Goal: Task Accomplishment & Management: Manage account settings

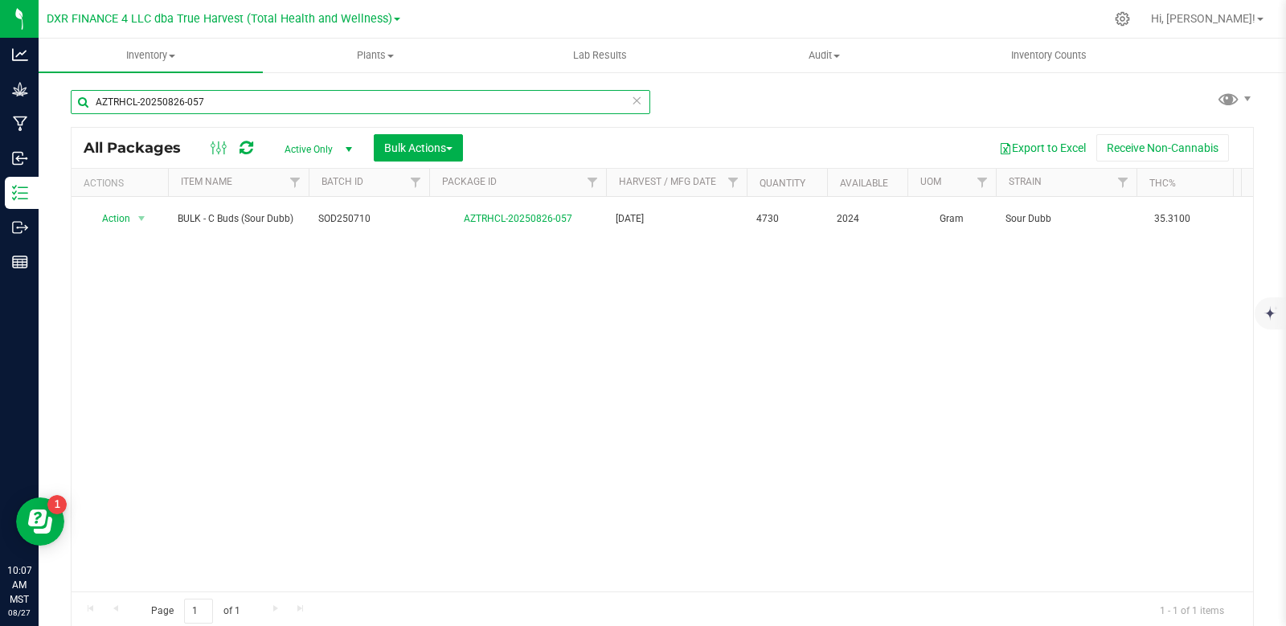
click at [248, 104] on input "AZTRHCL-20250826-057" at bounding box center [360, 102] width 579 height 24
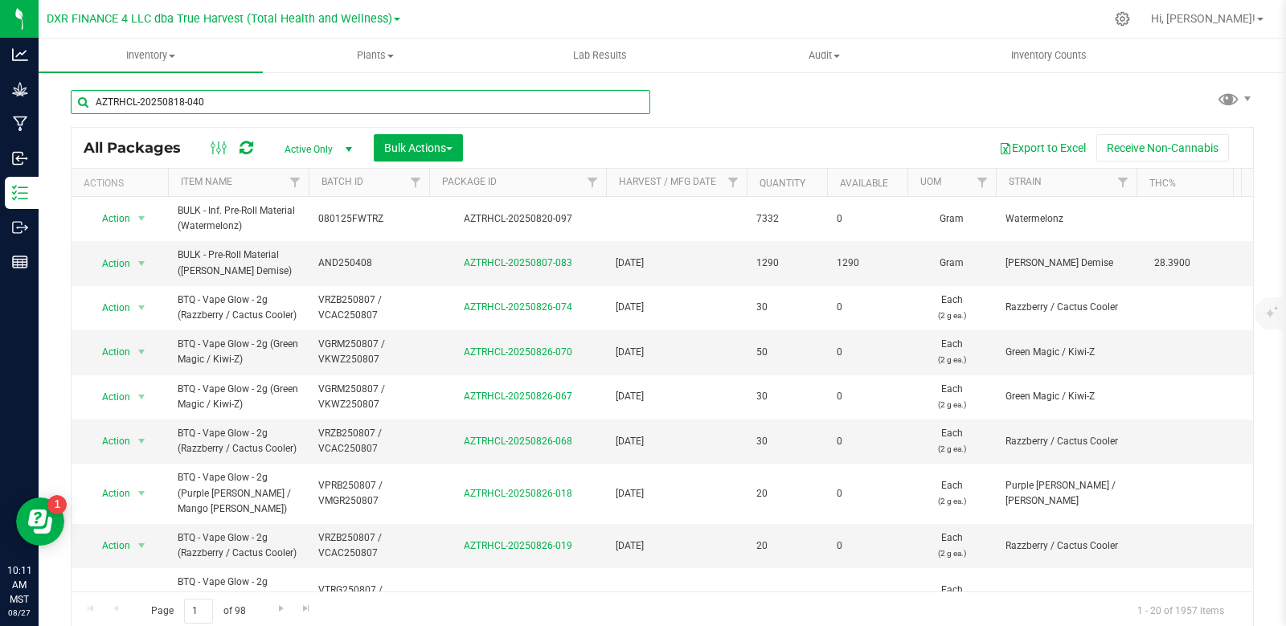
type input "AZTRHCL-20250818-040"
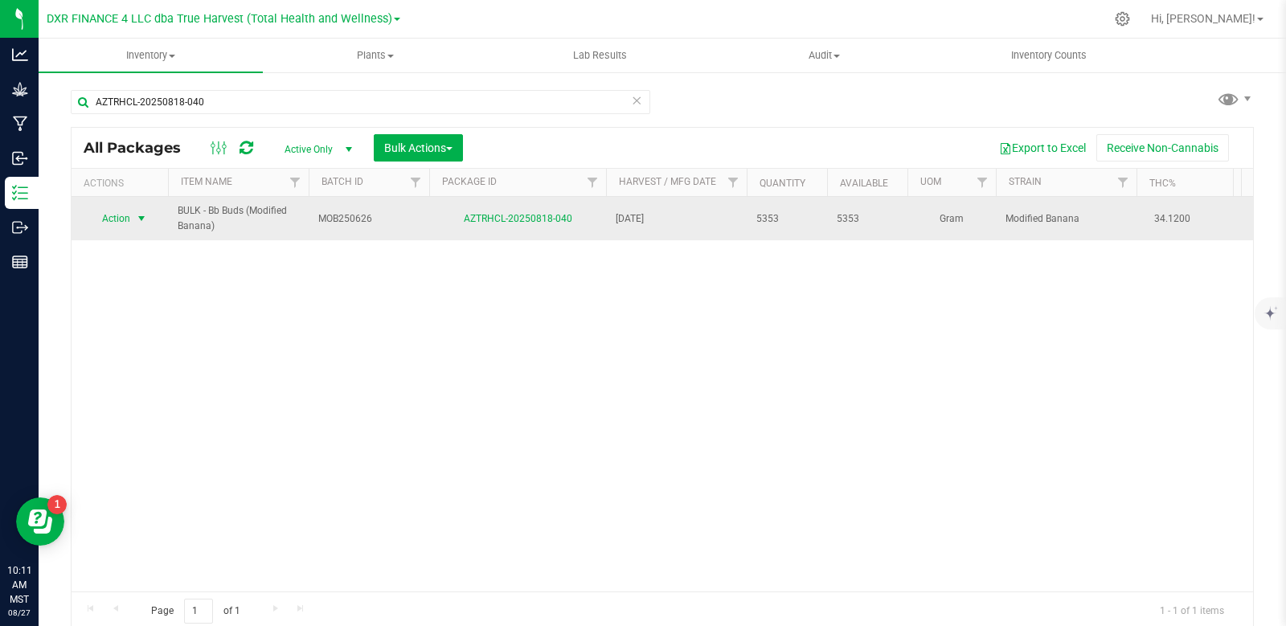
click at [141, 215] on span "select" at bounding box center [141, 218] width 13 height 13
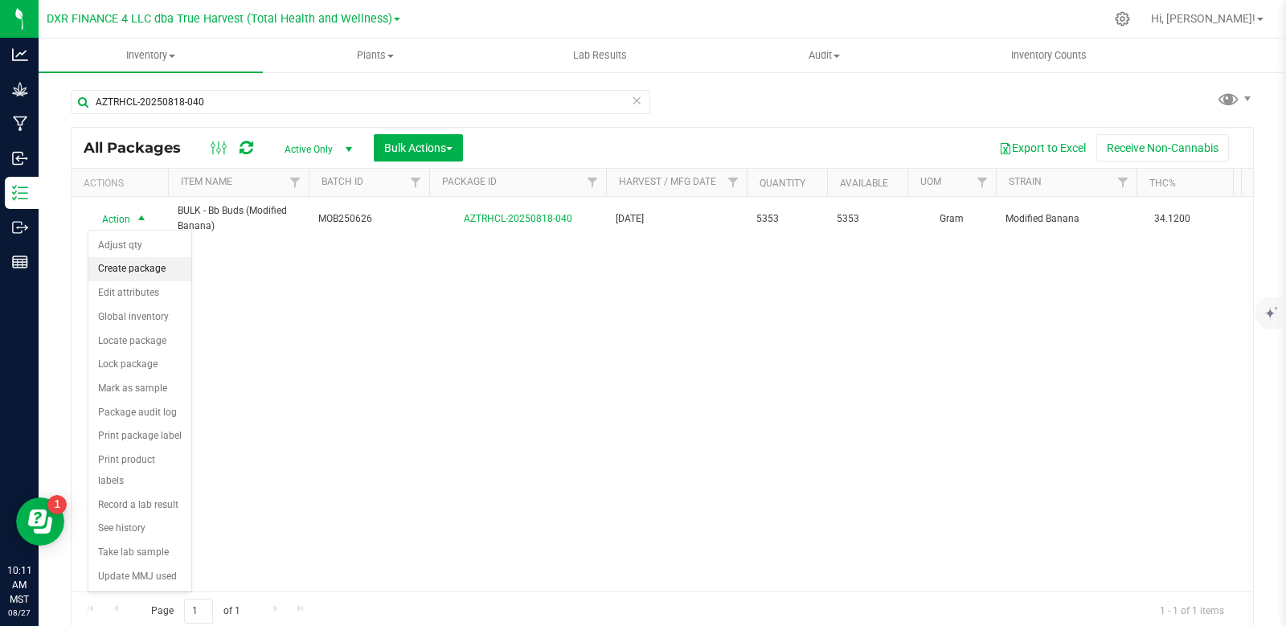
click at [146, 267] on li "Create package" at bounding box center [139, 269] width 103 height 24
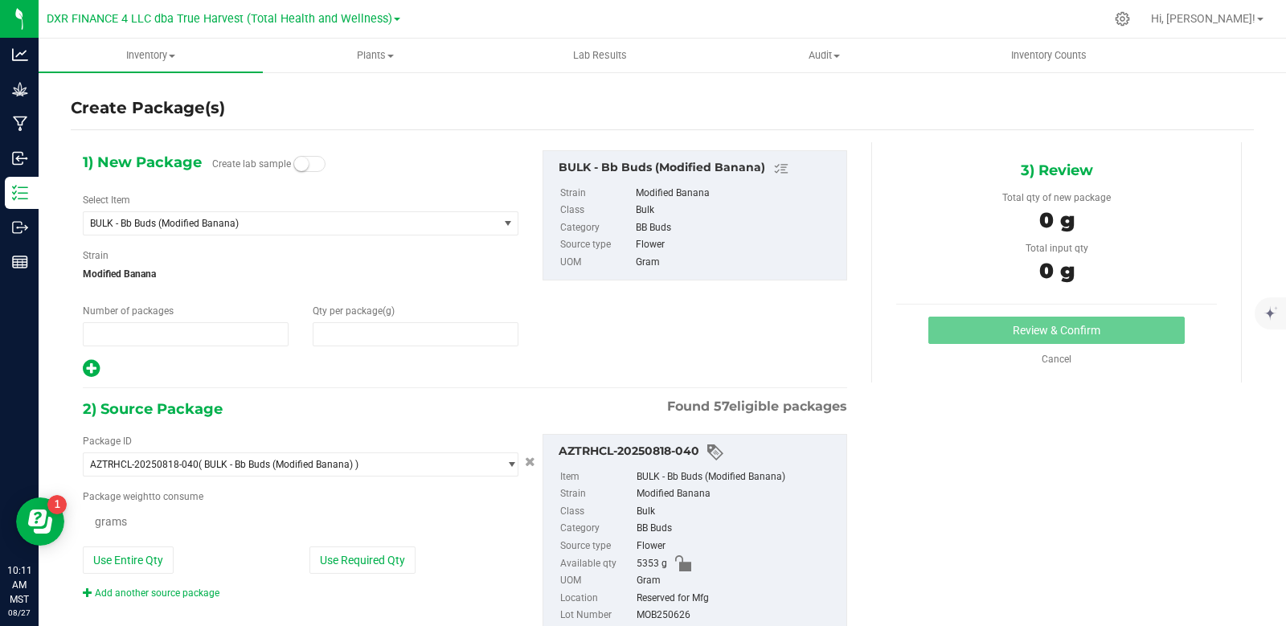
type input "1"
type input "0.0000"
click at [342, 339] on span at bounding box center [416, 334] width 206 height 24
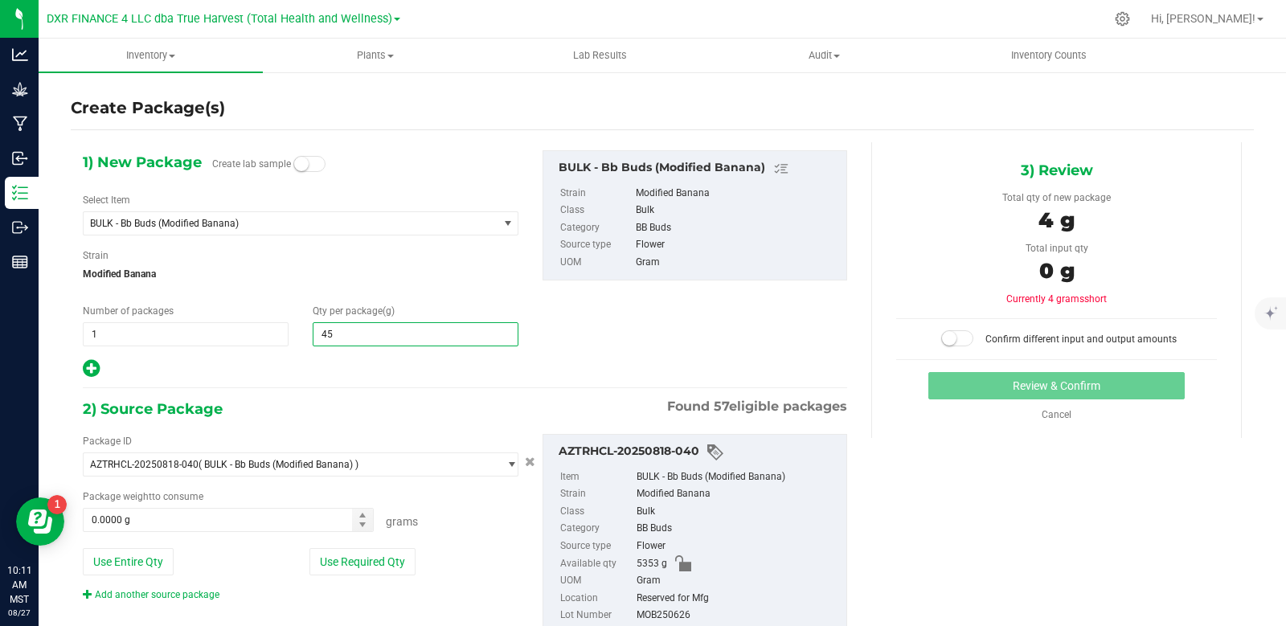
type input "454"
type input "454.0000"
click at [158, 514] on span at bounding box center [228, 520] width 291 height 24
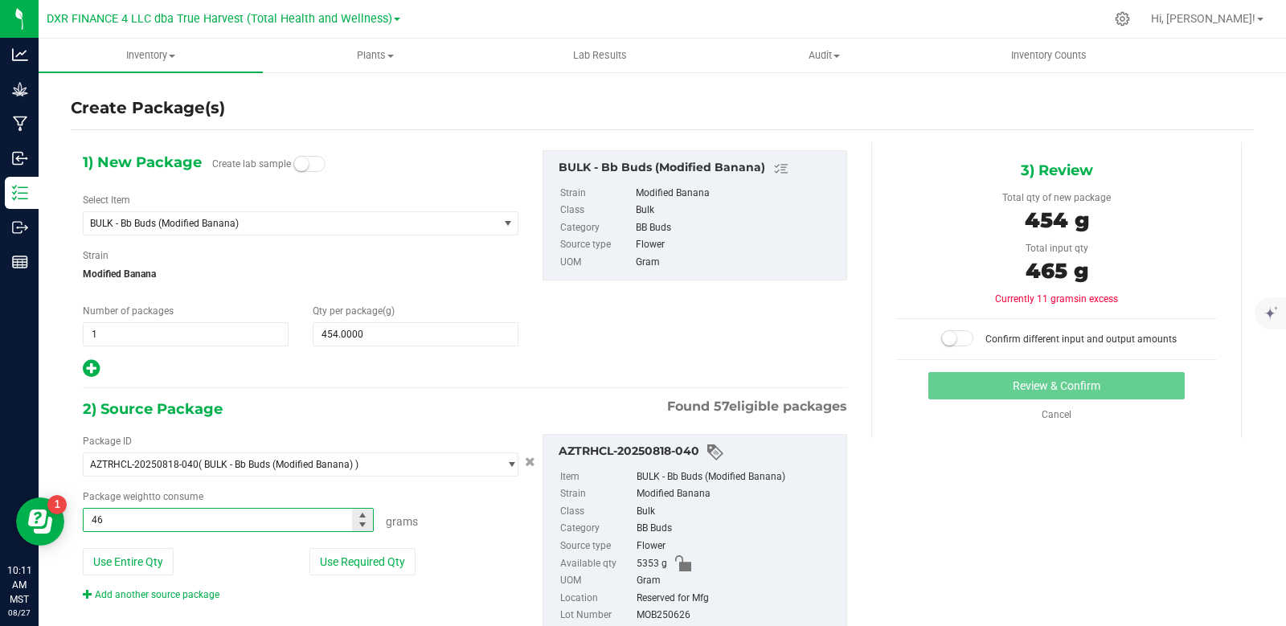
type input "465"
type input "465.0000 g"
drag, startPoint x: 807, startPoint y: 311, endPoint x: 882, endPoint y: 329, distance: 77.8
click at [808, 311] on div "1) New Package Create lab sample Select Item BULK - Bb Buds (Modified Banana) A…" at bounding box center [465, 264] width 788 height 229
click at [956, 337] on span at bounding box center [957, 338] width 32 height 16
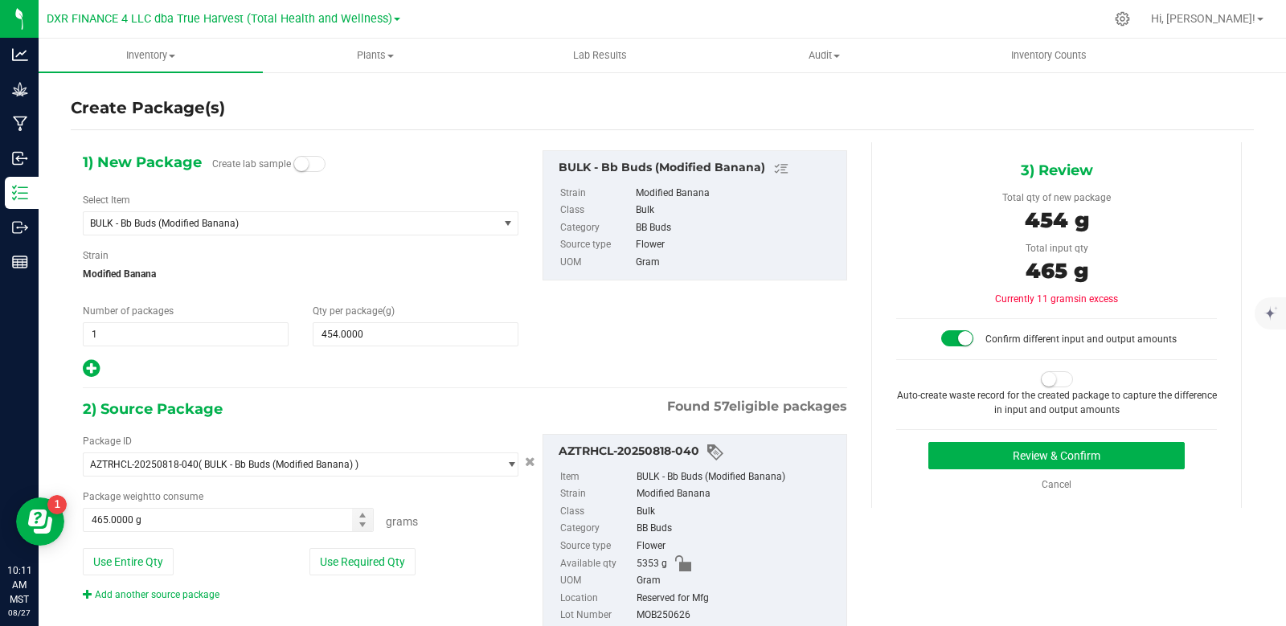
click at [1046, 377] on span at bounding box center [1057, 379] width 32 height 16
click at [1066, 453] on button "Review & Confirm" at bounding box center [1056, 455] width 256 height 27
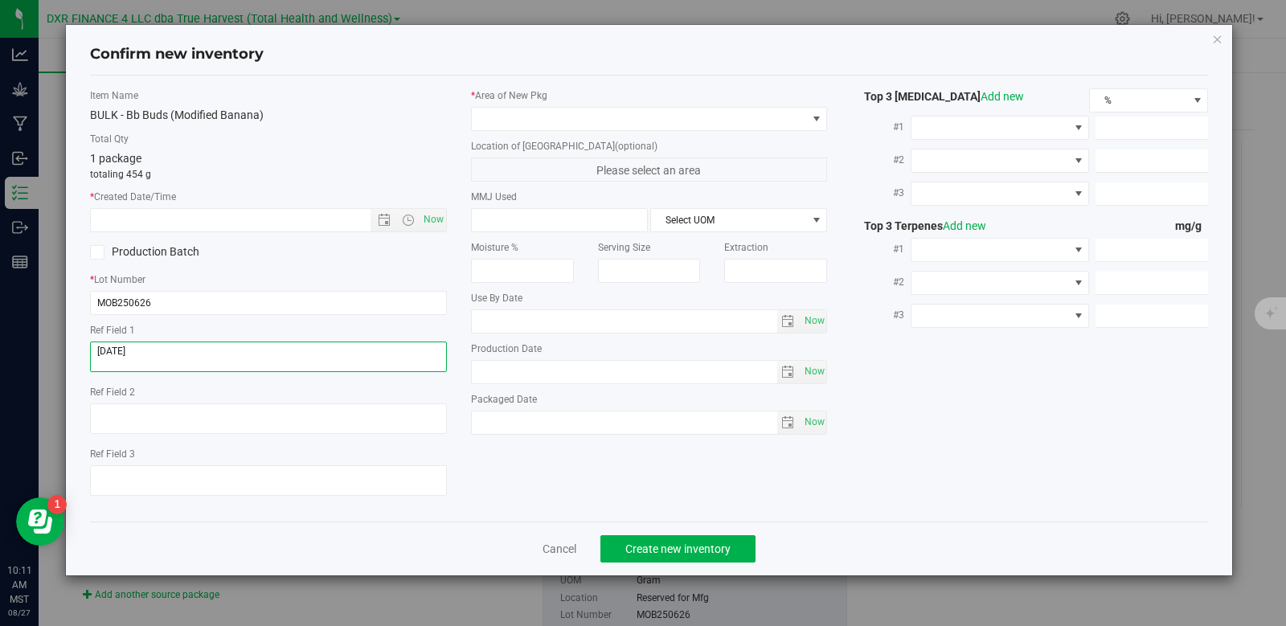
click at [170, 358] on textarea at bounding box center [268, 357] width 357 height 31
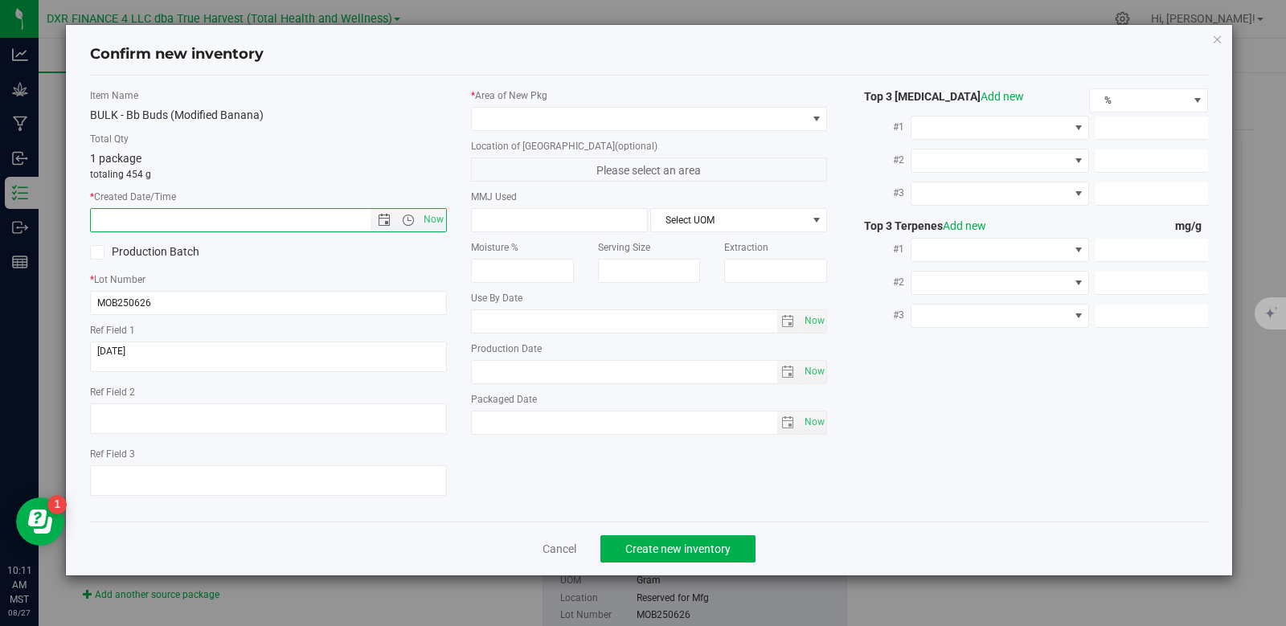
click at [176, 220] on input "text" at bounding box center [244, 220] width 307 height 23
paste input "[DATE]"
type input "[DATE] 10:11 AM"
click at [659, 126] on span at bounding box center [639, 119] width 335 height 23
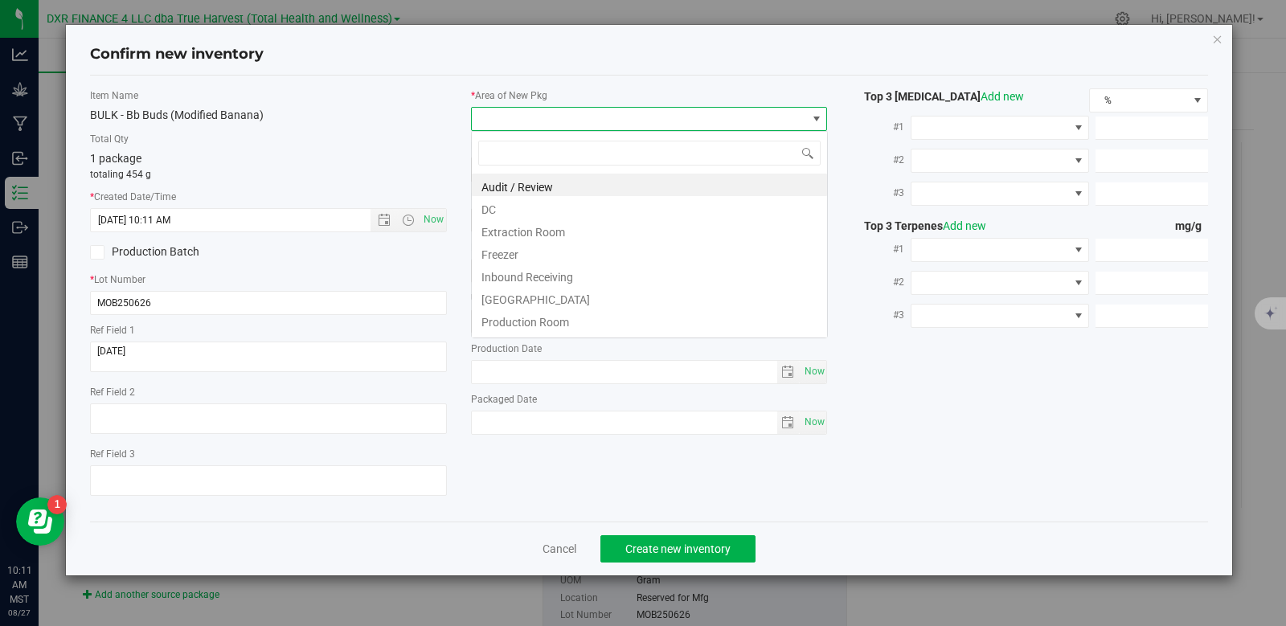
scroll to position [24, 357]
click at [609, 204] on li "DC" at bounding box center [649, 207] width 355 height 23
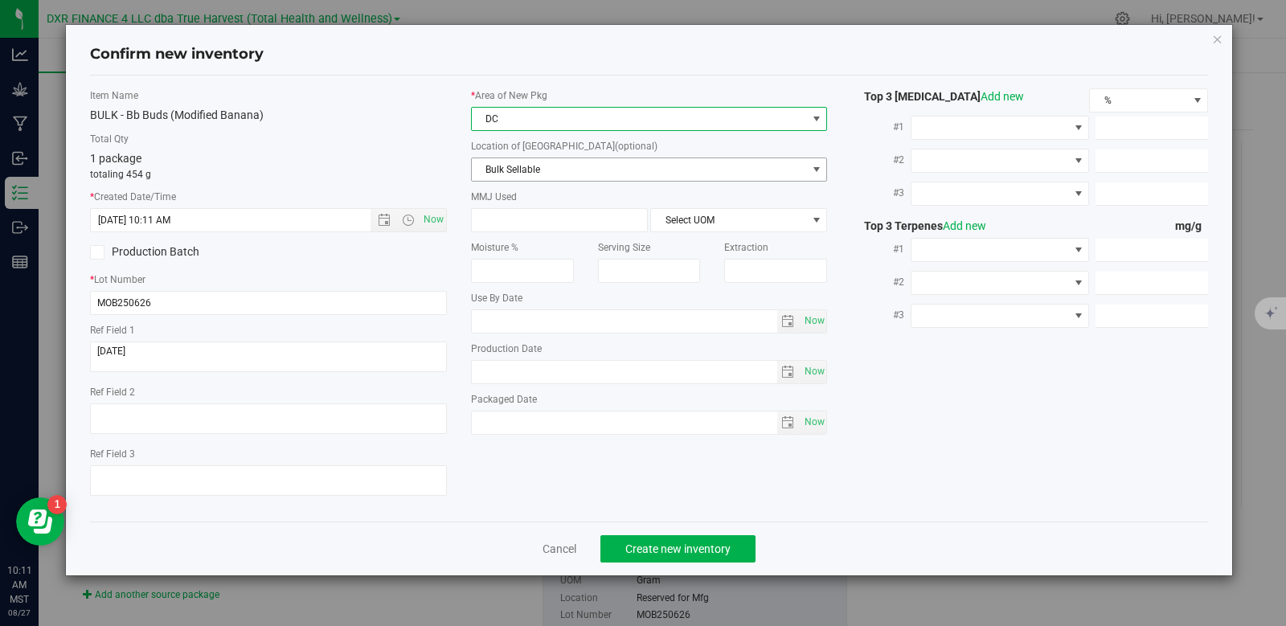
click at [596, 166] on span "Bulk Sellable" at bounding box center [639, 169] width 335 height 23
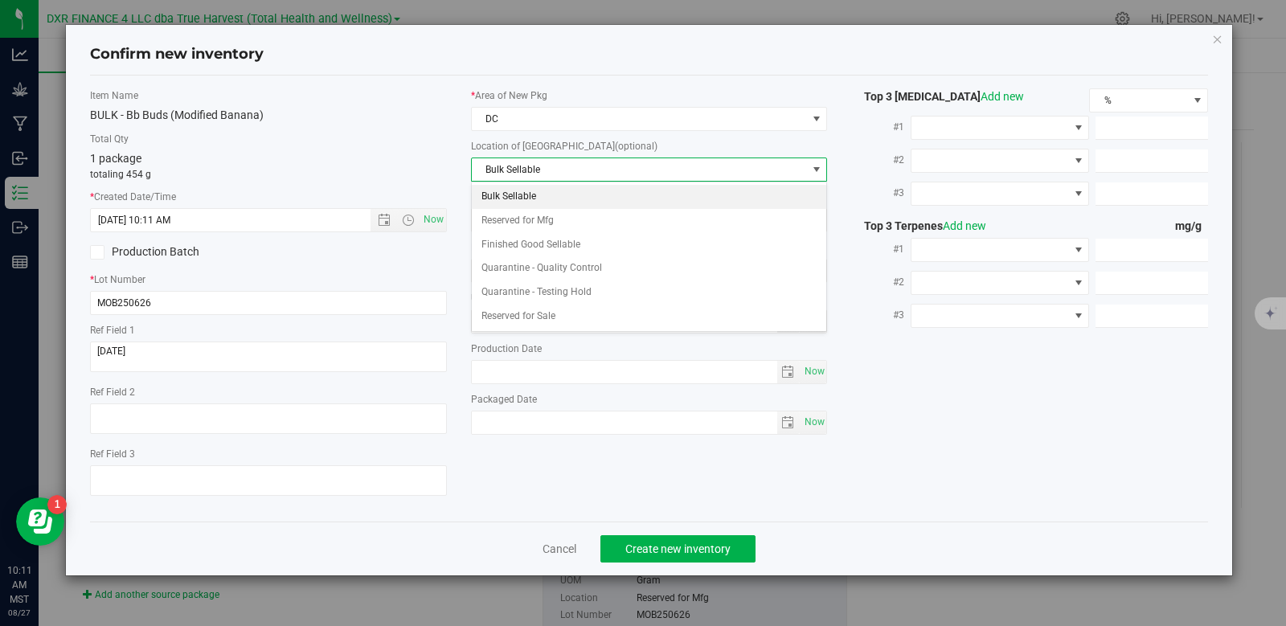
click at [561, 197] on li "Bulk Sellable" at bounding box center [649, 197] width 355 height 24
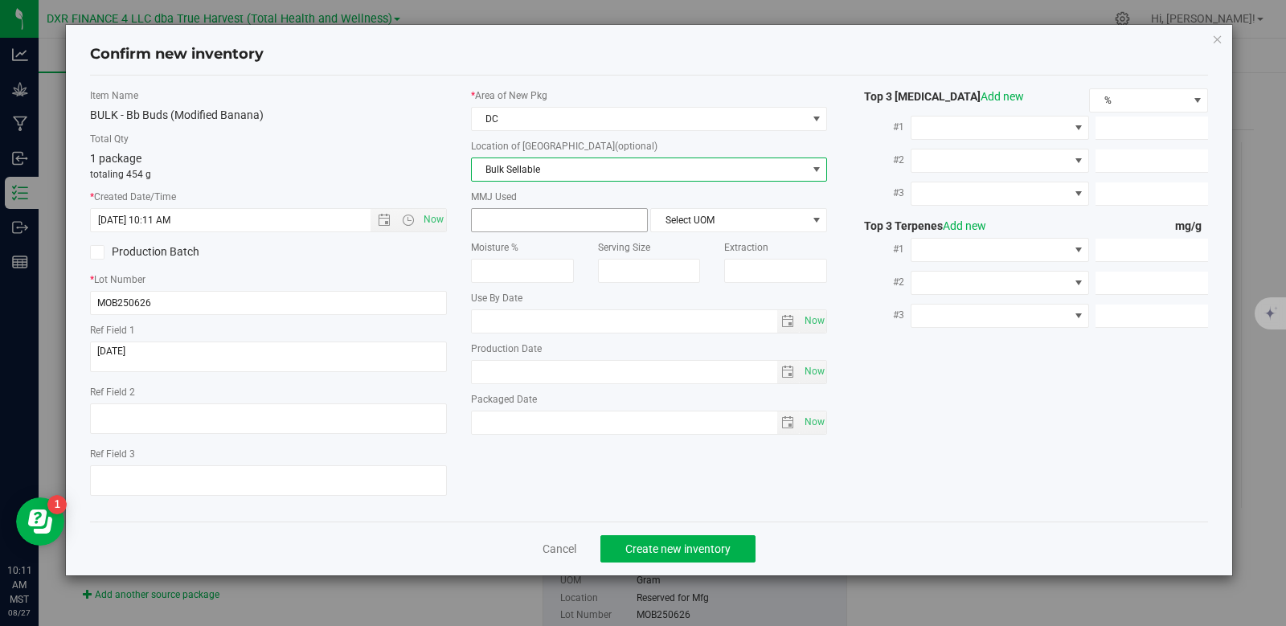
click at [592, 221] on span at bounding box center [559, 220] width 177 height 24
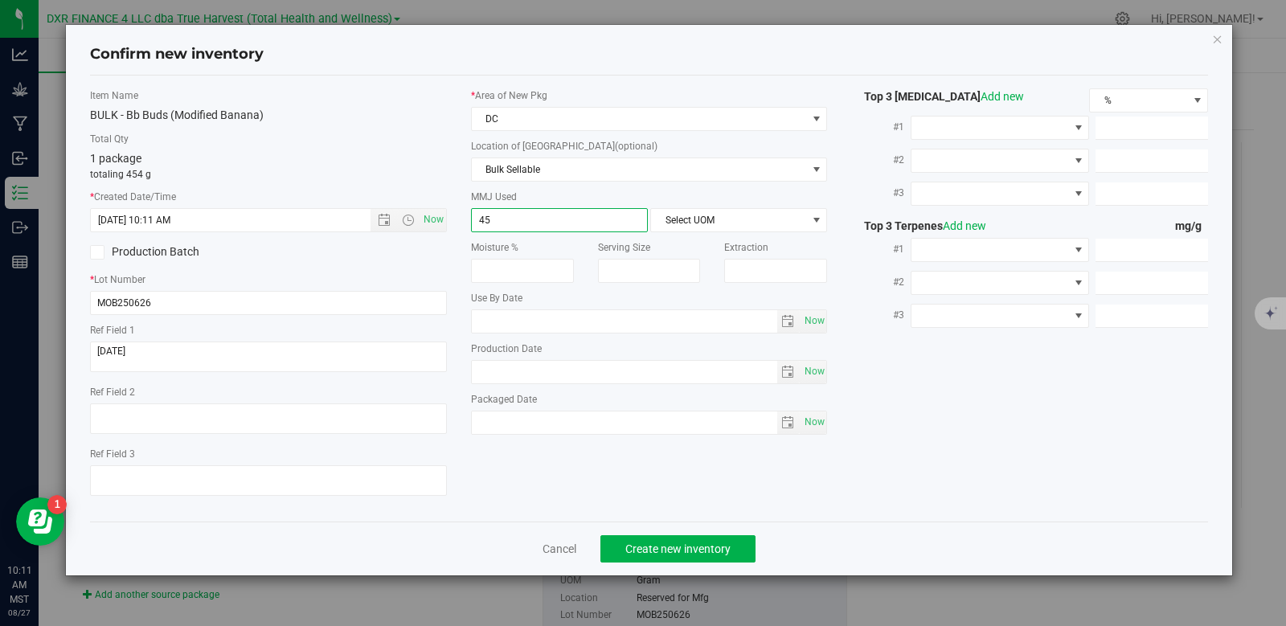
type input "454"
type input "454.0000"
click at [763, 233] on div "* Area of [GEOGRAPHIC_DATA] DC Location of [GEOGRAPHIC_DATA] (optional) Bulk Se…" at bounding box center [649, 265] width 381 height 354
click at [775, 222] on span "Select UOM" at bounding box center [728, 220] width 155 height 23
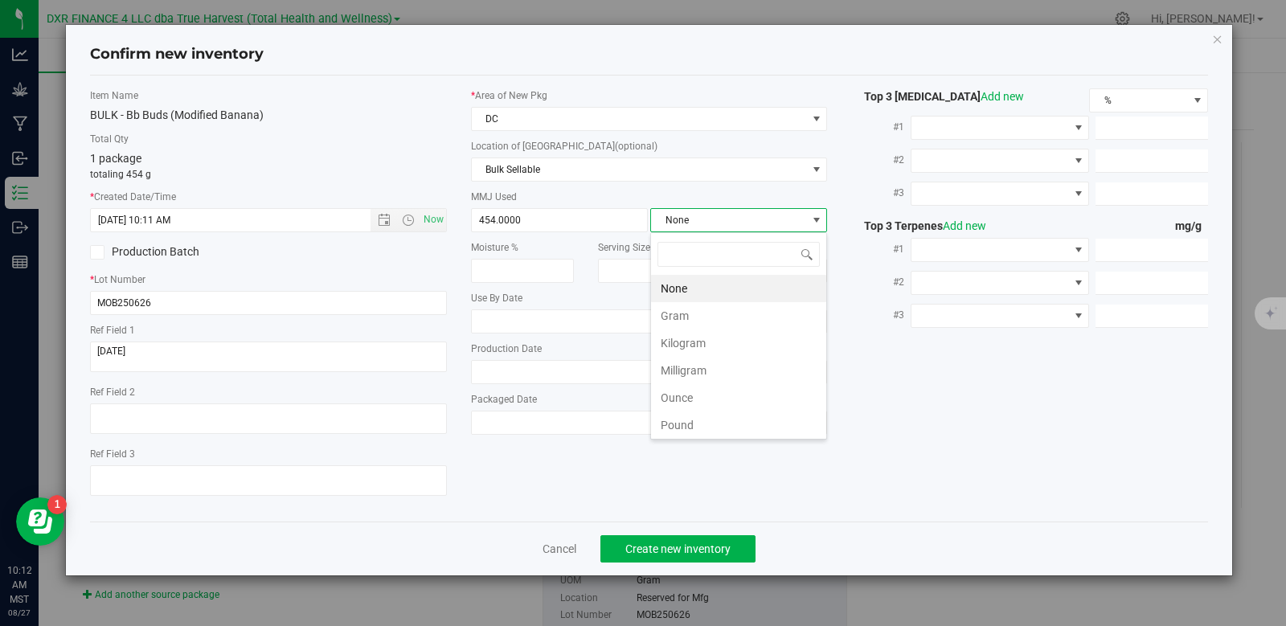
scroll to position [24, 177]
click at [679, 313] on li "Gram" at bounding box center [738, 315] width 175 height 27
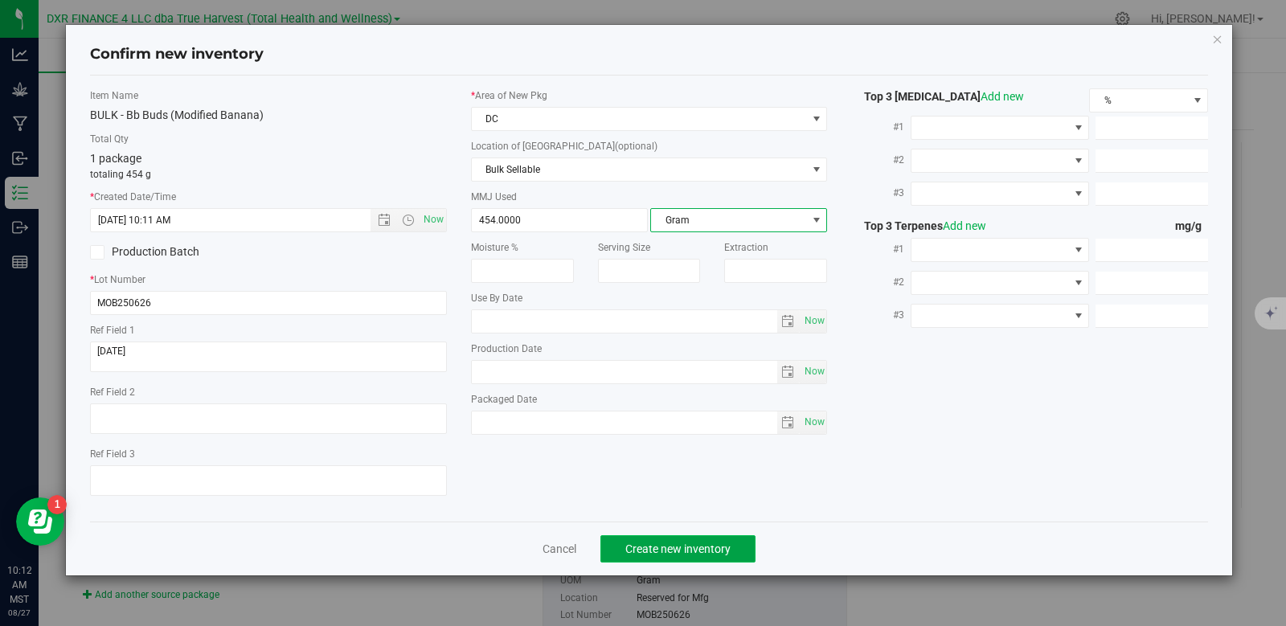
click at [690, 559] on button "Create new inventory" at bounding box center [677, 548] width 155 height 27
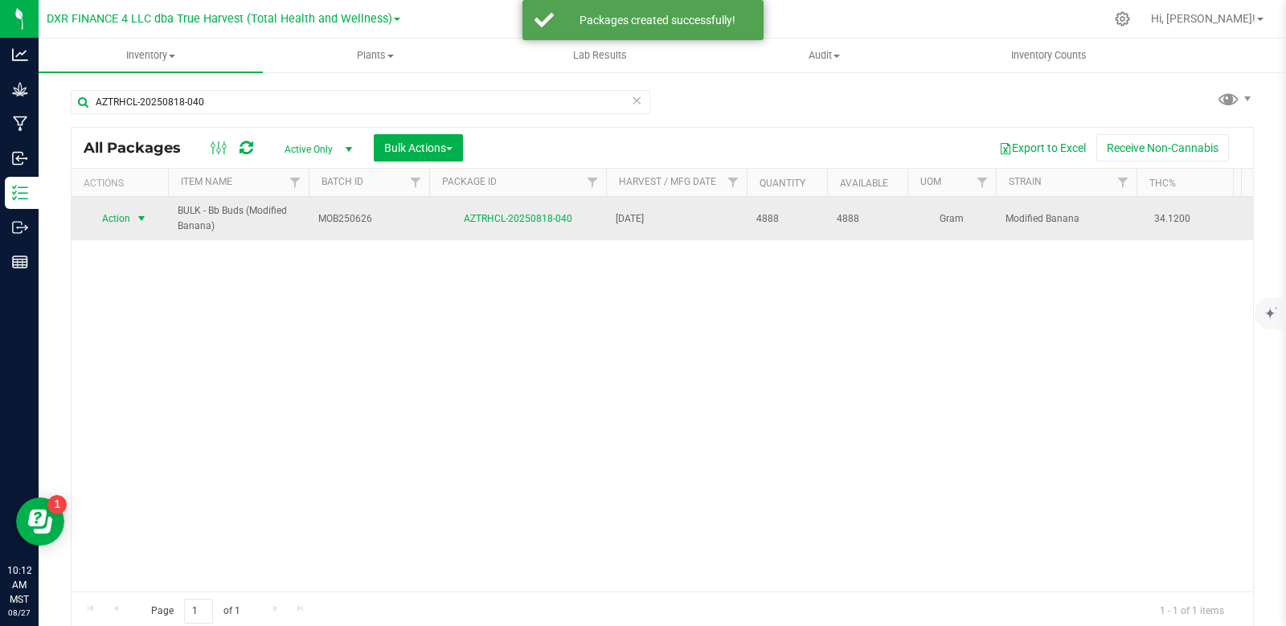
click at [146, 218] on span "select" at bounding box center [141, 218] width 13 height 13
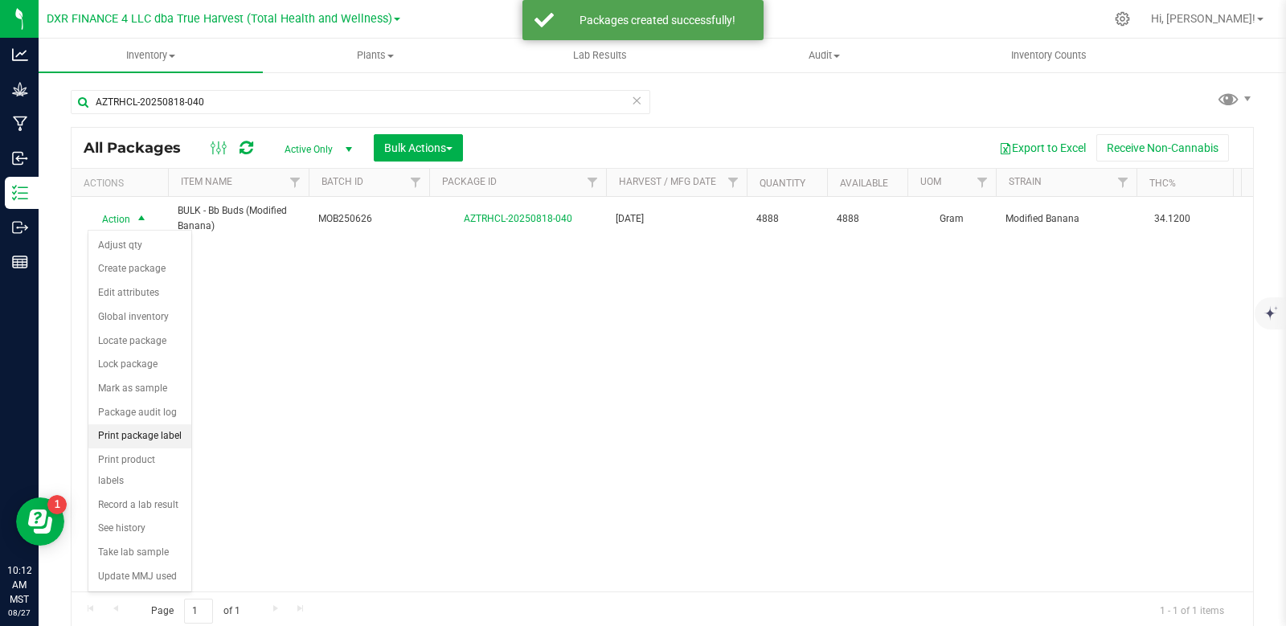
click at [167, 440] on li "Print package label" at bounding box center [139, 436] width 103 height 24
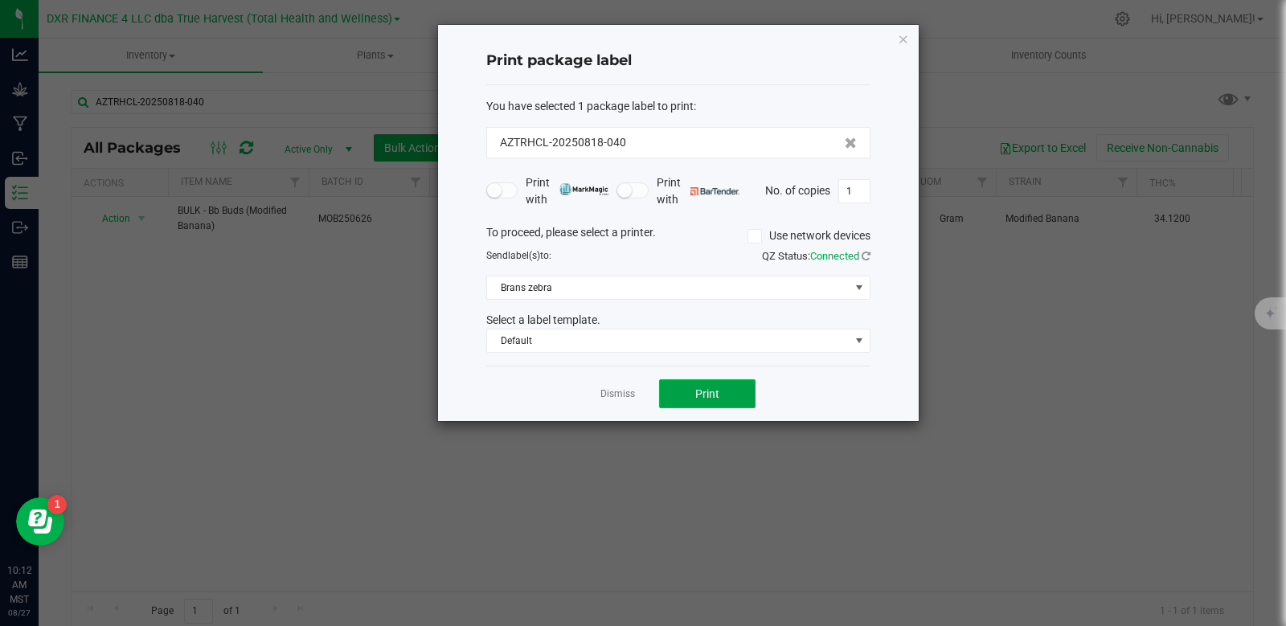
click at [694, 397] on button "Print" at bounding box center [707, 393] width 96 height 29
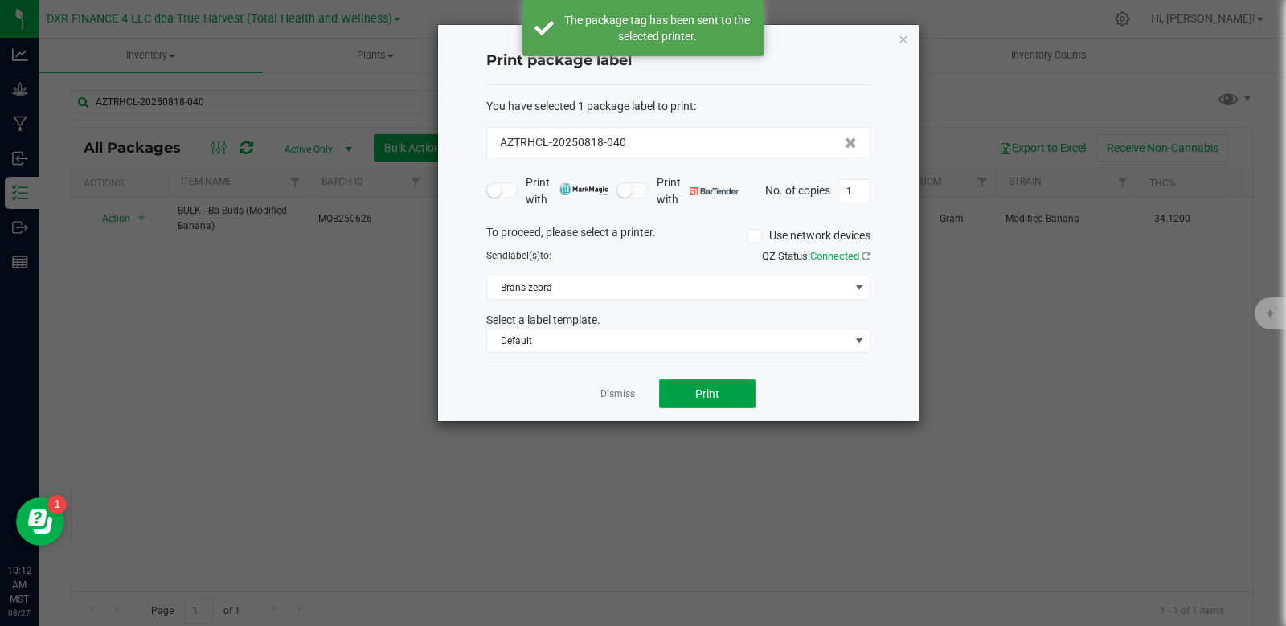
click at [696, 395] on span "Print" at bounding box center [707, 393] width 24 height 13
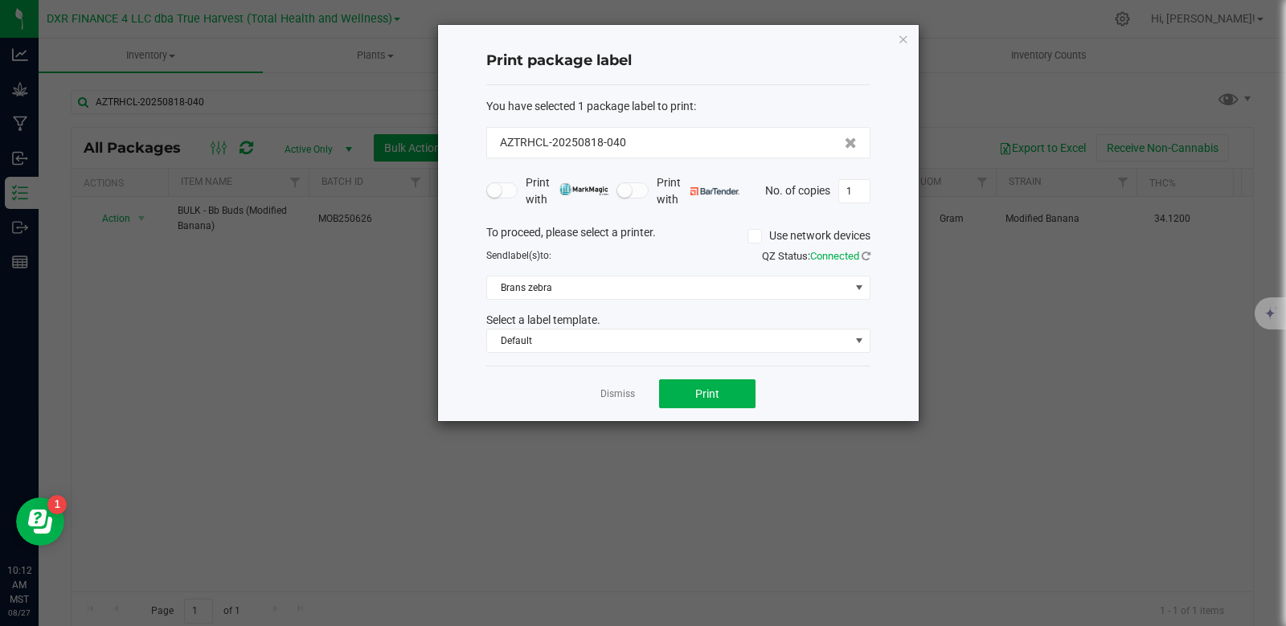
drag, startPoint x: 643, startPoint y: 386, endPoint x: 597, endPoint y: 400, distance: 48.0
click at [608, 399] on div "Dismiss Print" at bounding box center [678, 393] width 384 height 55
click at [626, 390] on link "Dismiss" at bounding box center [617, 394] width 35 height 14
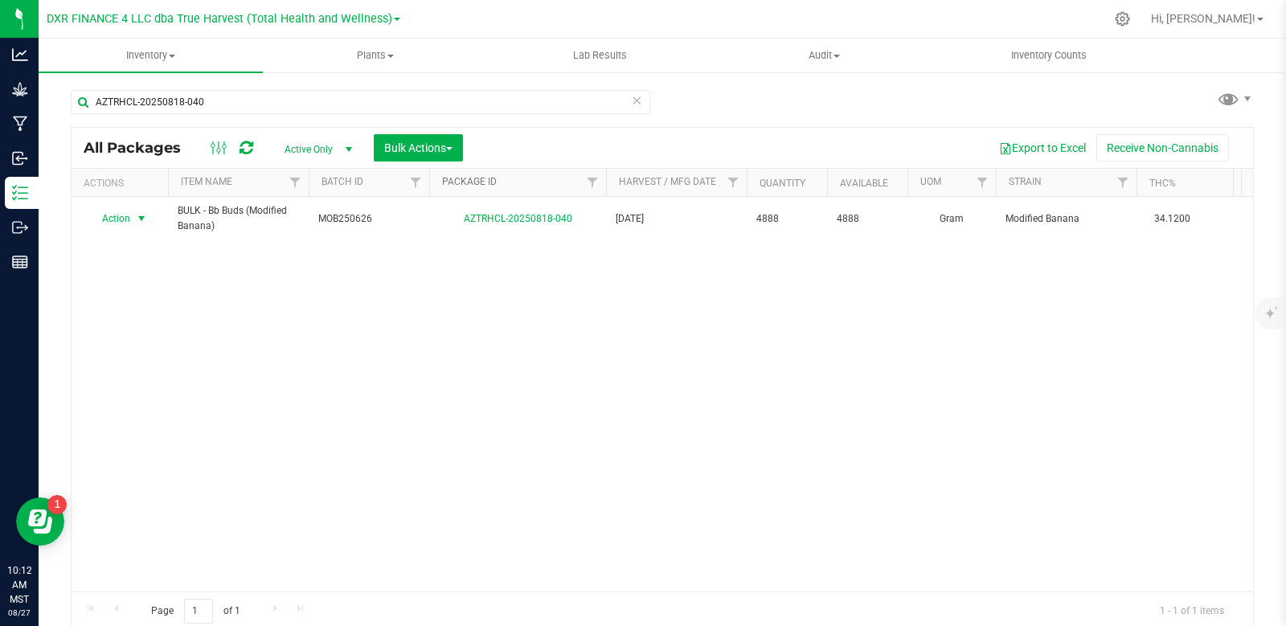
click at [456, 178] on link "Package ID" at bounding box center [469, 181] width 55 height 11
click at [478, 184] on link "Package ID" at bounding box center [478, 181] width 73 height 11
click at [268, 100] on input "AZTRHCL-20250818-040" at bounding box center [360, 102] width 579 height 24
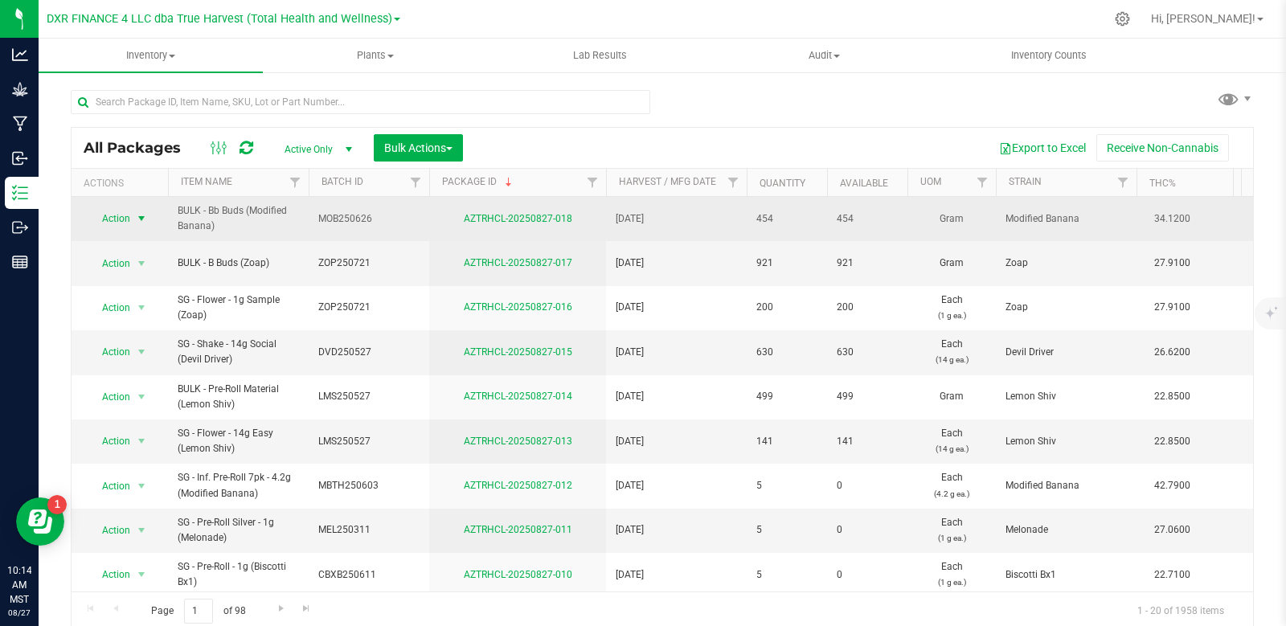
click at [145, 218] on span "select" at bounding box center [141, 218] width 13 height 13
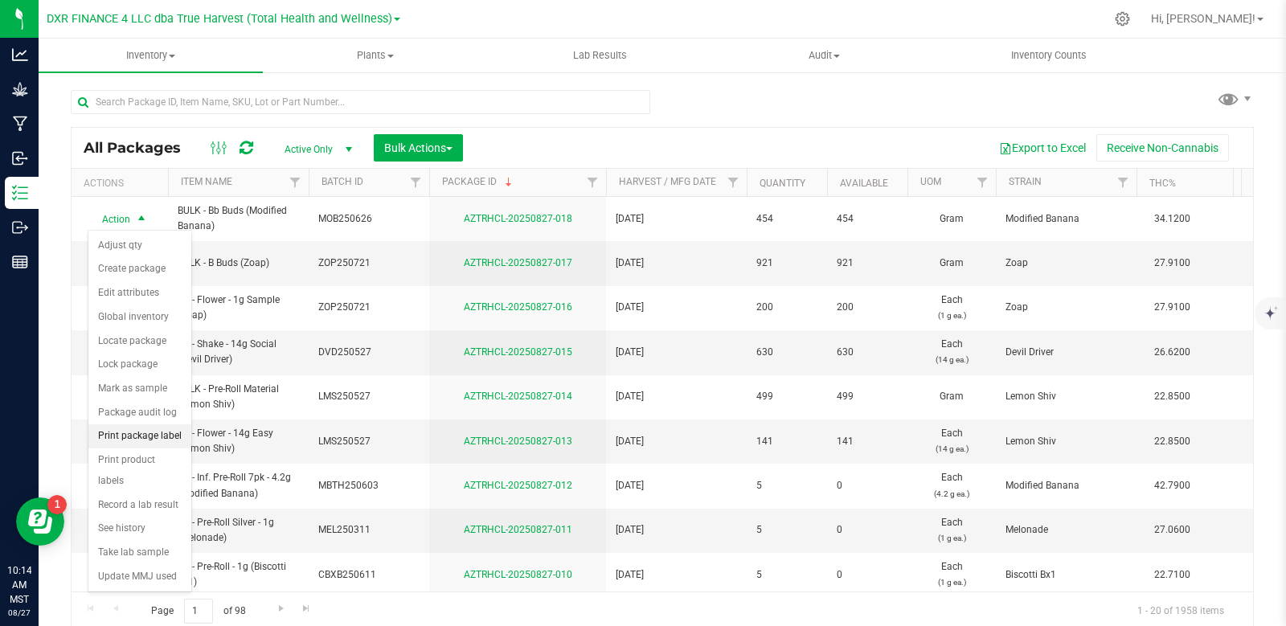
click at [150, 442] on li "Print package label" at bounding box center [139, 436] width 103 height 24
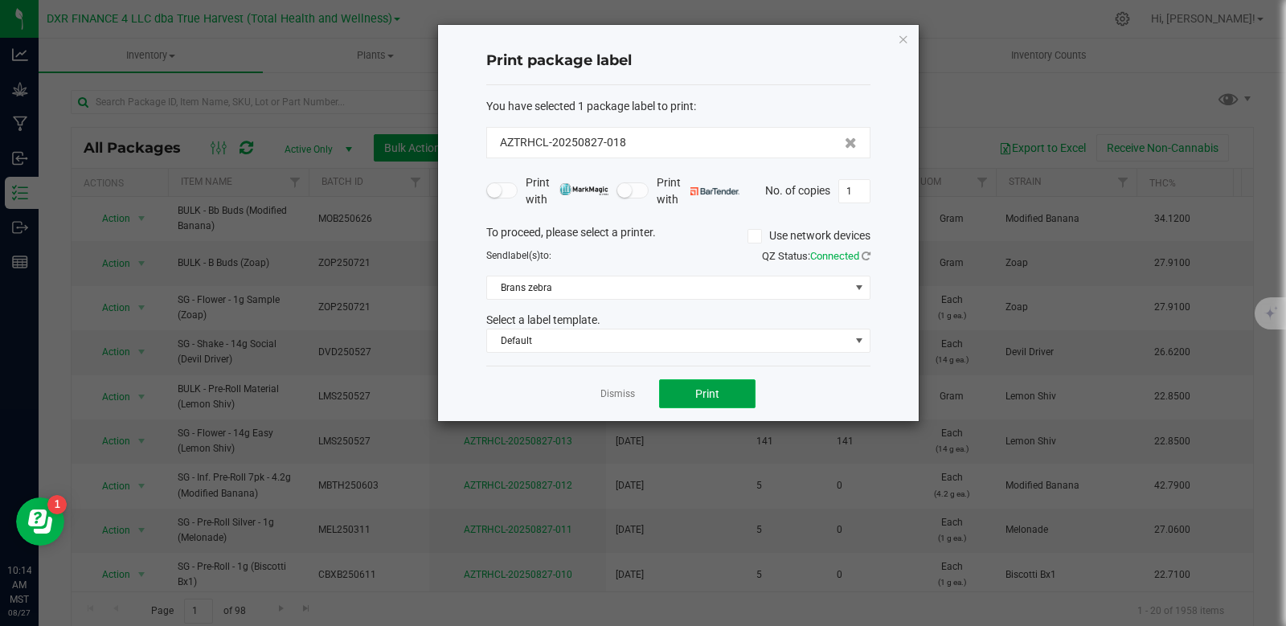
click at [714, 398] on span "Print" at bounding box center [707, 393] width 24 height 13
click at [615, 395] on link "Dismiss" at bounding box center [617, 394] width 35 height 14
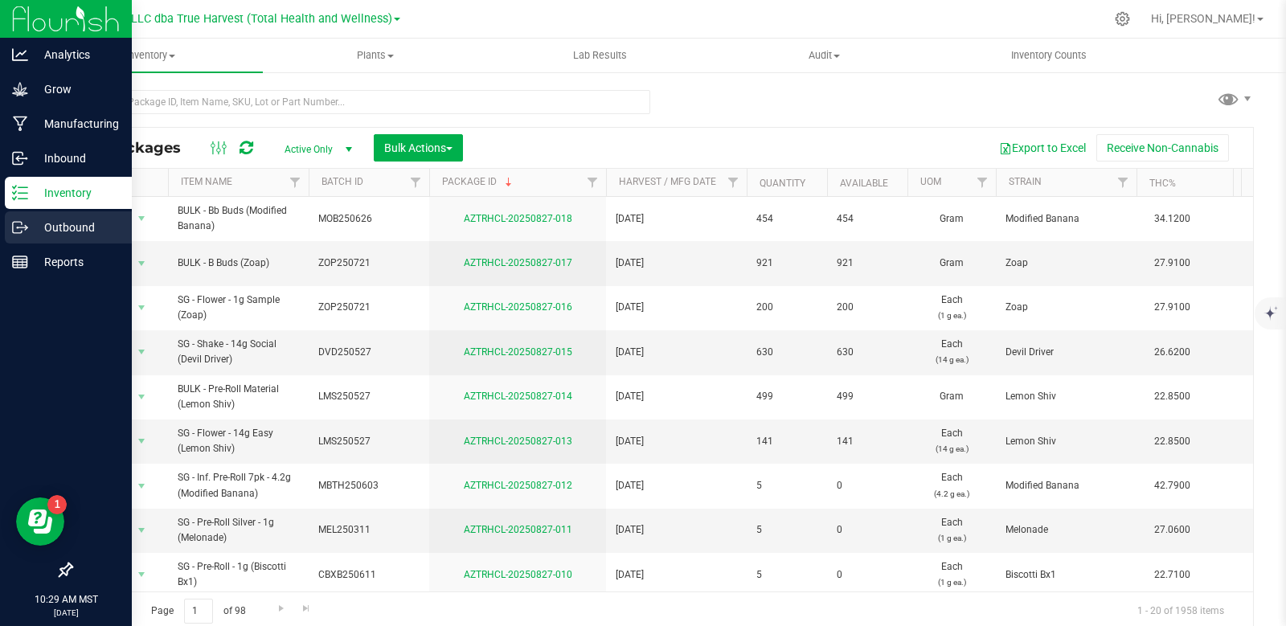
click at [25, 227] on icon at bounding box center [20, 227] width 16 height 16
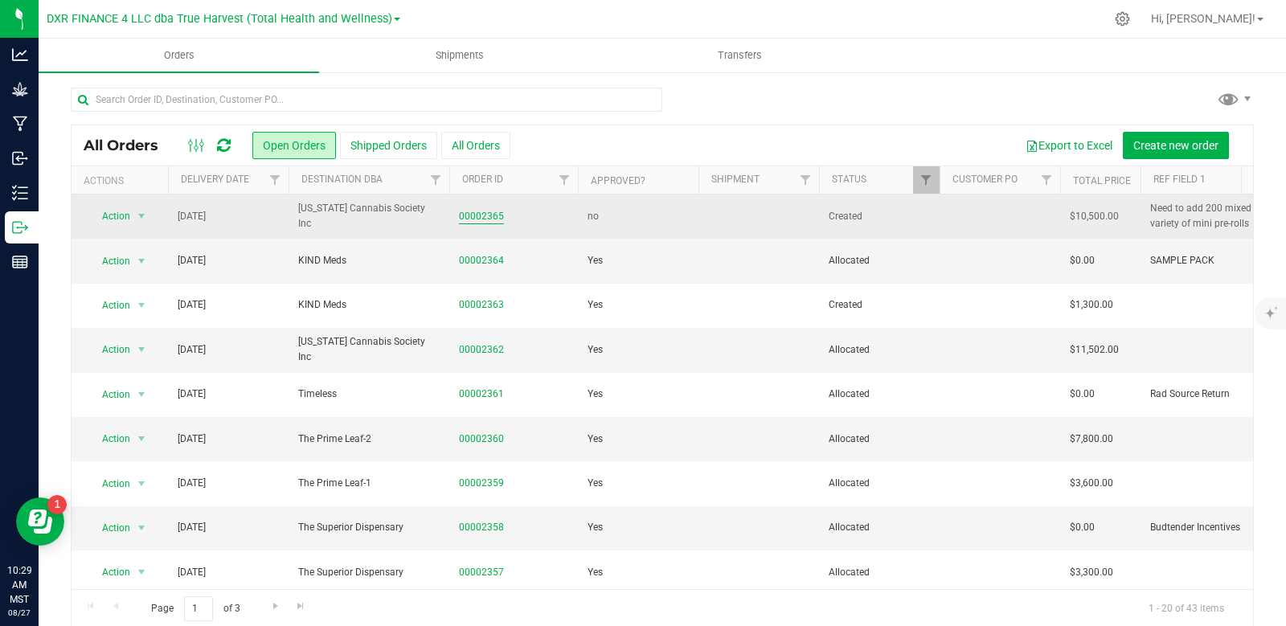
click at [491, 214] on link "00002365" at bounding box center [481, 216] width 45 height 15
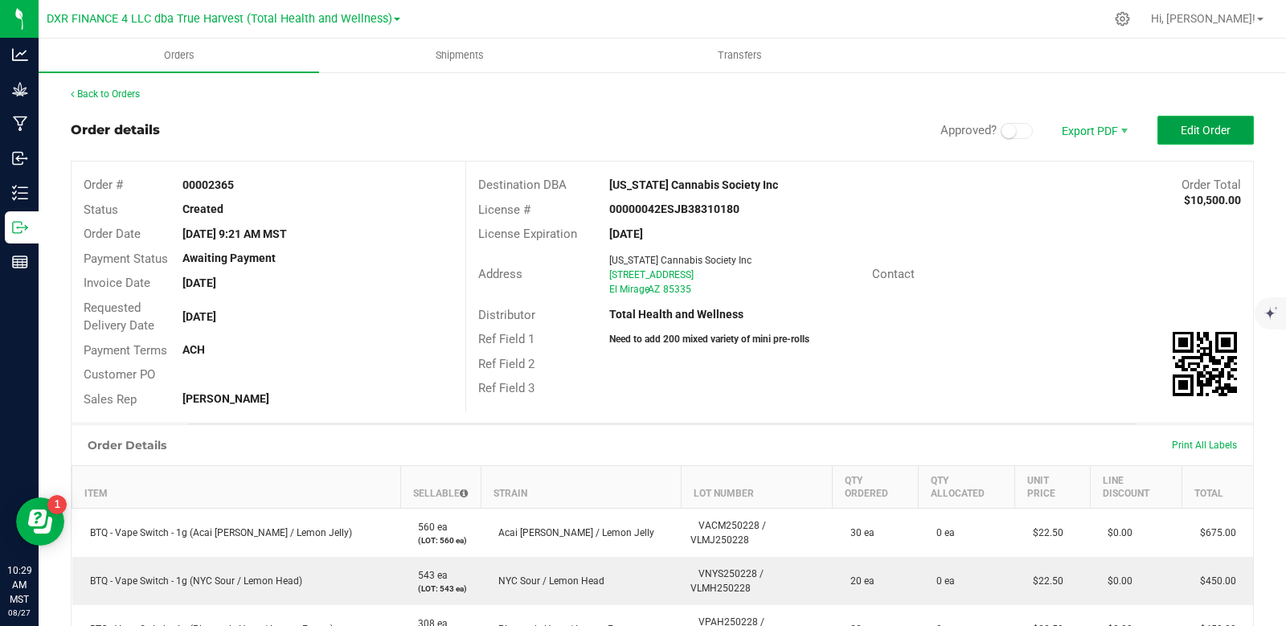
click at [1185, 122] on button "Edit Order" at bounding box center [1205, 130] width 96 height 29
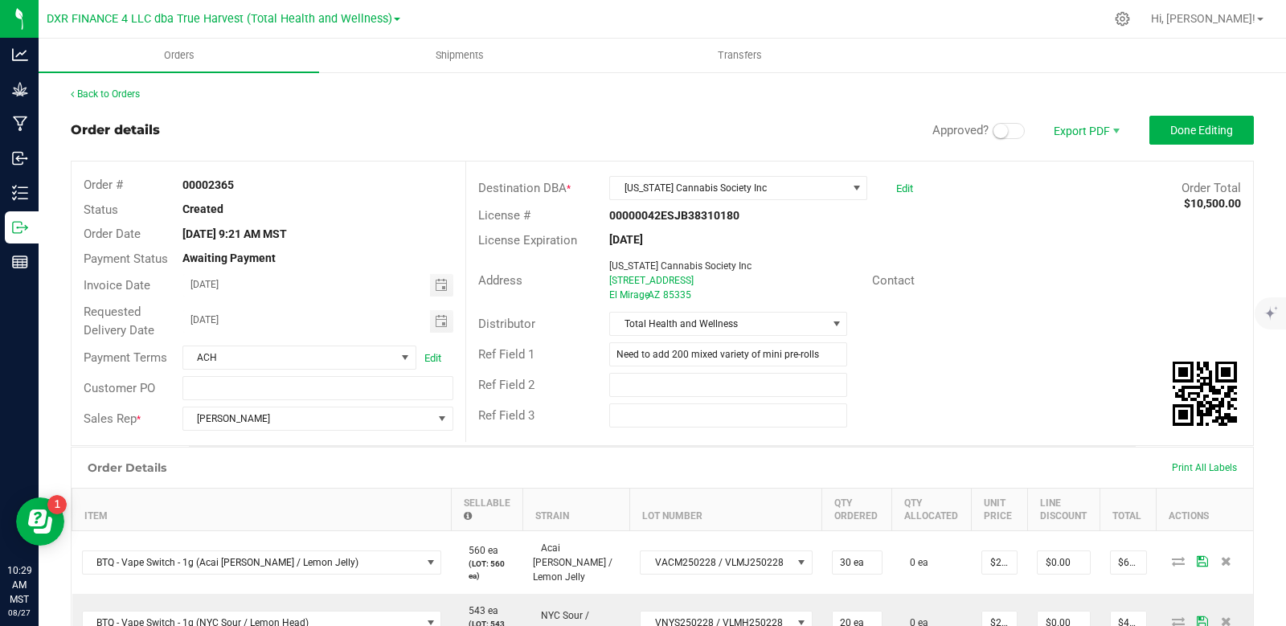
click at [1005, 128] on span at bounding box center [1008, 131] width 32 height 16
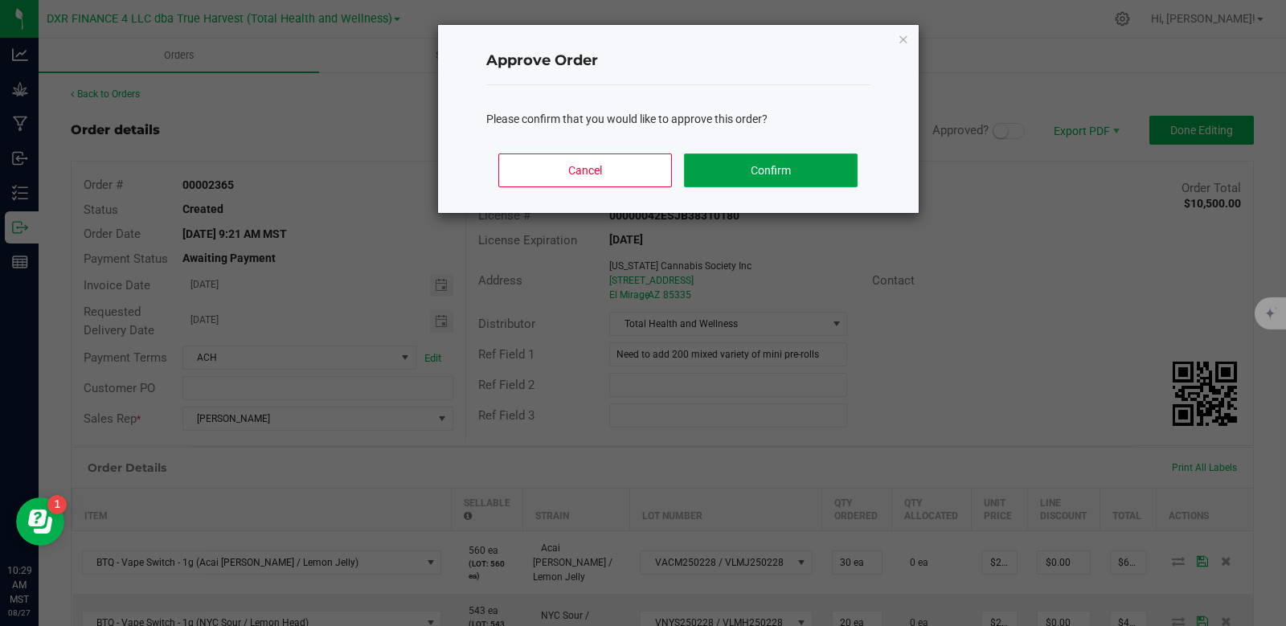
click at [768, 164] on button "Confirm" at bounding box center [770, 170] width 173 height 34
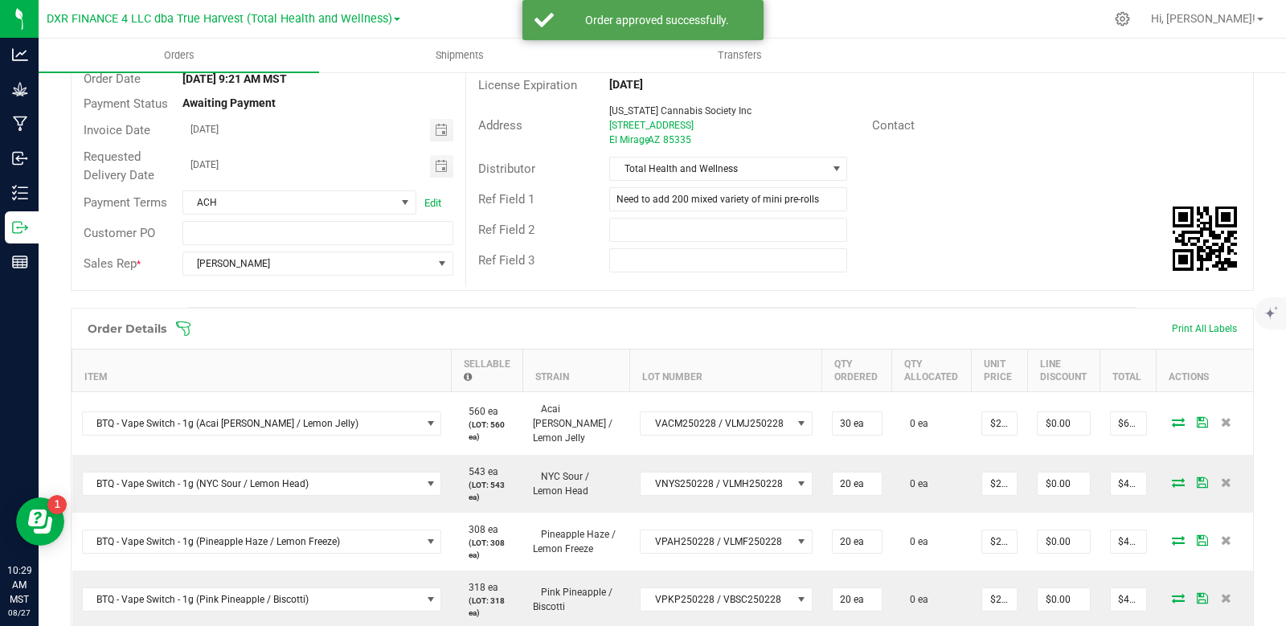
scroll to position [161, 0]
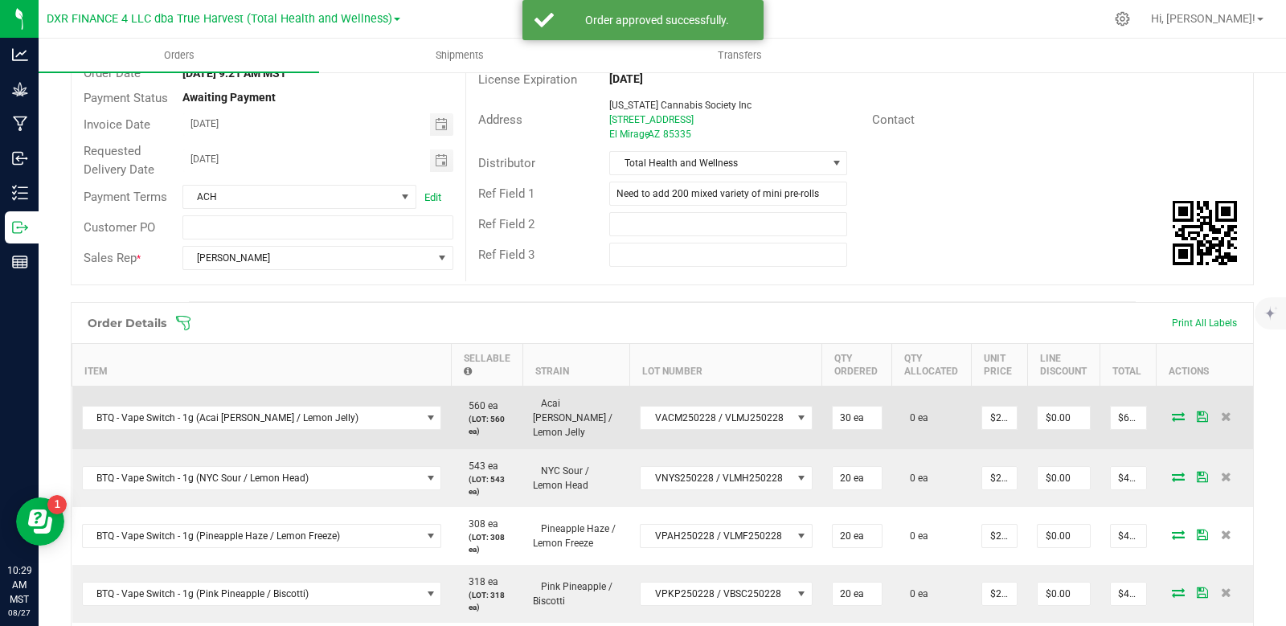
click at [1172, 416] on icon at bounding box center [1178, 416] width 13 height 10
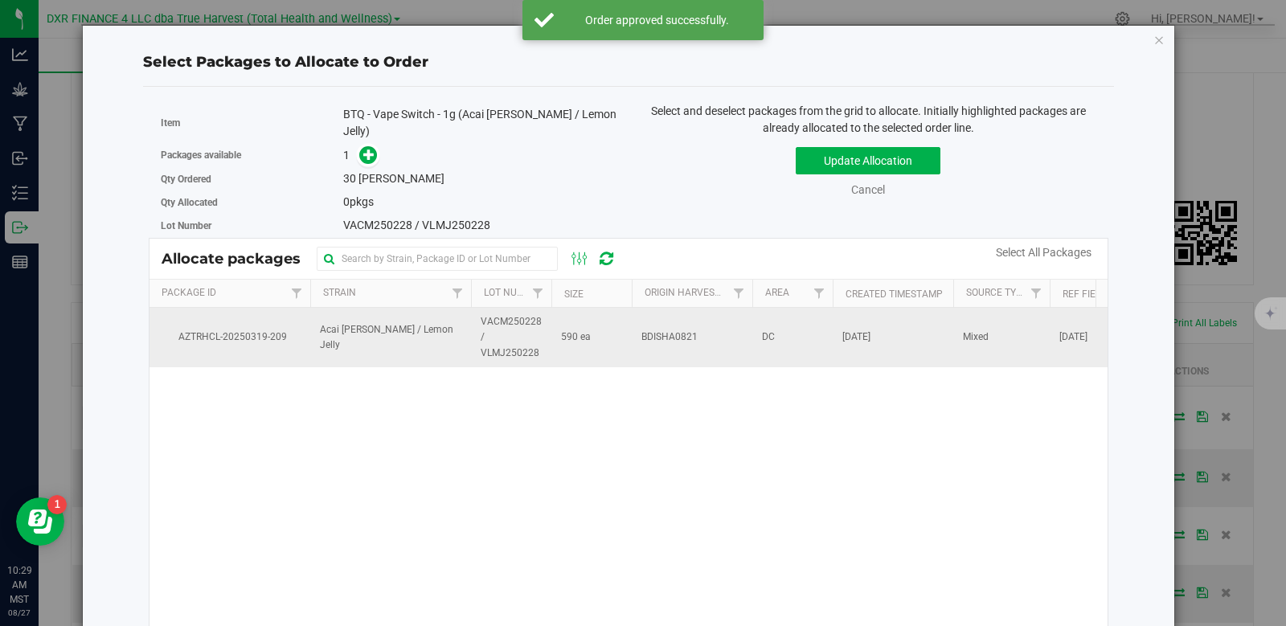
click at [622, 328] on td "590 ea" at bounding box center [591, 337] width 80 height 59
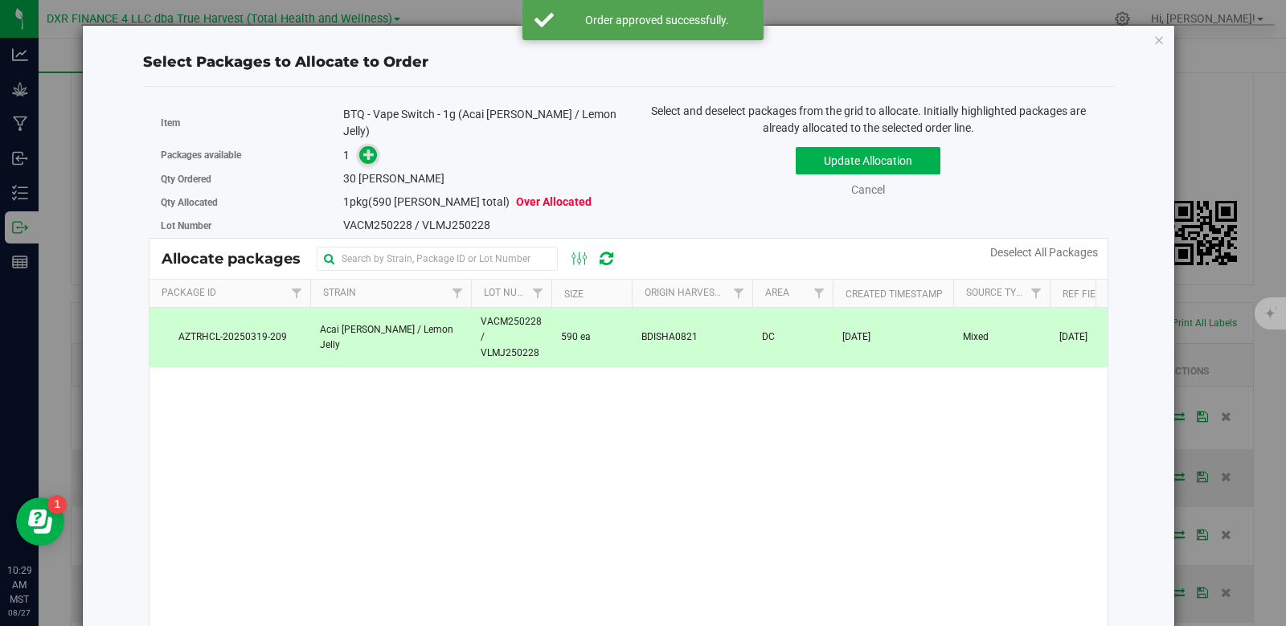
click at [374, 146] on span at bounding box center [368, 155] width 18 height 18
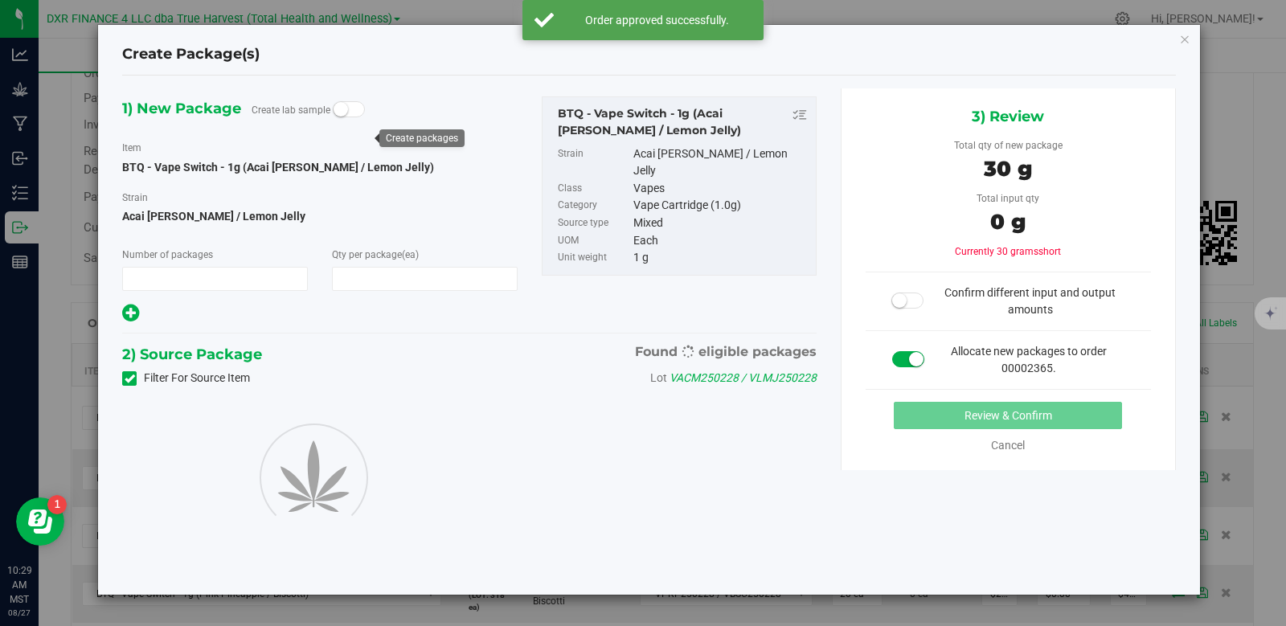
type input "1"
type input "30"
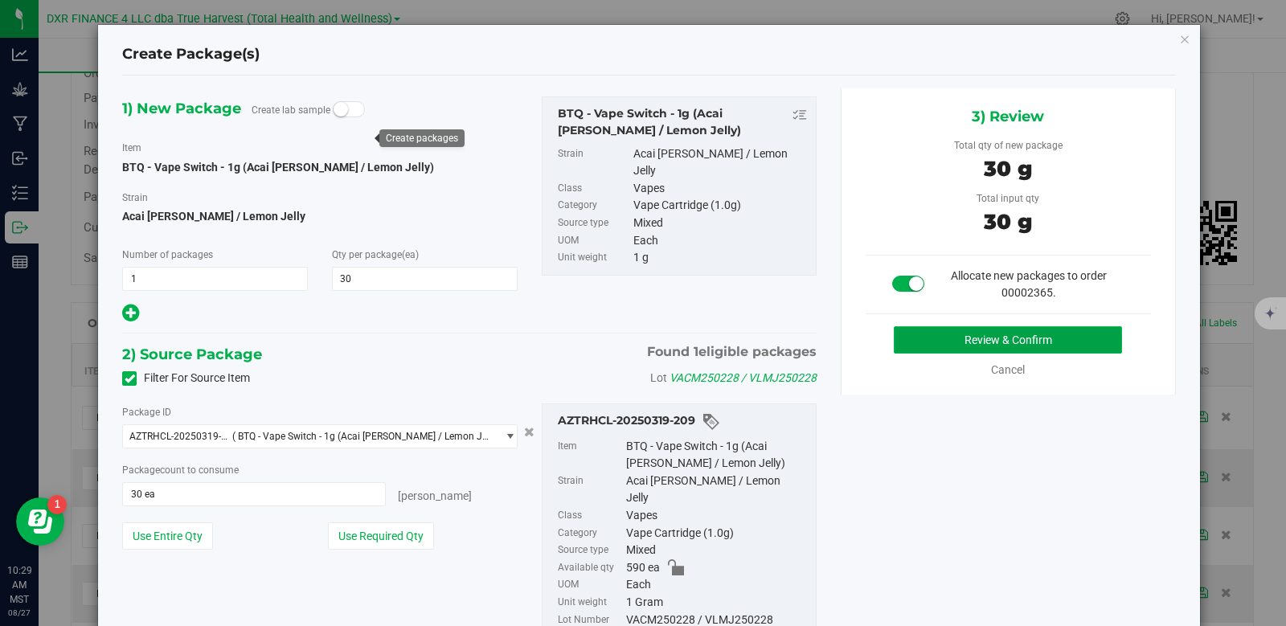
drag, startPoint x: 1030, startPoint y: 340, endPoint x: 1048, endPoint y: 344, distance: 18.1
click at [1048, 344] on button "Review & Confirm" at bounding box center [1008, 339] width 228 height 27
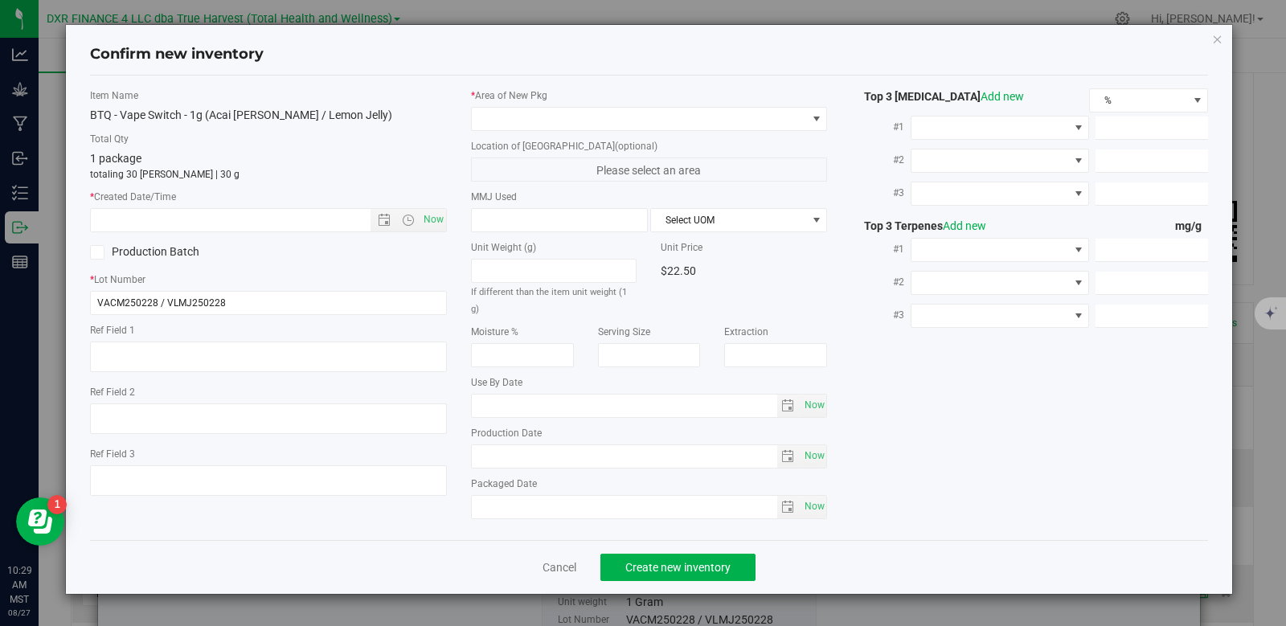
type textarea "[DATE]"
click at [270, 362] on textarea at bounding box center [268, 357] width 357 height 31
click at [269, 361] on textarea at bounding box center [268, 357] width 357 height 31
click at [322, 231] on input "text" at bounding box center [244, 220] width 307 height 23
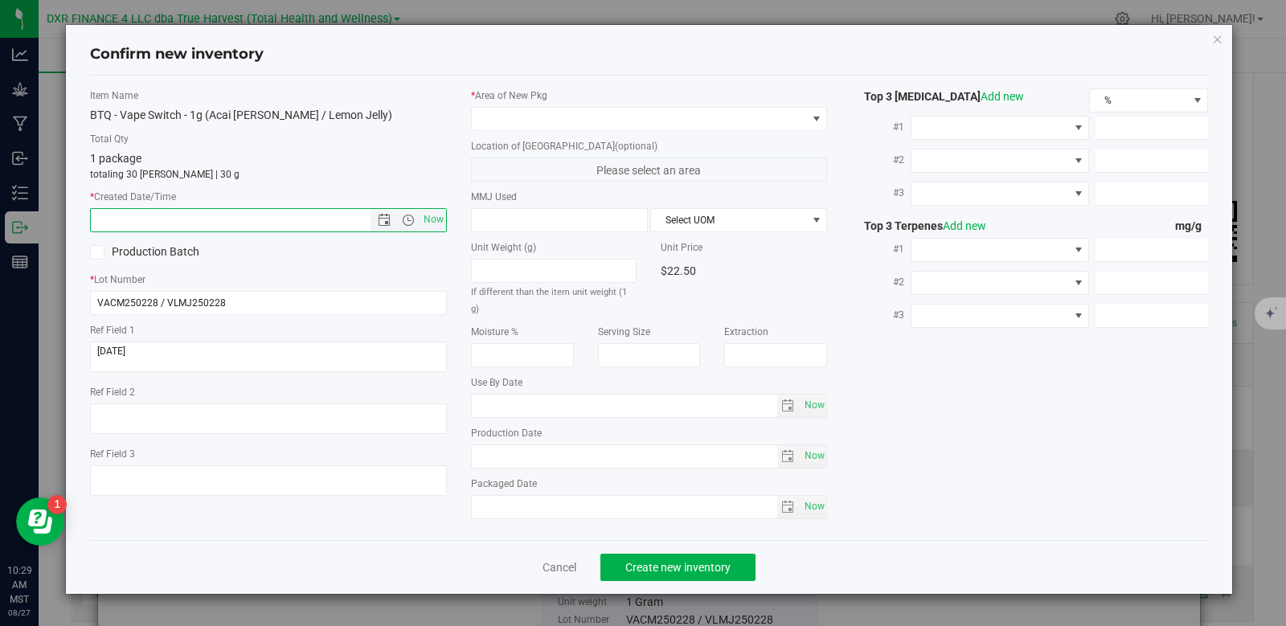
paste input "[DATE]"
type input "[DATE] 10:29 AM"
click at [556, 120] on span at bounding box center [639, 119] width 335 height 23
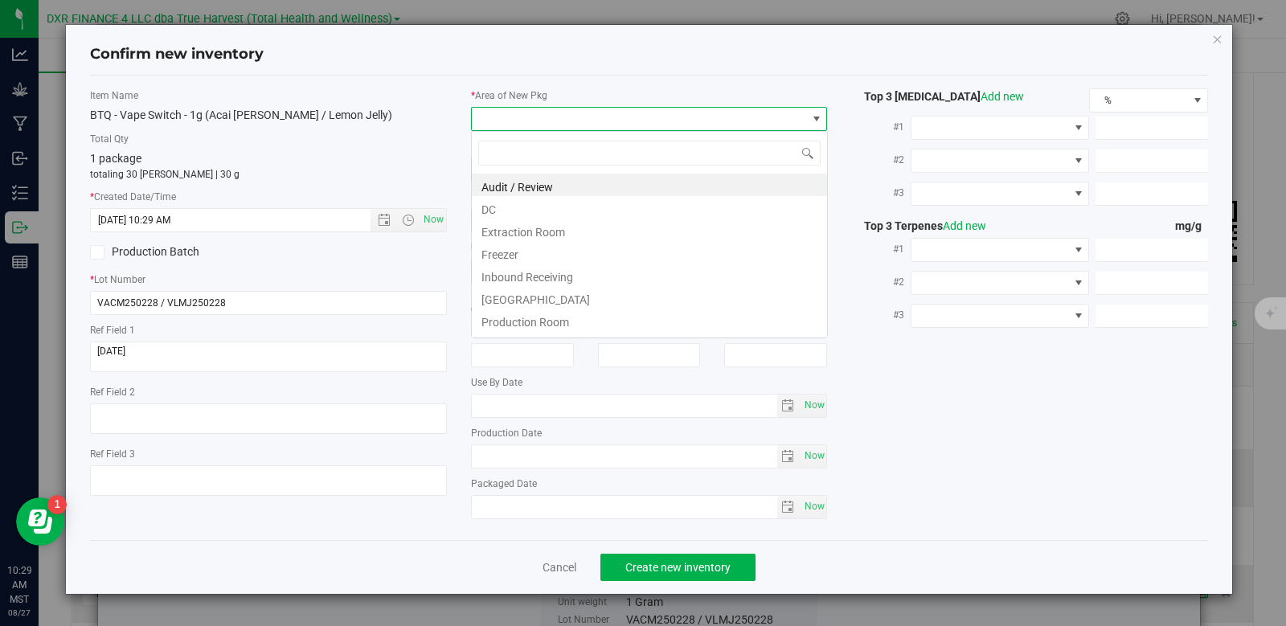
scroll to position [24, 357]
click at [527, 208] on li "DC" at bounding box center [649, 207] width 355 height 23
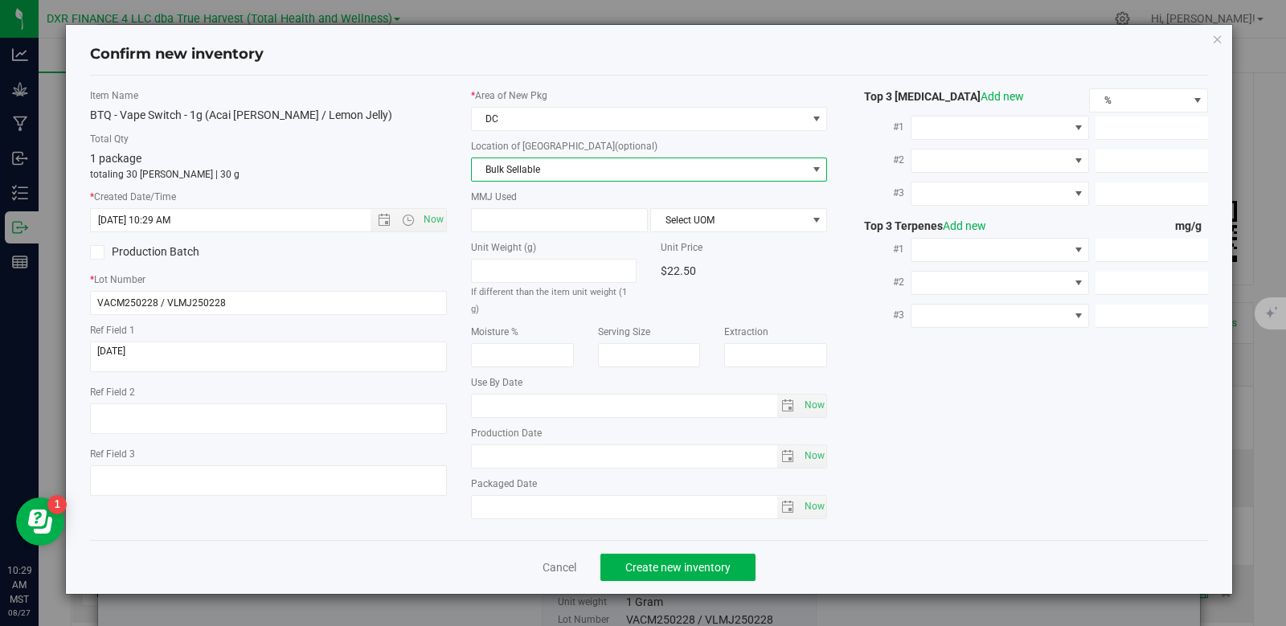
click at [540, 170] on span "Bulk Sellable" at bounding box center [639, 169] width 335 height 23
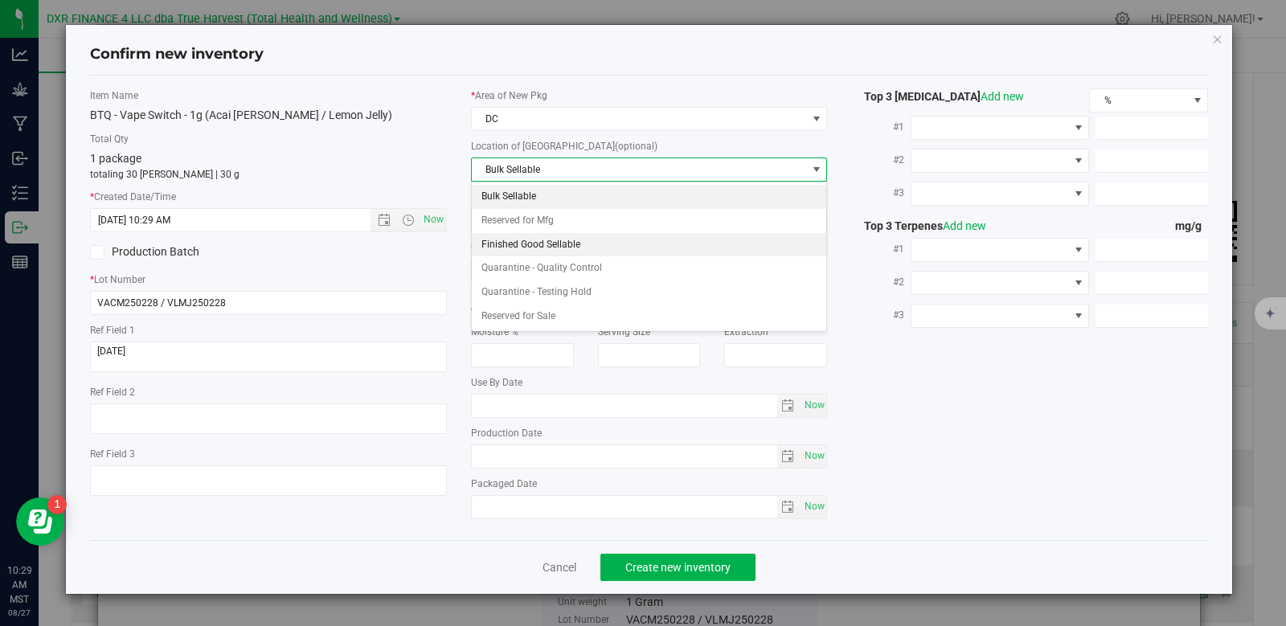
click at [550, 244] on li "Finished Good Sellable" at bounding box center [649, 245] width 355 height 24
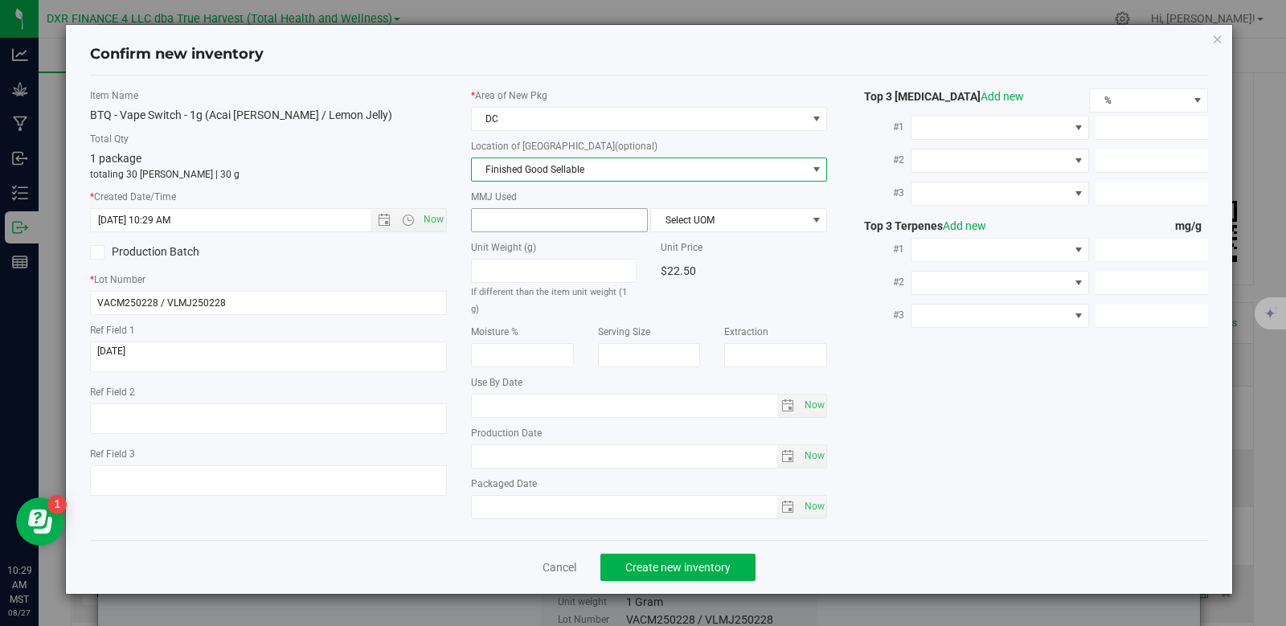
click at [541, 219] on span at bounding box center [559, 220] width 177 height 24
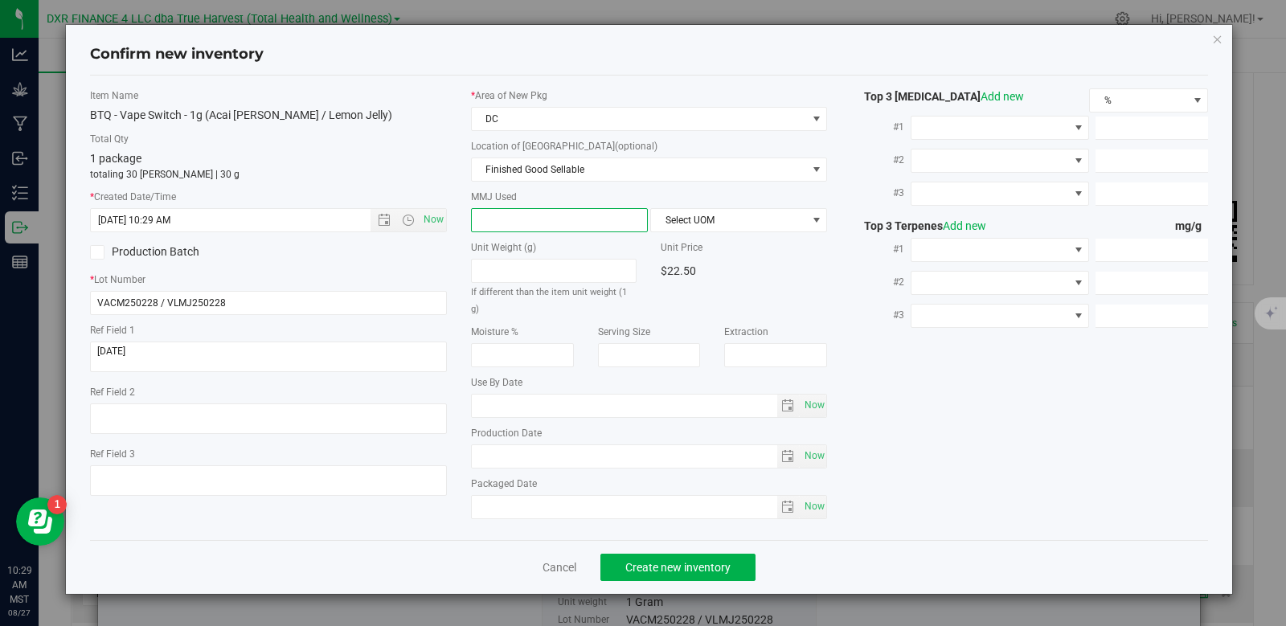
type input "1"
type input "1.0000"
click at [695, 230] on span "Select UOM" at bounding box center [728, 220] width 155 height 23
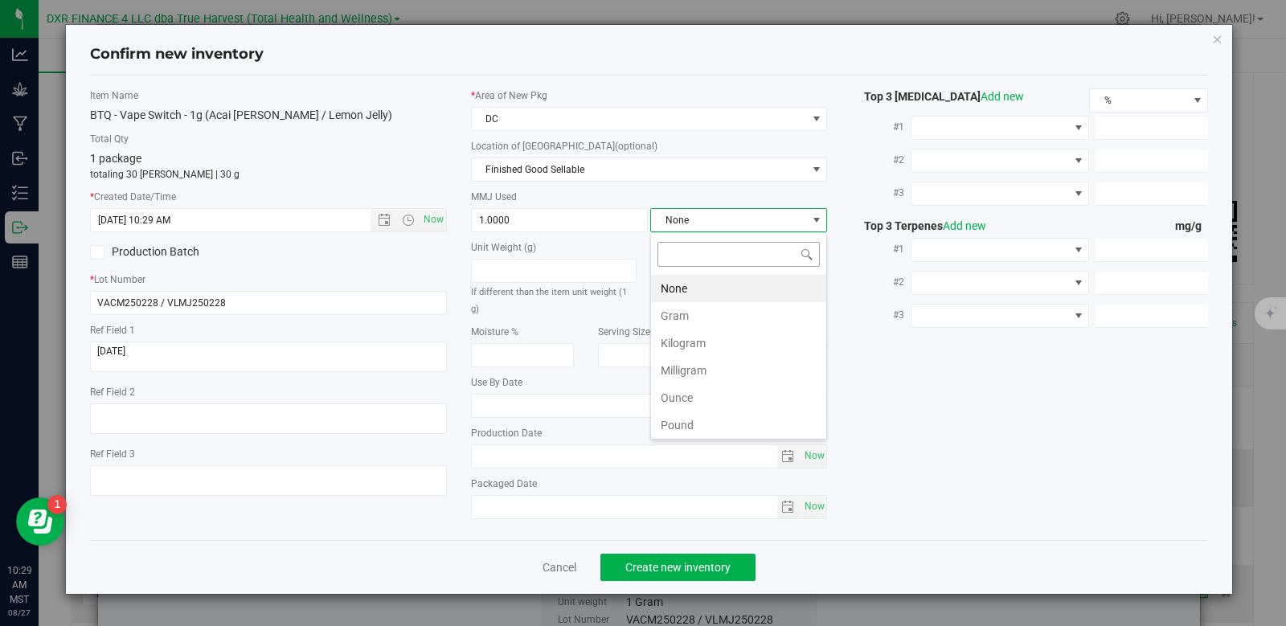
scroll to position [24, 177]
click at [673, 316] on li "Gram" at bounding box center [738, 315] width 175 height 27
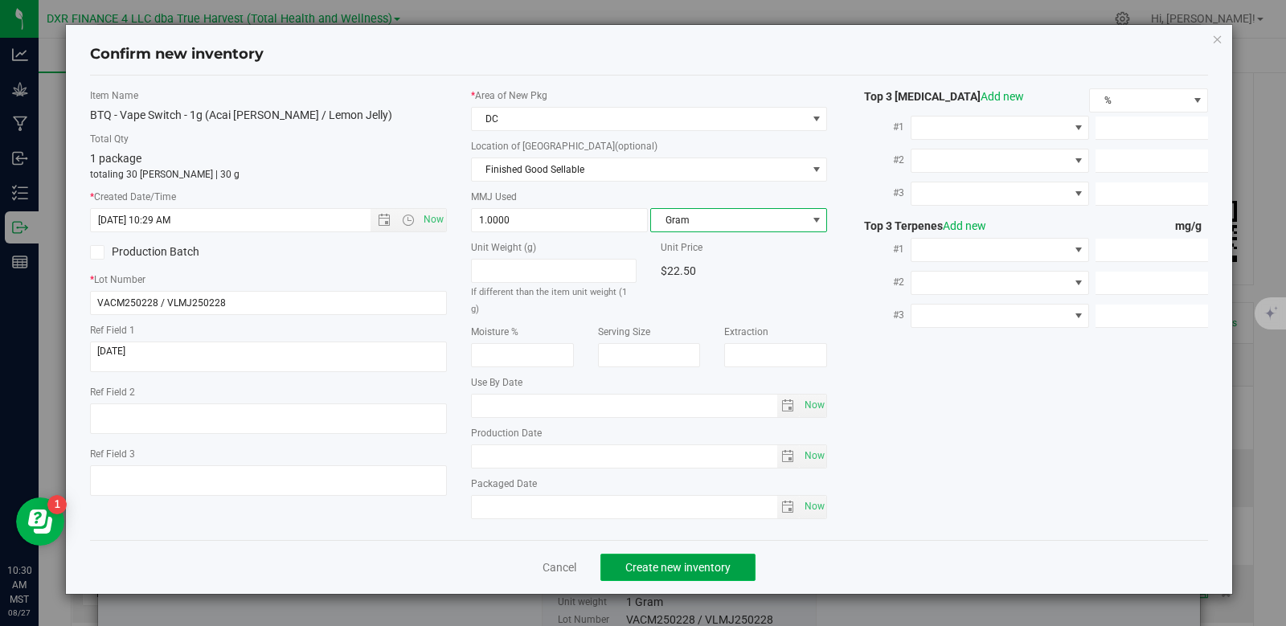
click at [734, 557] on button "Create new inventory" at bounding box center [677, 567] width 155 height 27
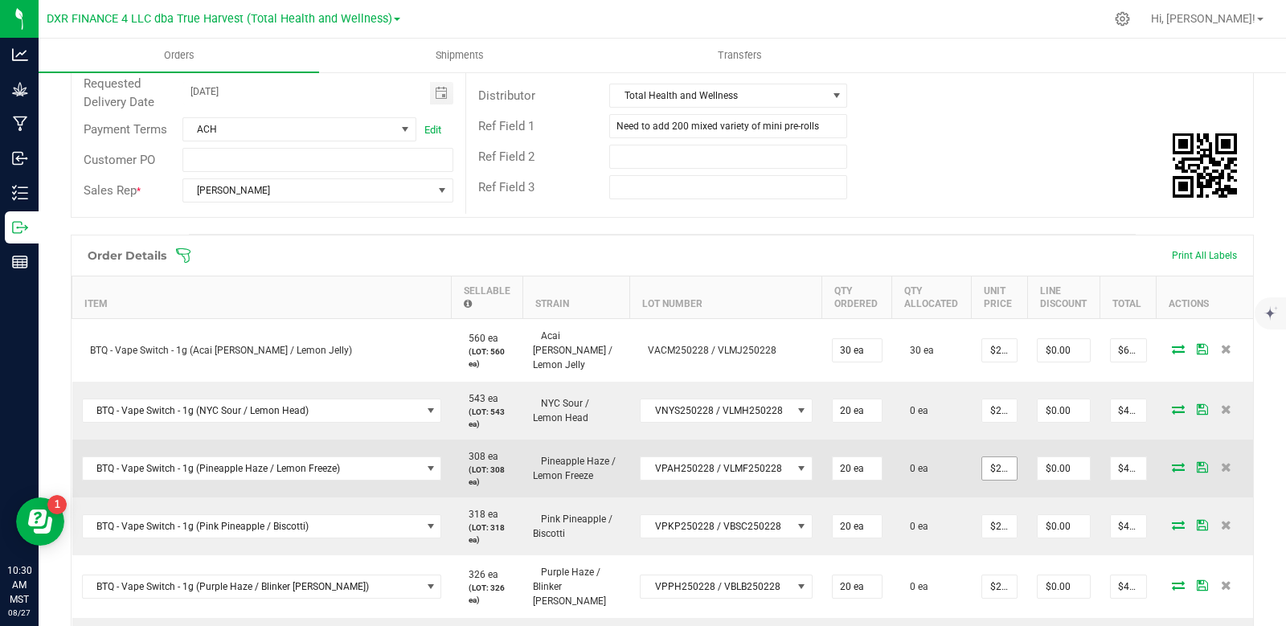
scroll to position [321, 0]
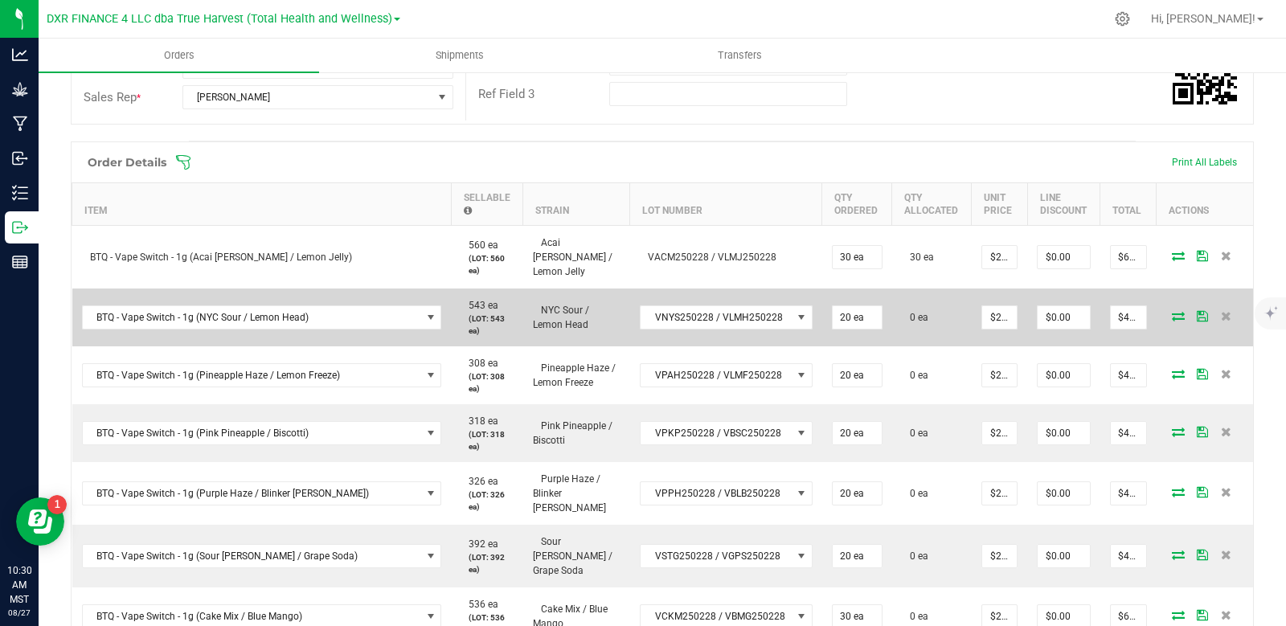
click at [1174, 311] on span at bounding box center [1178, 316] width 24 height 10
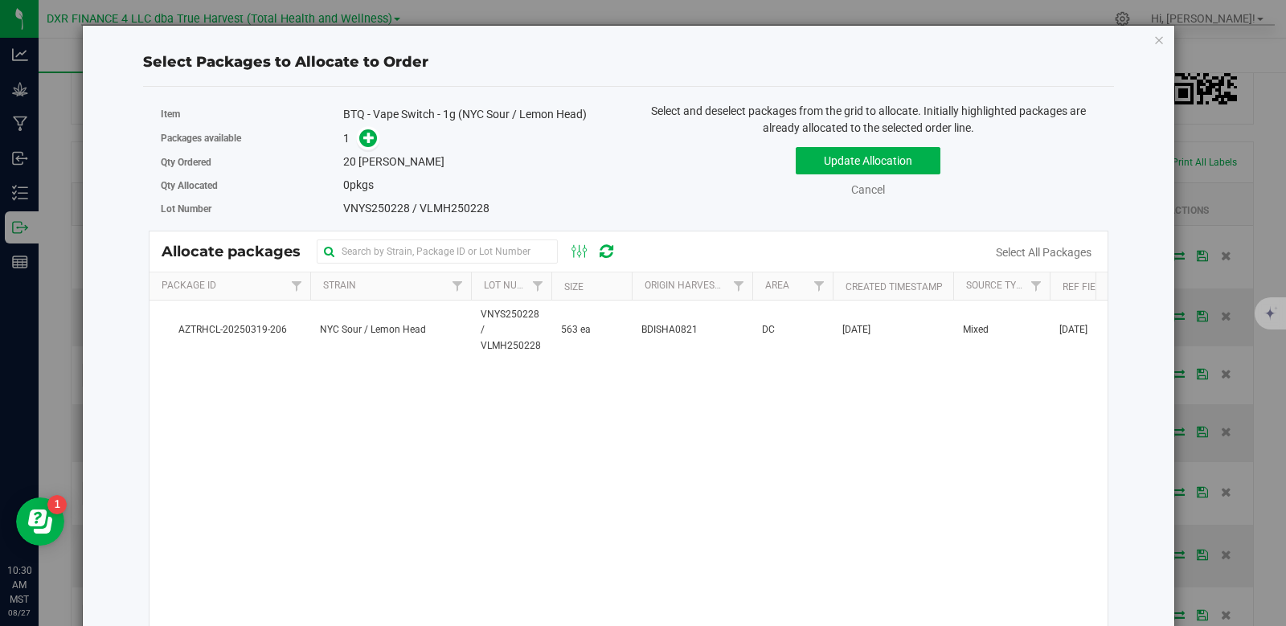
drag, startPoint x: 661, startPoint y: 325, endPoint x: 573, endPoint y: 296, distance: 93.3
click at [661, 325] on span "BDISHA0821" at bounding box center [669, 329] width 56 height 15
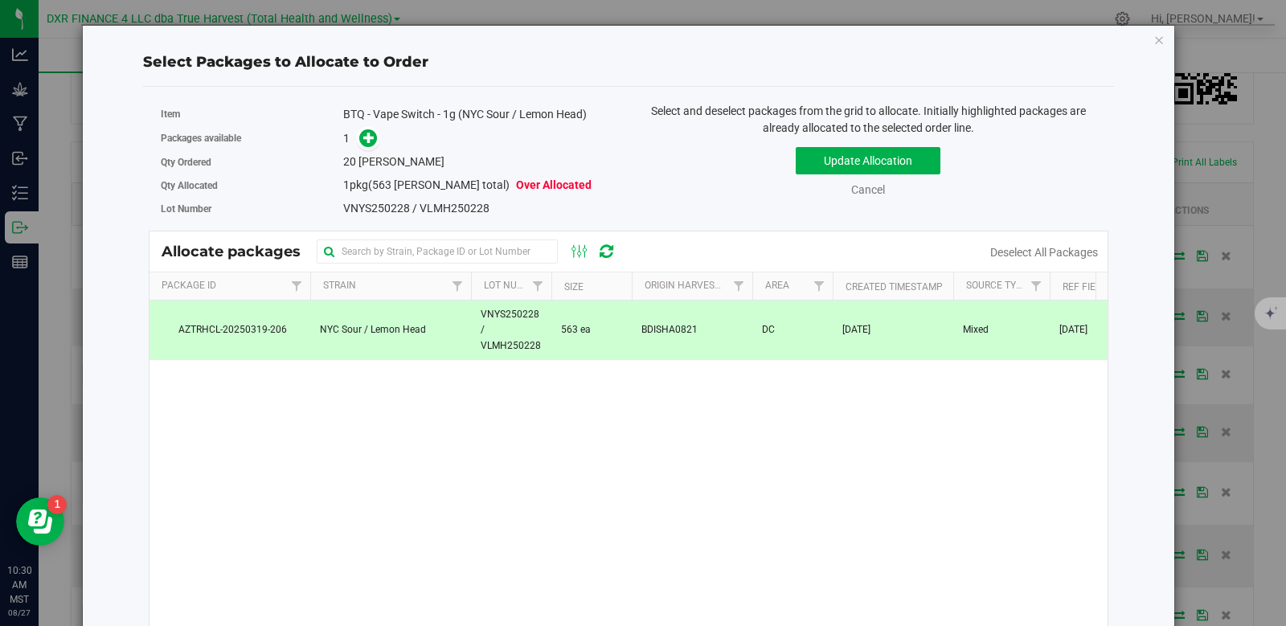
click at [359, 145] on link at bounding box center [368, 138] width 18 height 13
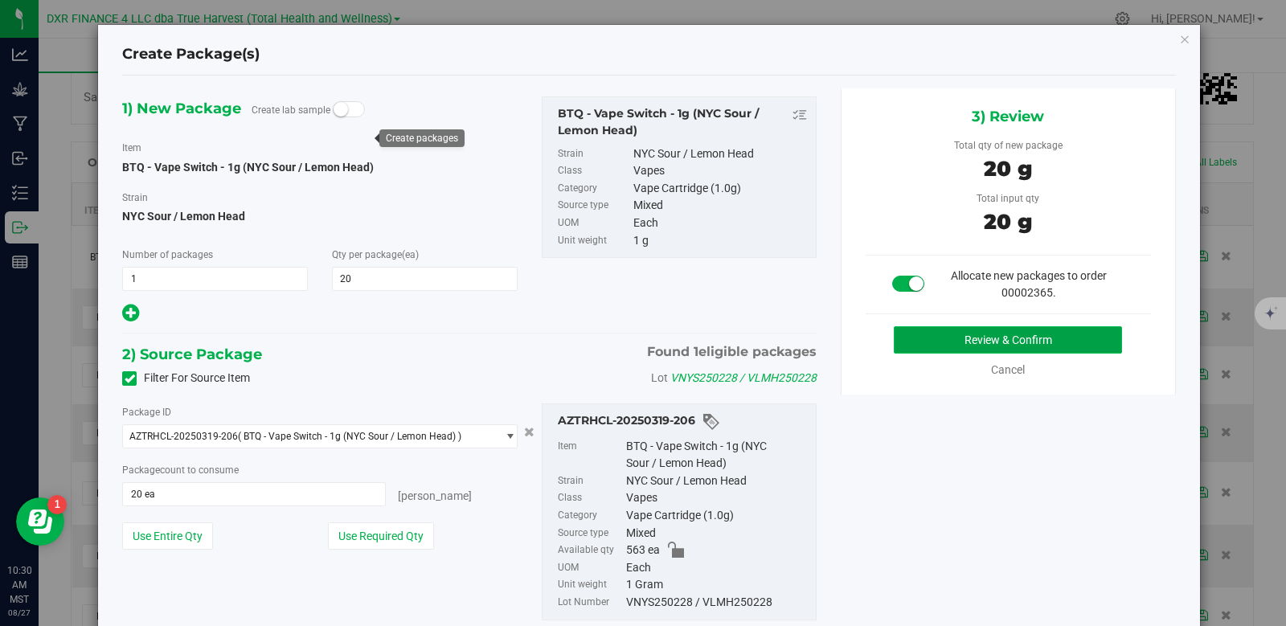
click at [984, 341] on button "Review & Confirm" at bounding box center [1008, 339] width 228 height 27
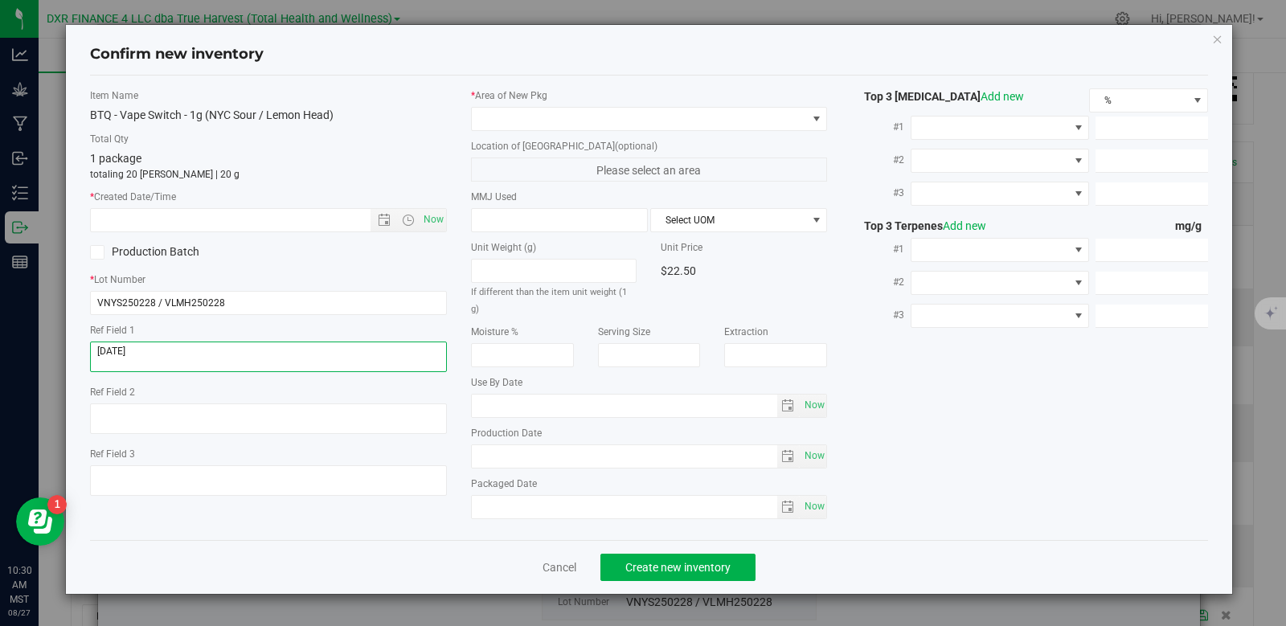
click at [159, 359] on textarea at bounding box center [268, 357] width 357 height 31
click at [190, 222] on input "text" at bounding box center [244, 220] width 307 height 23
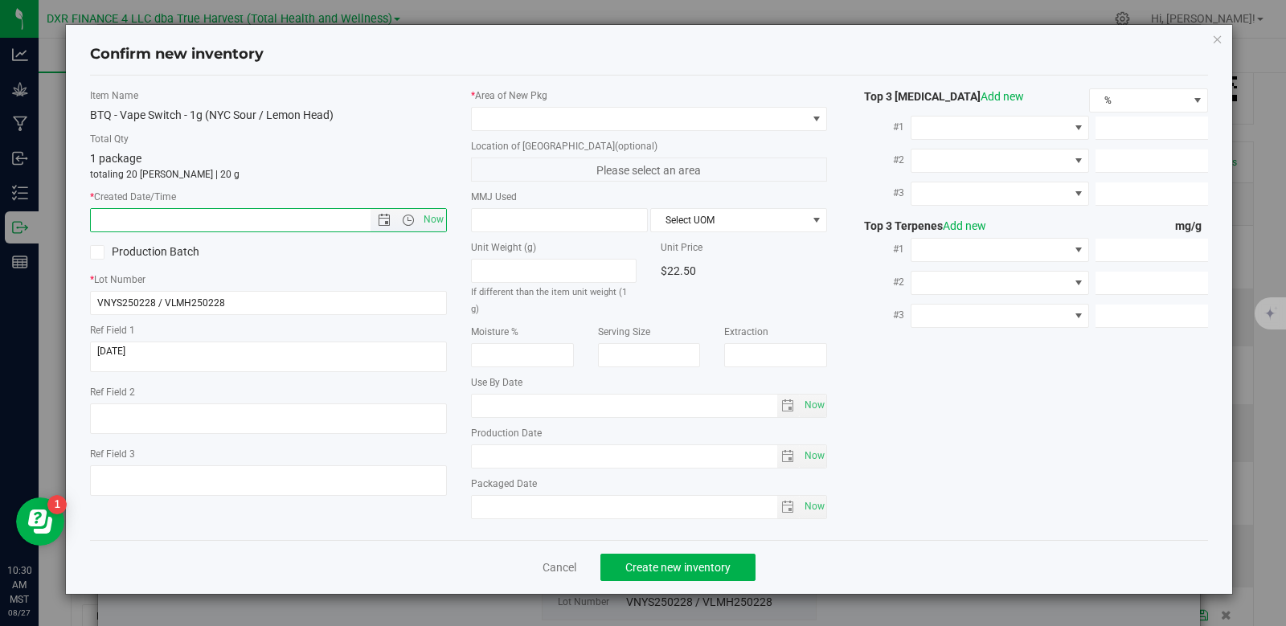
paste input "[DATE]"
type input "[DATE] 10:30 AM"
click at [528, 121] on span at bounding box center [639, 119] width 335 height 23
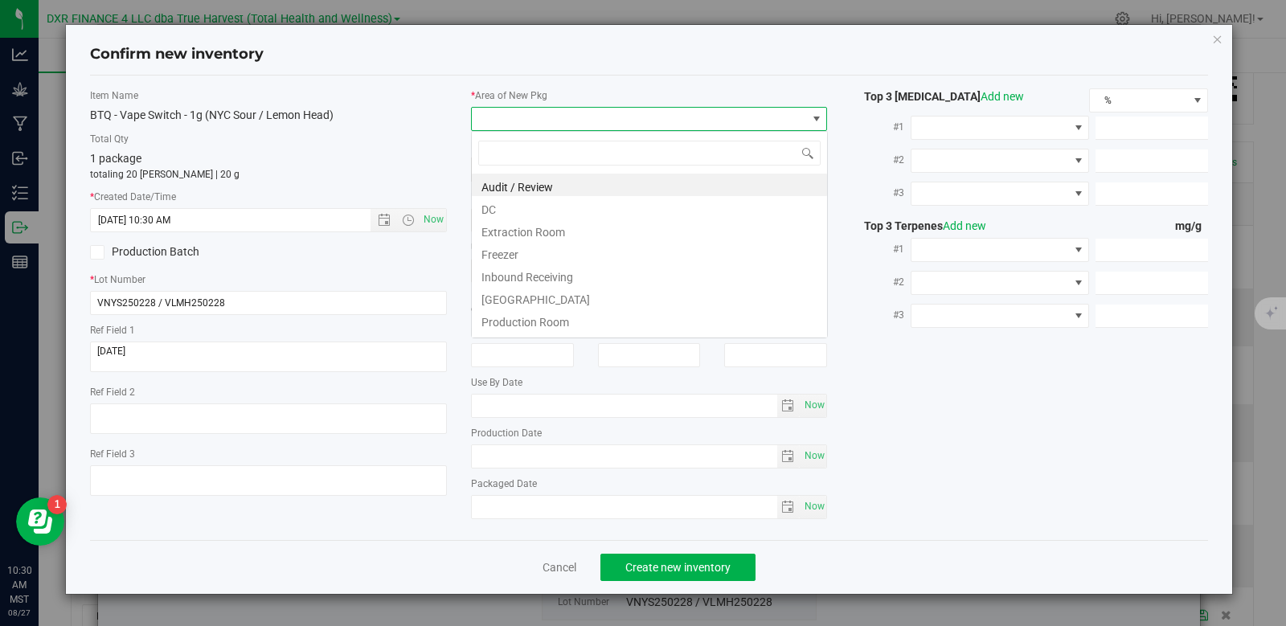
scroll to position [24, 357]
click at [553, 210] on li "DC" at bounding box center [649, 207] width 355 height 23
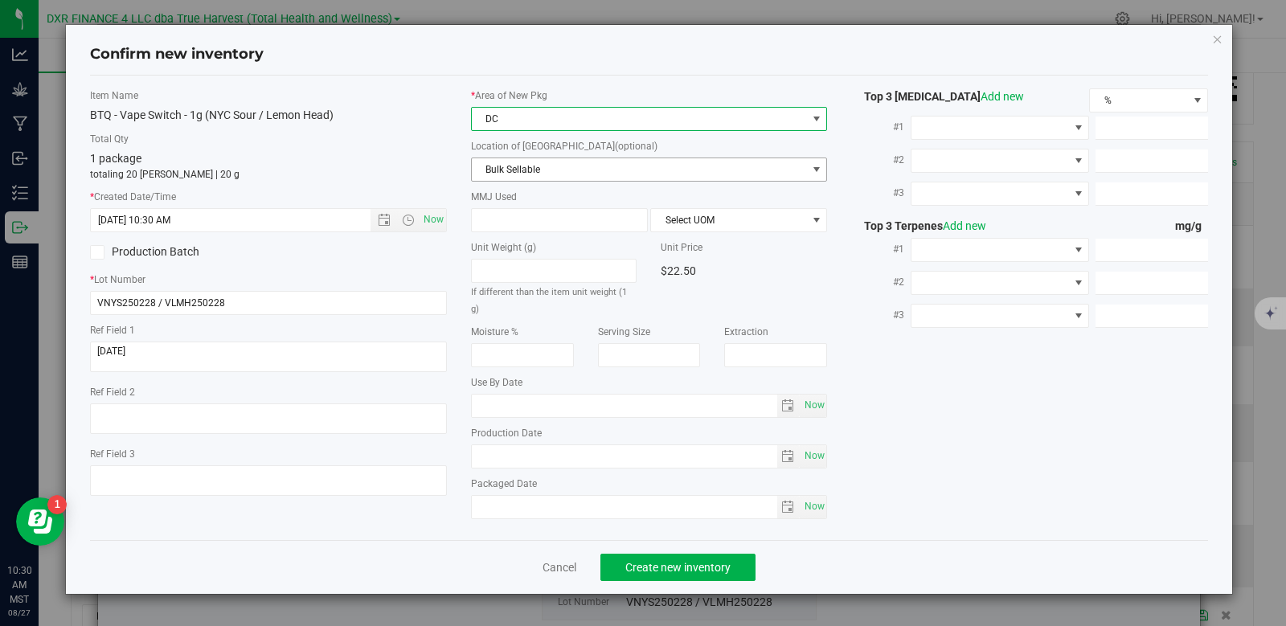
click at [561, 170] on span "Bulk Sellable" at bounding box center [639, 169] width 335 height 23
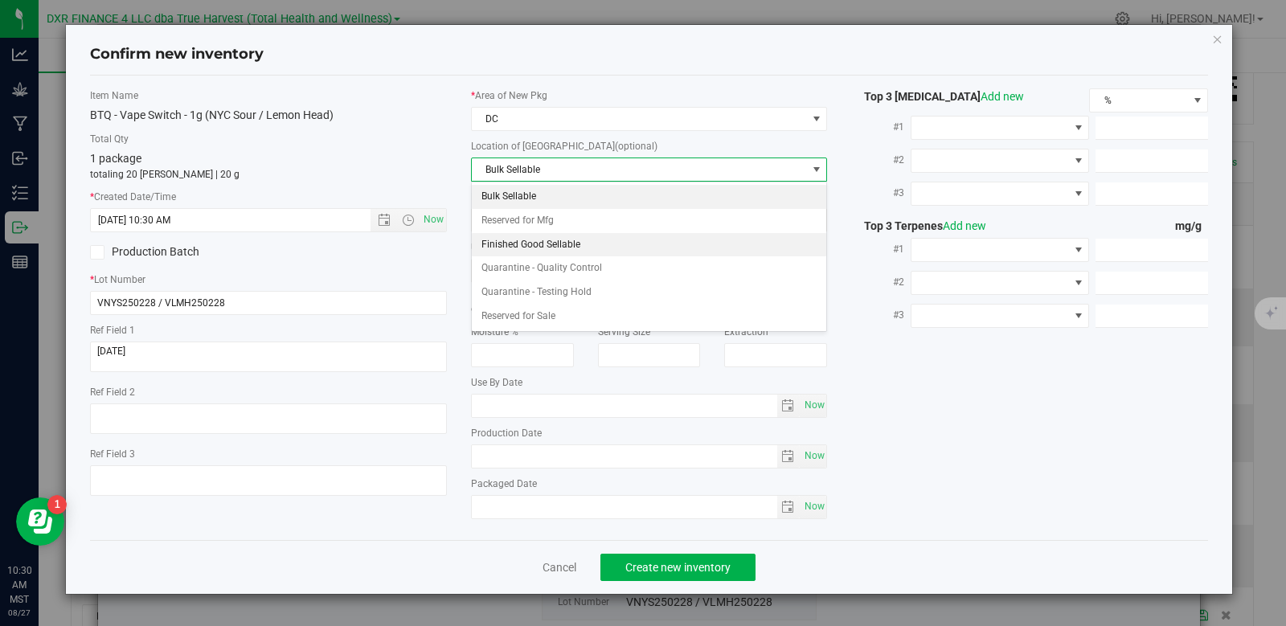
click at [563, 243] on li "Finished Good Sellable" at bounding box center [649, 245] width 355 height 24
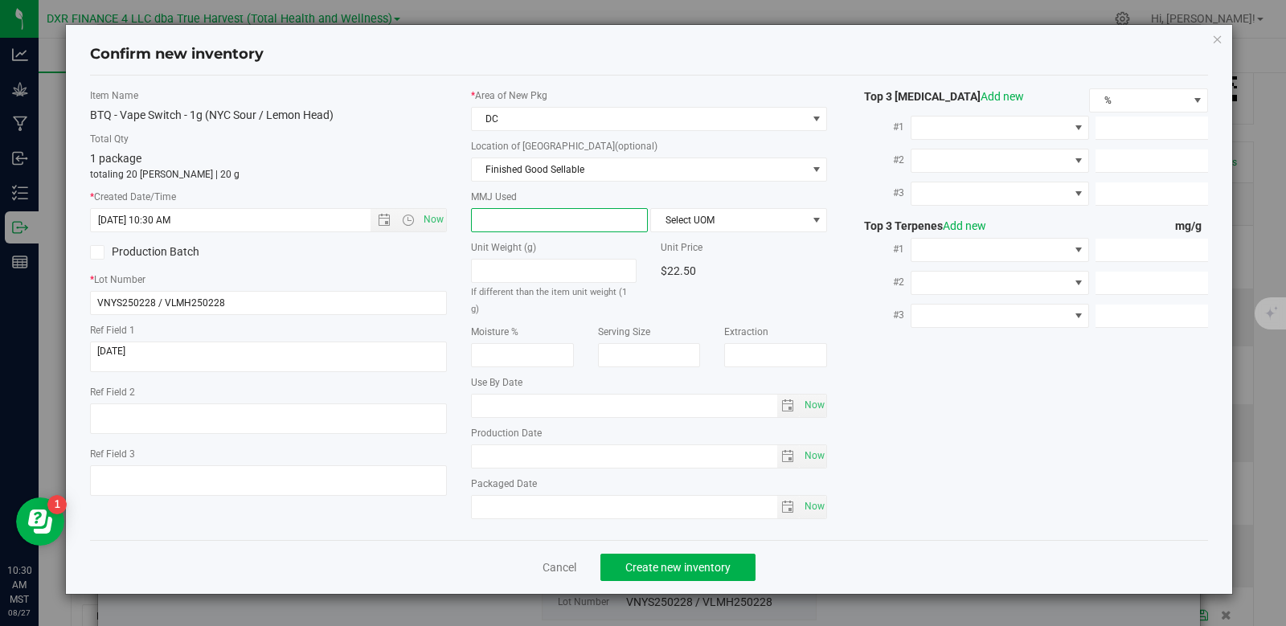
click at [539, 223] on span at bounding box center [559, 220] width 177 height 24
type input "1"
type input "1.0000"
click at [681, 216] on span "Select UOM" at bounding box center [728, 220] width 155 height 23
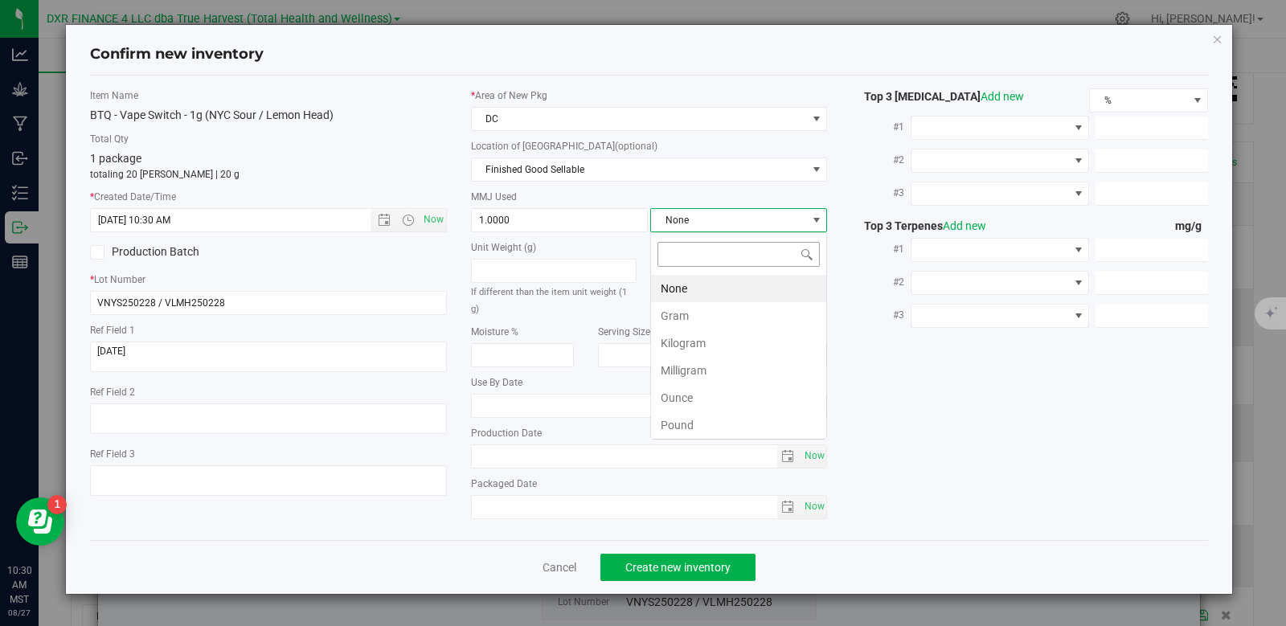
scroll to position [24, 177]
click at [702, 315] on li "Gram" at bounding box center [738, 315] width 175 height 27
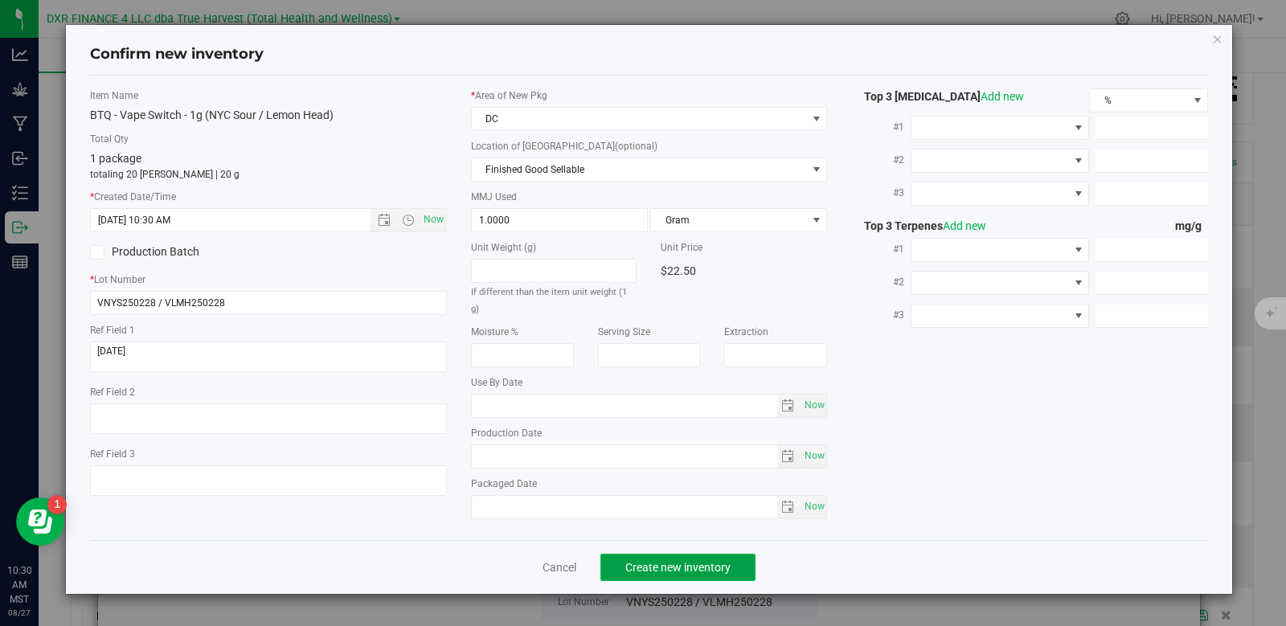
click at [713, 561] on span "Create new inventory" at bounding box center [677, 567] width 105 height 13
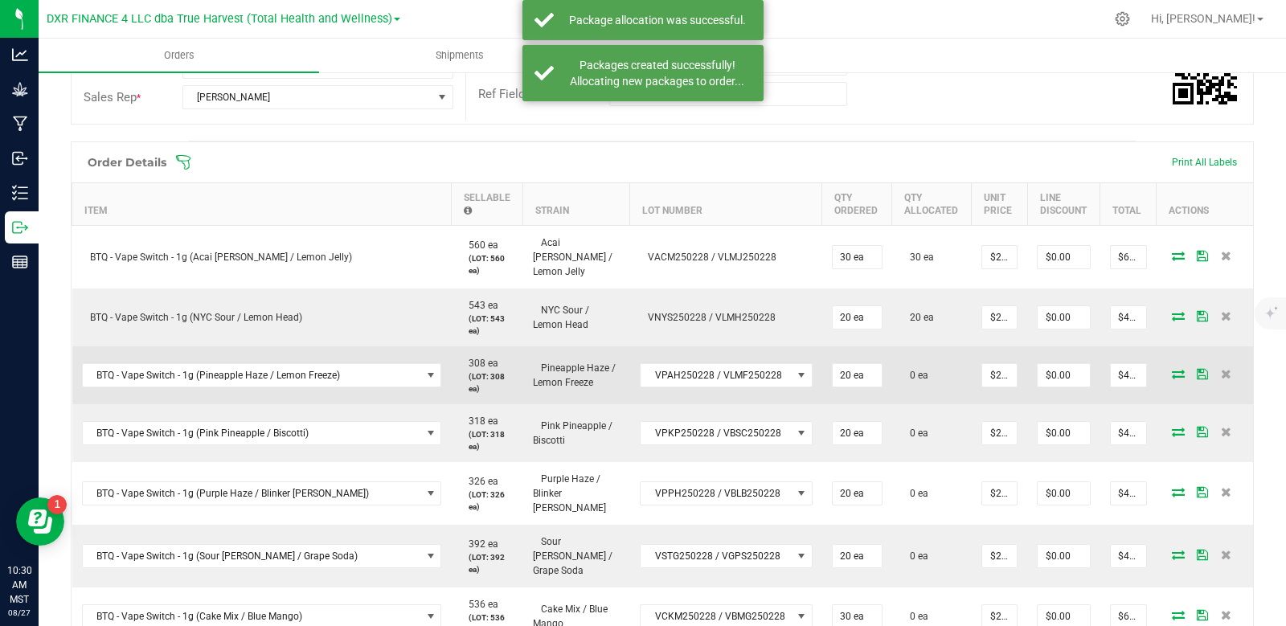
click at [1172, 369] on icon at bounding box center [1178, 374] width 13 height 10
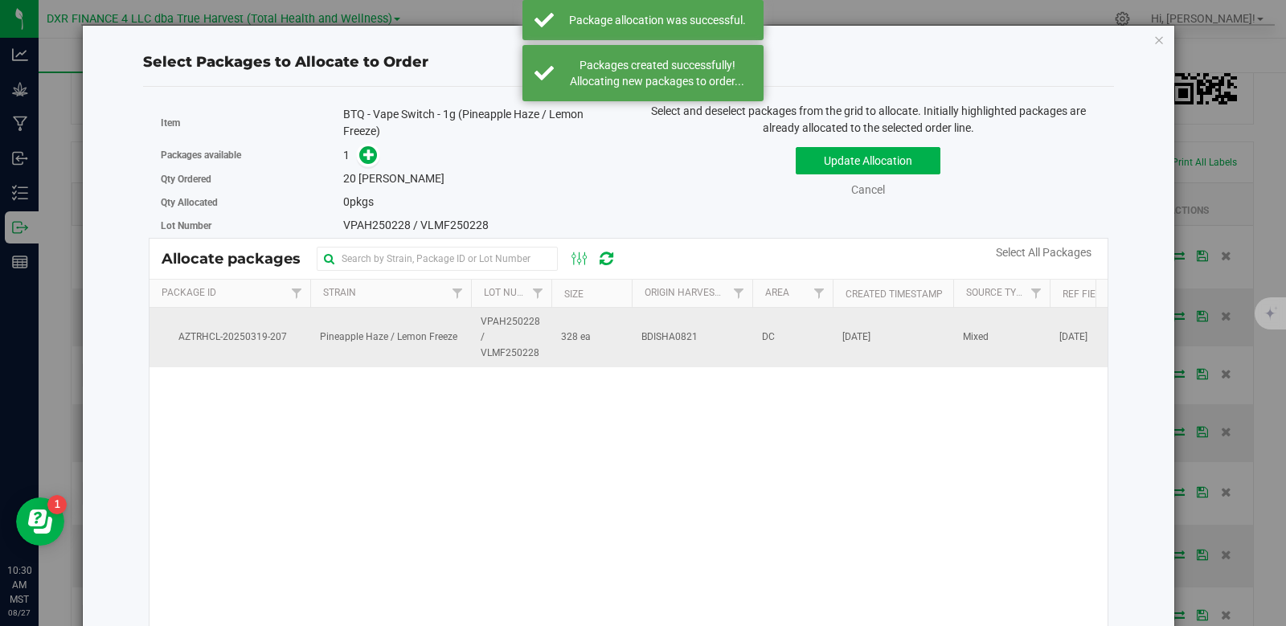
click at [731, 330] on td "BDISHA0821" at bounding box center [692, 337] width 121 height 59
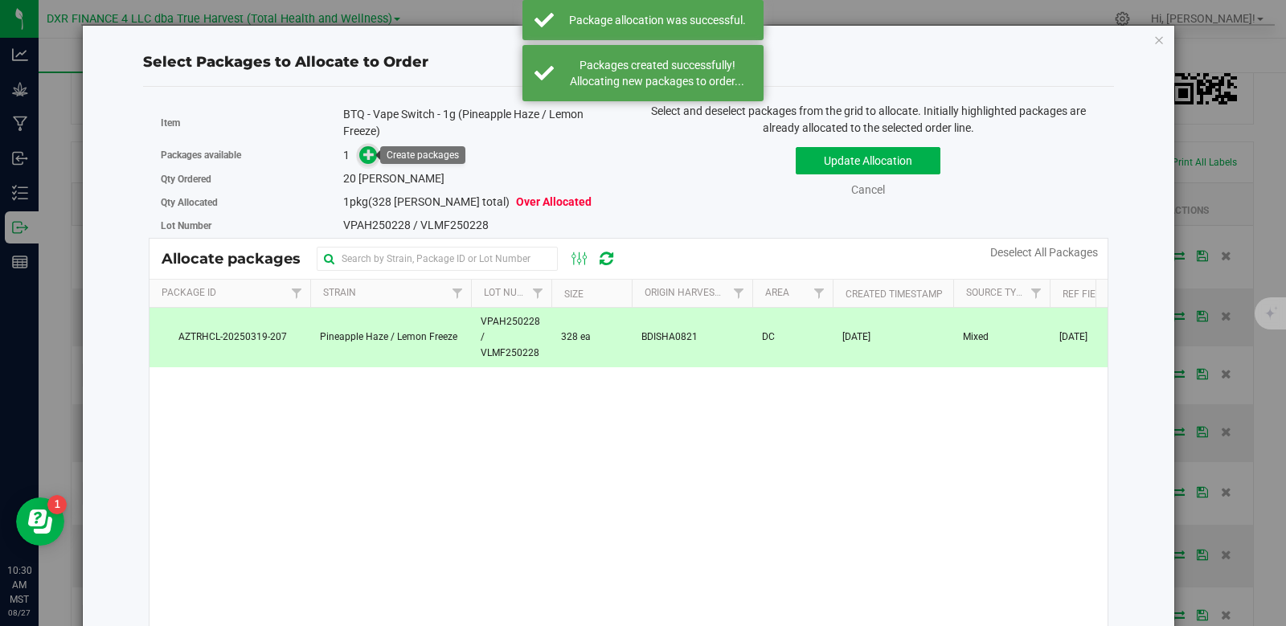
click at [374, 156] on span at bounding box center [368, 155] width 18 height 18
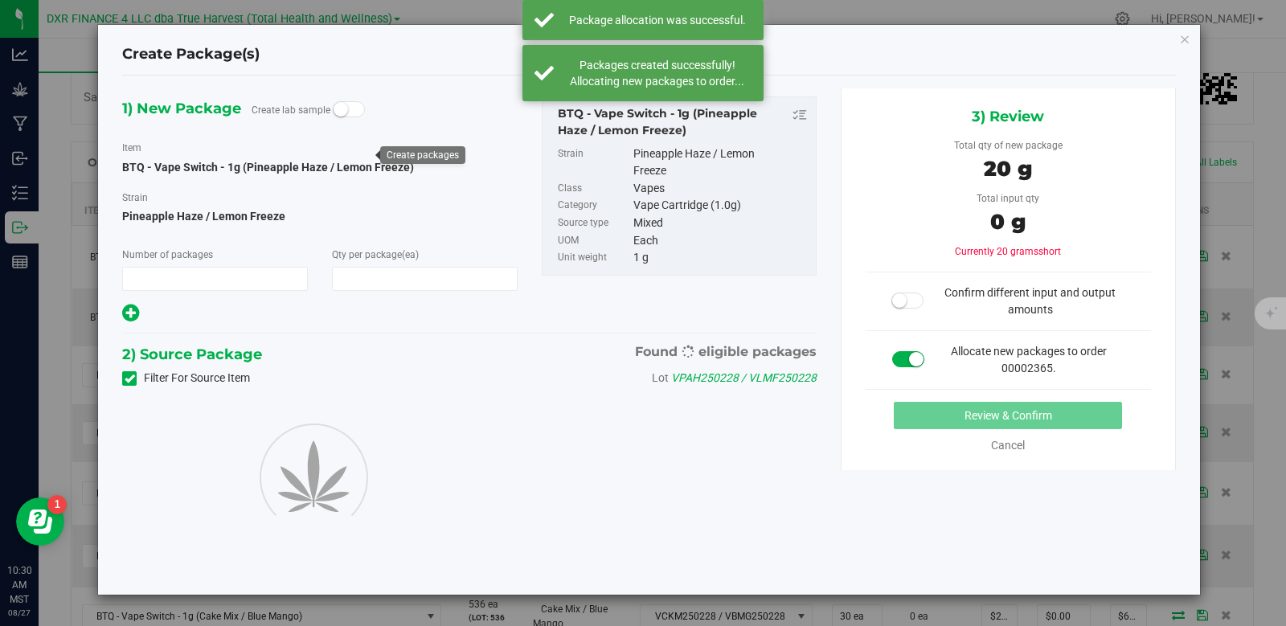
type input "1"
type input "20"
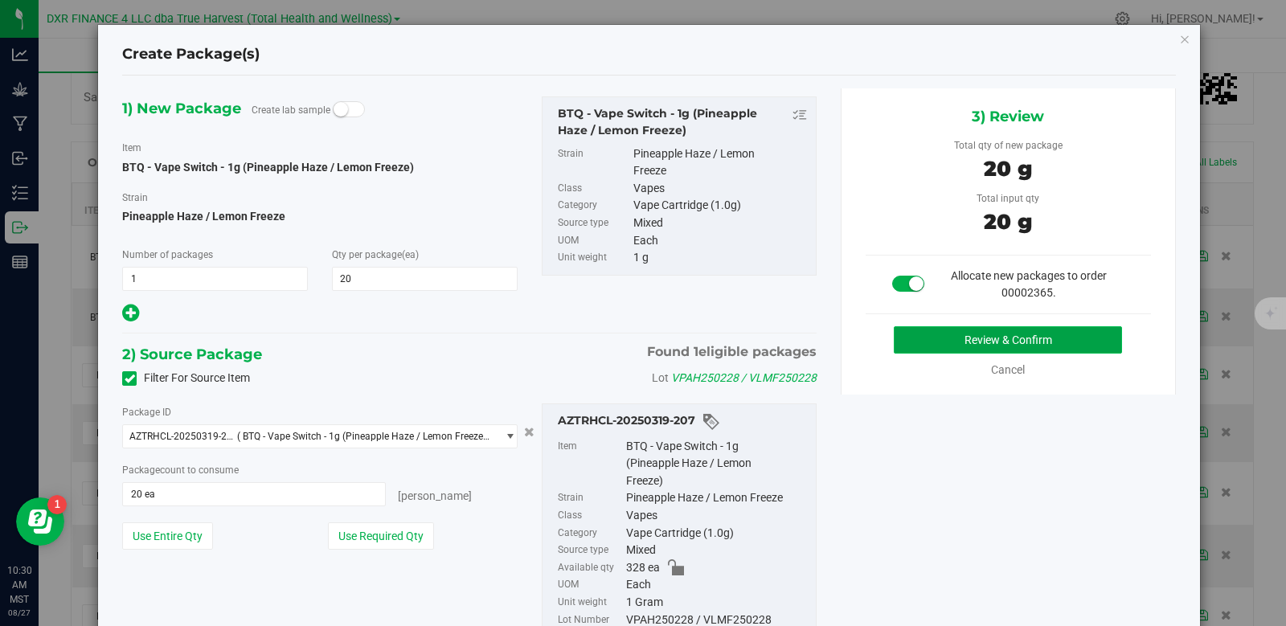
click at [923, 338] on button "Review & Confirm" at bounding box center [1008, 339] width 228 height 27
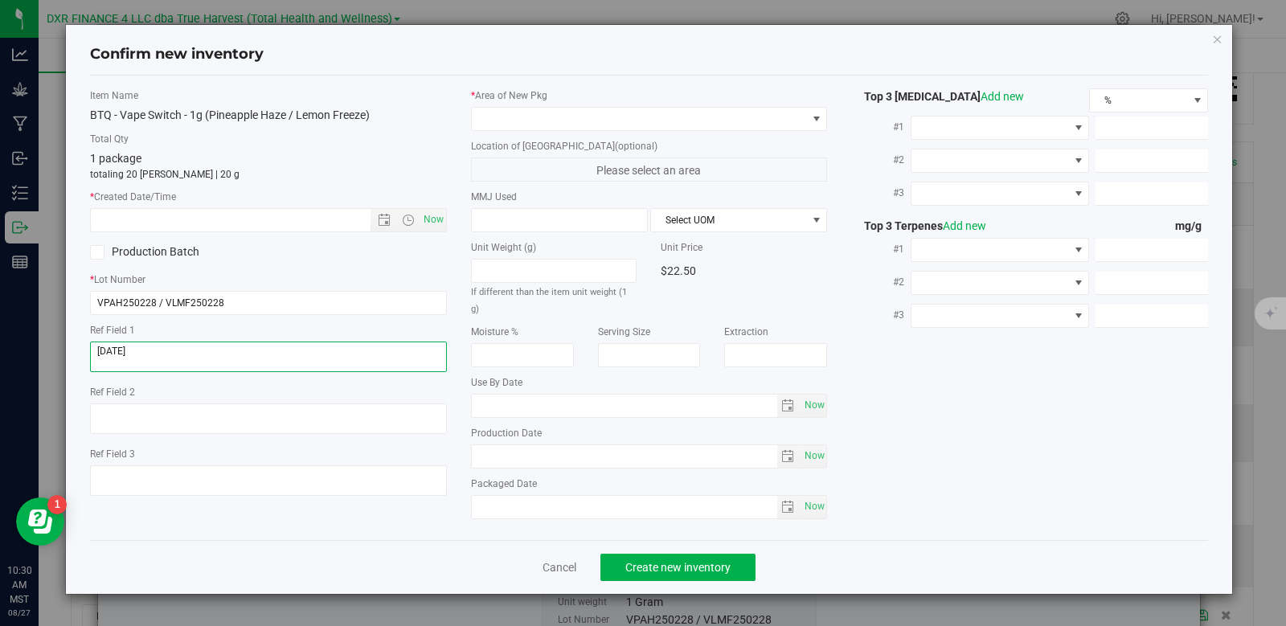
click at [168, 358] on textarea at bounding box center [268, 357] width 357 height 31
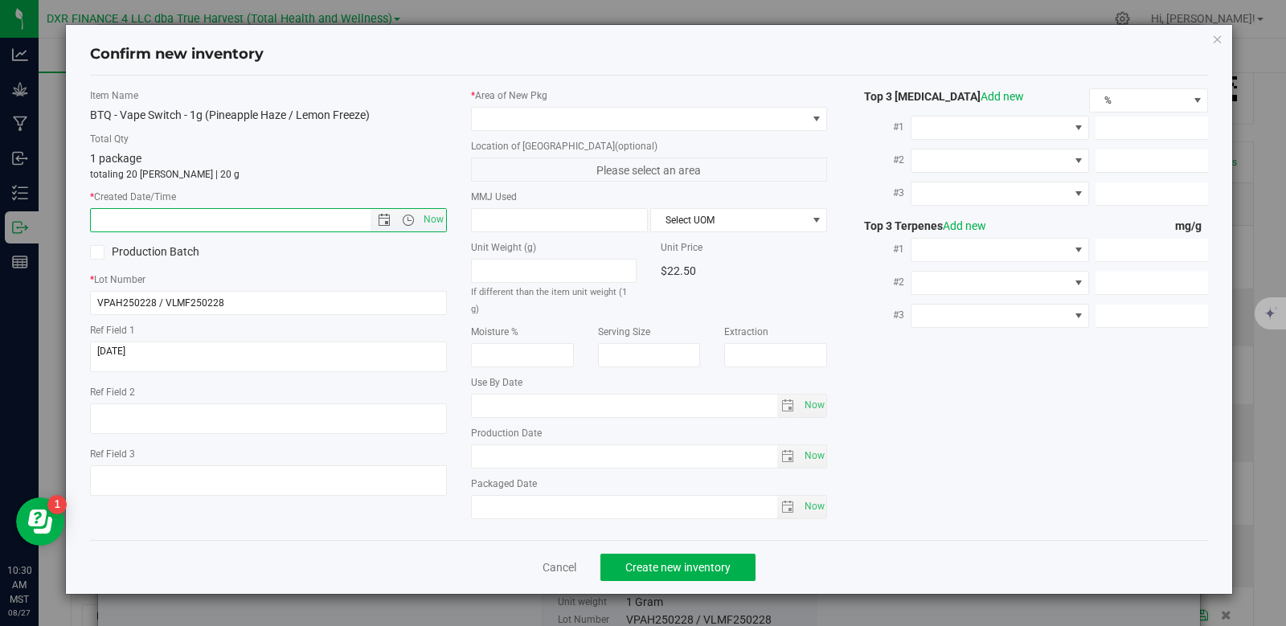
click at [224, 214] on input "text" at bounding box center [244, 220] width 307 height 23
paste input "[DATE]"
type input "[DATE] 10:30 AM"
click at [617, 116] on span at bounding box center [639, 119] width 335 height 23
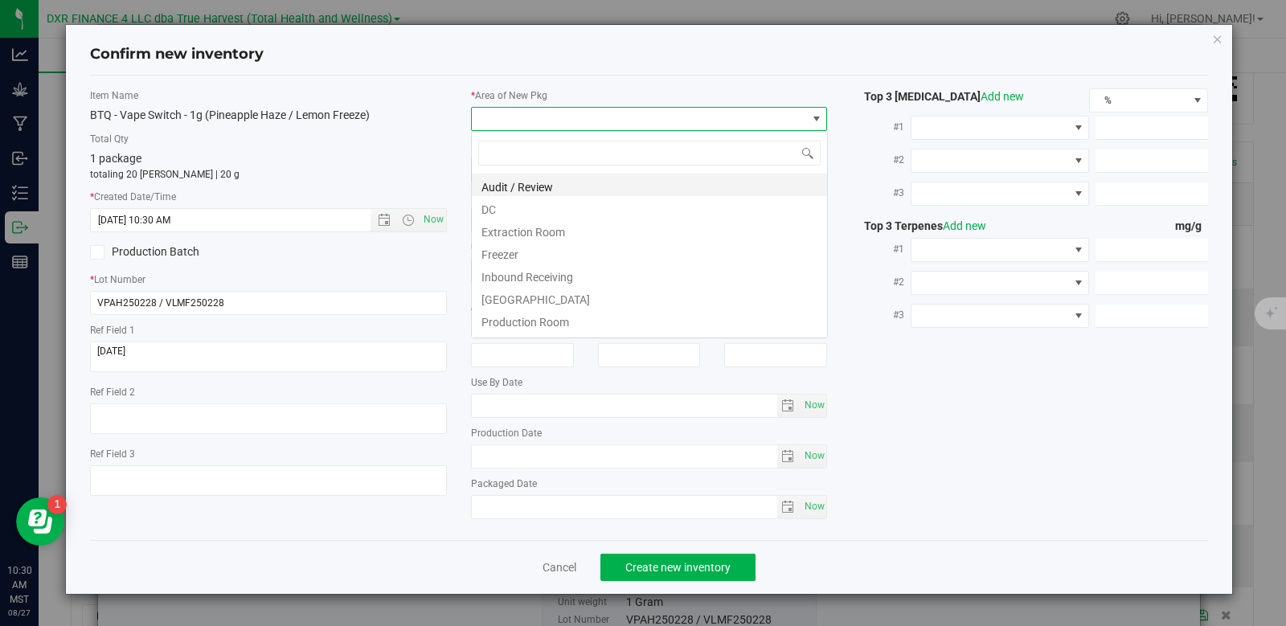
scroll to position [24, 357]
click at [571, 202] on li "DC" at bounding box center [649, 207] width 355 height 23
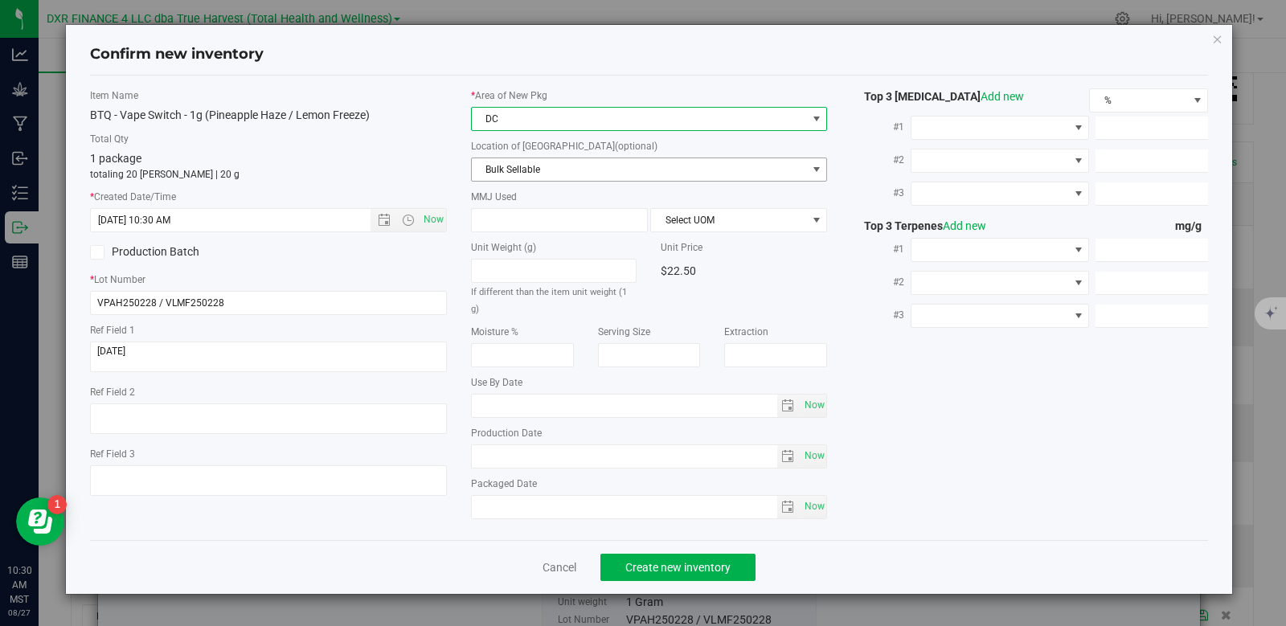
click at [601, 166] on span "Bulk Sellable" at bounding box center [639, 169] width 335 height 23
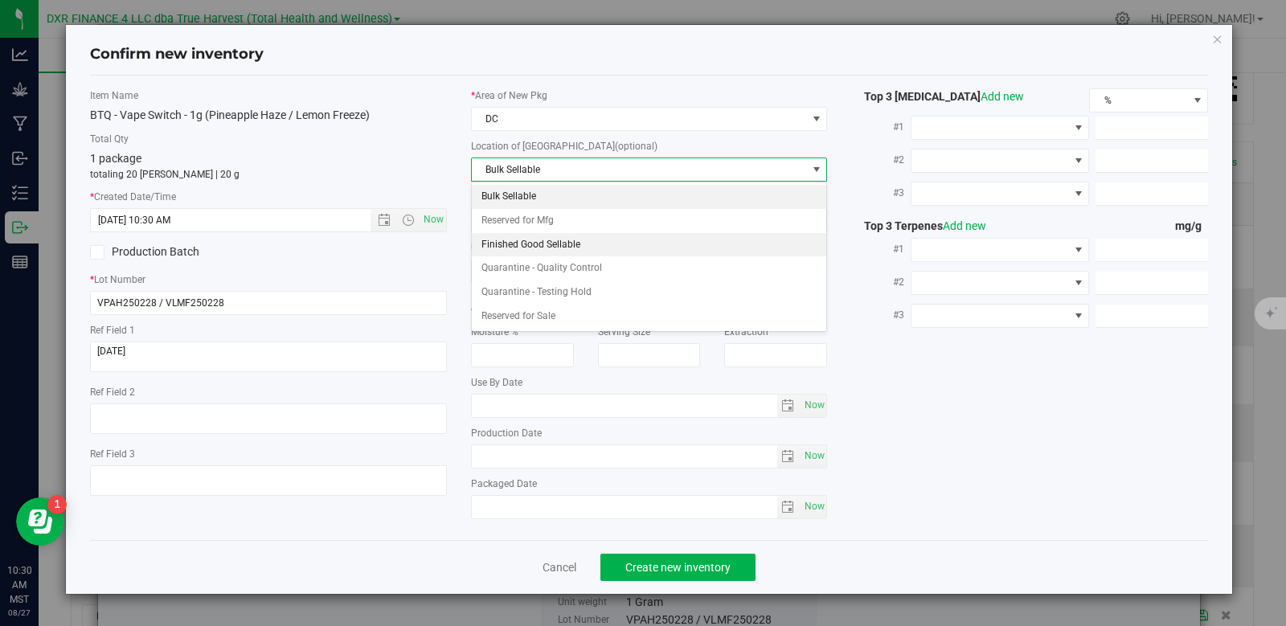
click at [575, 248] on li "Finished Good Sellable" at bounding box center [649, 245] width 355 height 24
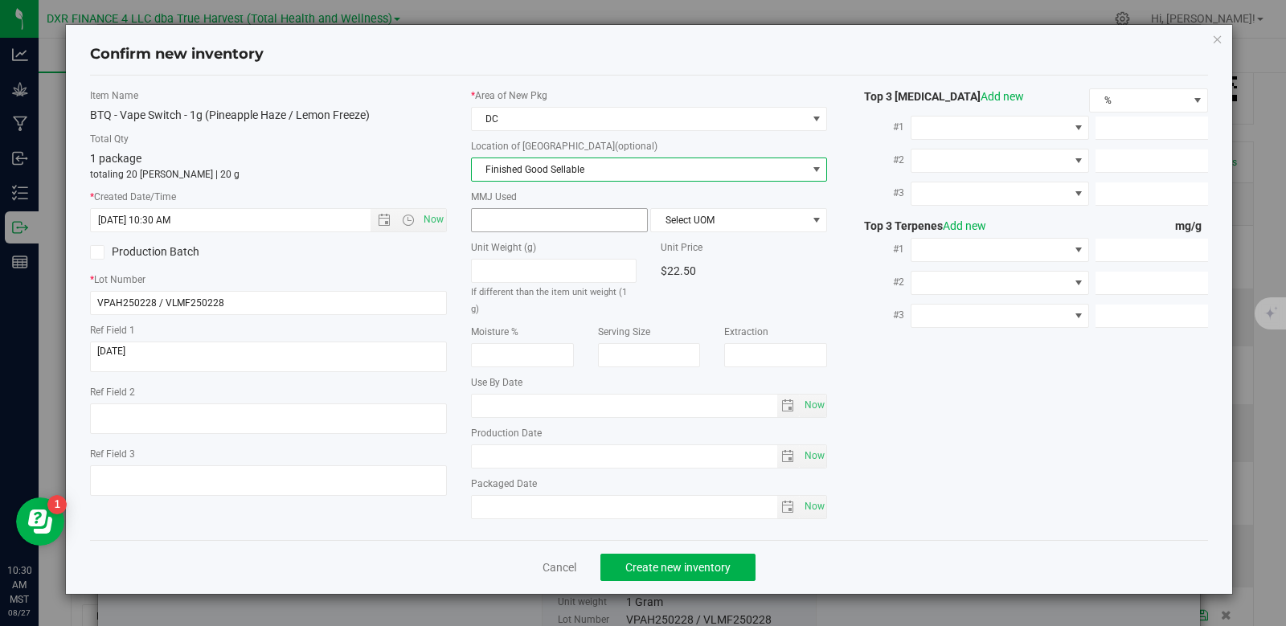
click at [532, 218] on span at bounding box center [559, 220] width 177 height 24
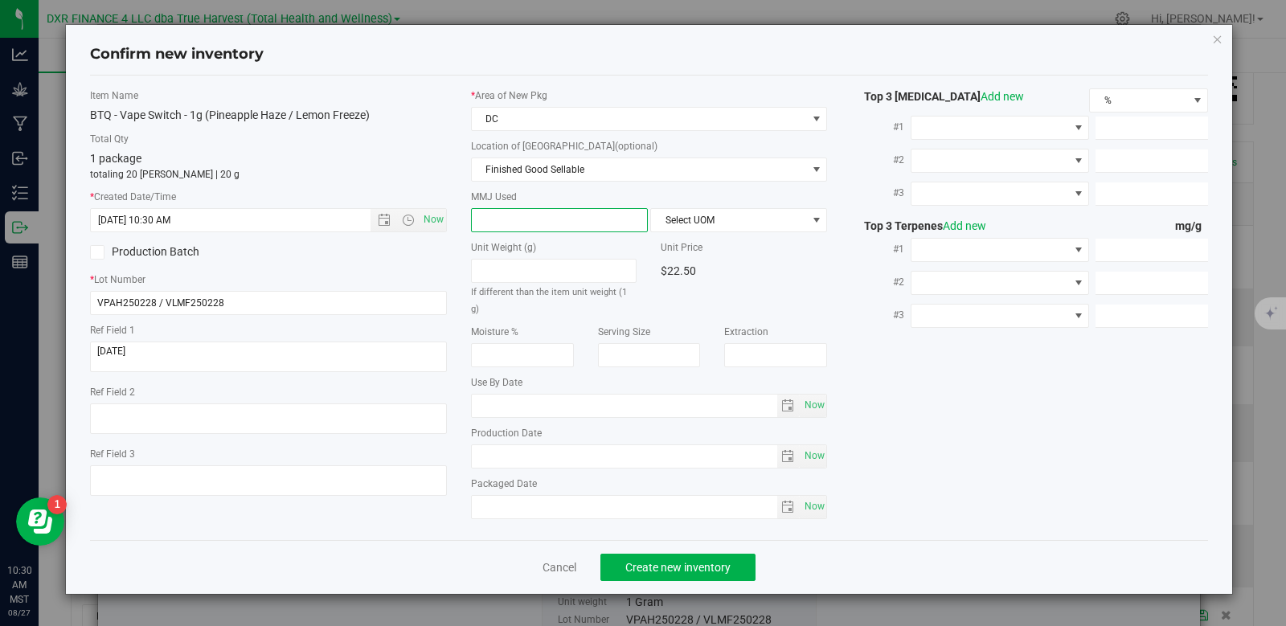
type input "1"
type input "1.0000"
click at [702, 227] on span "Select UOM" at bounding box center [728, 220] width 155 height 23
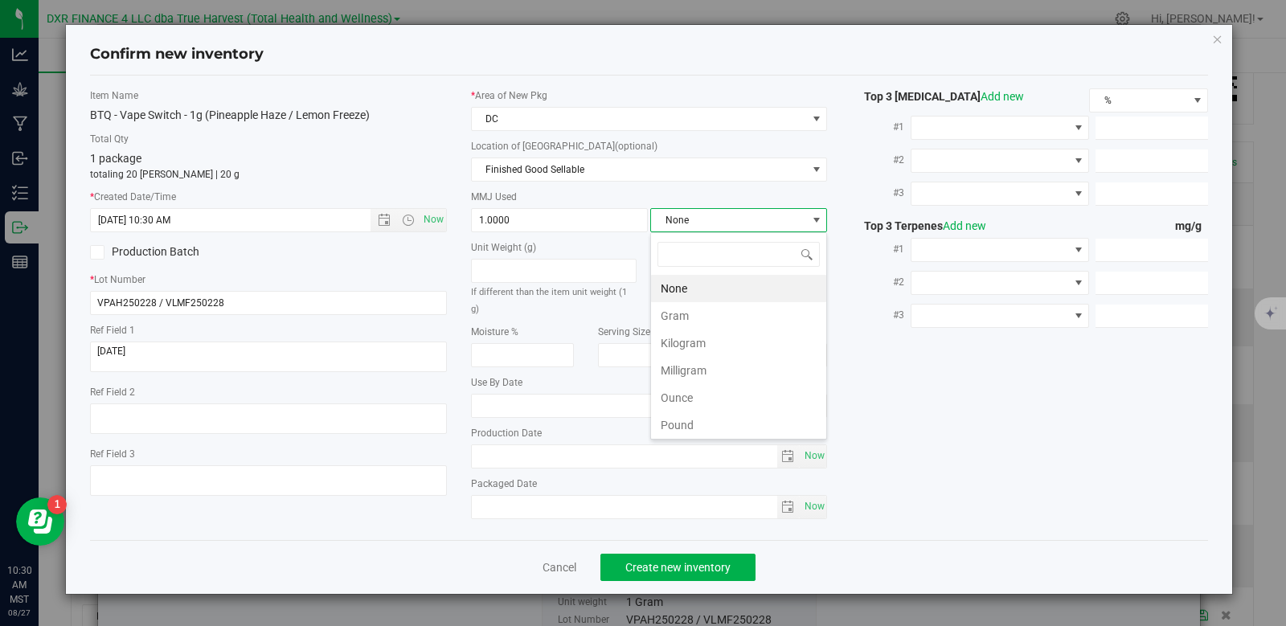
scroll to position [24, 177]
click at [693, 325] on li "Gram" at bounding box center [738, 315] width 175 height 27
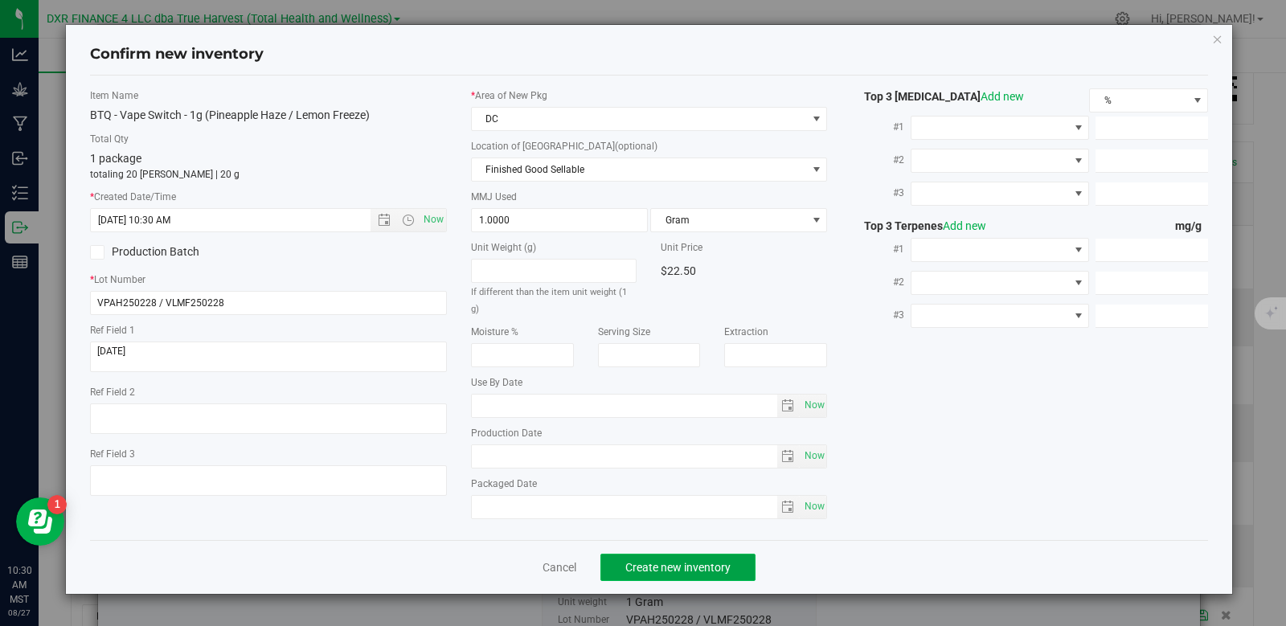
click at [693, 561] on span "Create new inventory" at bounding box center [677, 567] width 105 height 13
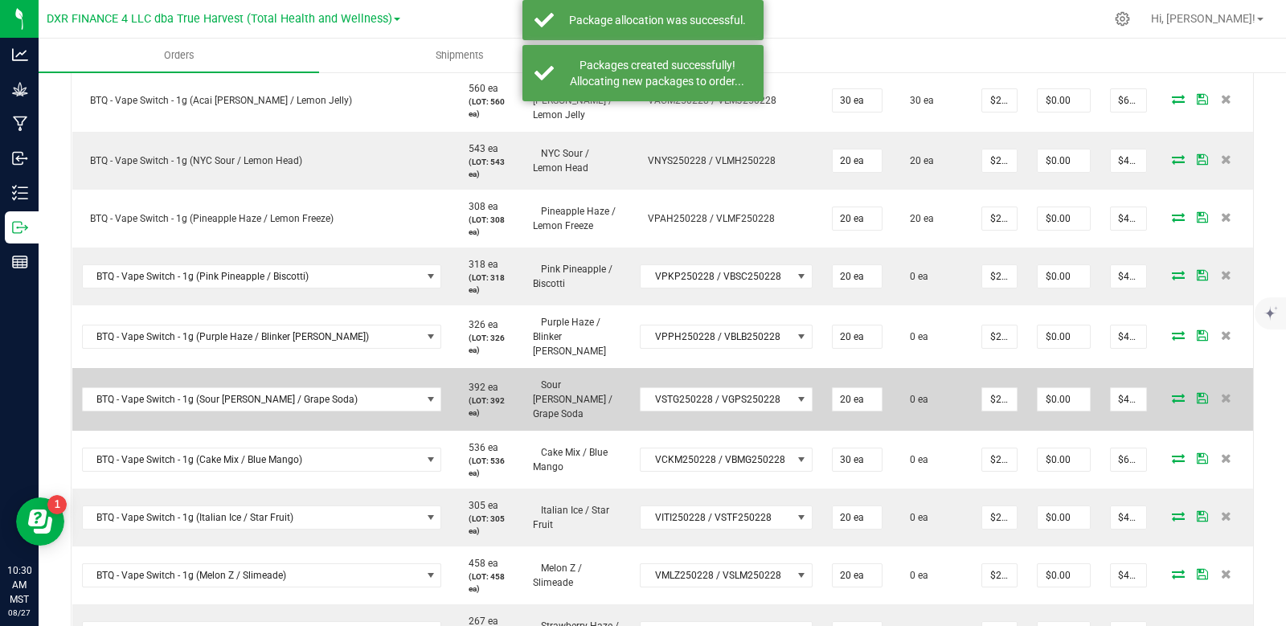
scroll to position [482, 0]
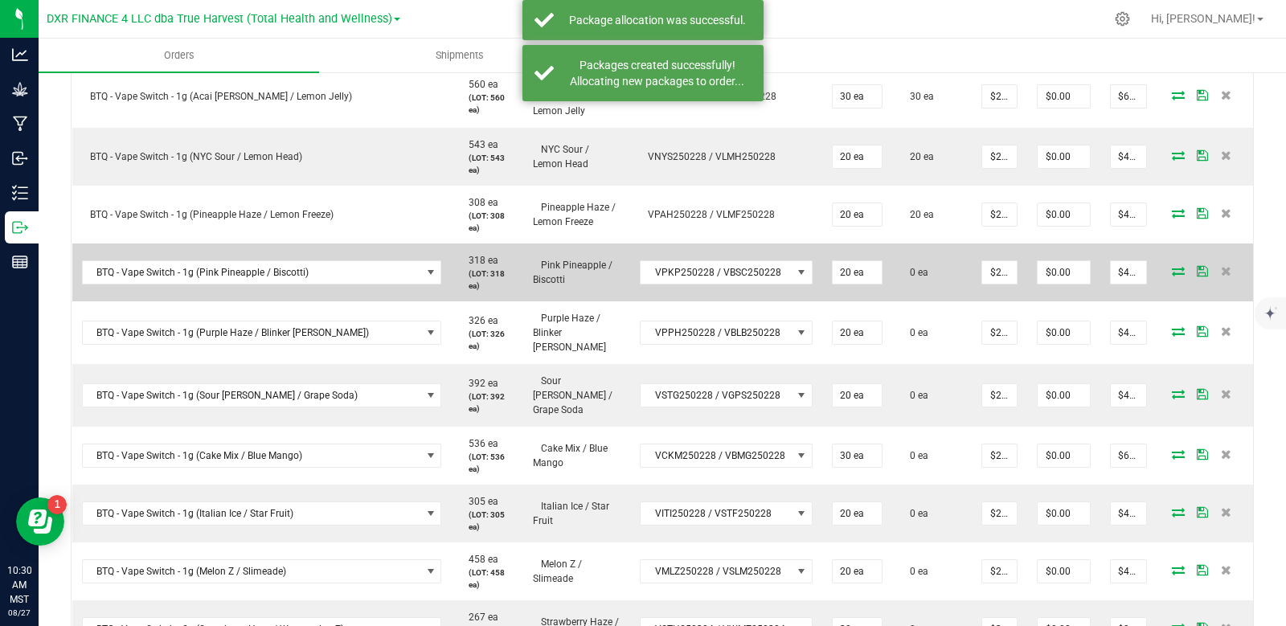
click at [1172, 266] on icon at bounding box center [1178, 271] width 13 height 10
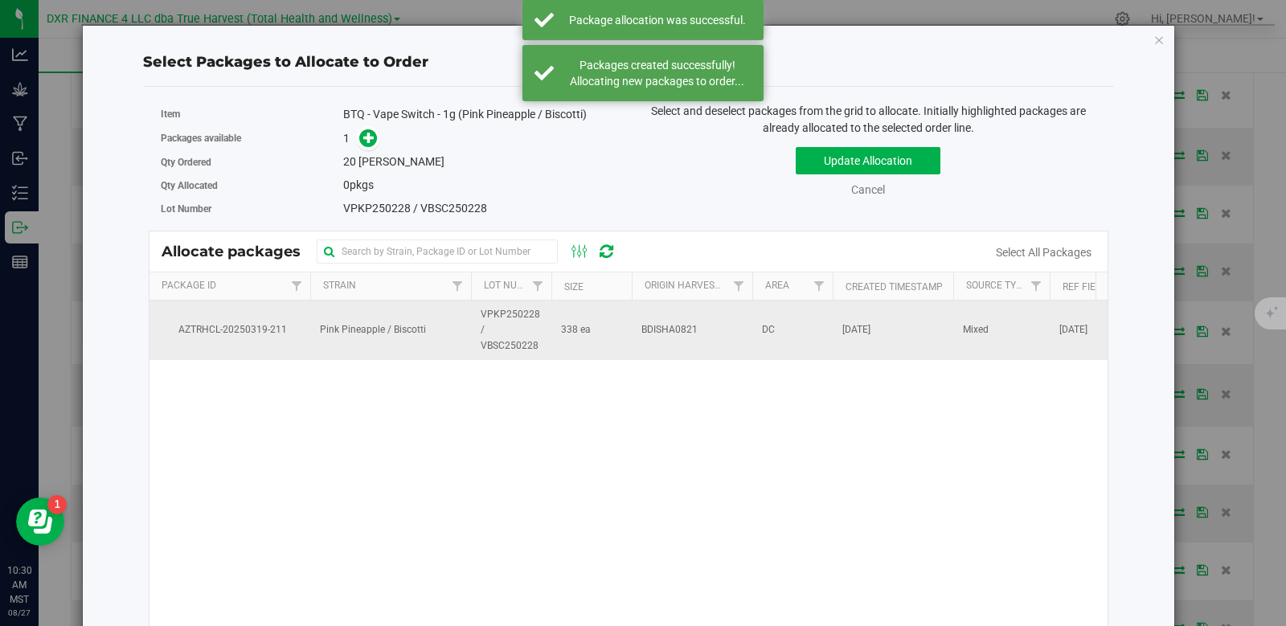
click at [488, 334] on span "VPKP250228 / VBSC250228" at bounding box center [511, 330] width 61 height 47
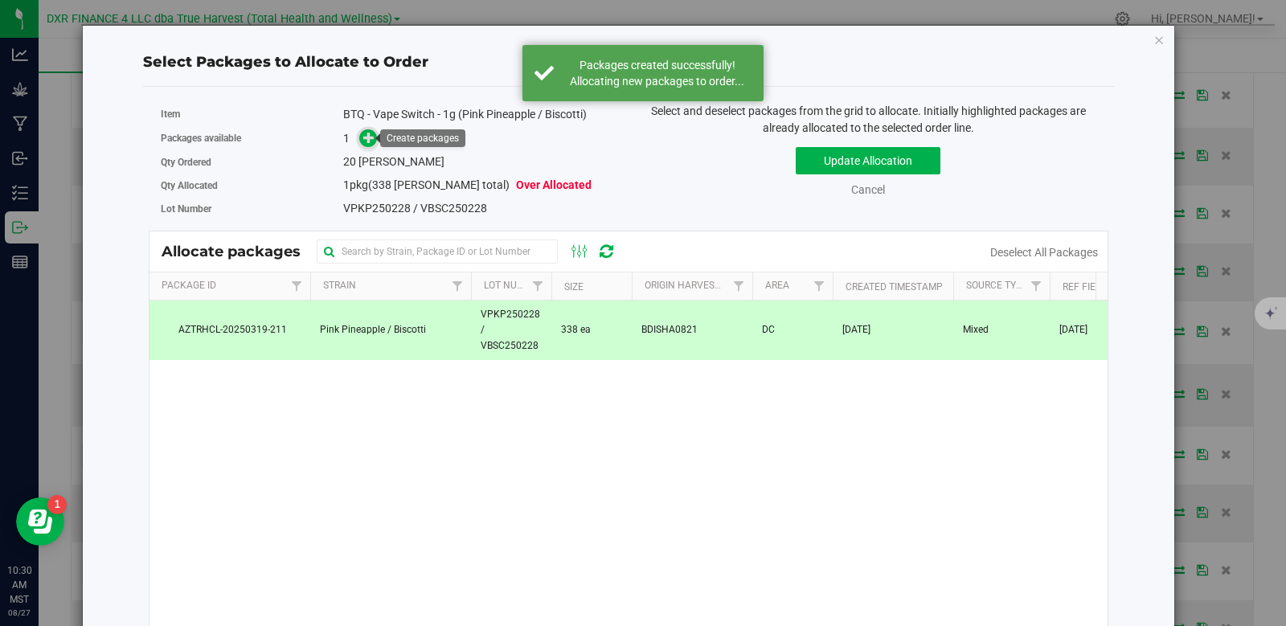
click at [372, 143] on icon at bounding box center [368, 137] width 11 height 11
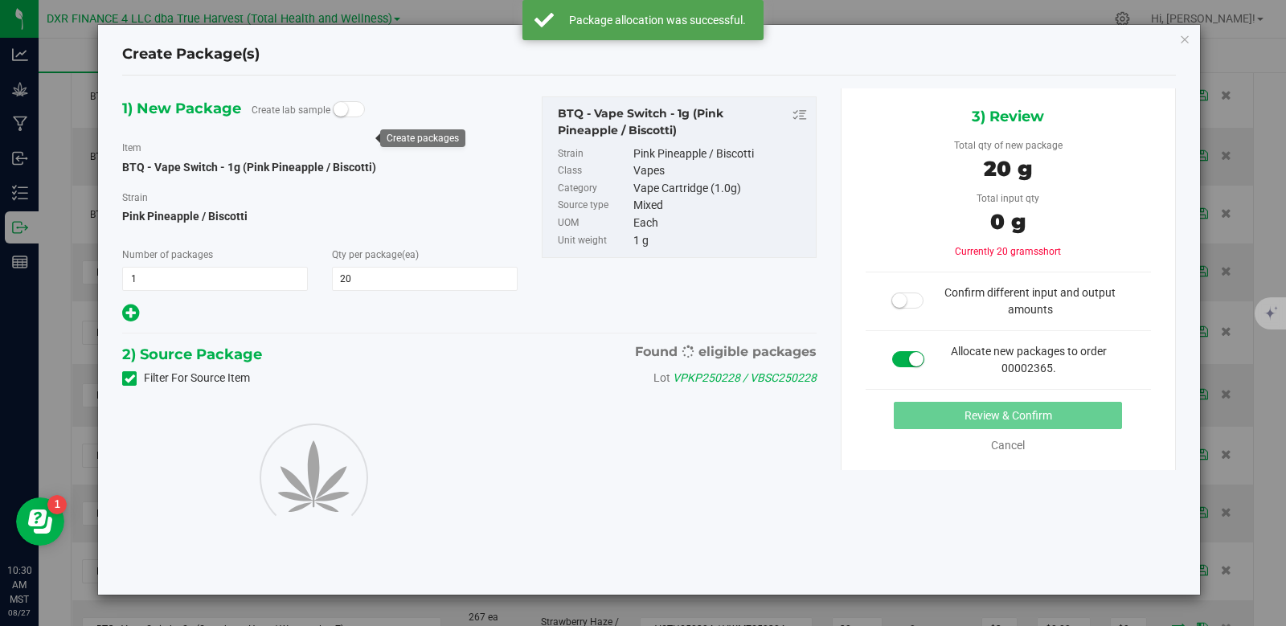
type input "20"
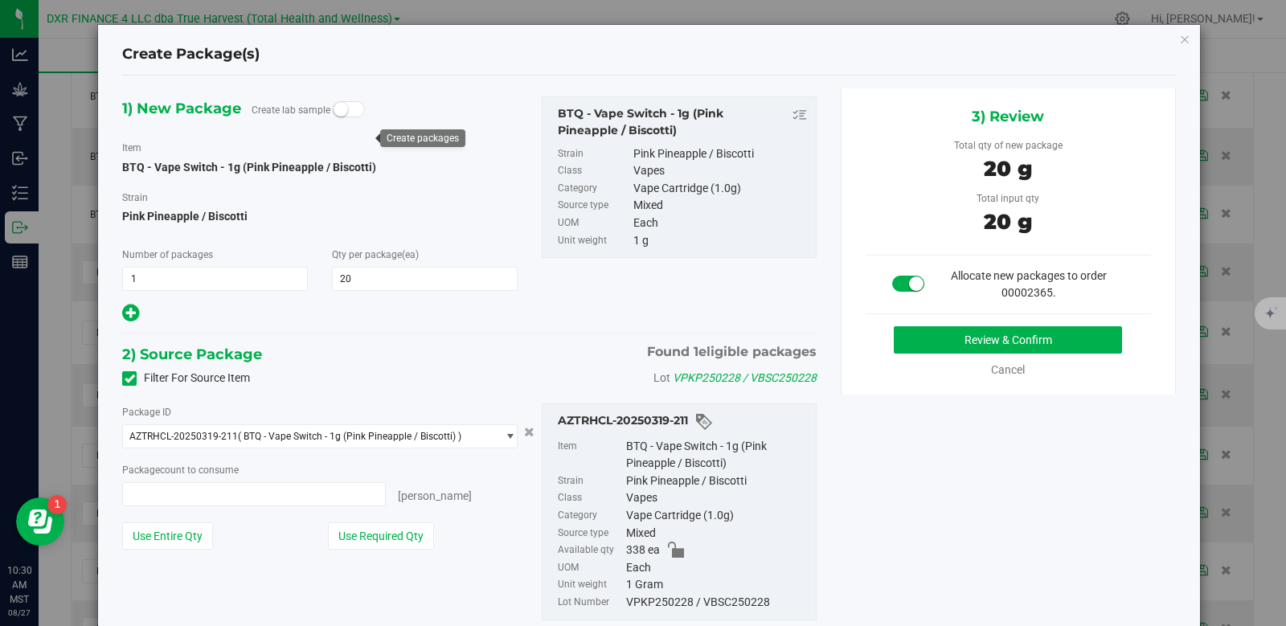
type input "20 ea"
click at [949, 344] on button "Review & Confirm" at bounding box center [1008, 339] width 228 height 27
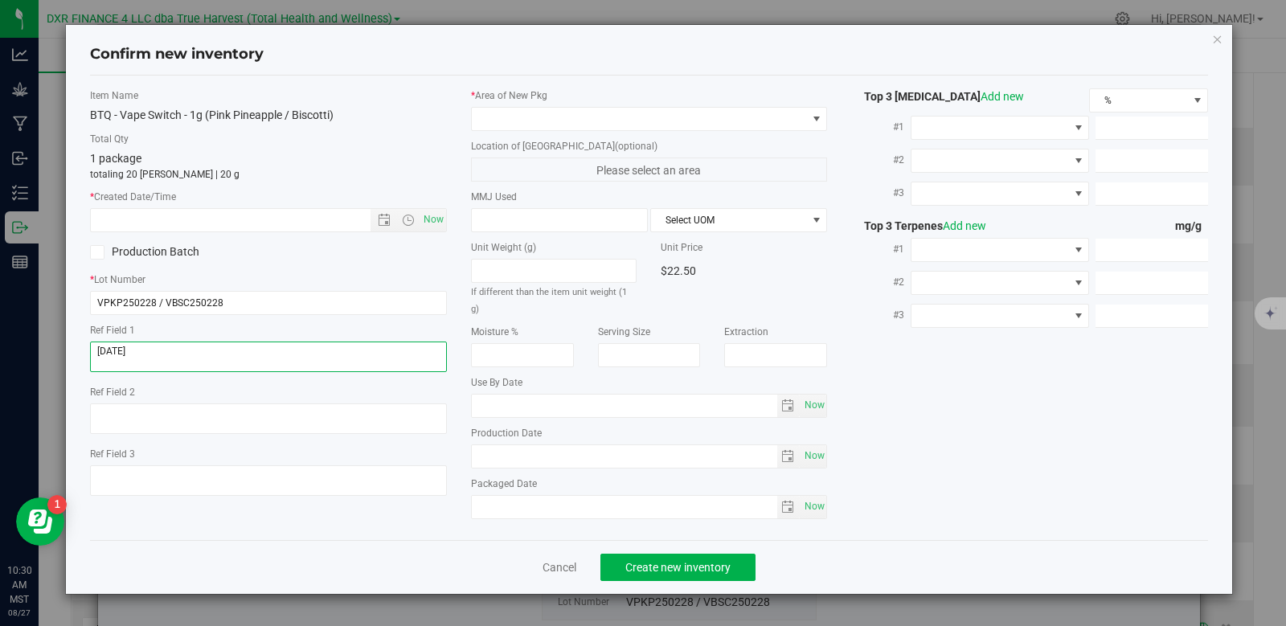
click at [173, 358] on textarea at bounding box center [268, 357] width 357 height 31
click at [203, 221] on input "text" at bounding box center [244, 220] width 307 height 23
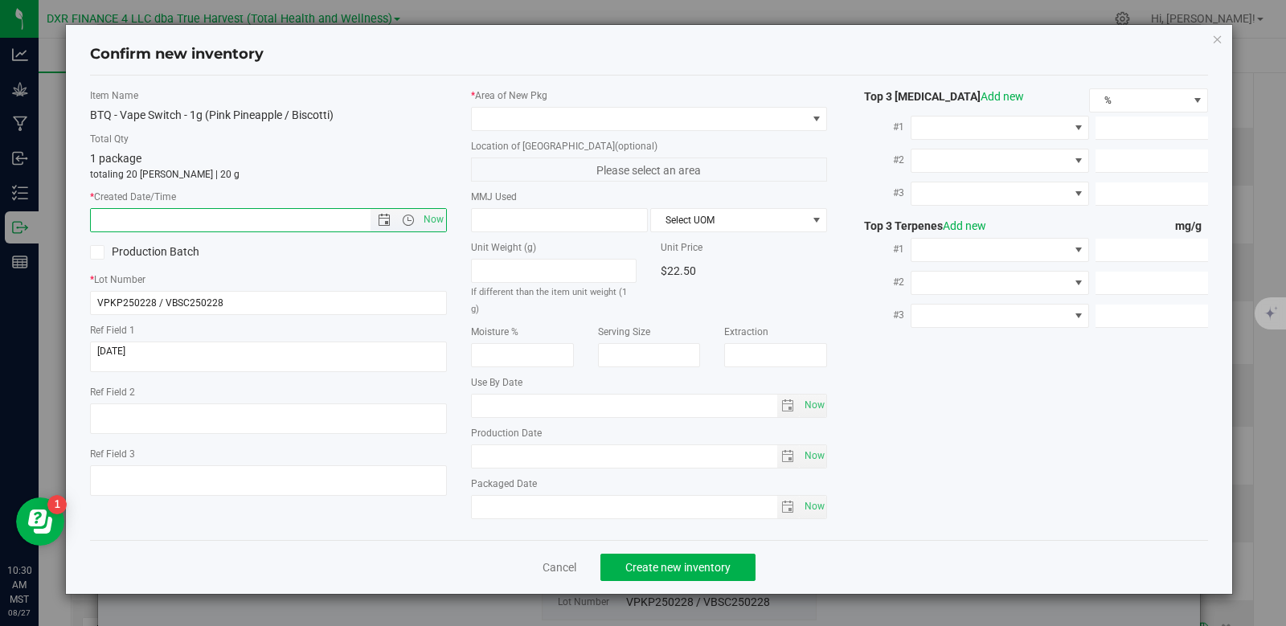
paste input "[DATE]"
type input "[DATE] 10:31 AM"
click at [516, 114] on span at bounding box center [639, 119] width 335 height 23
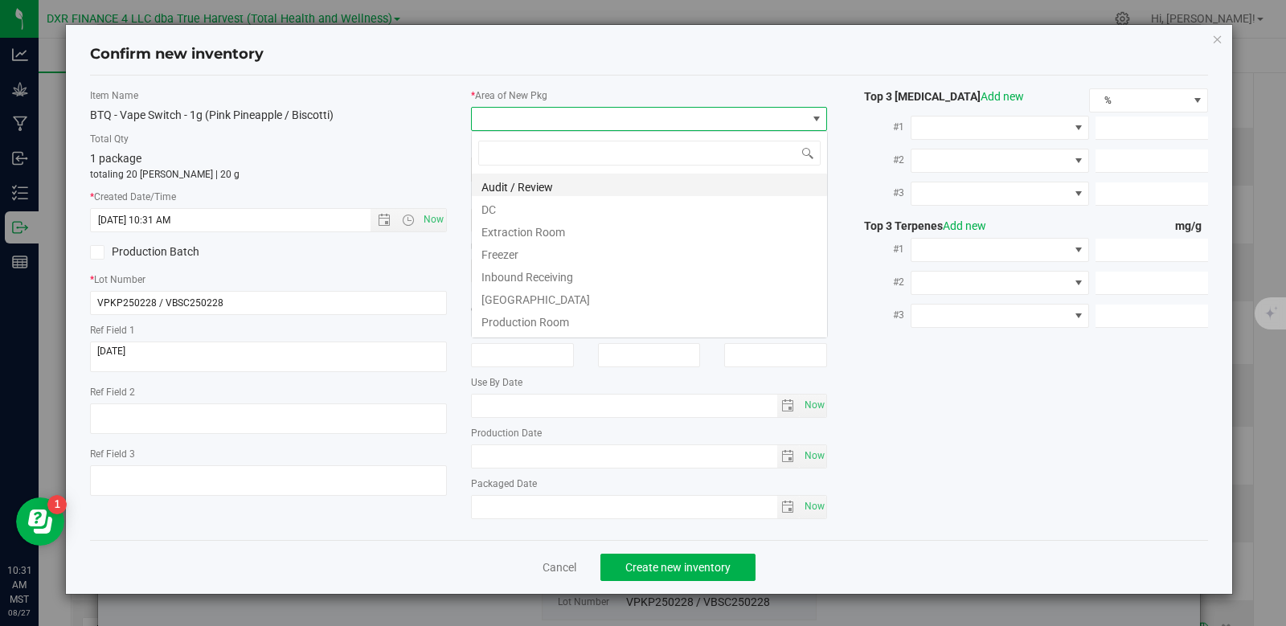
scroll to position [24, 357]
click at [517, 208] on li "DC" at bounding box center [649, 207] width 355 height 23
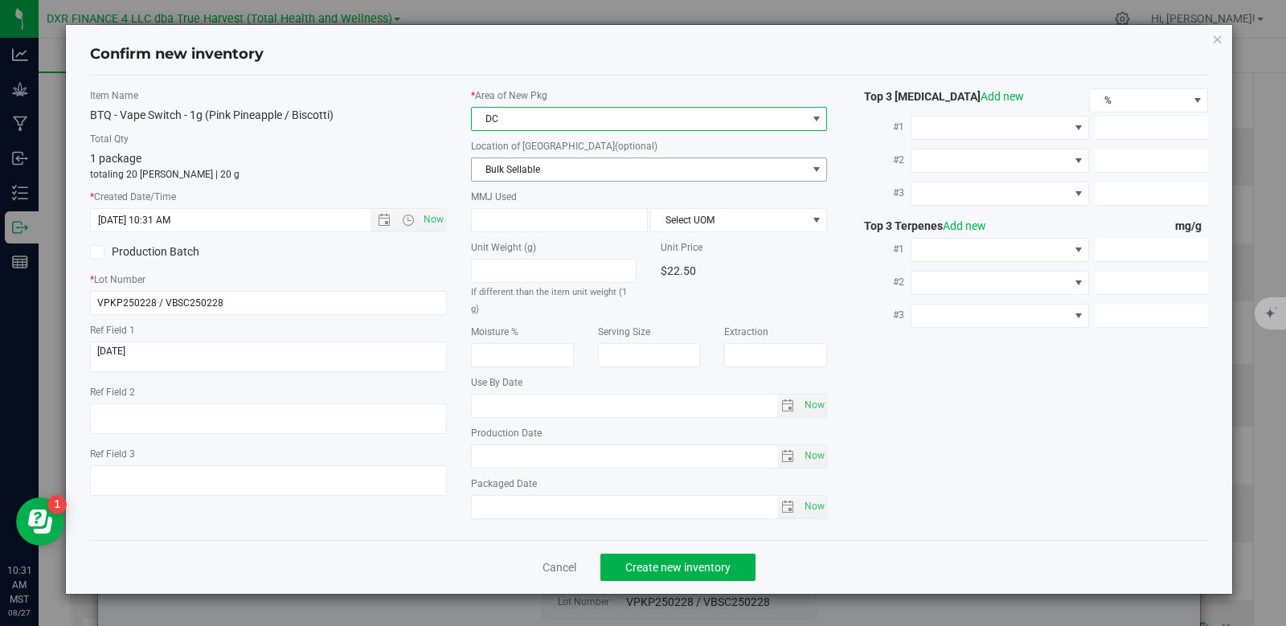
click at [543, 162] on span "Bulk Sellable" at bounding box center [639, 169] width 335 height 23
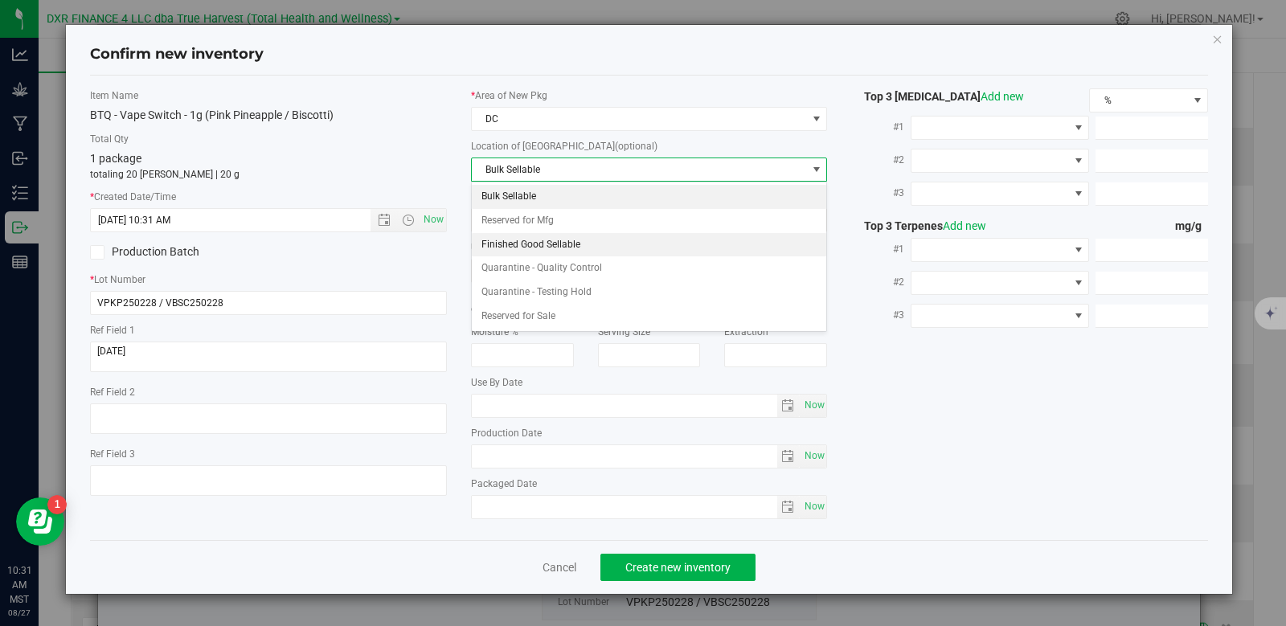
click at [566, 235] on li "Finished Good Sellable" at bounding box center [649, 245] width 355 height 24
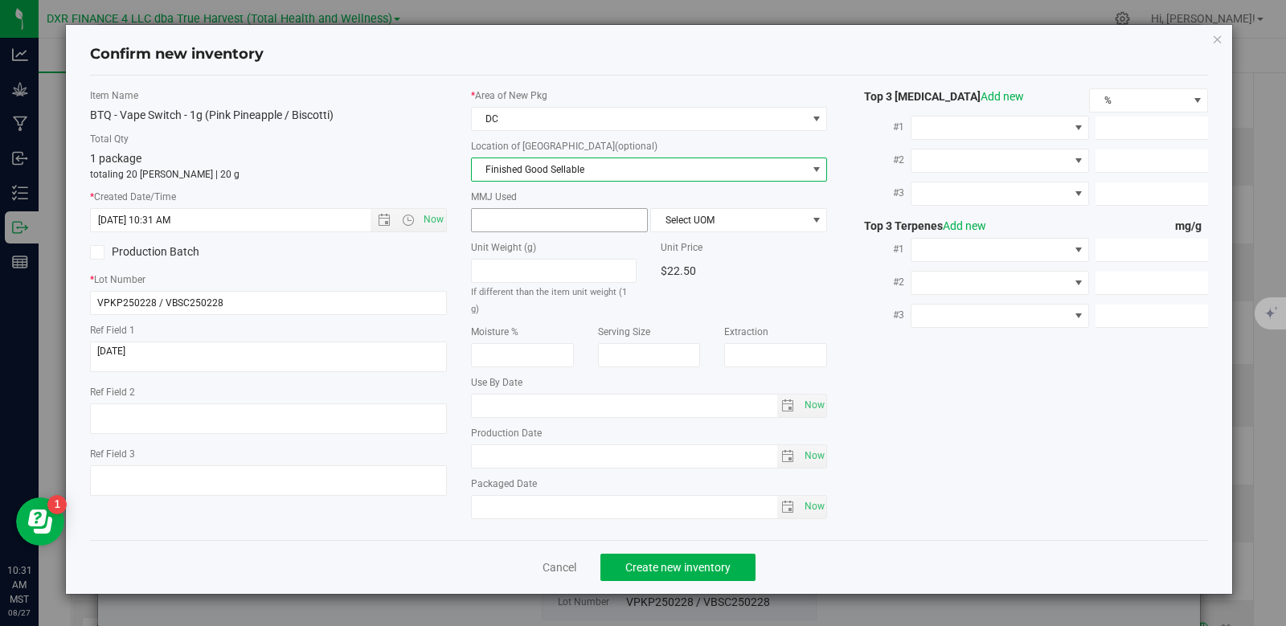
click at [552, 220] on span at bounding box center [559, 220] width 177 height 24
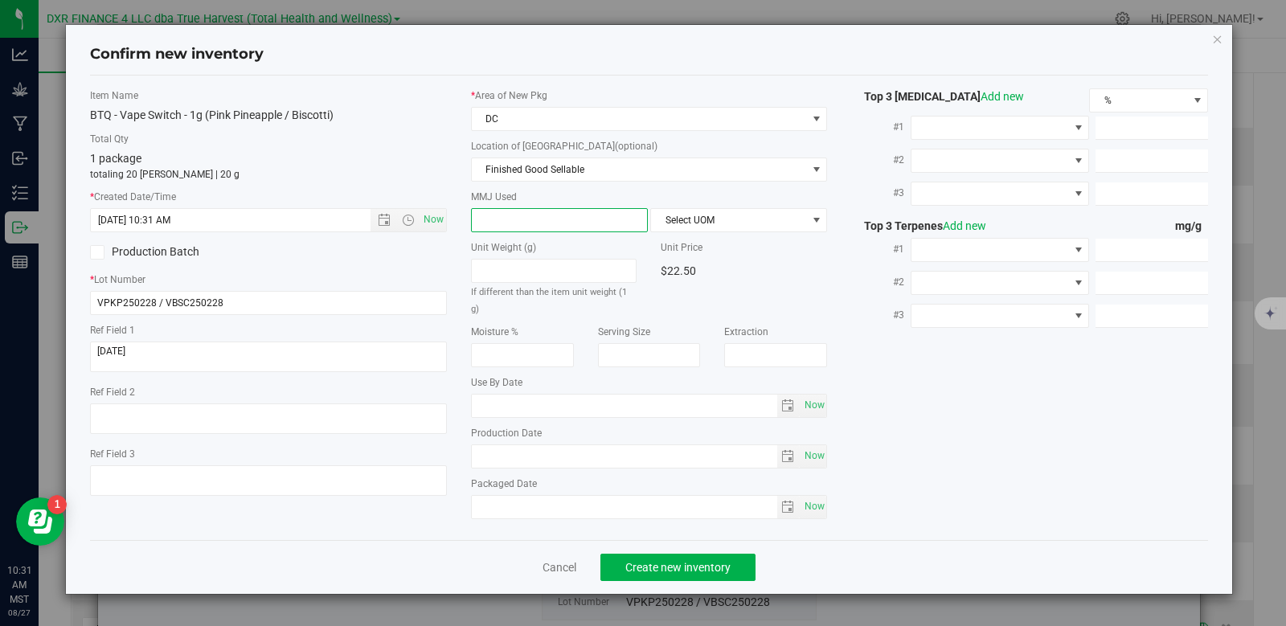
type input "1"
type input "1.0000"
click at [685, 228] on span "Select UOM" at bounding box center [728, 220] width 155 height 23
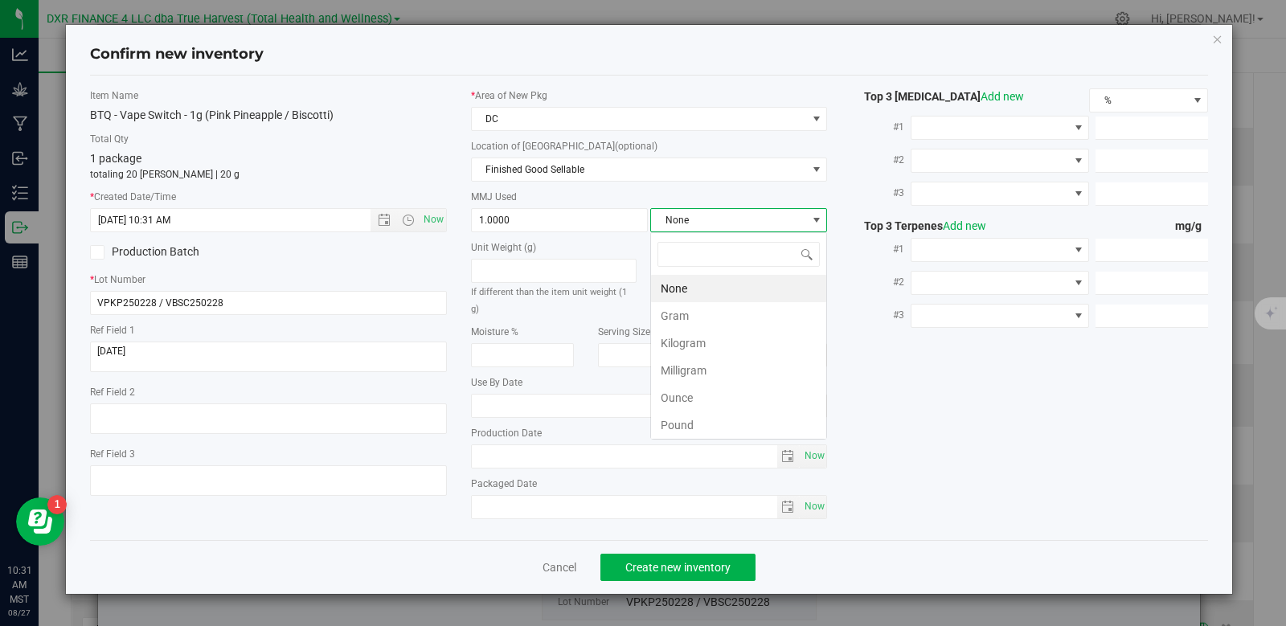
scroll to position [24, 177]
click at [687, 317] on li "Gram" at bounding box center [738, 315] width 175 height 27
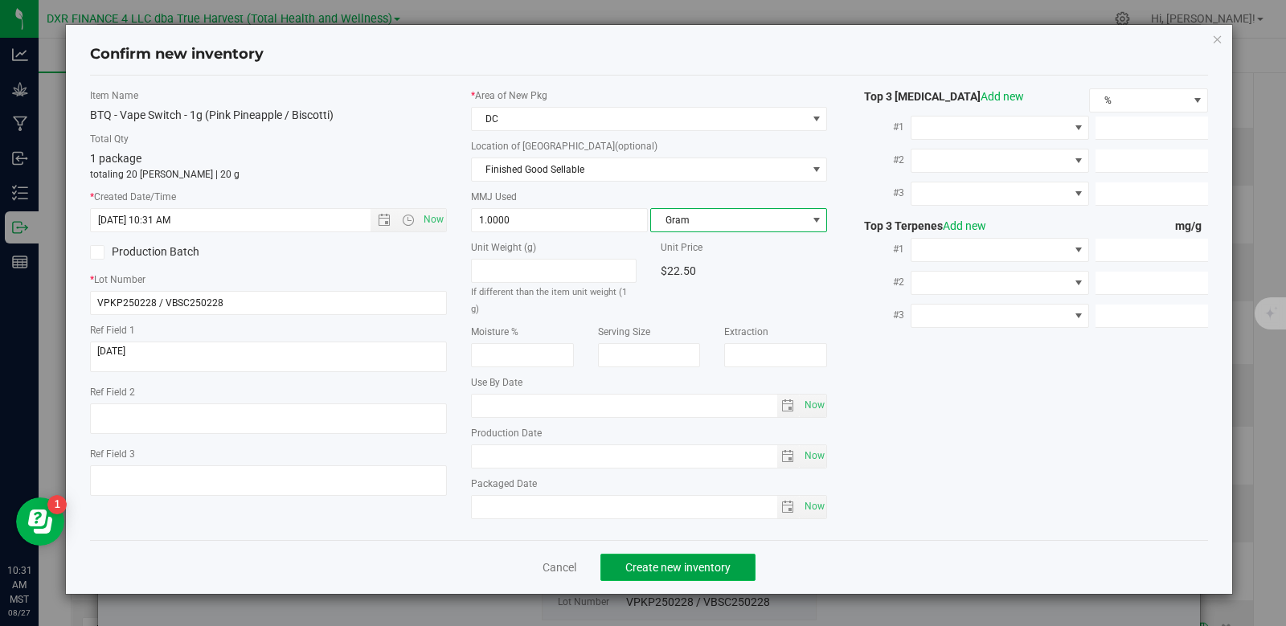
click at [726, 561] on span "Create new inventory" at bounding box center [677, 567] width 105 height 13
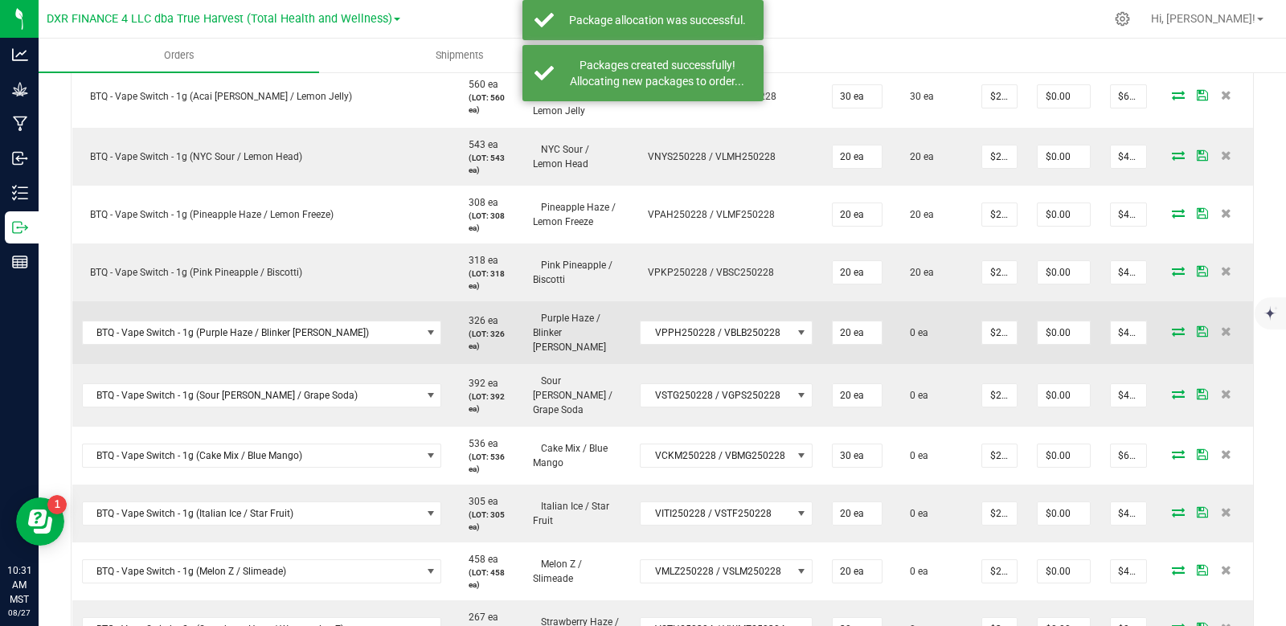
click at [1172, 326] on icon at bounding box center [1178, 331] width 13 height 10
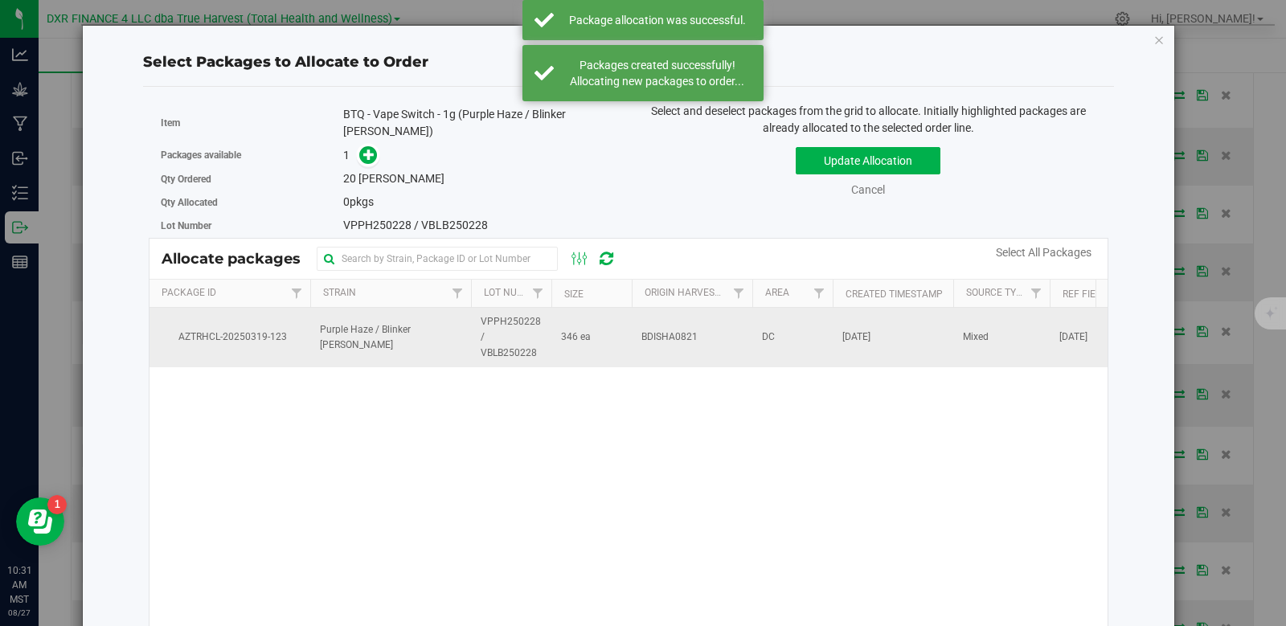
click at [567, 329] on span "346 ea" at bounding box center [576, 336] width 30 height 15
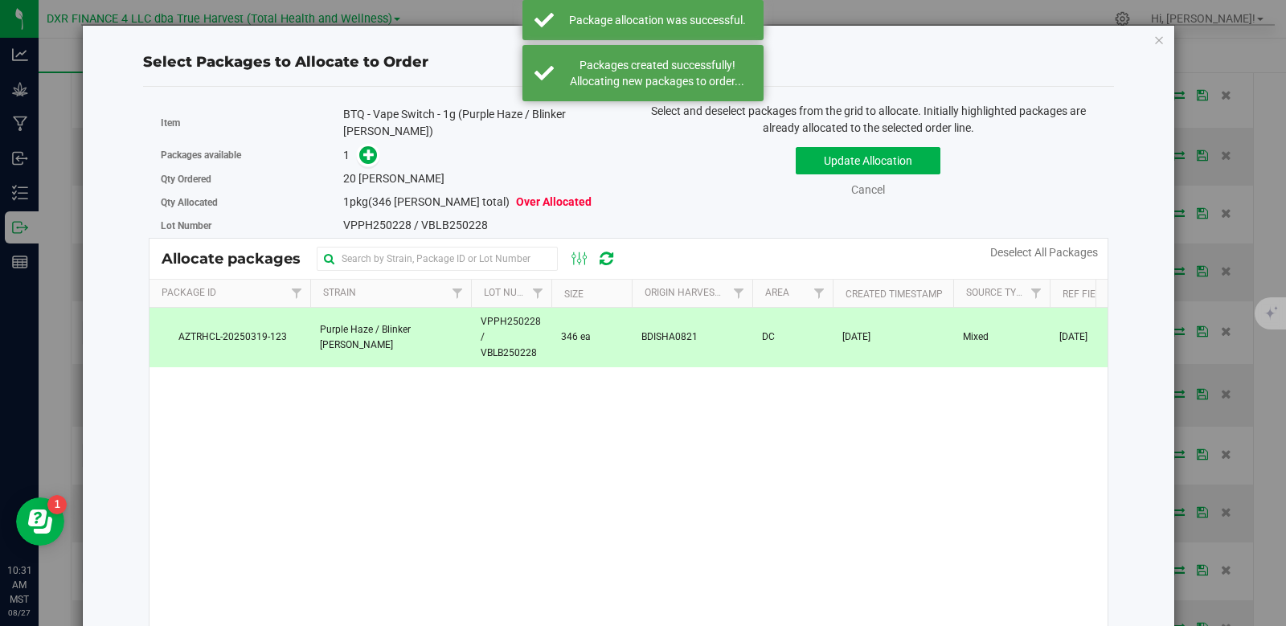
click at [374, 146] on span at bounding box center [365, 155] width 26 height 18
click at [366, 149] on icon at bounding box center [368, 154] width 11 height 11
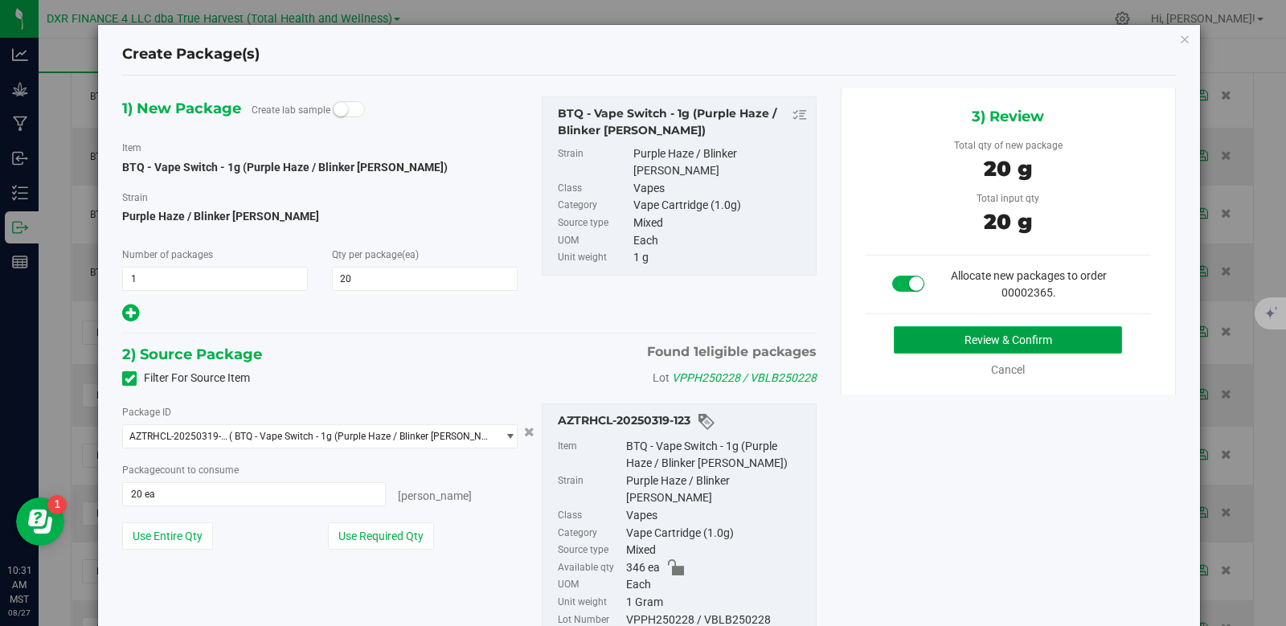
click at [968, 343] on button "Review & Confirm" at bounding box center [1008, 339] width 228 height 27
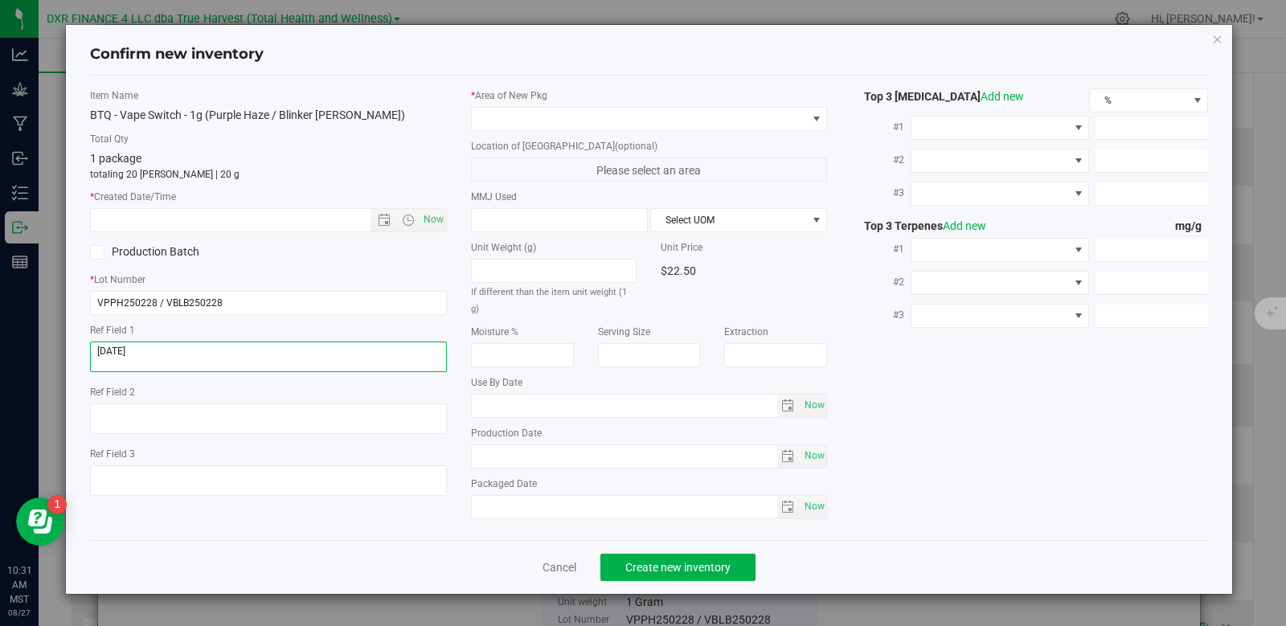
click at [243, 361] on textarea at bounding box center [268, 357] width 357 height 31
click at [280, 223] on input "text" at bounding box center [244, 220] width 307 height 23
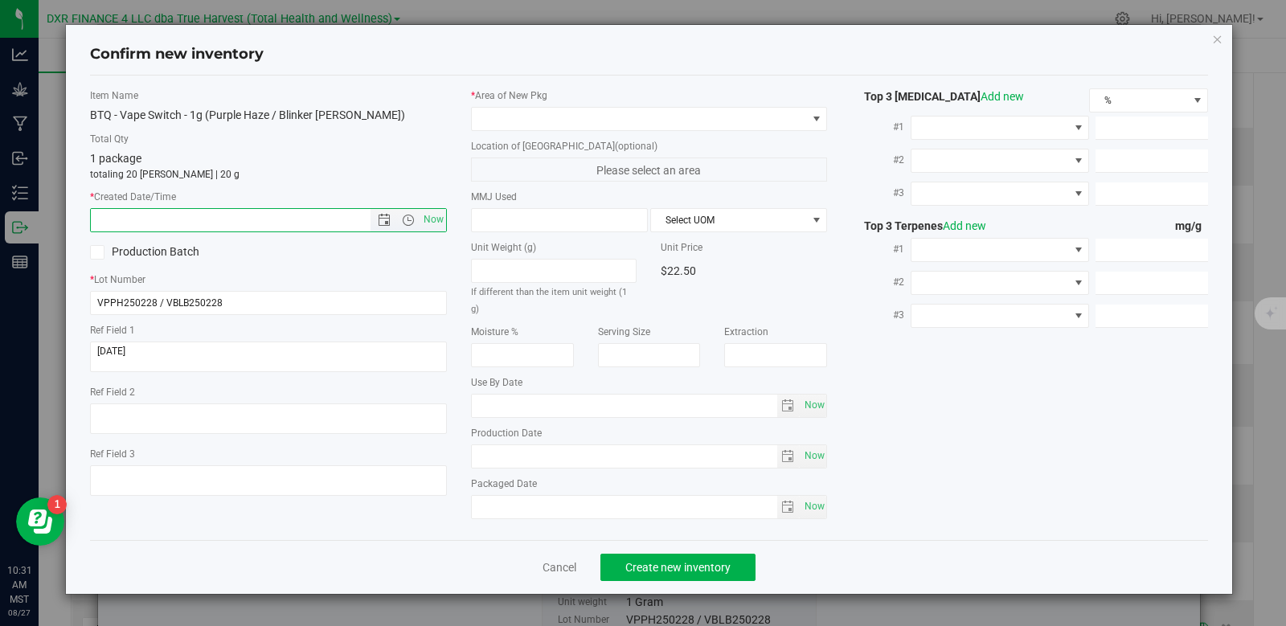
paste input "[DATE]"
type input "[DATE] 10:31 AM"
click at [562, 120] on span at bounding box center [639, 119] width 335 height 23
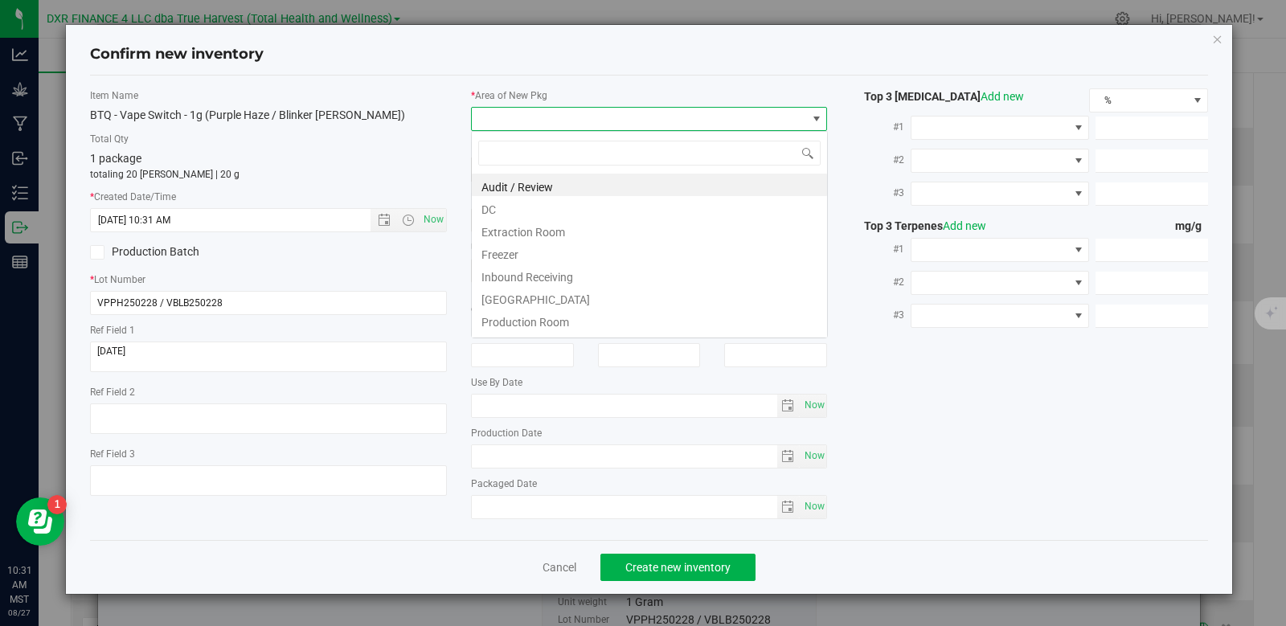
scroll to position [24, 357]
click at [546, 206] on li "DC" at bounding box center [649, 207] width 355 height 23
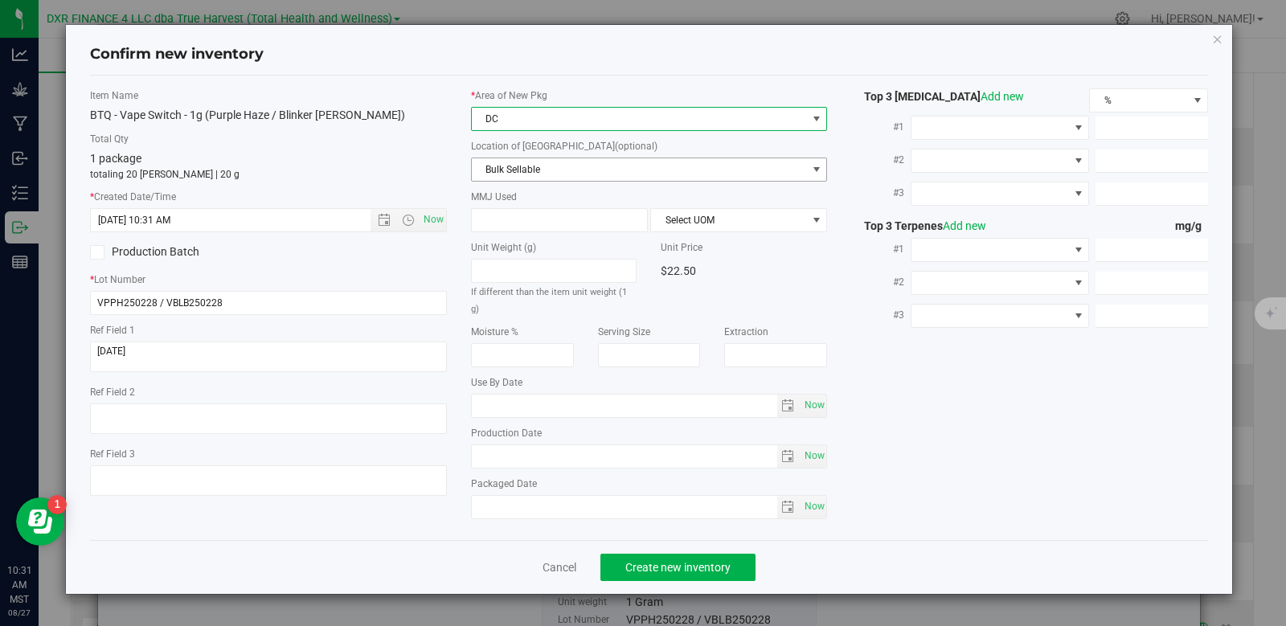
click at [572, 164] on span "Bulk Sellable" at bounding box center [639, 169] width 335 height 23
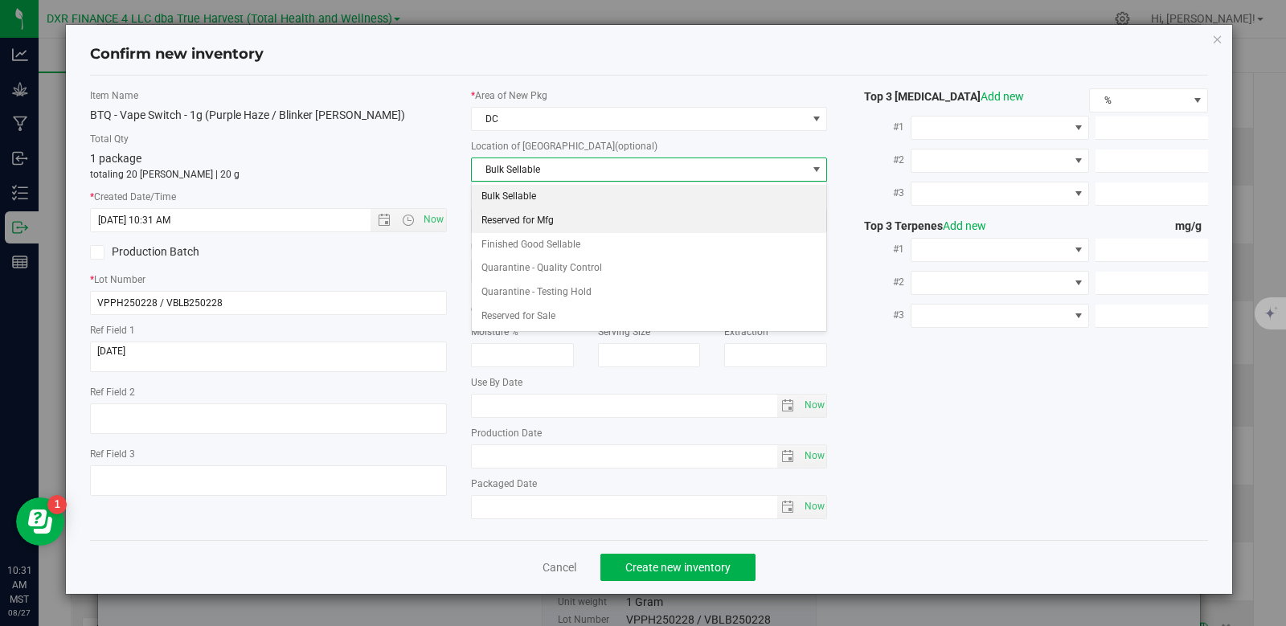
click at [562, 221] on li "Reserved for Mfg" at bounding box center [649, 221] width 355 height 24
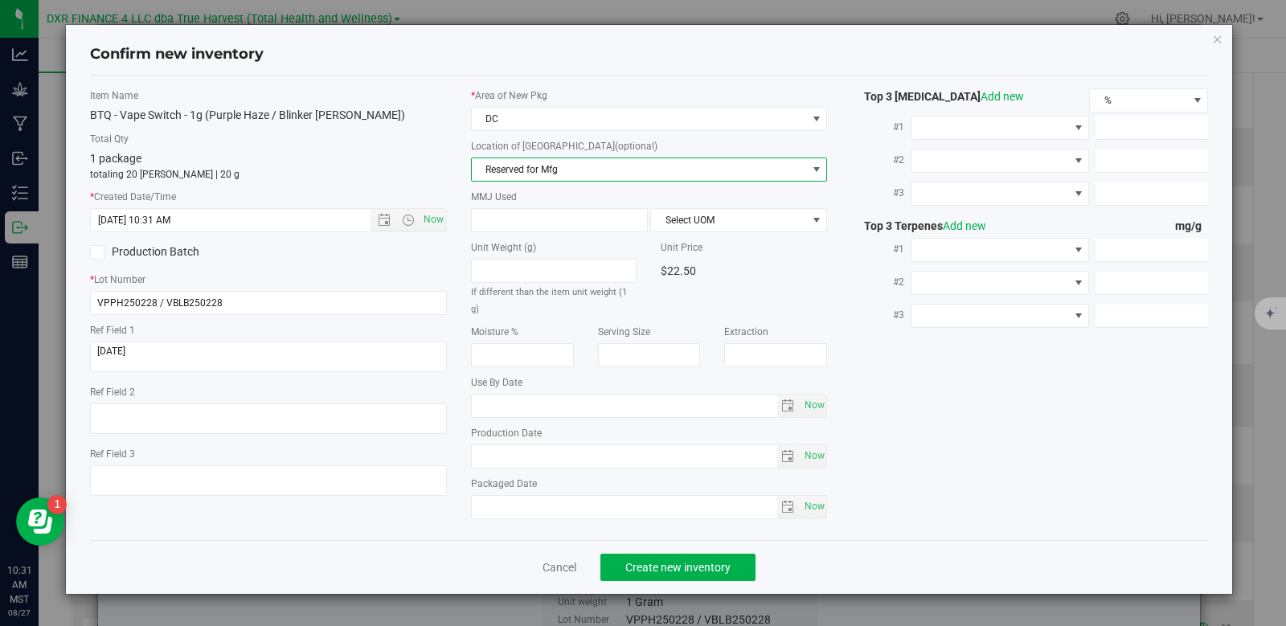
click at [563, 170] on span "Reserved for Mfg" at bounding box center [639, 169] width 335 height 23
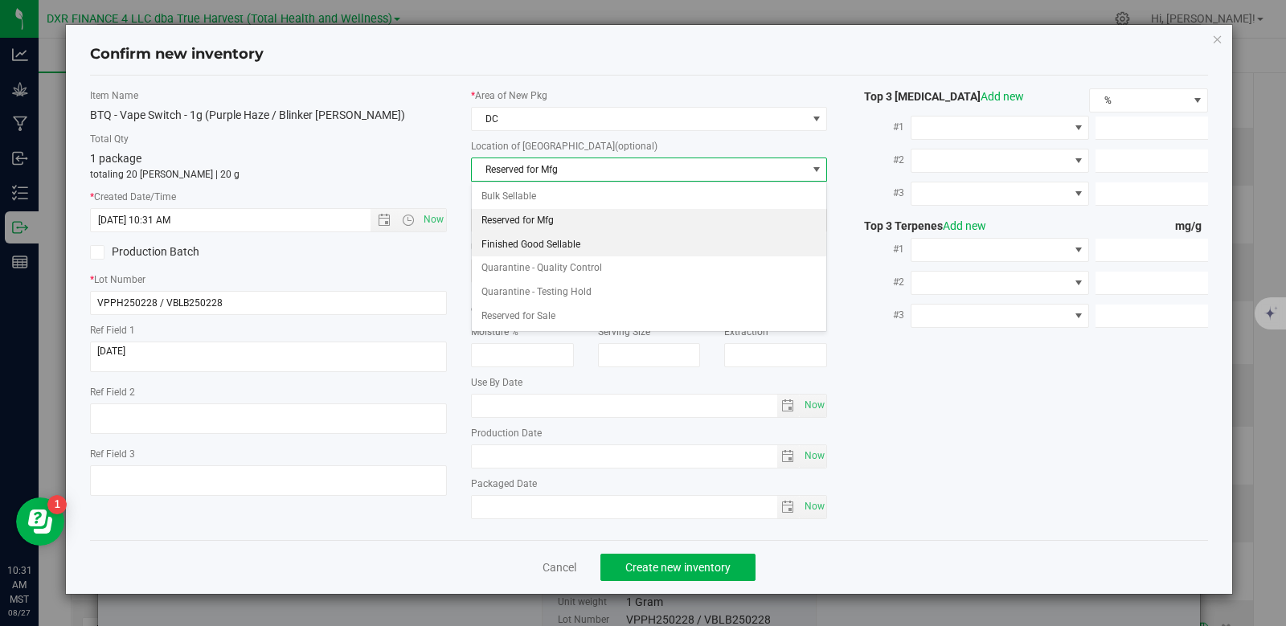
click at [563, 243] on li "Finished Good Sellable" at bounding box center [649, 245] width 355 height 24
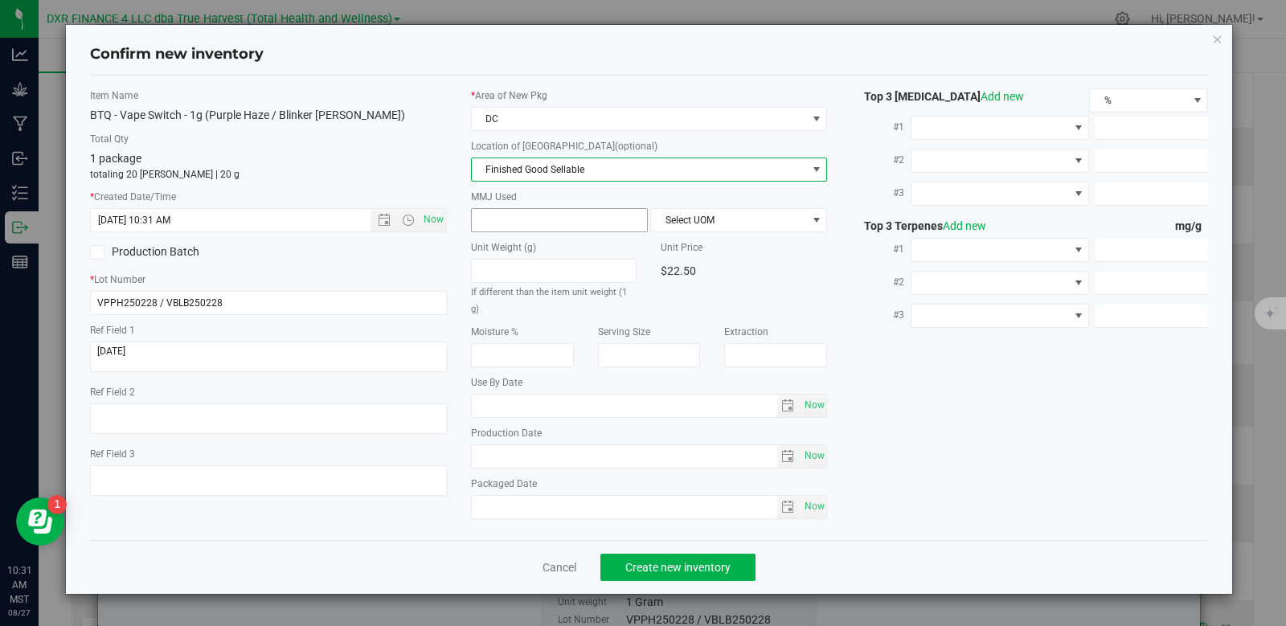
click at [563, 215] on span at bounding box center [559, 220] width 177 height 24
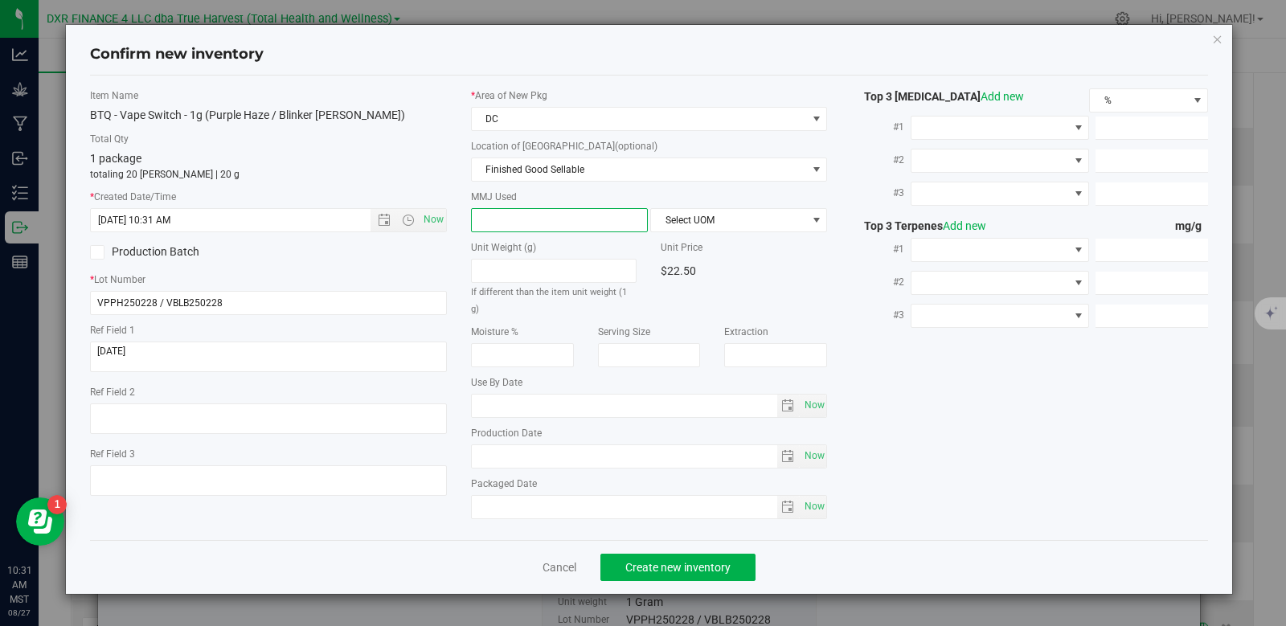
type input "1"
type input "1.0000"
click at [703, 237] on div "* Area of [GEOGRAPHIC_DATA] DC Location of [GEOGRAPHIC_DATA] (optional) Finishe…" at bounding box center [649, 307] width 381 height 439
click at [703, 224] on span "Select UOM" at bounding box center [728, 220] width 155 height 23
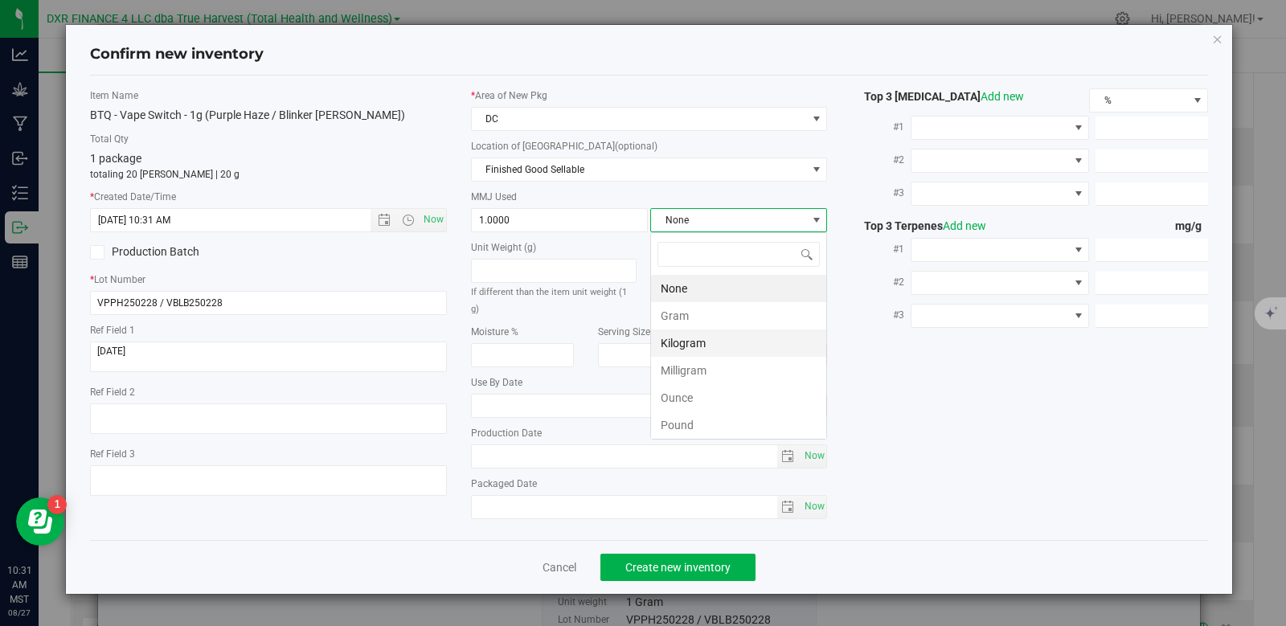
scroll to position [24, 177]
click at [710, 318] on li "Gram" at bounding box center [738, 315] width 175 height 27
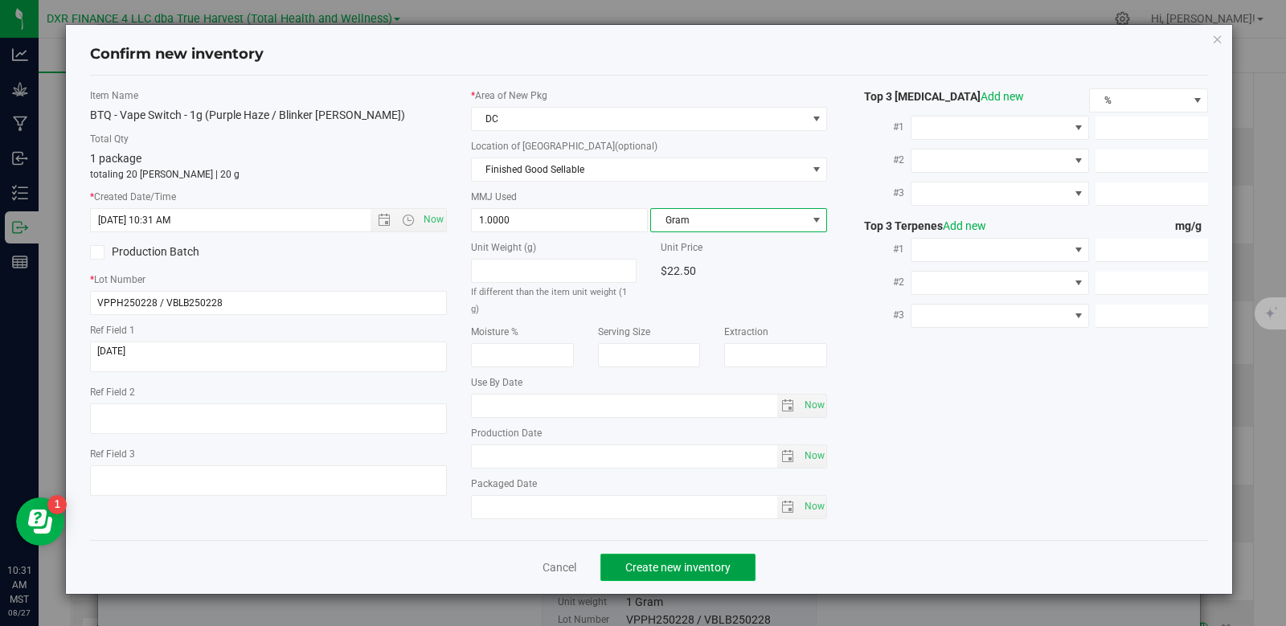
click at [693, 561] on span "Create new inventory" at bounding box center [677, 567] width 105 height 13
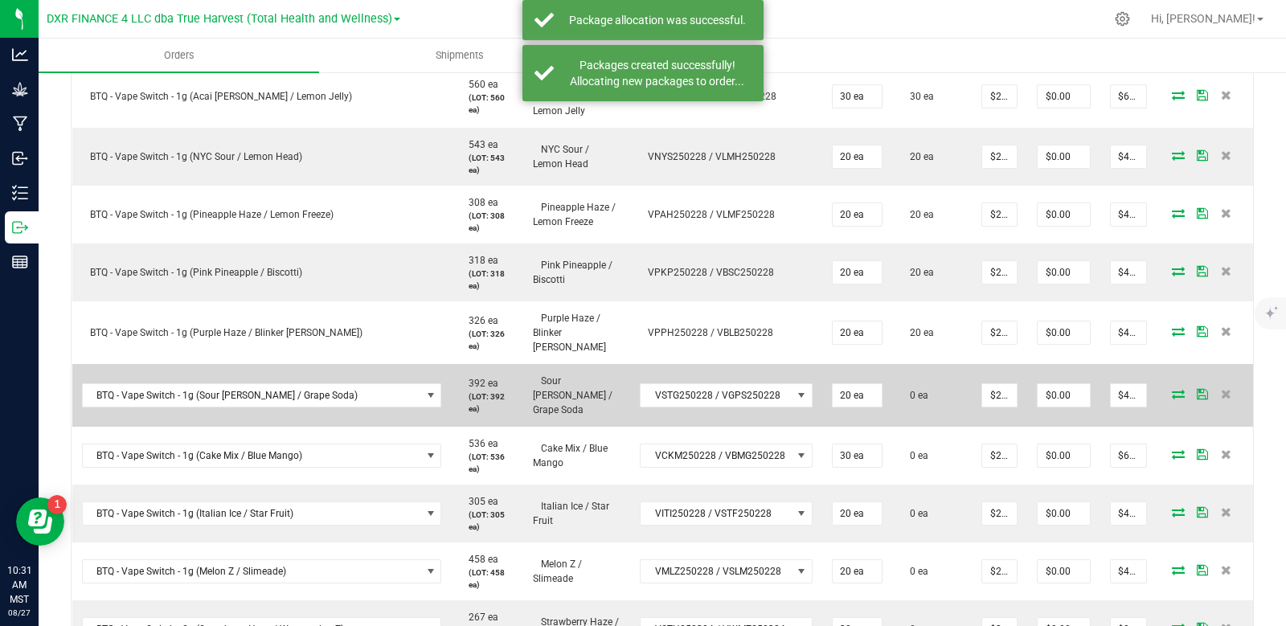
click at [1172, 389] on icon at bounding box center [1178, 394] width 13 height 10
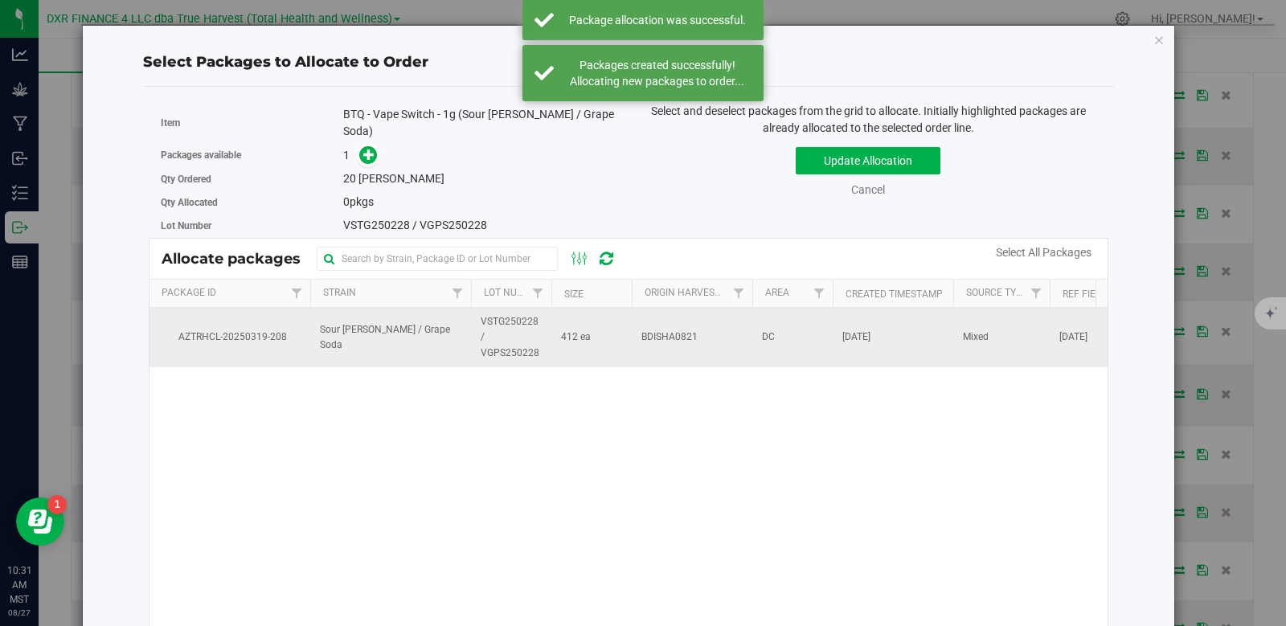
click at [466, 334] on td "Sour [PERSON_NAME] / Grape Soda" at bounding box center [390, 337] width 161 height 59
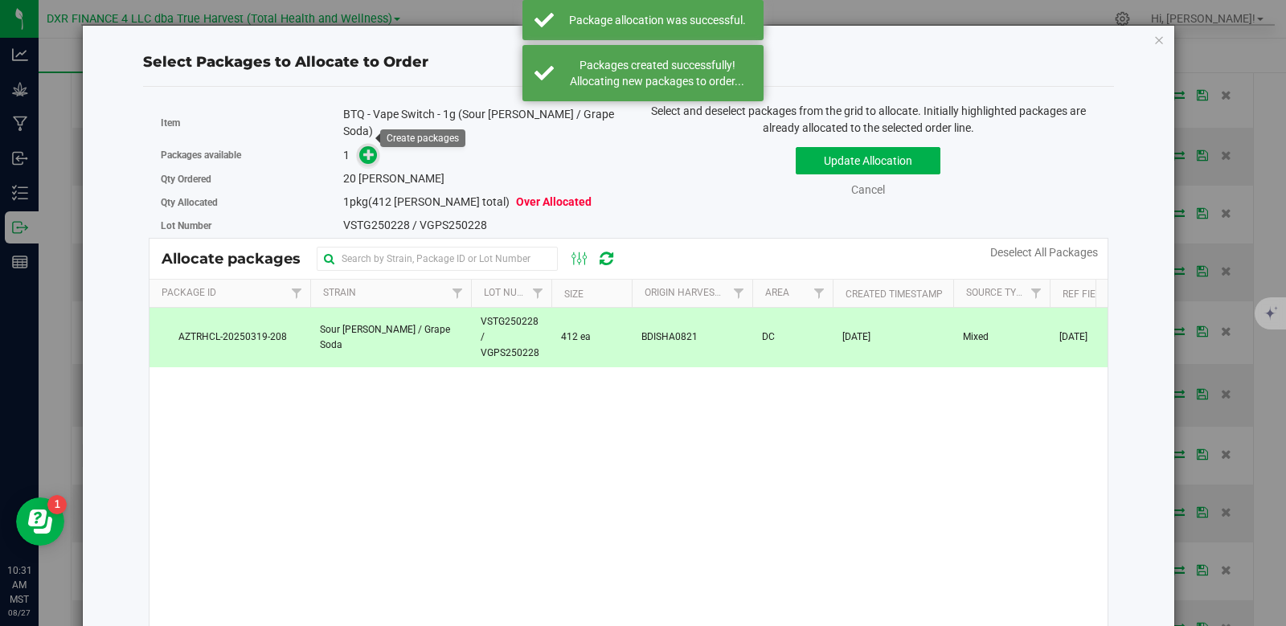
click at [363, 149] on icon at bounding box center [368, 154] width 11 height 11
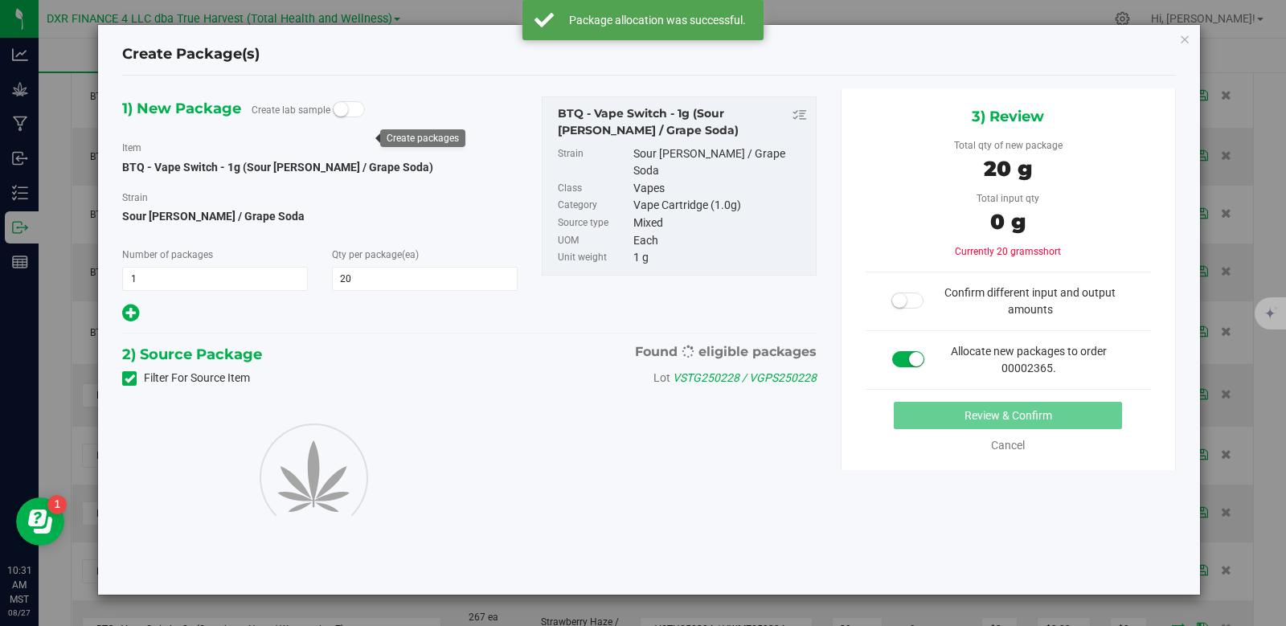
type input "20"
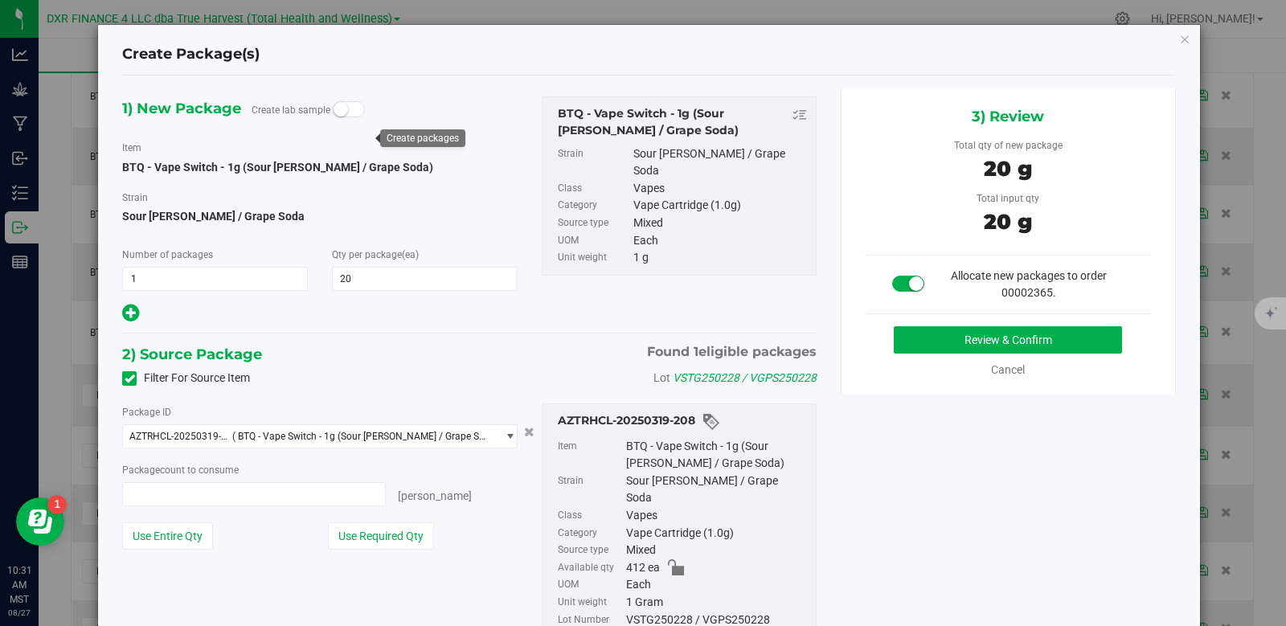
type input "20 ea"
click at [983, 337] on button "Review & Confirm" at bounding box center [1008, 339] width 228 height 27
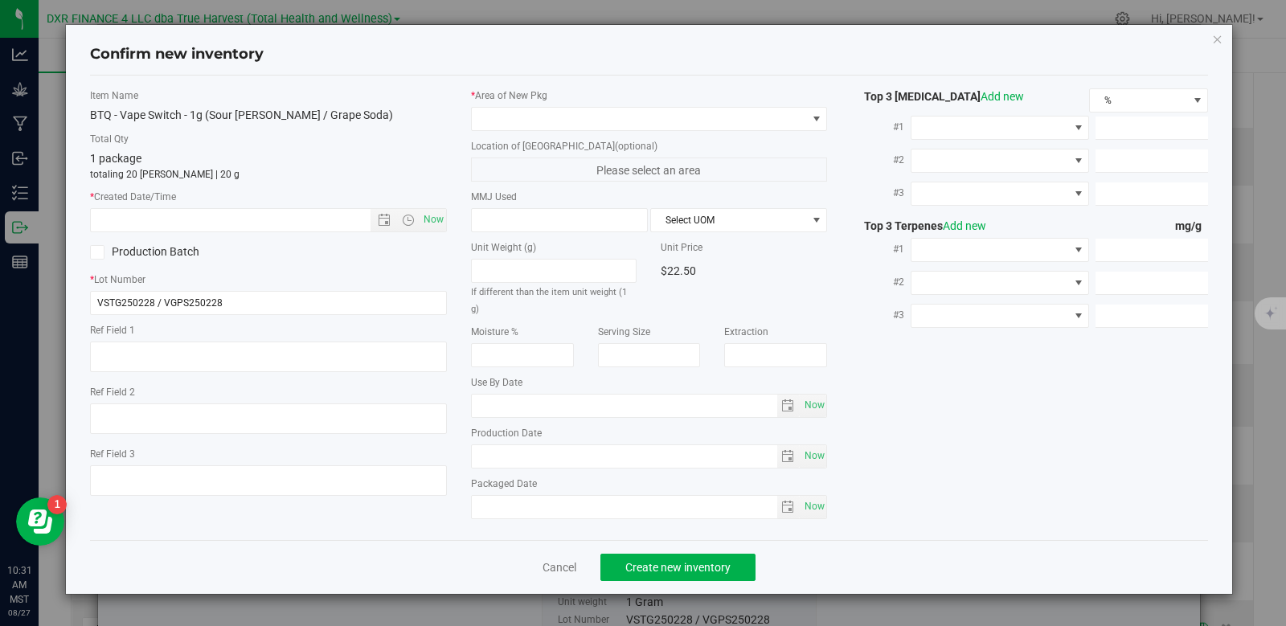
type textarea "[DATE]"
click at [220, 366] on textarea at bounding box center [268, 357] width 357 height 31
click at [219, 217] on input "text" at bounding box center [244, 220] width 307 height 23
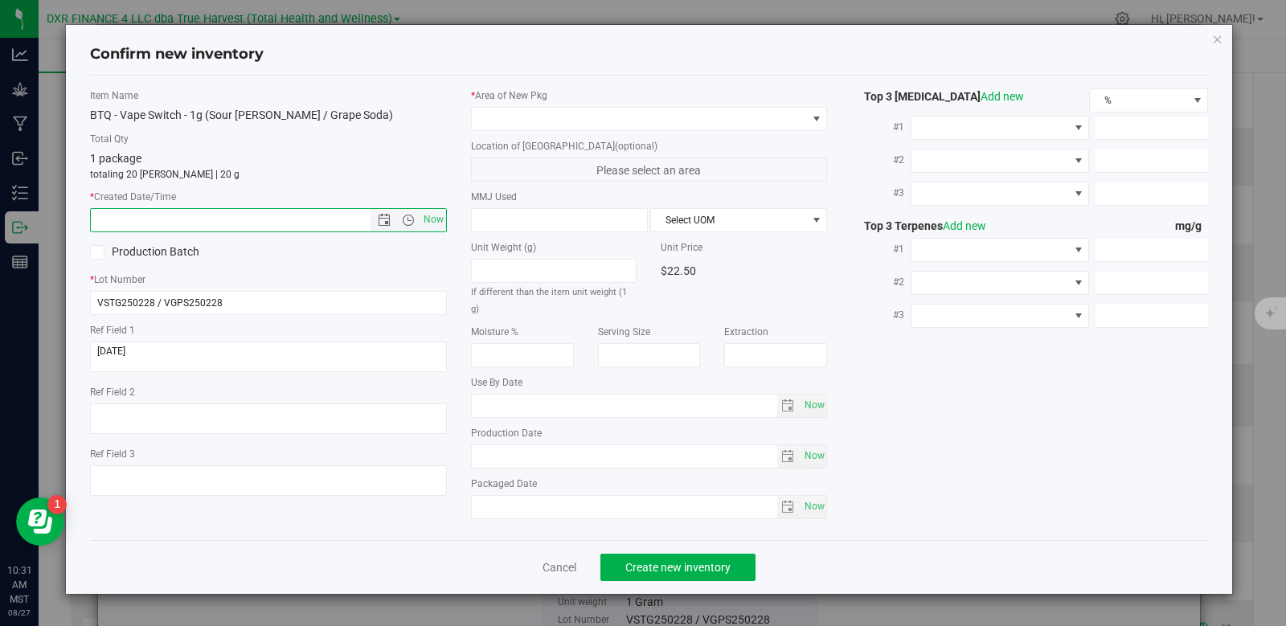
paste input "[DATE]"
type input "[DATE] 10:31 AM"
click at [514, 117] on span at bounding box center [639, 119] width 335 height 23
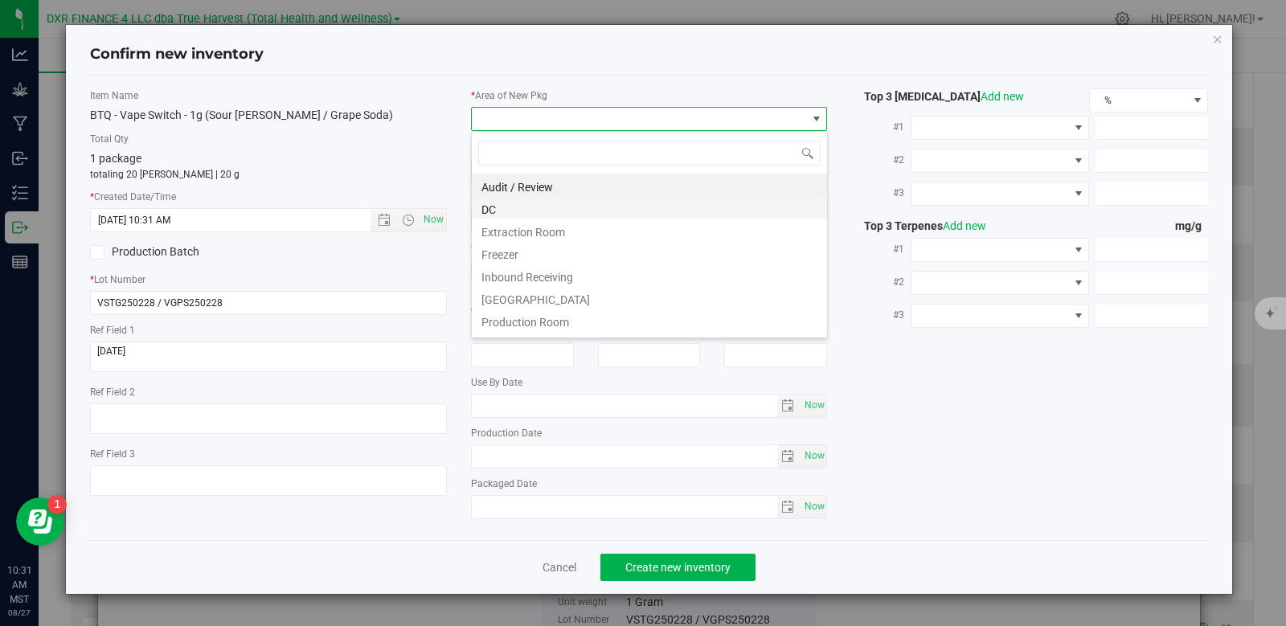
scroll to position [24, 357]
click at [516, 211] on li "DC" at bounding box center [649, 207] width 355 height 23
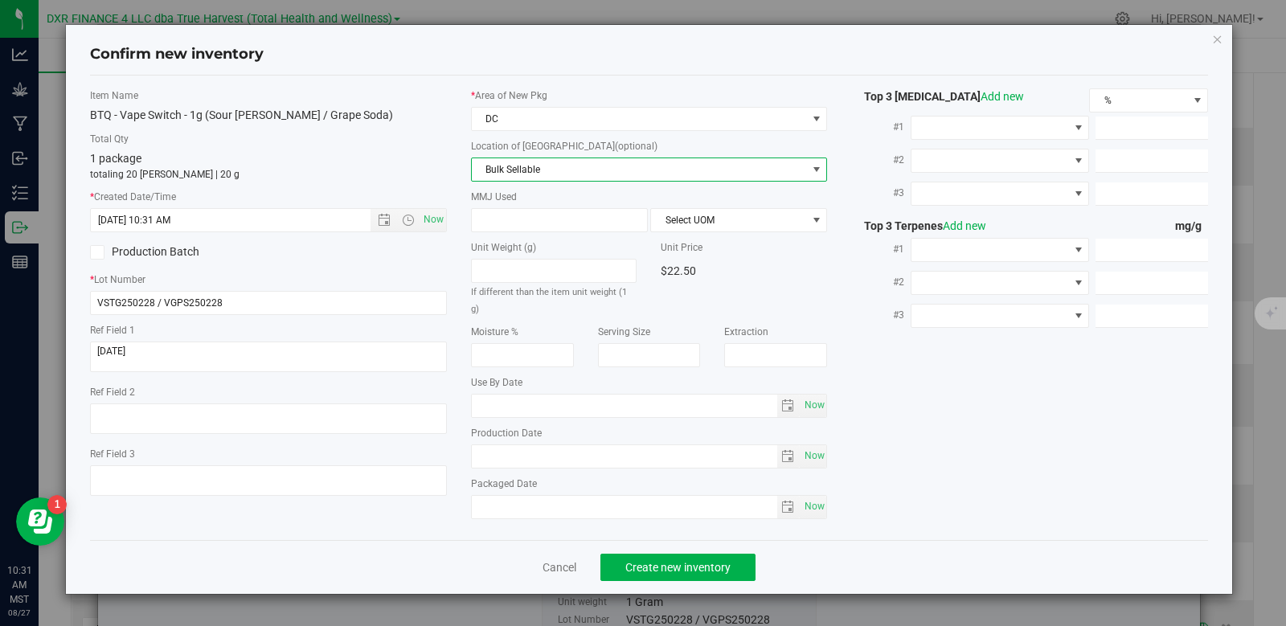
click at [527, 170] on span "Bulk Sellable" at bounding box center [639, 169] width 335 height 23
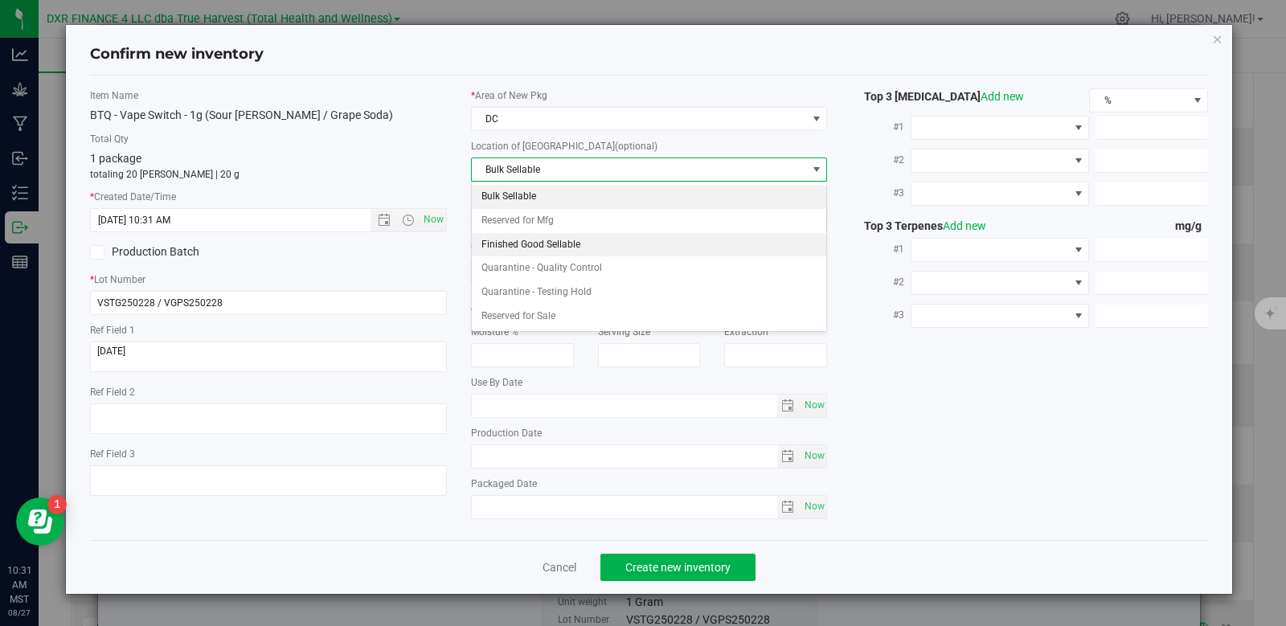
click at [568, 241] on li "Finished Good Sellable" at bounding box center [649, 245] width 355 height 24
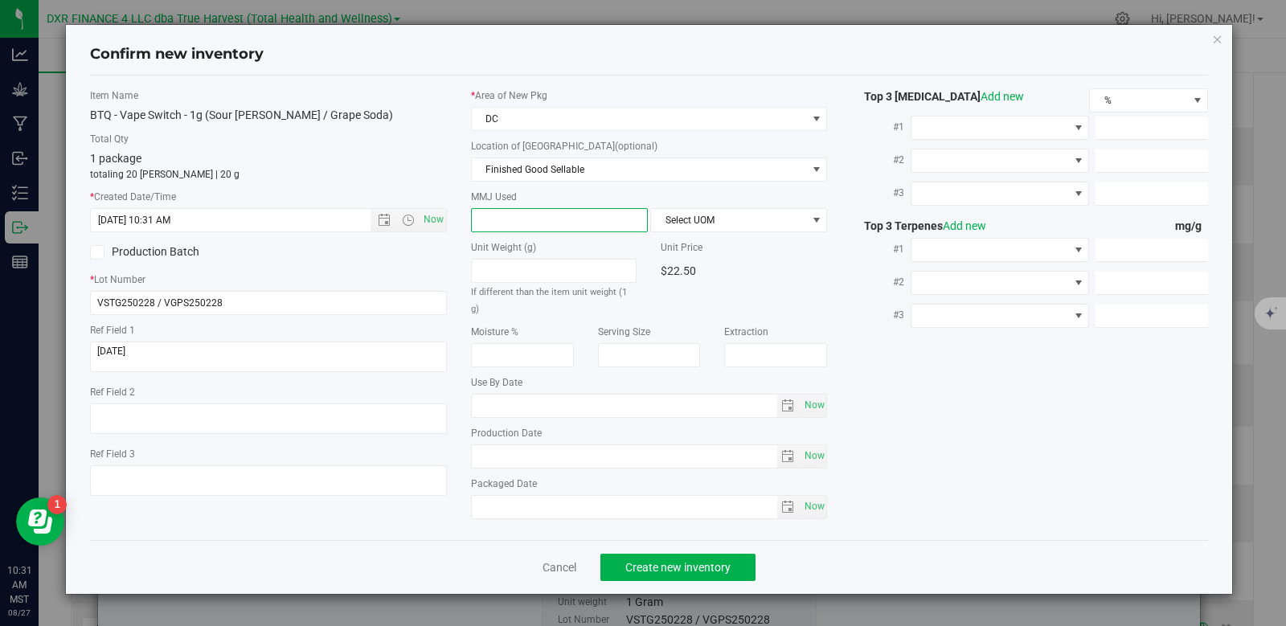
click at [569, 212] on span at bounding box center [559, 220] width 177 height 24
type input "1"
type input "1.0000"
click at [674, 211] on span "Select UOM" at bounding box center [728, 220] width 155 height 23
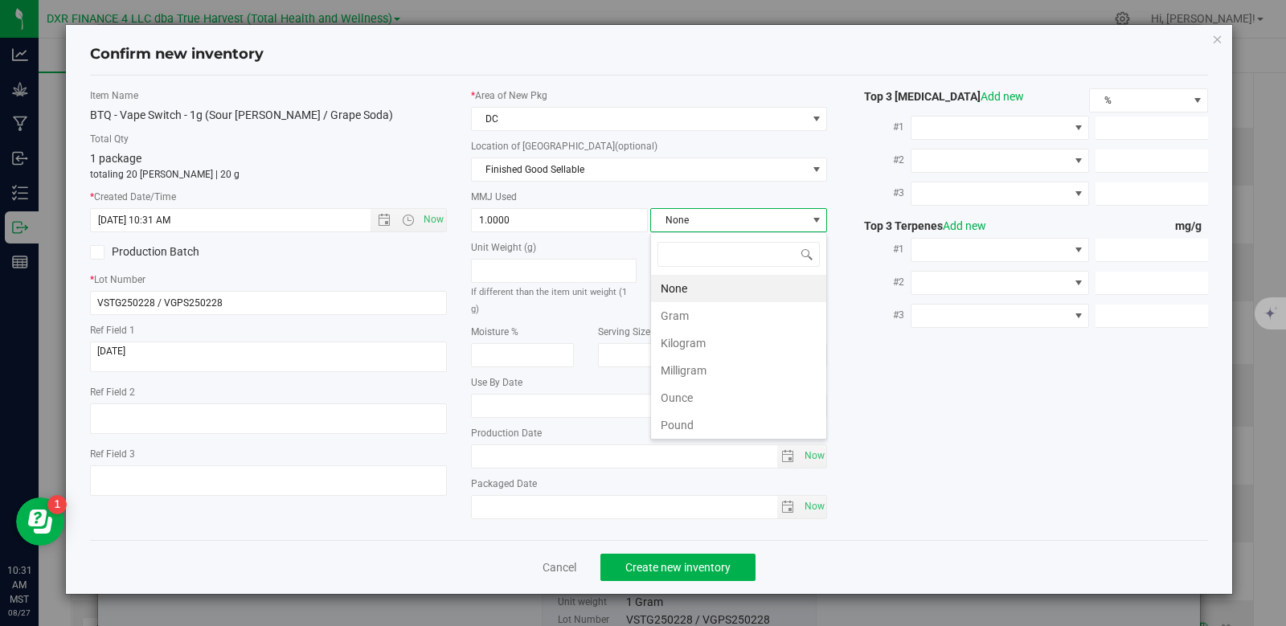
scroll to position [24, 177]
click at [686, 314] on li "Gram" at bounding box center [738, 315] width 175 height 27
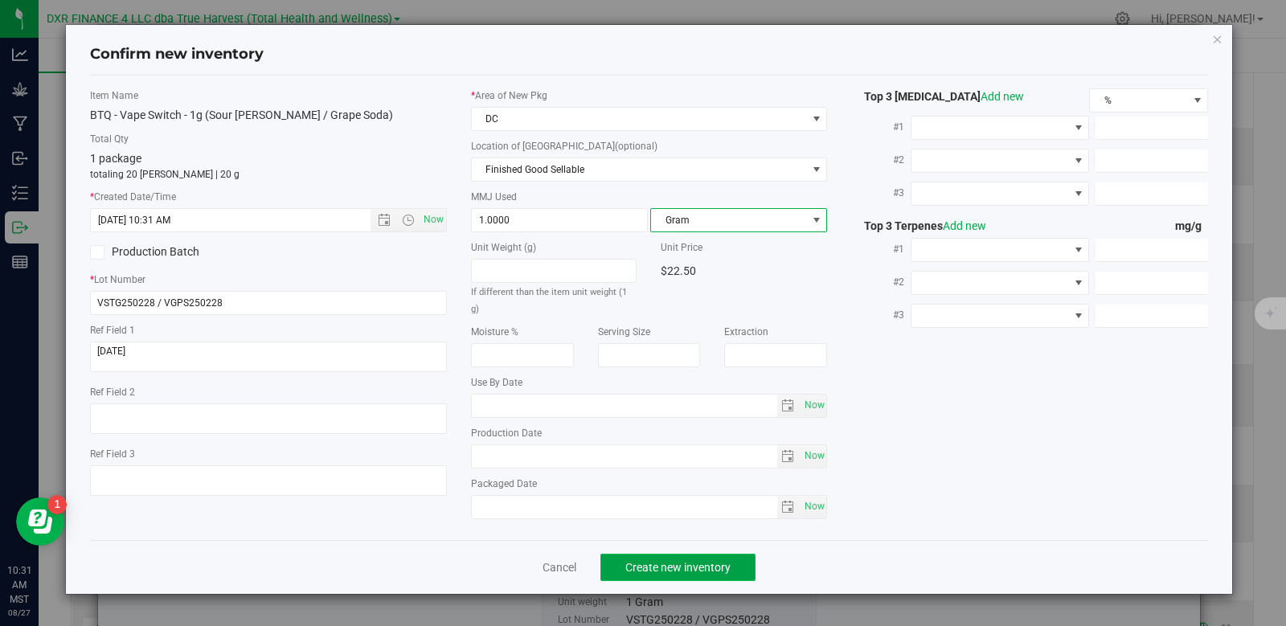
click at [723, 561] on span "Create new inventory" at bounding box center [677, 567] width 105 height 13
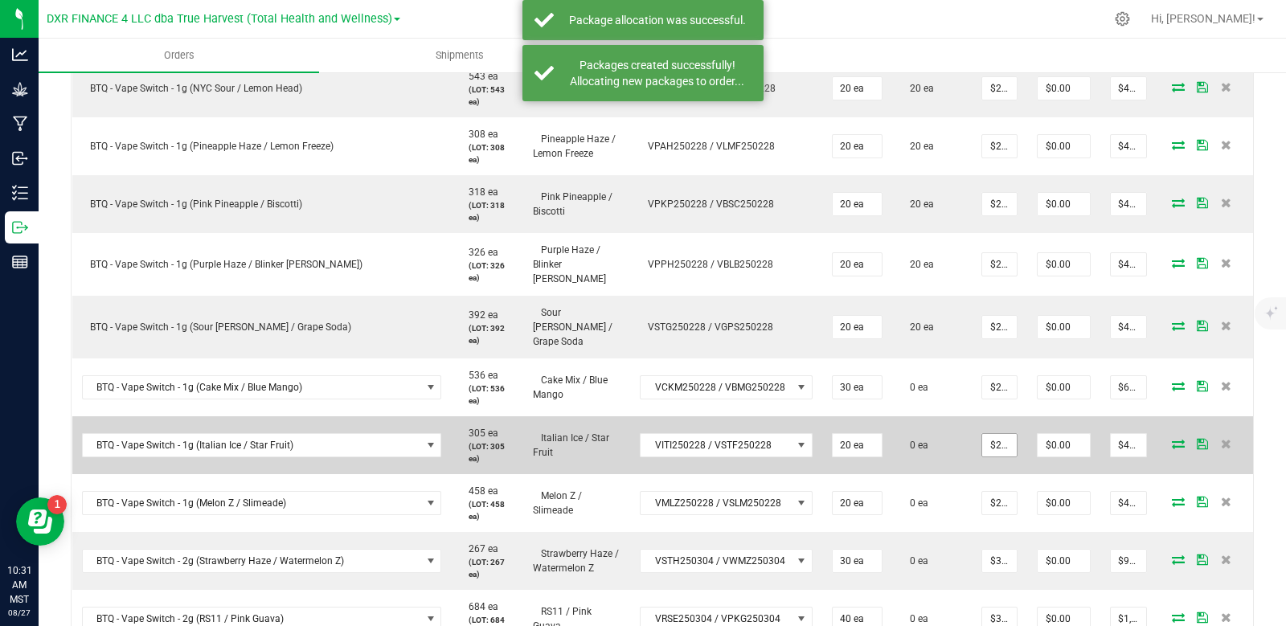
scroll to position [563, 0]
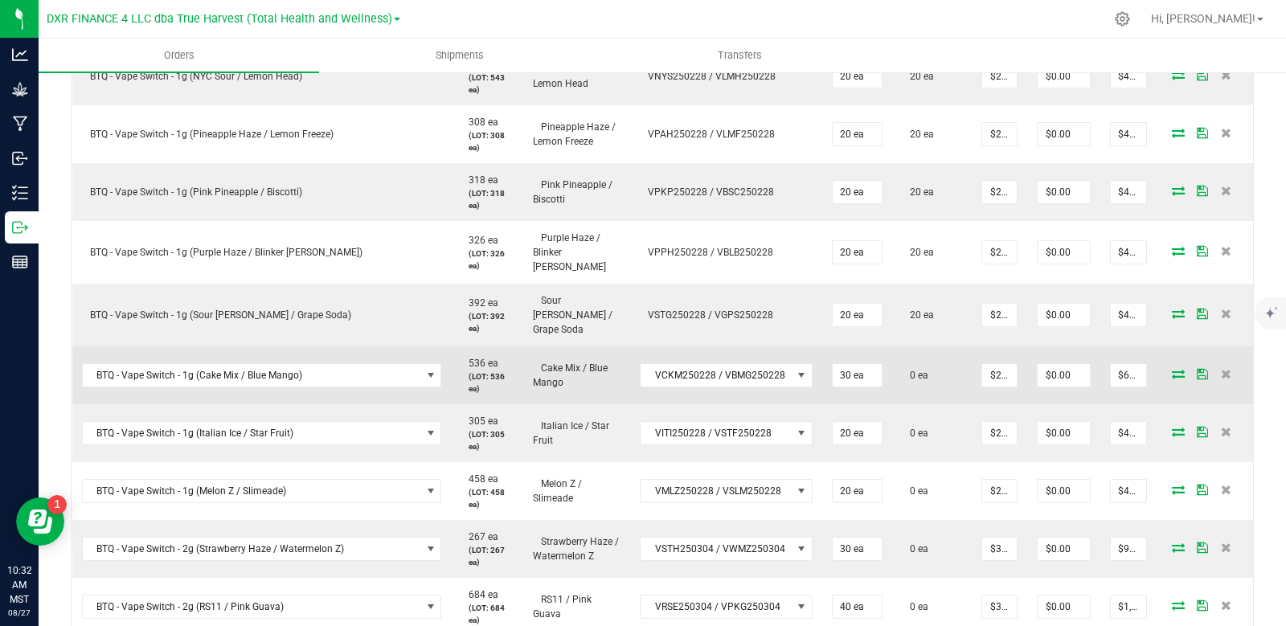
click at [1172, 369] on icon at bounding box center [1178, 374] width 13 height 10
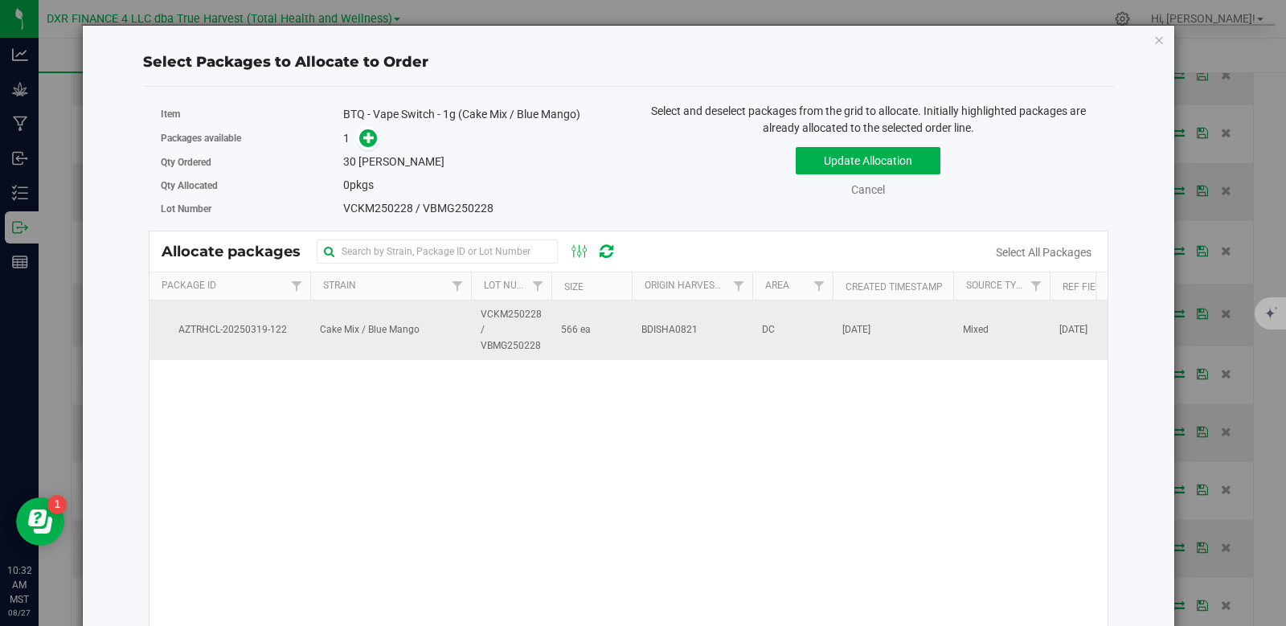
click at [575, 335] on span "566 ea" at bounding box center [576, 329] width 30 height 15
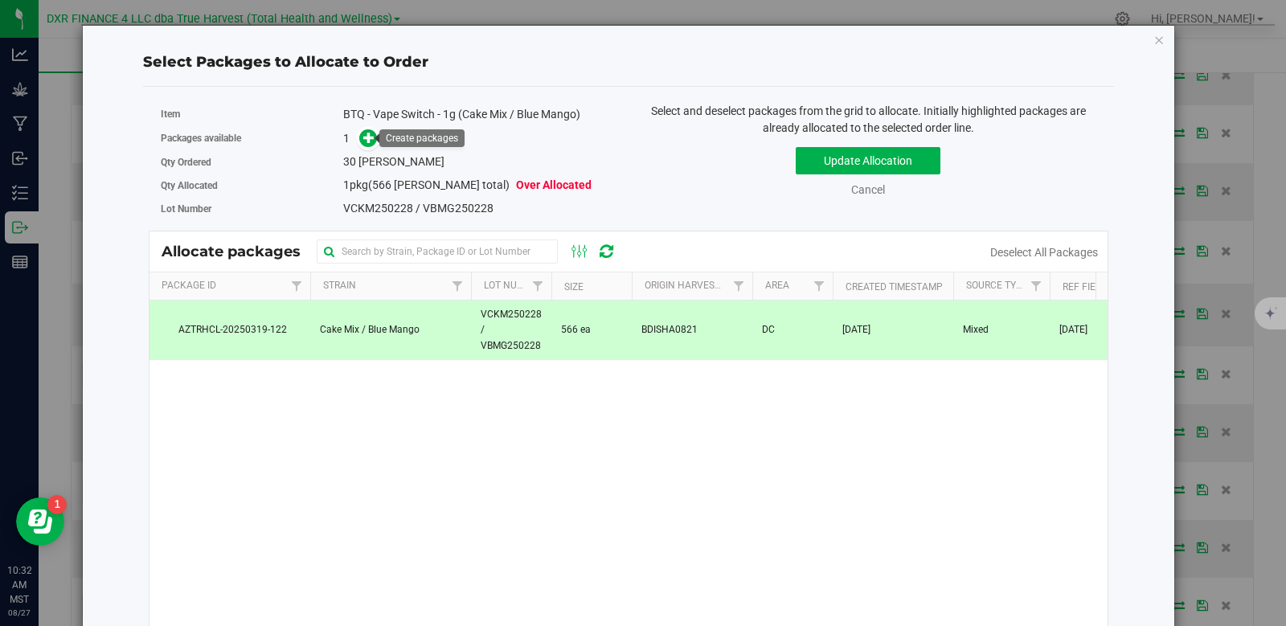
click at [374, 132] on link at bounding box center [368, 138] width 18 height 13
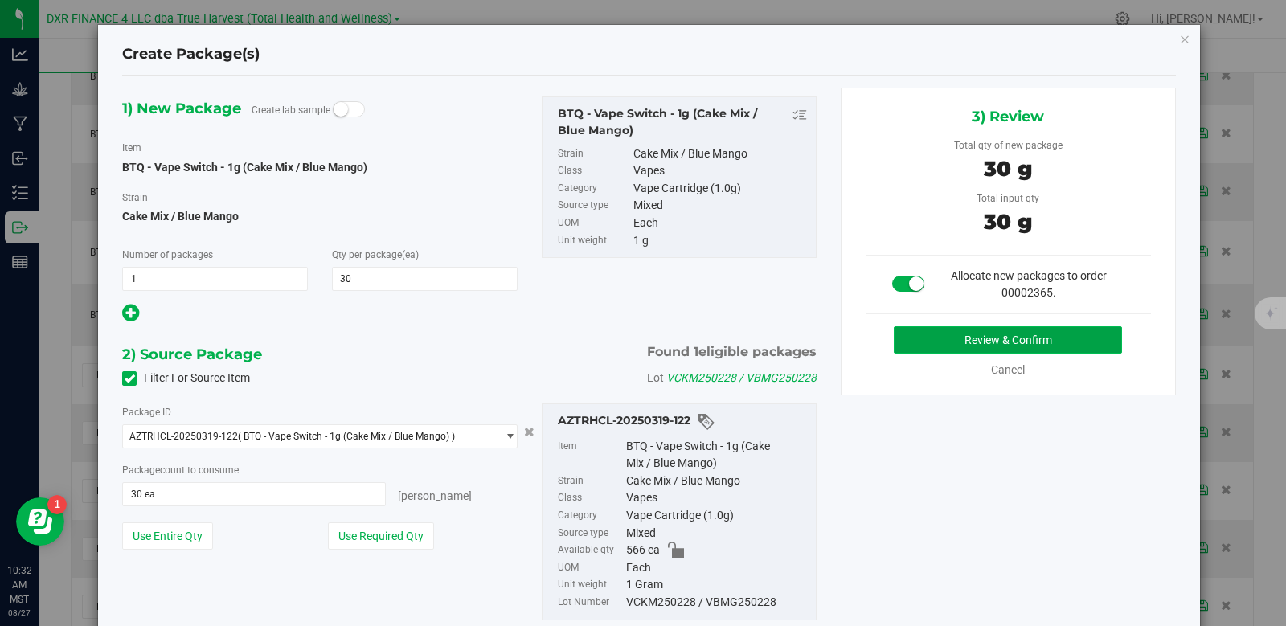
click at [977, 334] on button "Review & Confirm" at bounding box center [1008, 339] width 228 height 27
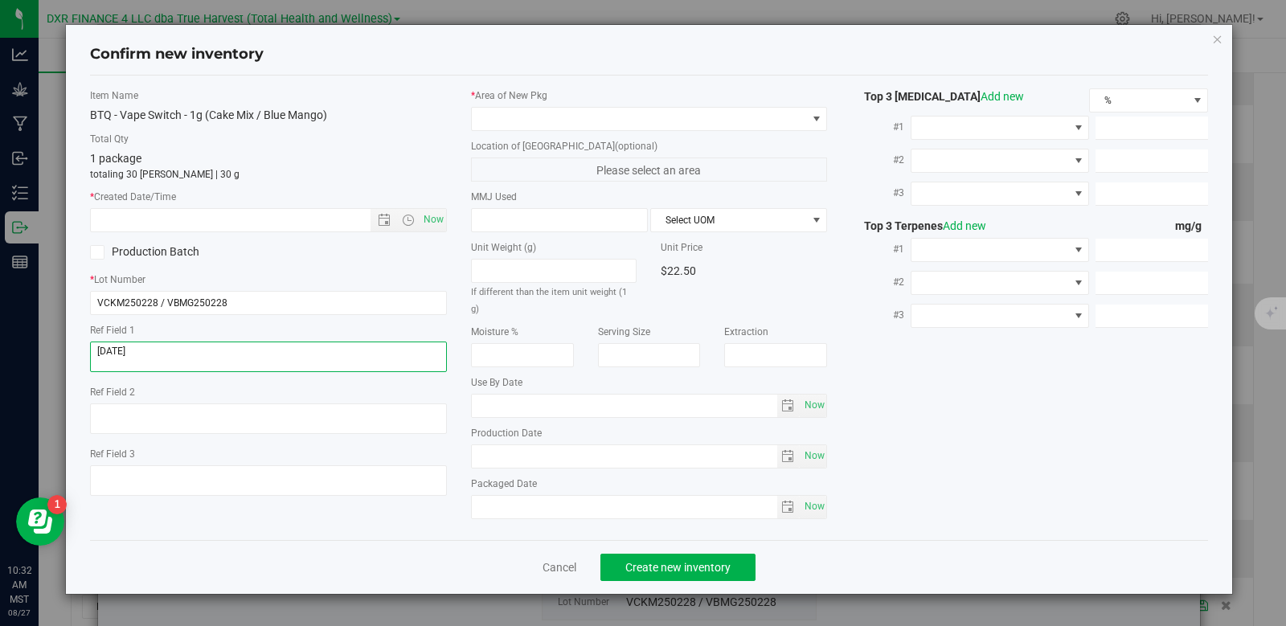
click at [176, 351] on textarea at bounding box center [268, 357] width 357 height 31
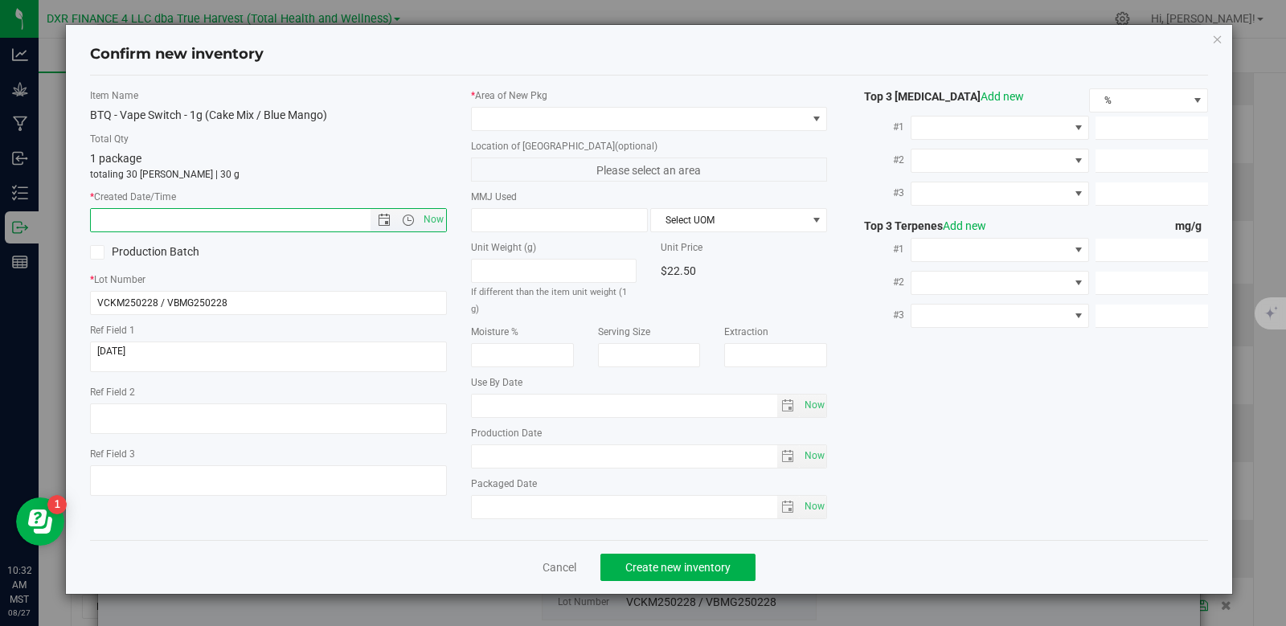
click at [192, 219] on input "text" at bounding box center [244, 220] width 307 height 23
paste input "[DATE]"
click at [568, 116] on span at bounding box center [639, 119] width 335 height 23
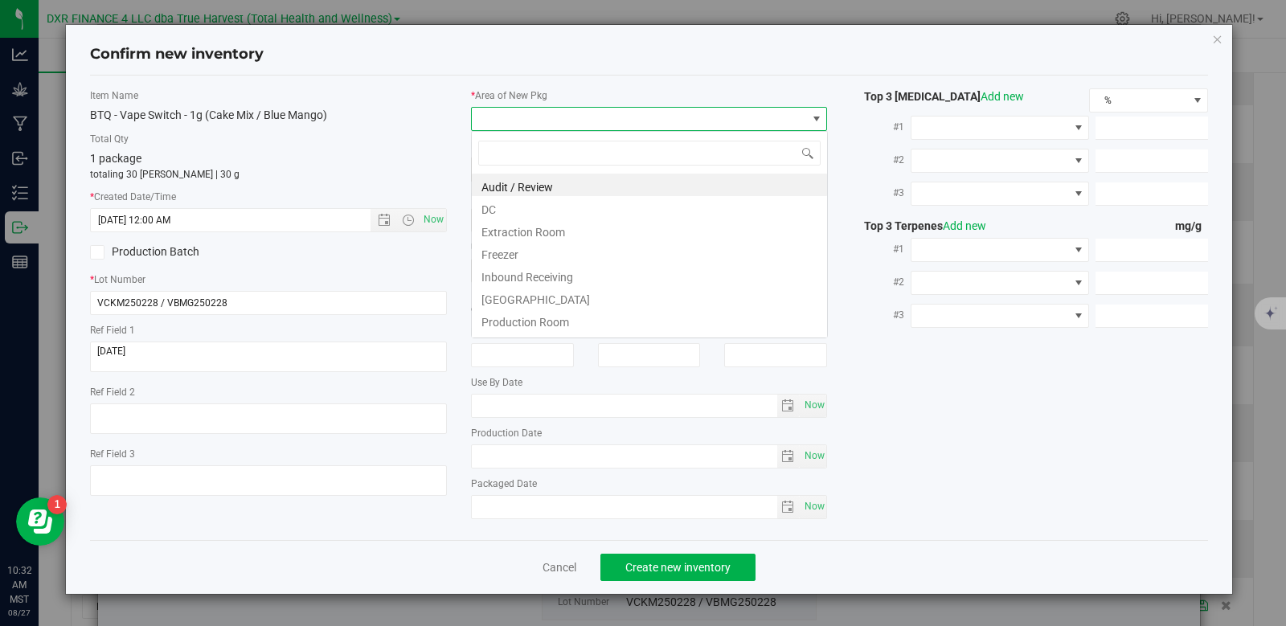
type input "[DATE] 10:32 AM"
click at [517, 206] on li "DC" at bounding box center [649, 207] width 355 height 23
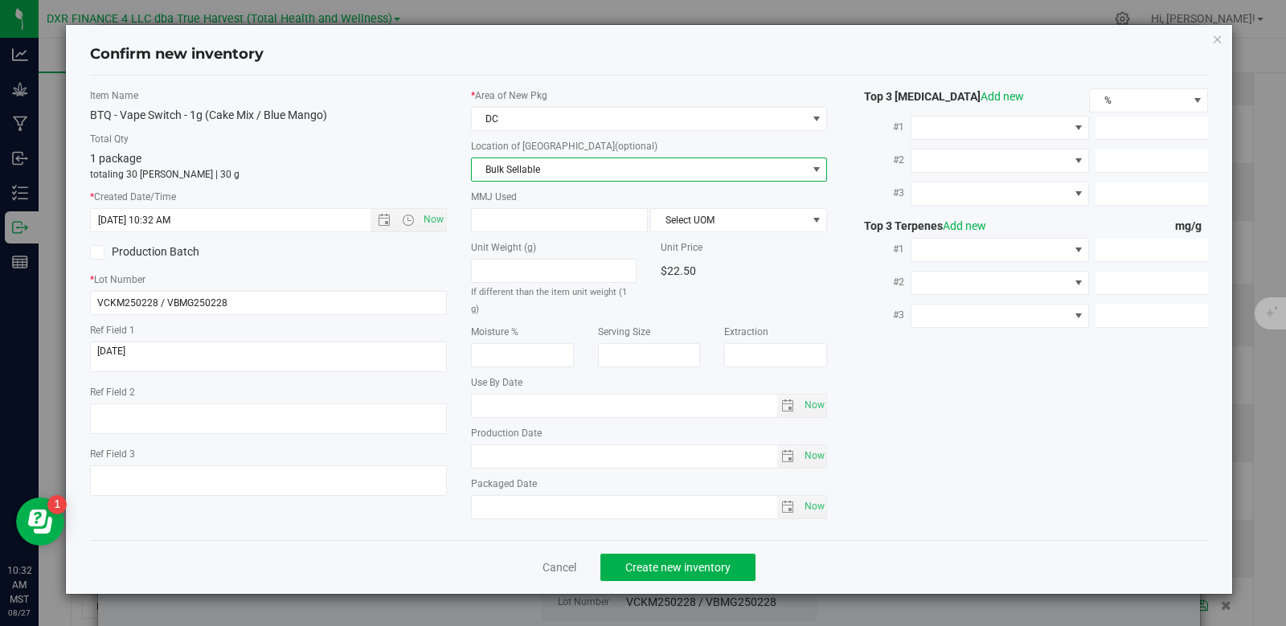
click at [522, 171] on span "Bulk Sellable" at bounding box center [639, 169] width 335 height 23
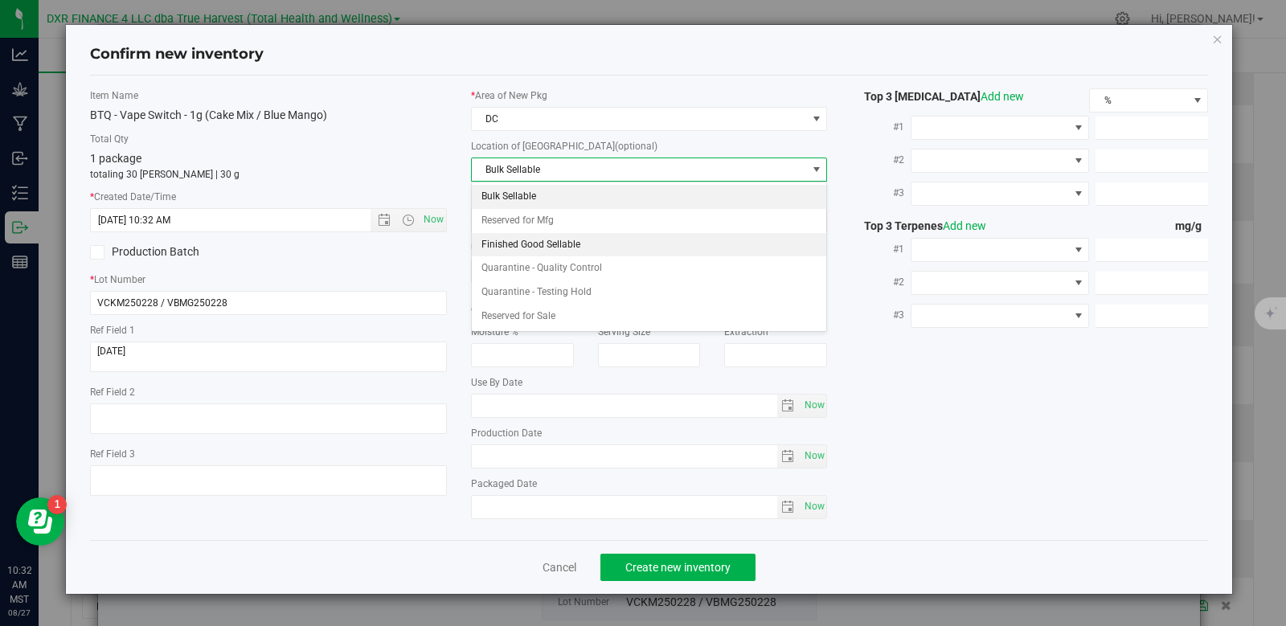
click at [552, 242] on li "Finished Good Sellable" at bounding box center [649, 245] width 355 height 24
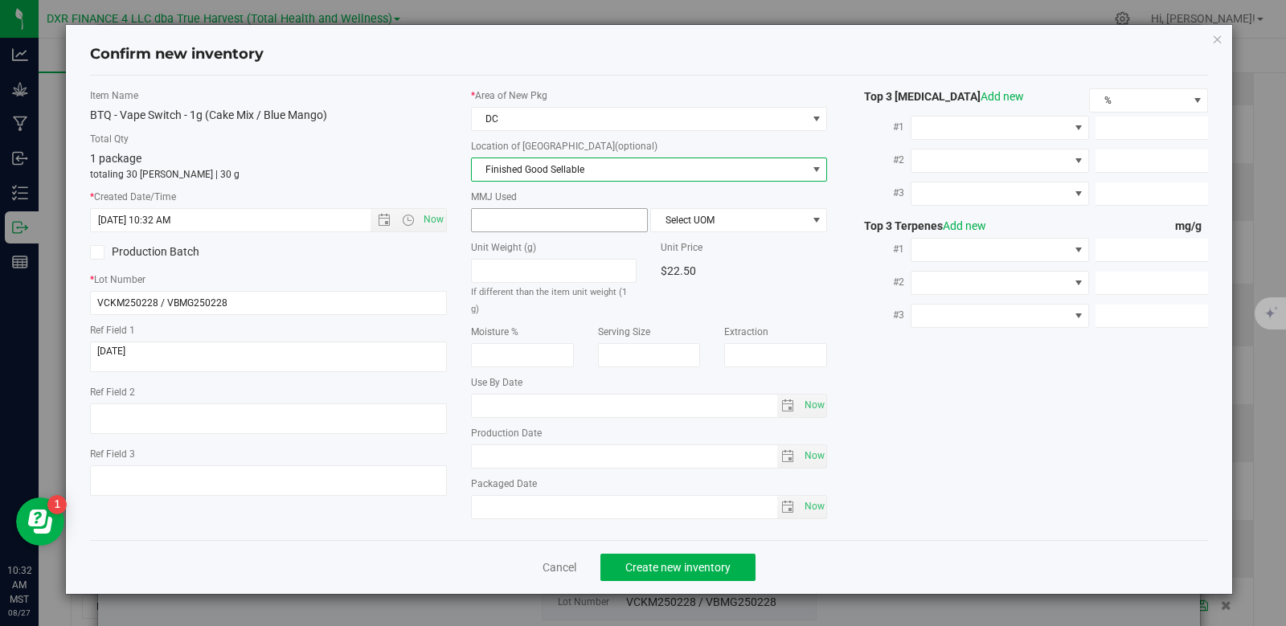
click at [533, 216] on span at bounding box center [559, 220] width 177 height 24
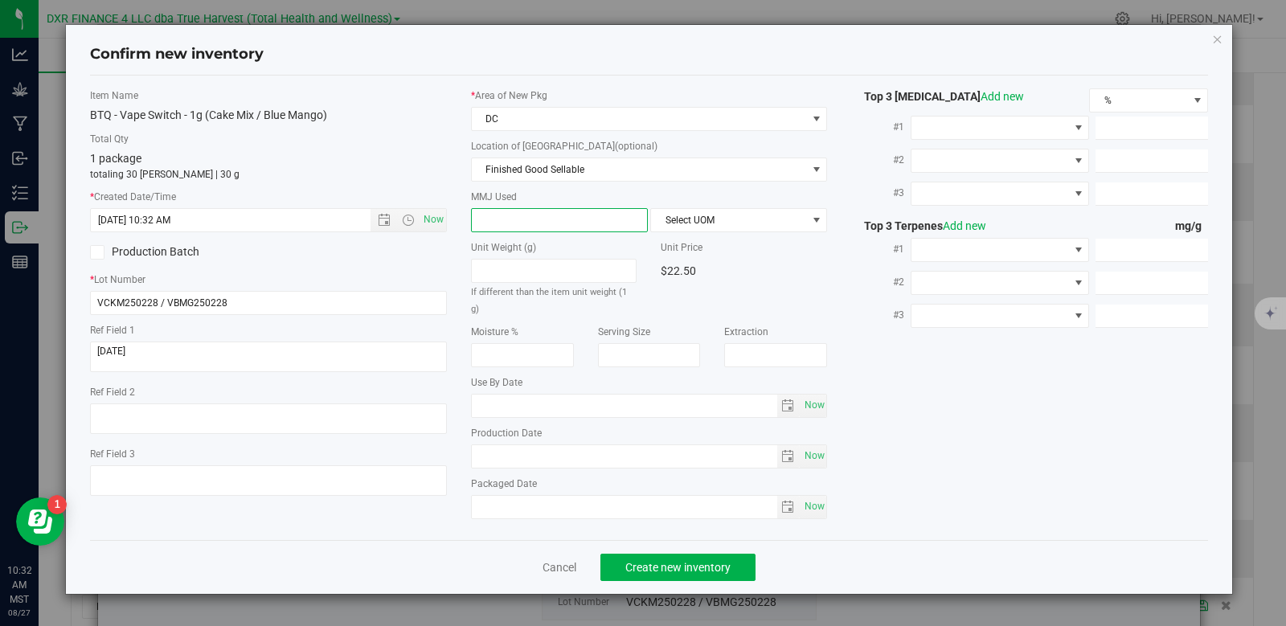
type input "1"
type input "1.0000"
click at [686, 223] on span "Select UOM" at bounding box center [728, 220] width 155 height 23
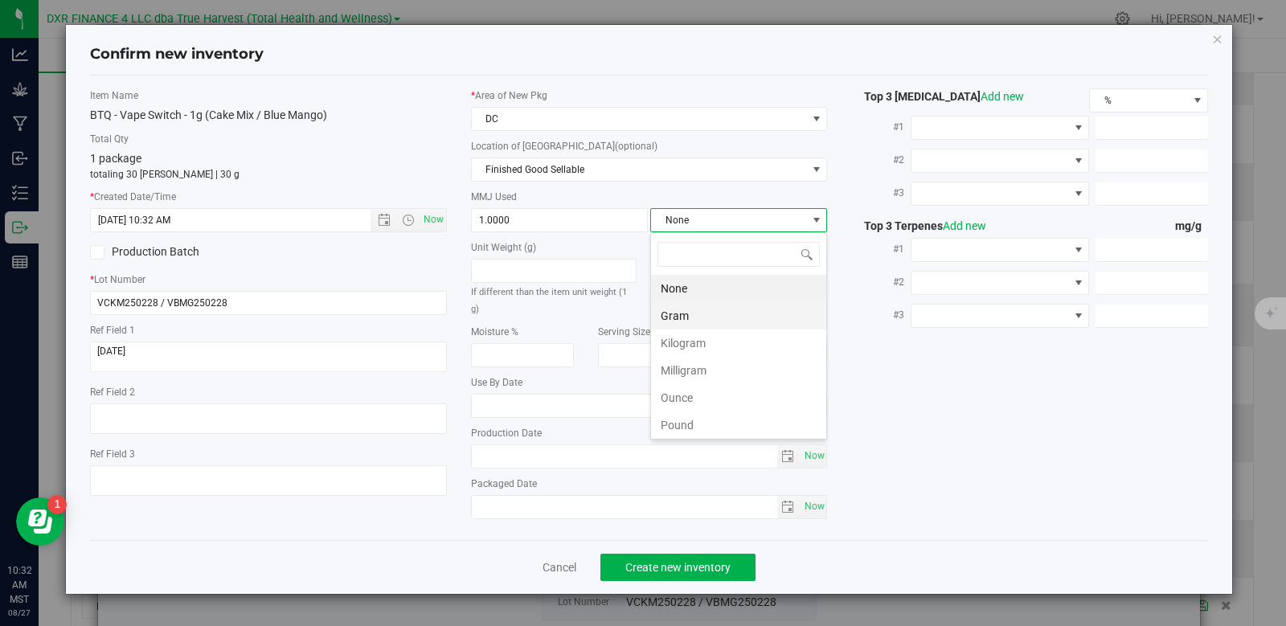
scroll to position [24, 177]
click at [678, 315] on li "Gram" at bounding box center [738, 315] width 175 height 27
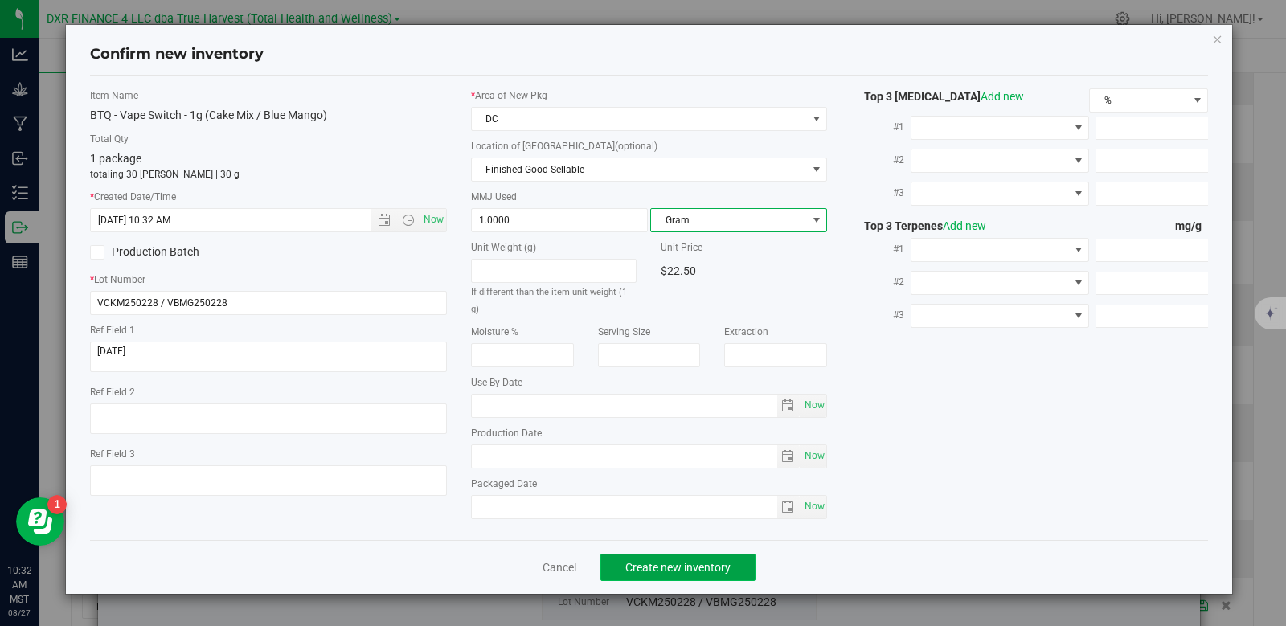
click at [688, 561] on span "Create new inventory" at bounding box center [677, 567] width 105 height 13
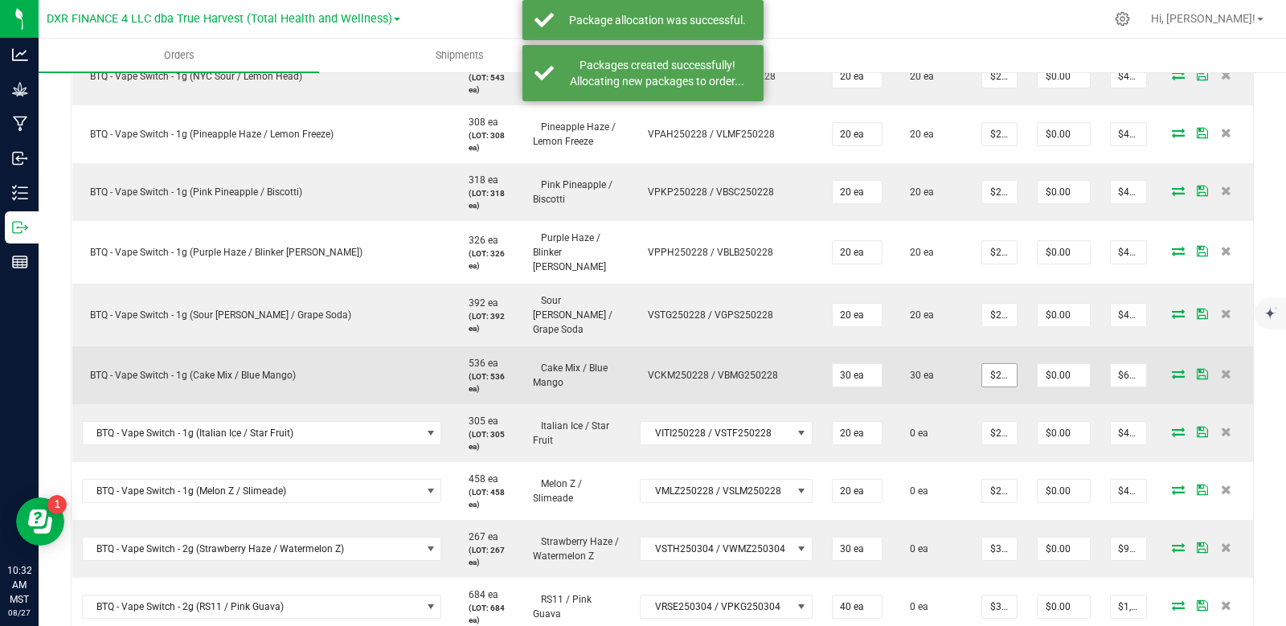
scroll to position [643, 0]
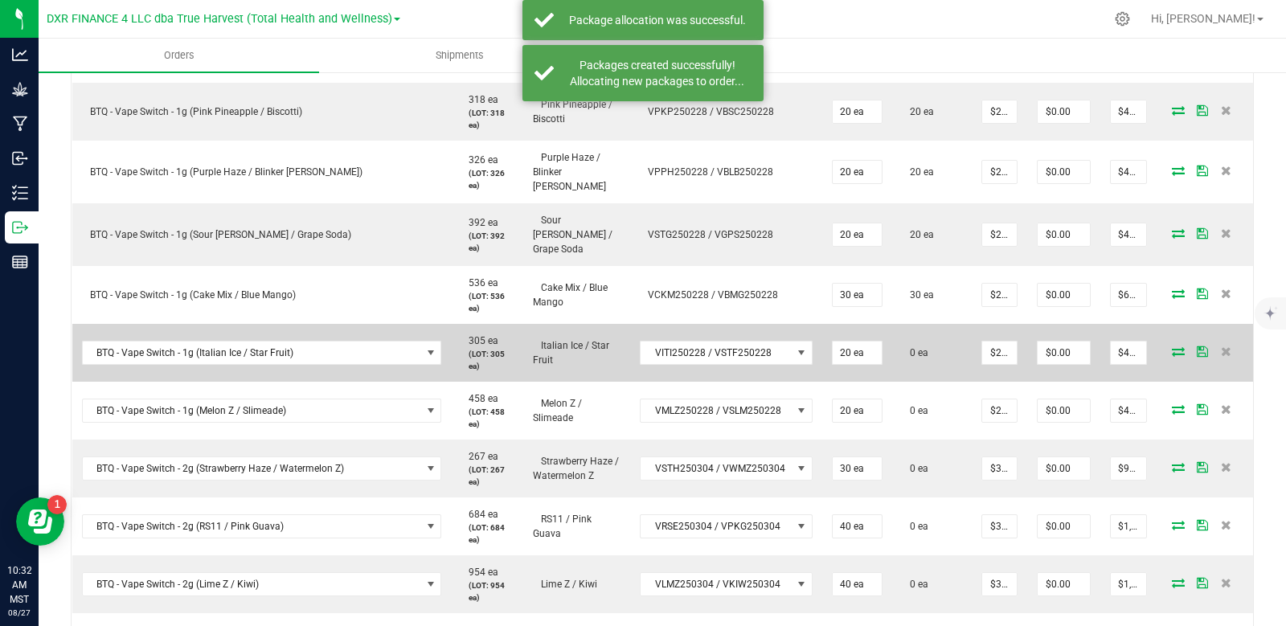
click at [1172, 346] on icon at bounding box center [1178, 351] width 13 height 10
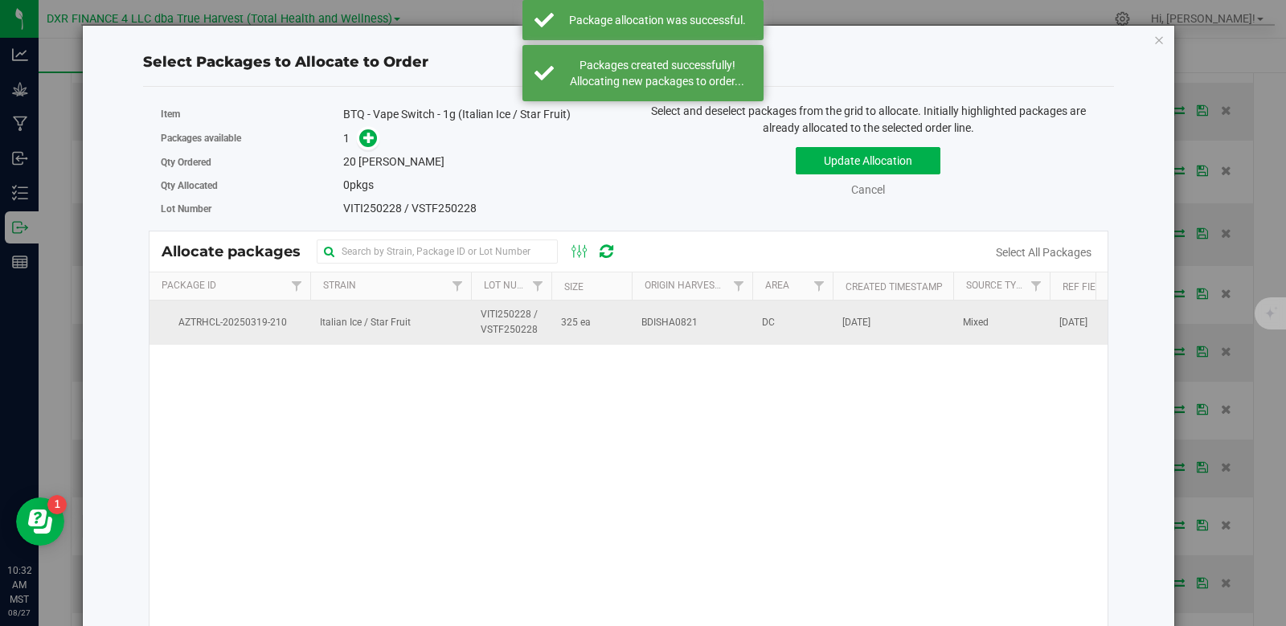
click at [574, 322] on span "325 ea" at bounding box center [576, 322] width 30 height 15
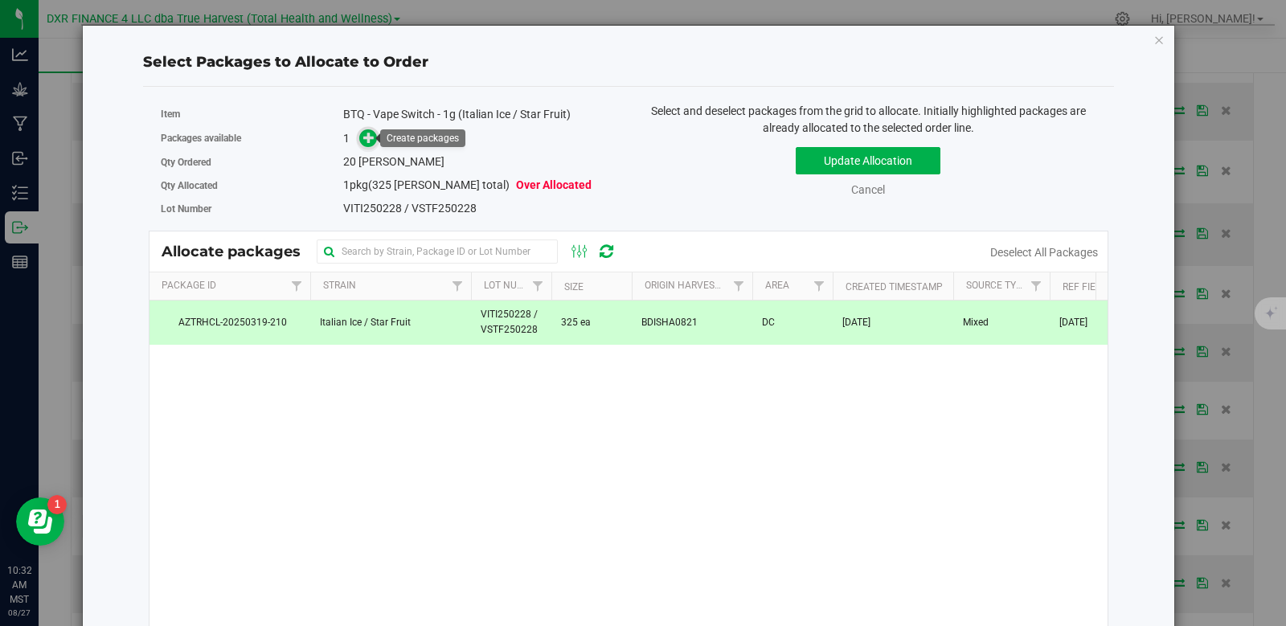
click at [366, 138] on icon at bounding box center [368, 137] width 11 height 11
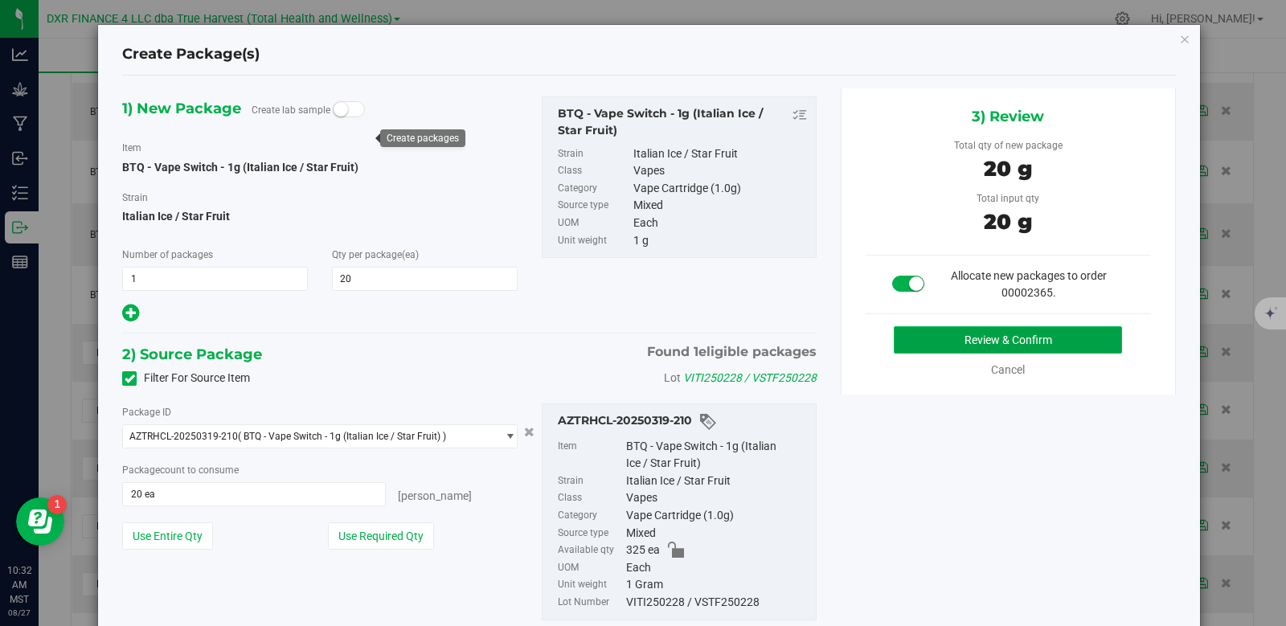
click at [1039, 341] on button "Review & Confirm" at bounding box center [1008, 339] width 228 height 27
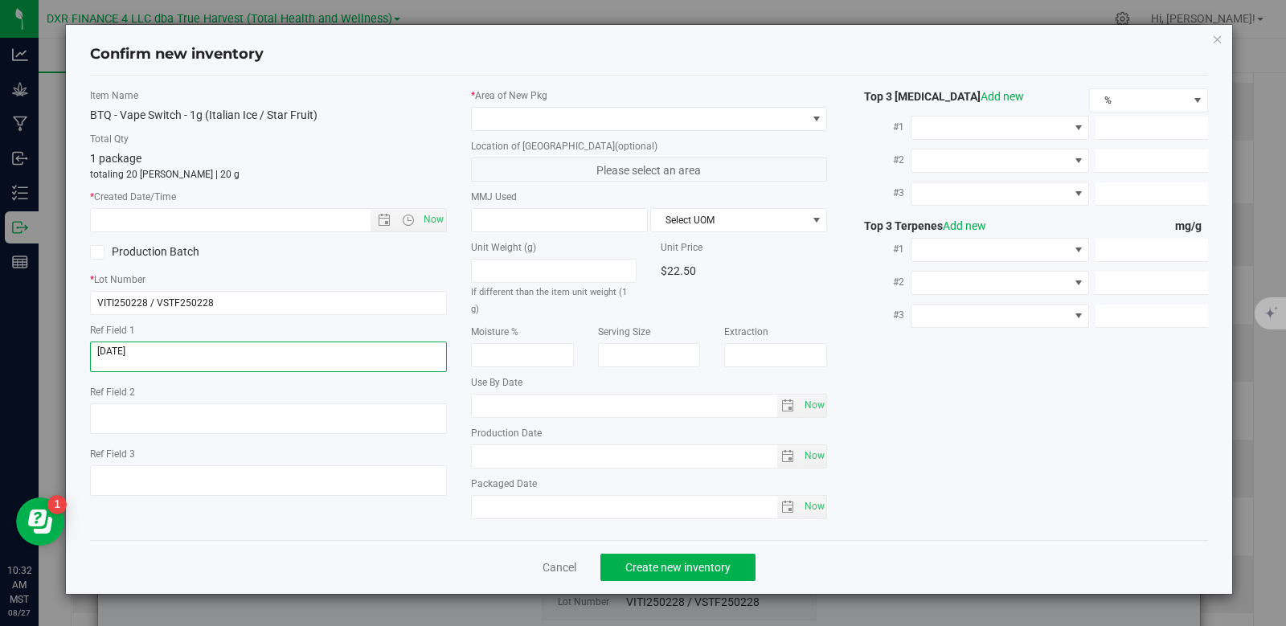
click at [243, 357] on textarea at bounding box center [268, 357] width 357 height 31
click at [285, 218] on input "text" at bounding box center [244, 220] width 307 height 23
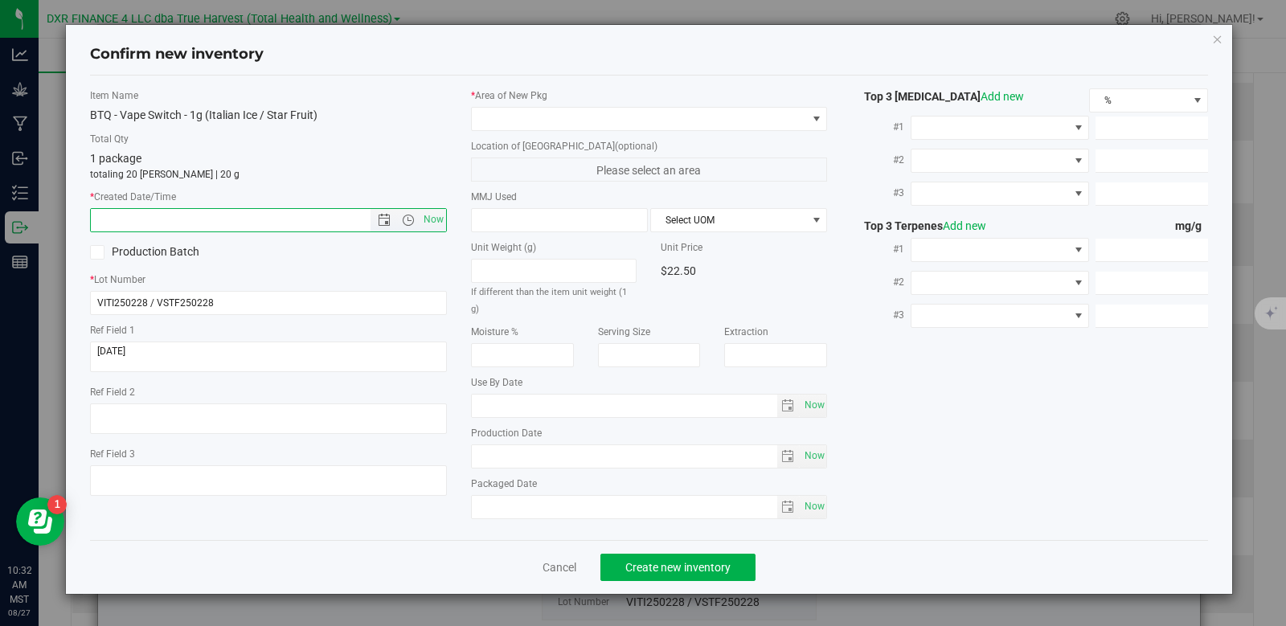
paste input "[DATE]"
type input "[DATE] 10:32 AM"
click at [498, 122] on span at bounding box center [639, 119] width 335 height 23
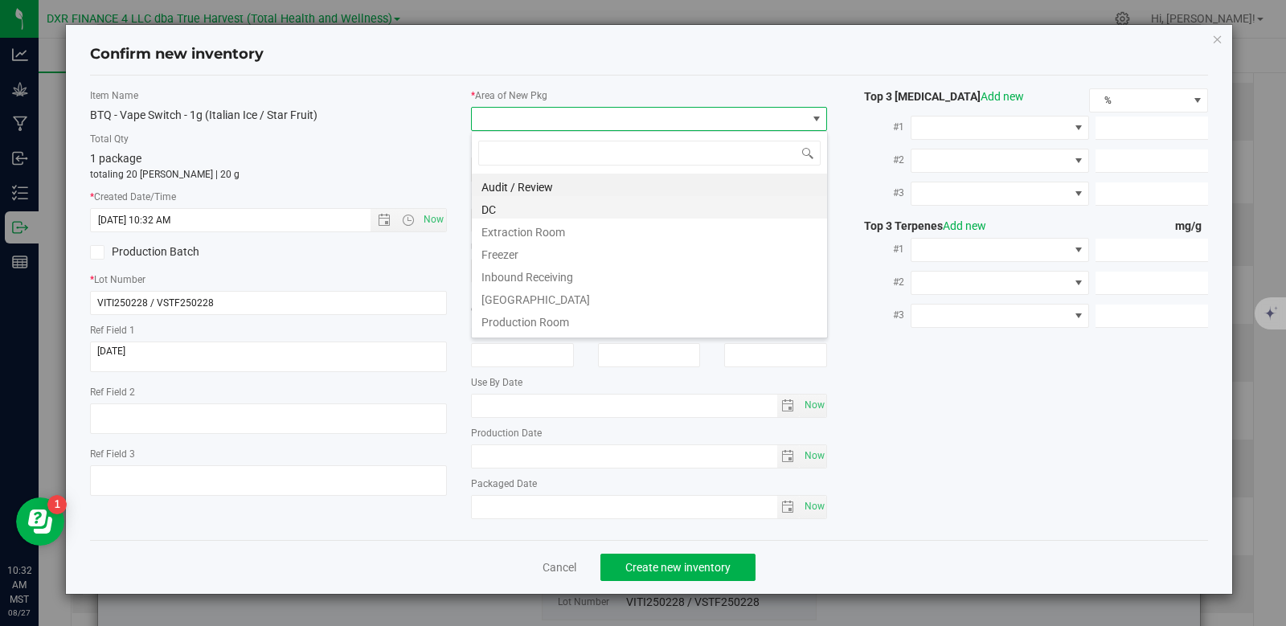
scroll to position [24, 357]
click at [503, 213] on li "DC" at bounding box center [649, 207] width 355 height 23
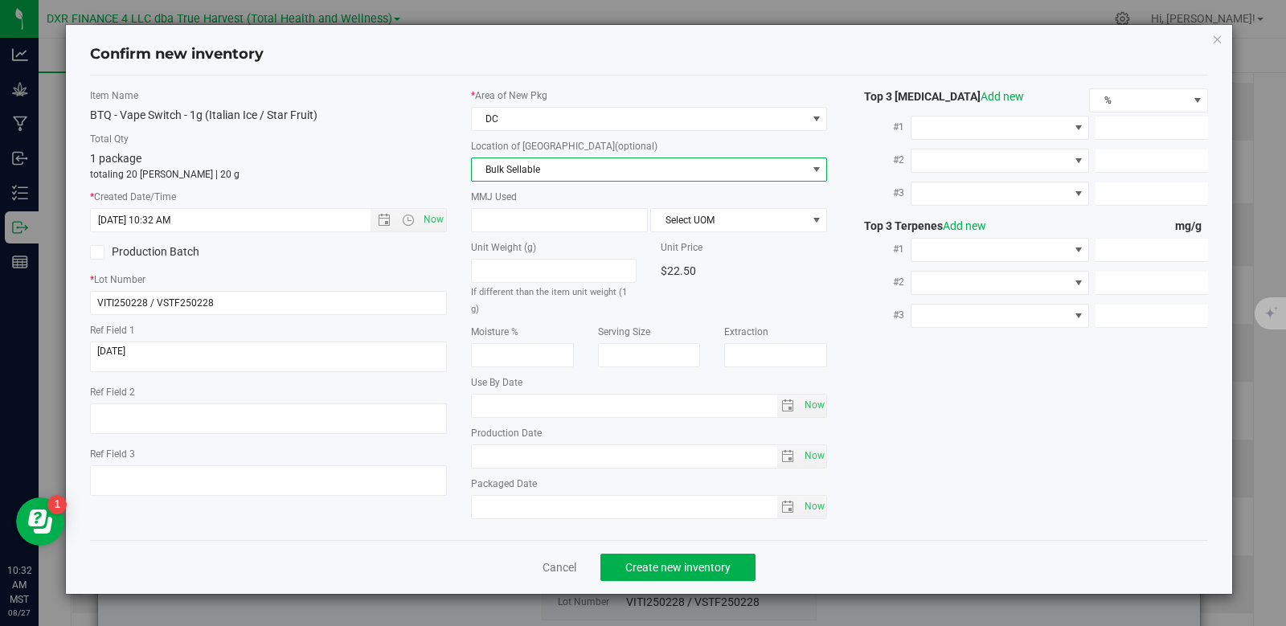
click at [536, 167] on span "Bulk Sellable" at bounding box center [639, 169] width 335 height 23
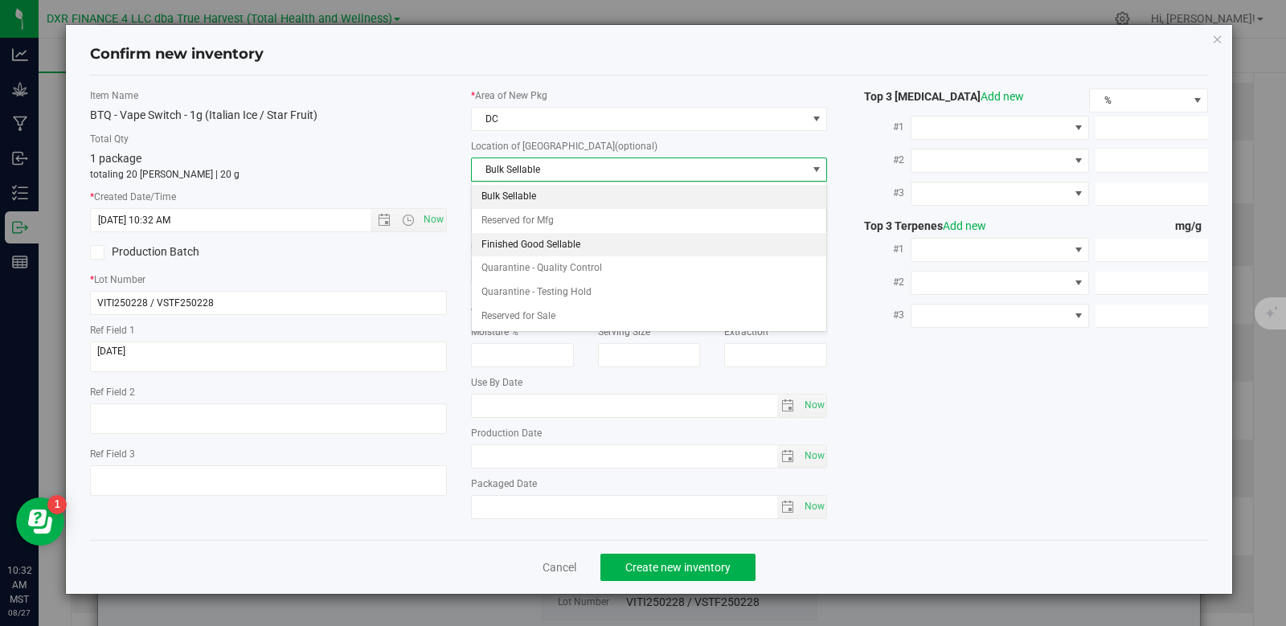
click at [547, 245] on li "Finished Good Sellable" at bounding box center [649, 245] width 355 height 24
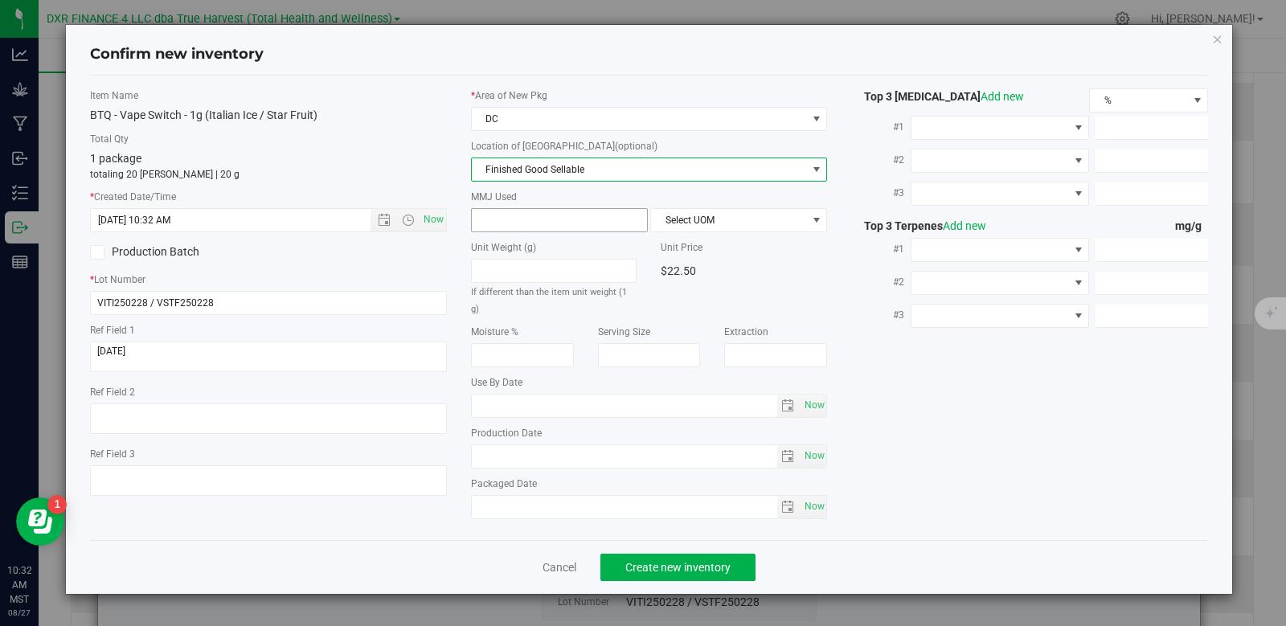
click at [538, 221] on span at bounding box center [559, 220] width 177 height 24
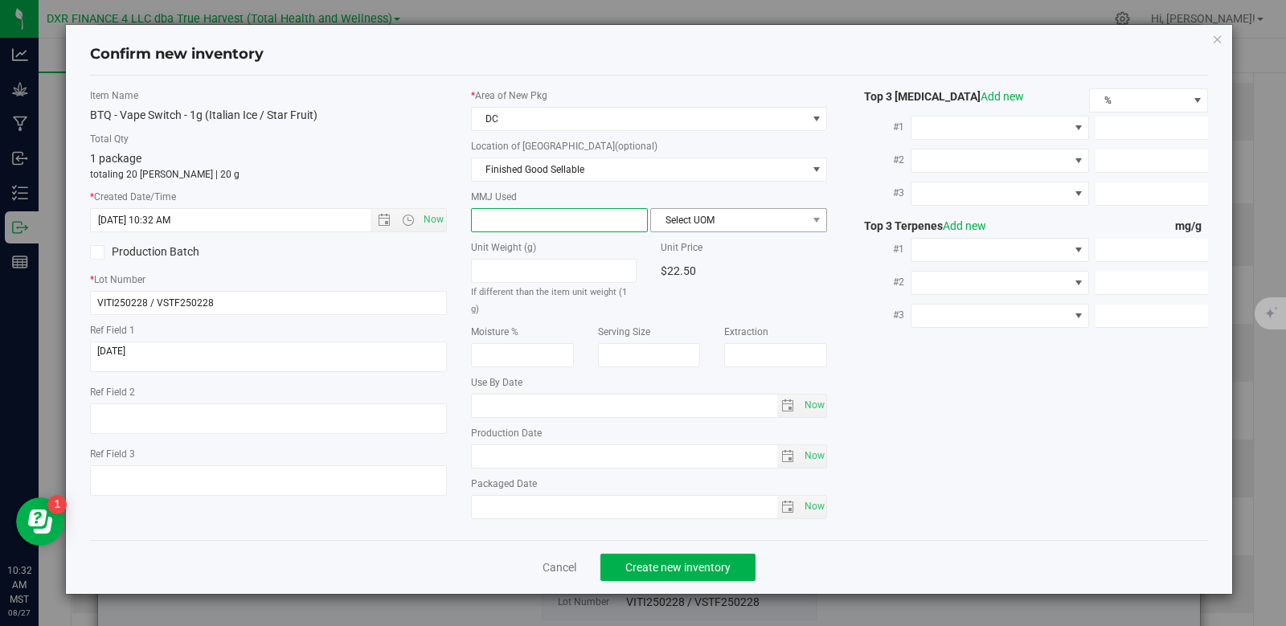
type input "1"
type input "1.0000"
click at [689, 220] on span "Select UOM" at bounding box center [728, 220] width 155 height 23
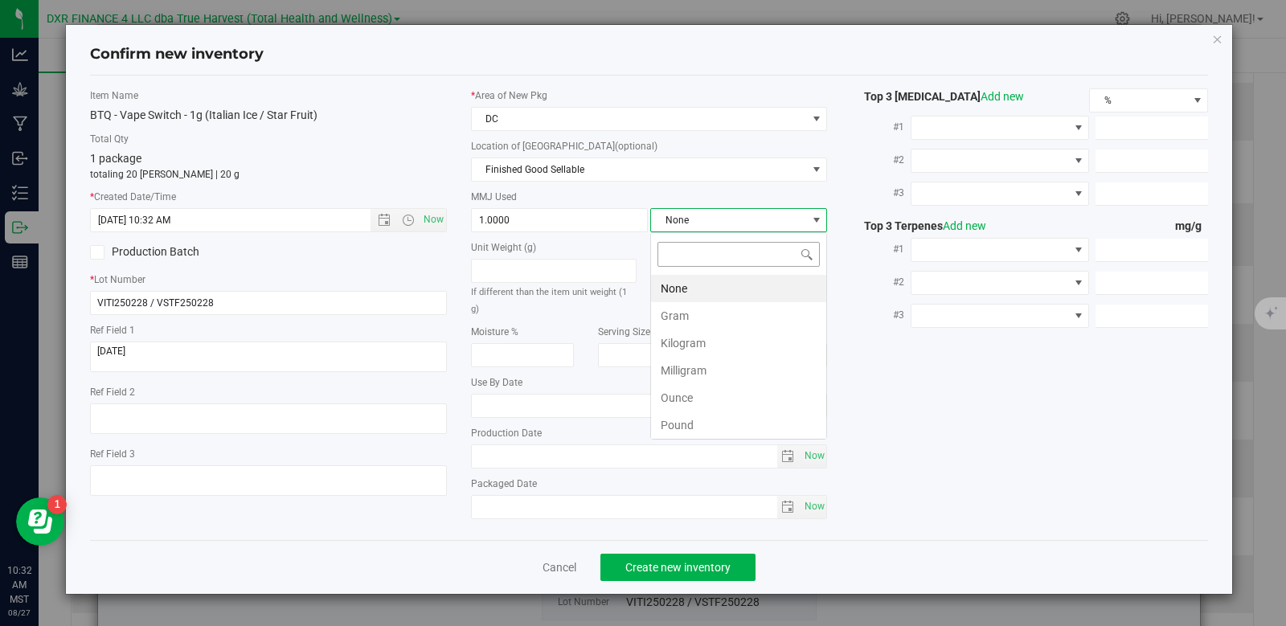
scroll to position [24, 177]
click at [689, 311] on li "Gram" at bounding box center [738, 315] width 175 height 27
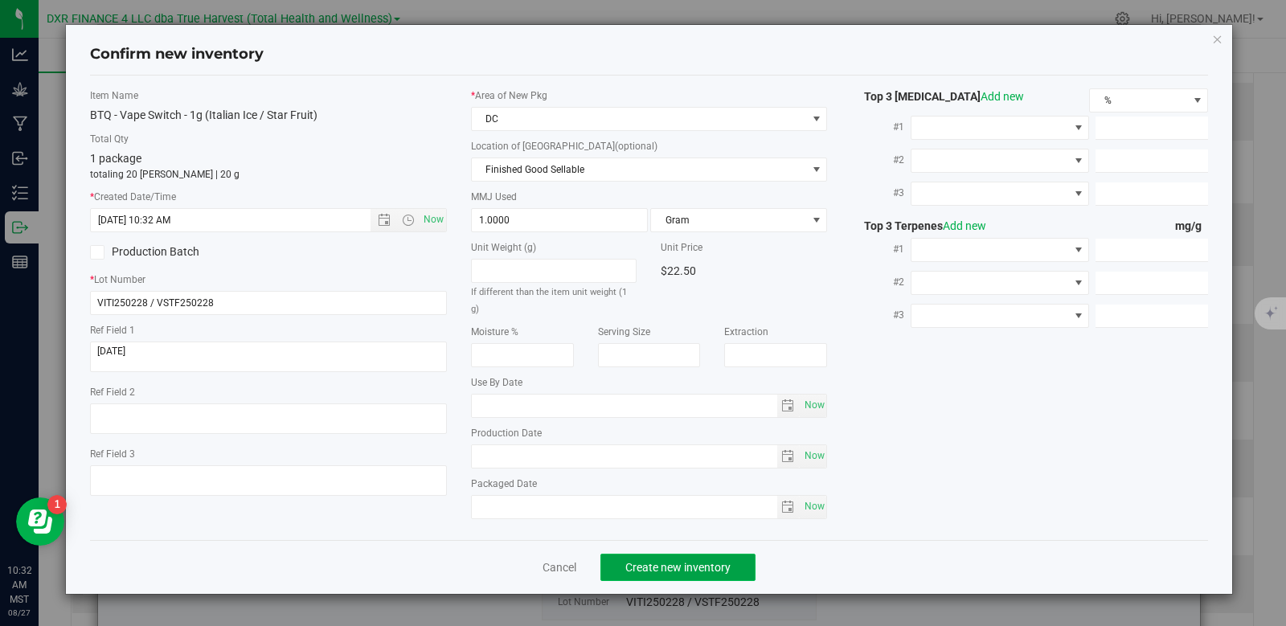
click at [698, 561] on span "Create new inventory" at bounding box center [677, 567] width 105 height 13
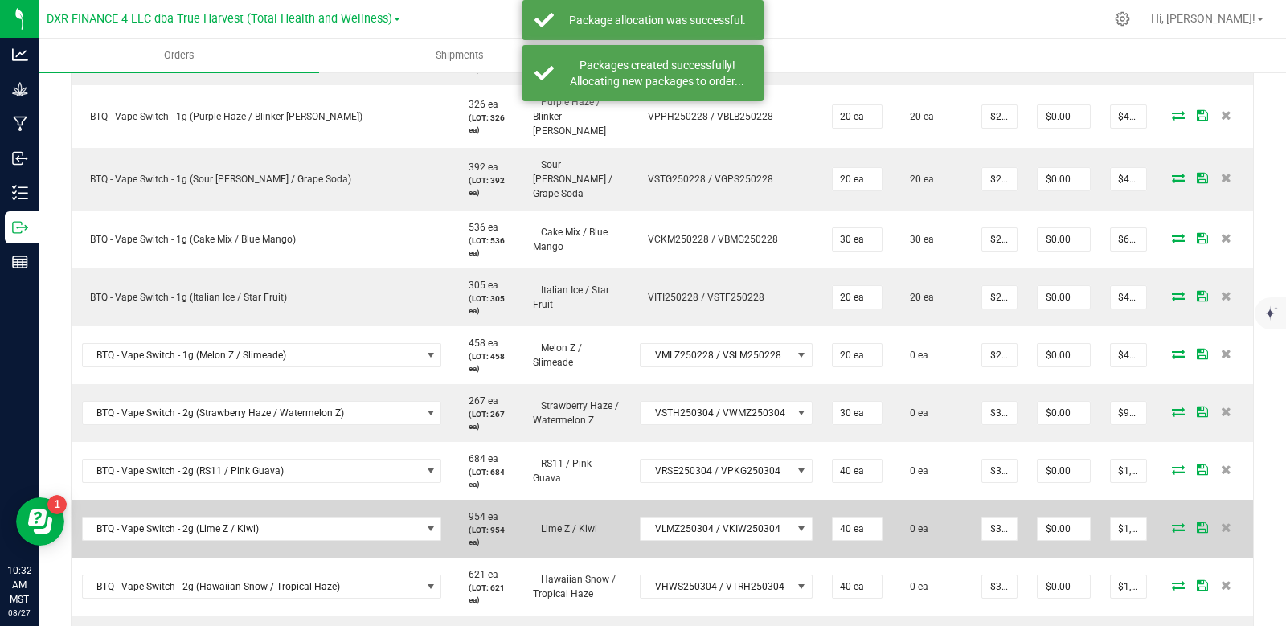
scroll to position [804, 0]
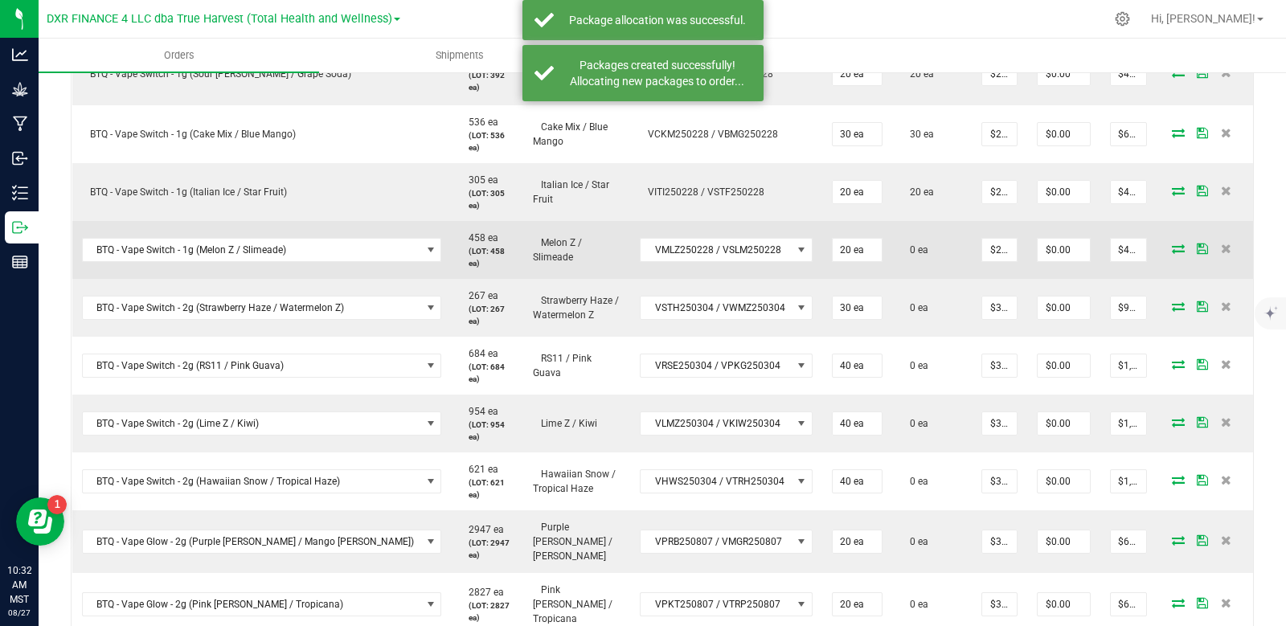
click at [1172, 244] on icon at bounding box center [1178, 249] width 13 height 10
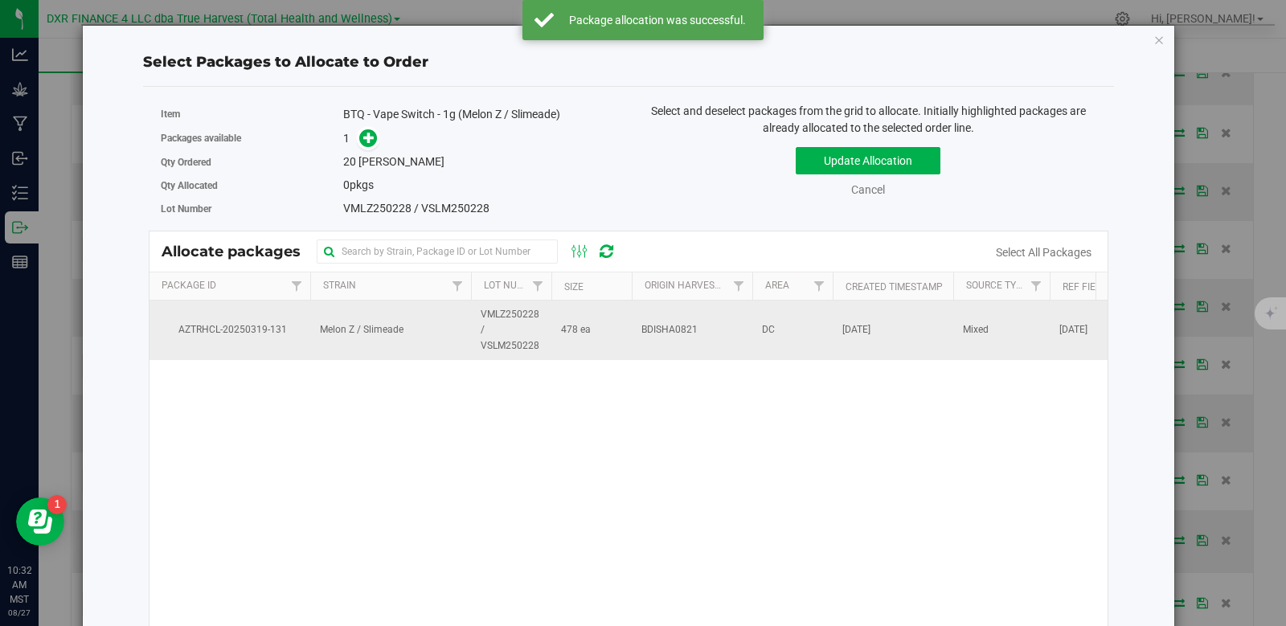
drag, startPoint x: 560, startPoint y: 333, endPoint x: 561, endPoint y: 322, distance: 10.5
click at [561, 328] on span "478 ea" at bounding box center [576, 329] width 30 height 15
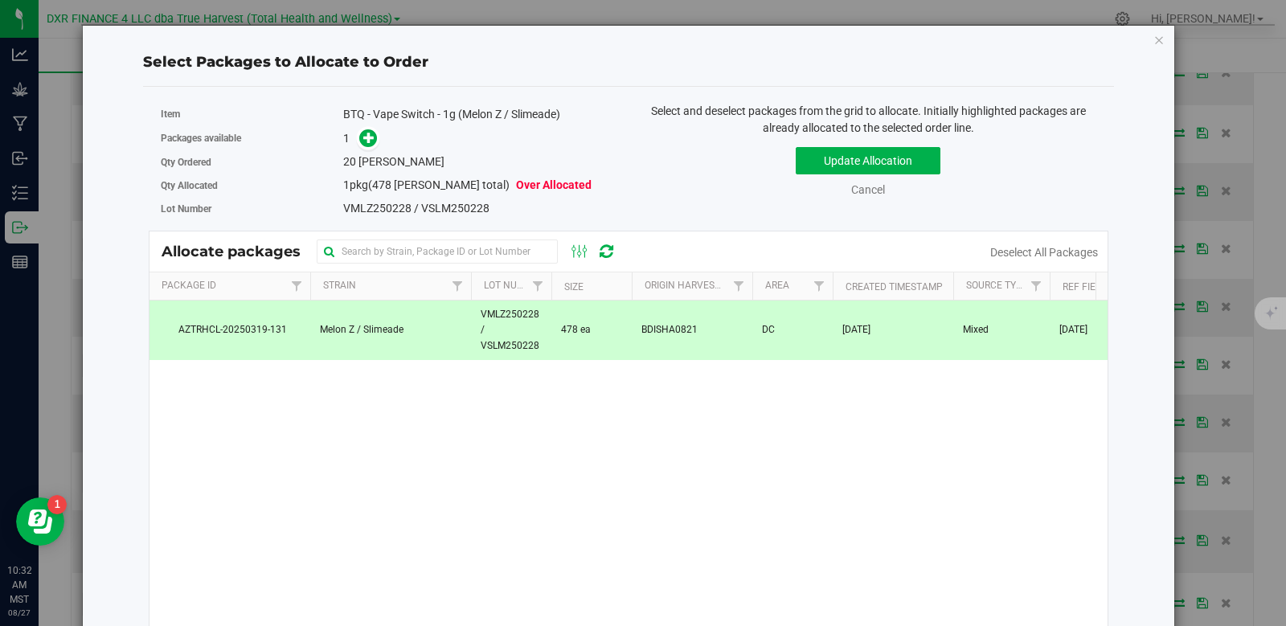
click at [354, 140] on span at bounding box center [364, 138] width 26 height 18
drag, startPoint x: 358, startPoint y: 139, endPoint x: 371, endPoint y: 141, distance: 13.0
click at [361, 139] on span at bounding box center [368, 138] width 18 height 18
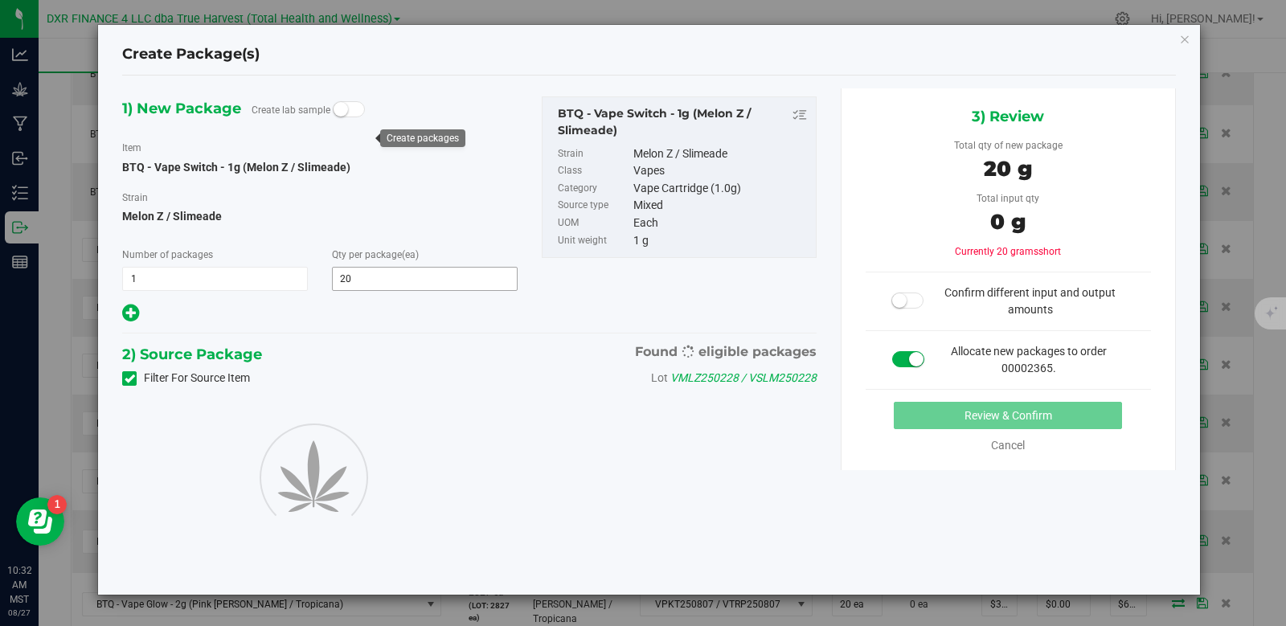
type input "20"
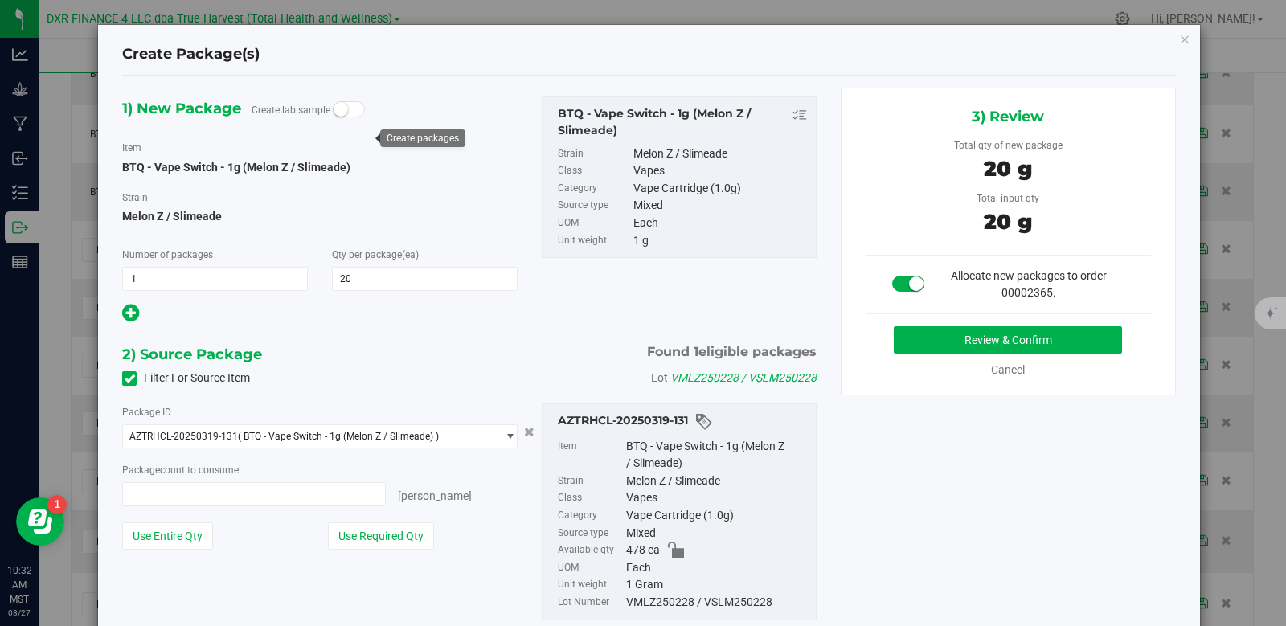
type input "20 ea"
click at [1042, 342] on button "Review & Confirm" at bounding box center [1008, 339] width 228 height 27
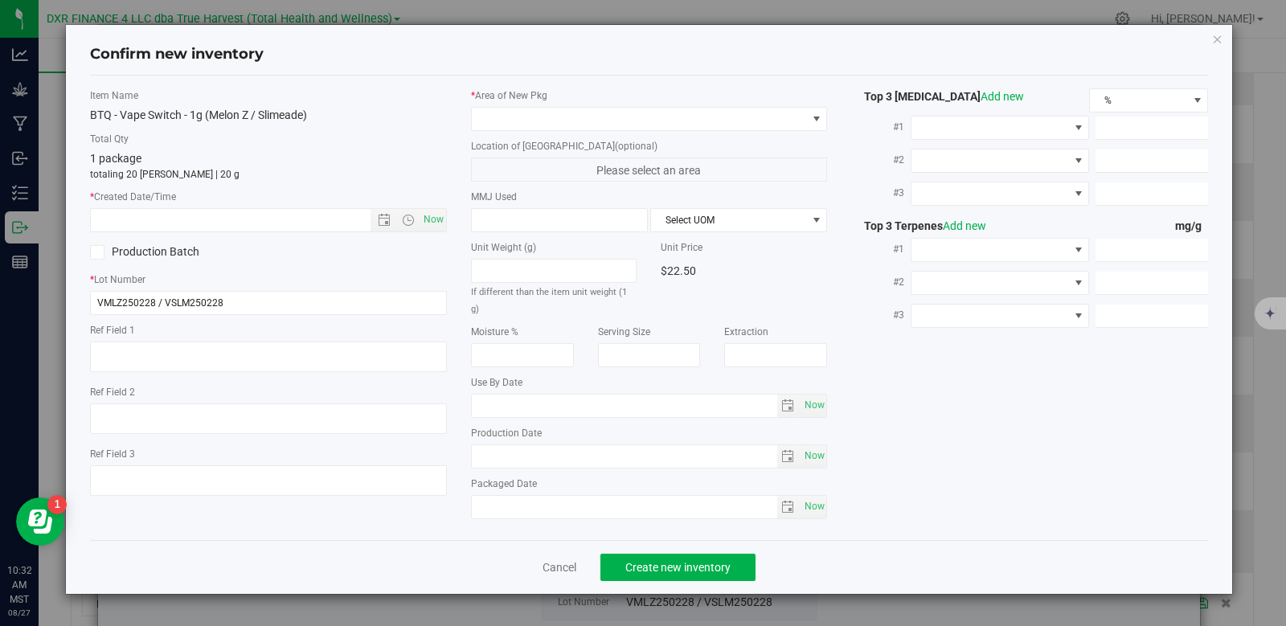
type textarea "[DATE]"
click at [168, 351] on textarea at bounding box center [268, 357] width 357 height 31
click at [251, 224] on input "text" at bounding box center [244, 220] width 307 height 23
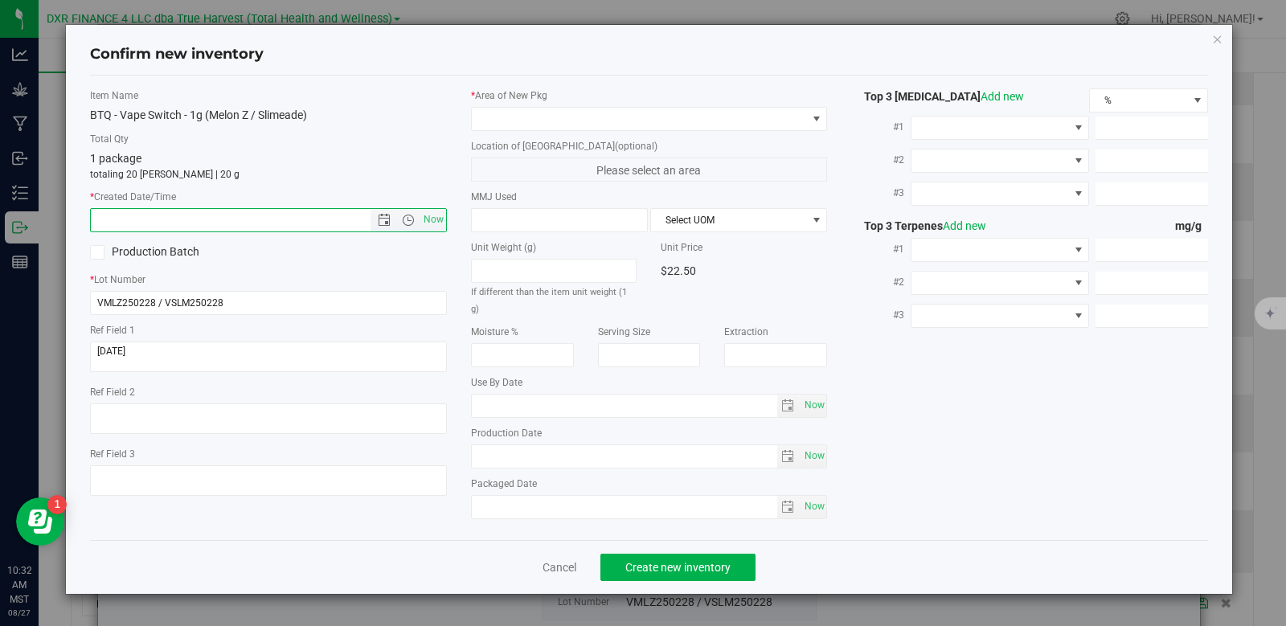
paste input "[DATE]"
type input "[DATE] 10:32 AM"
click at [516, 119] on span at bounding box center [639, 119] width 335 height 23
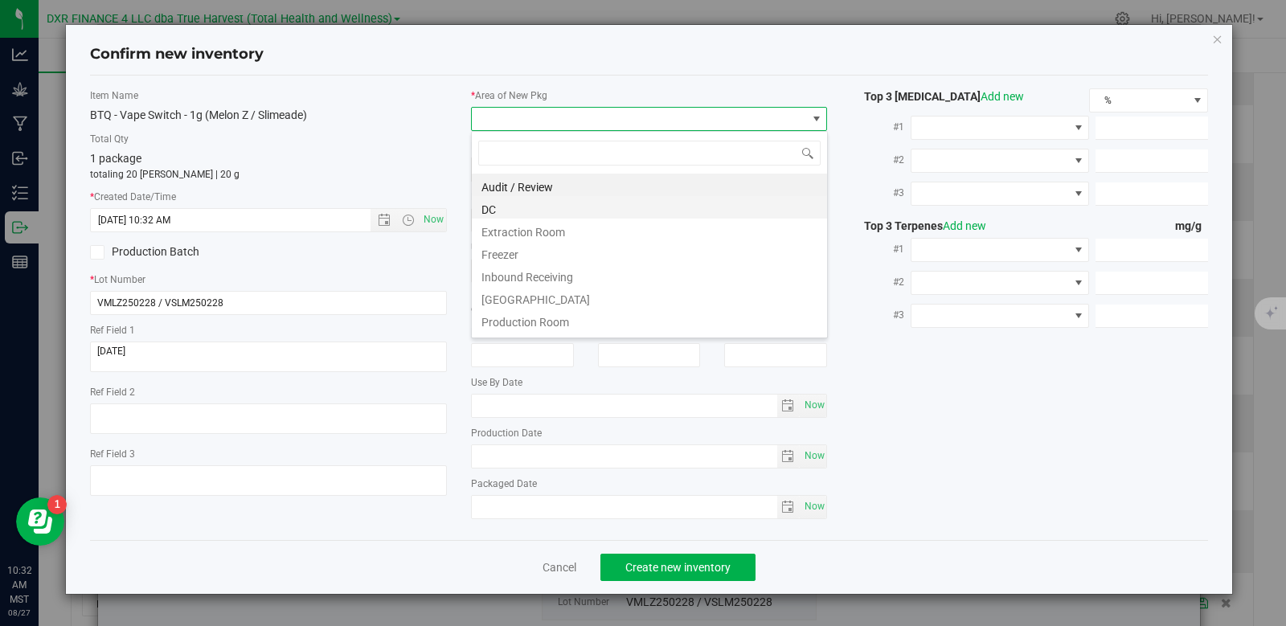
scroll to position [24, 357]
click at [529, 207] on li "DC" at bounding box center [649, 207] width 355 height 23
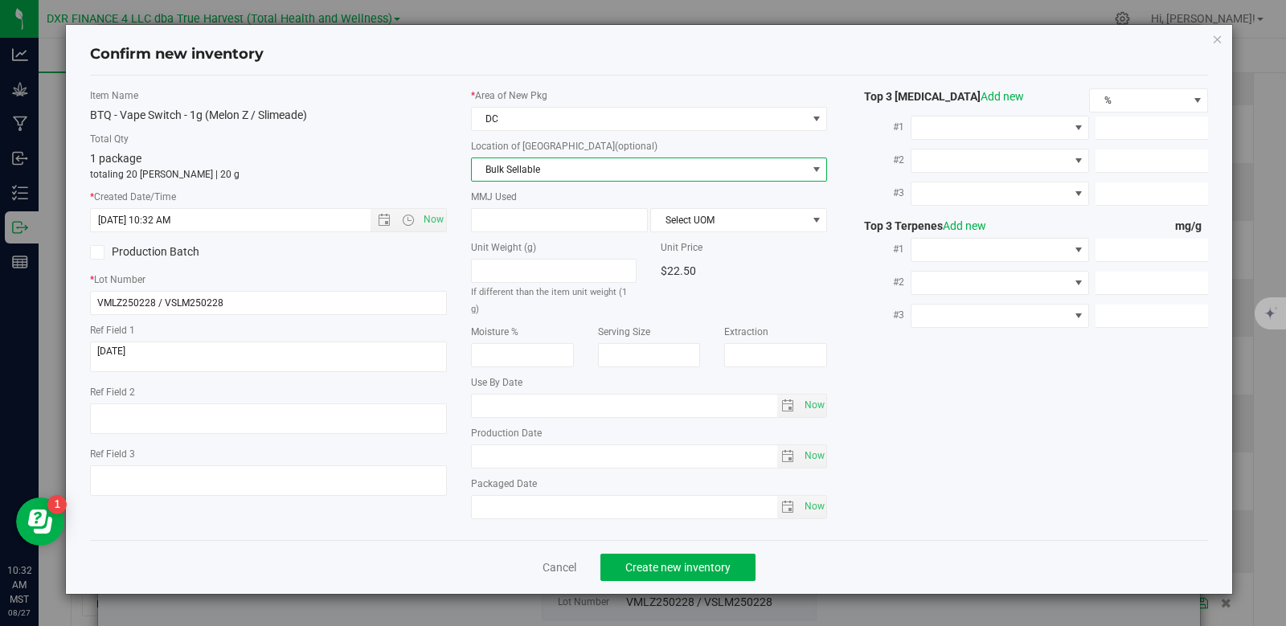
click at [563, 165] on span "Bulk Sellable" at bounding box center [639, 169] width 335 height 23
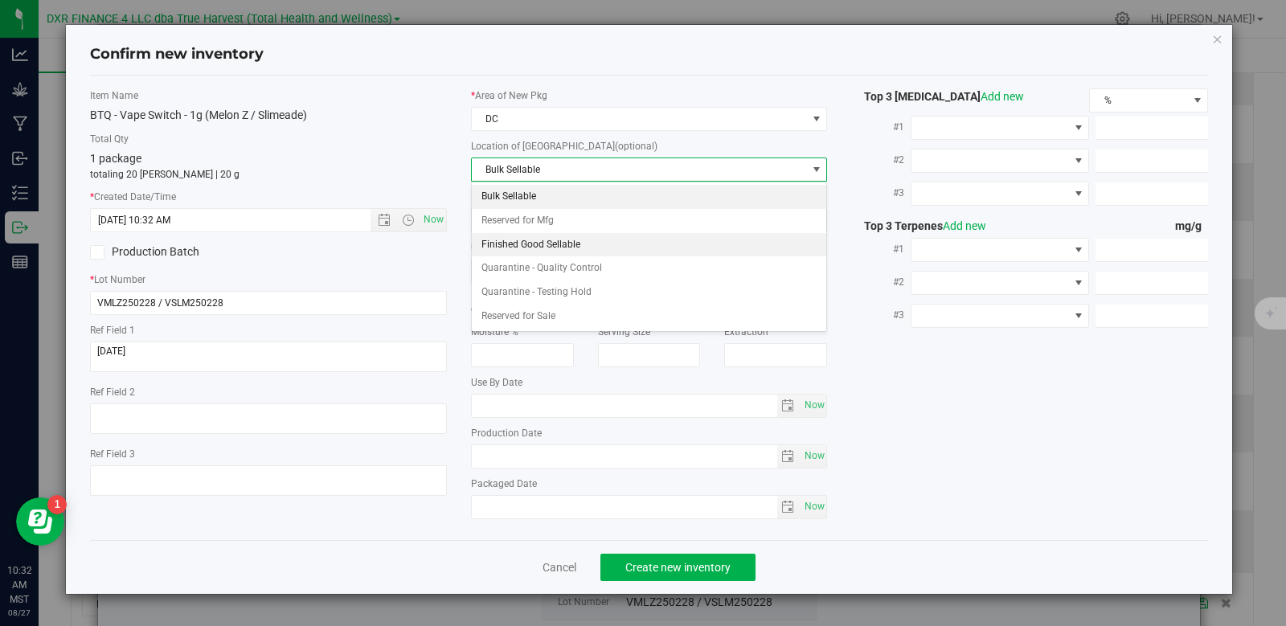
click at [574, 249] on li "Finished Good Sellable" at bounding box center [649, 245] width 355 height 24
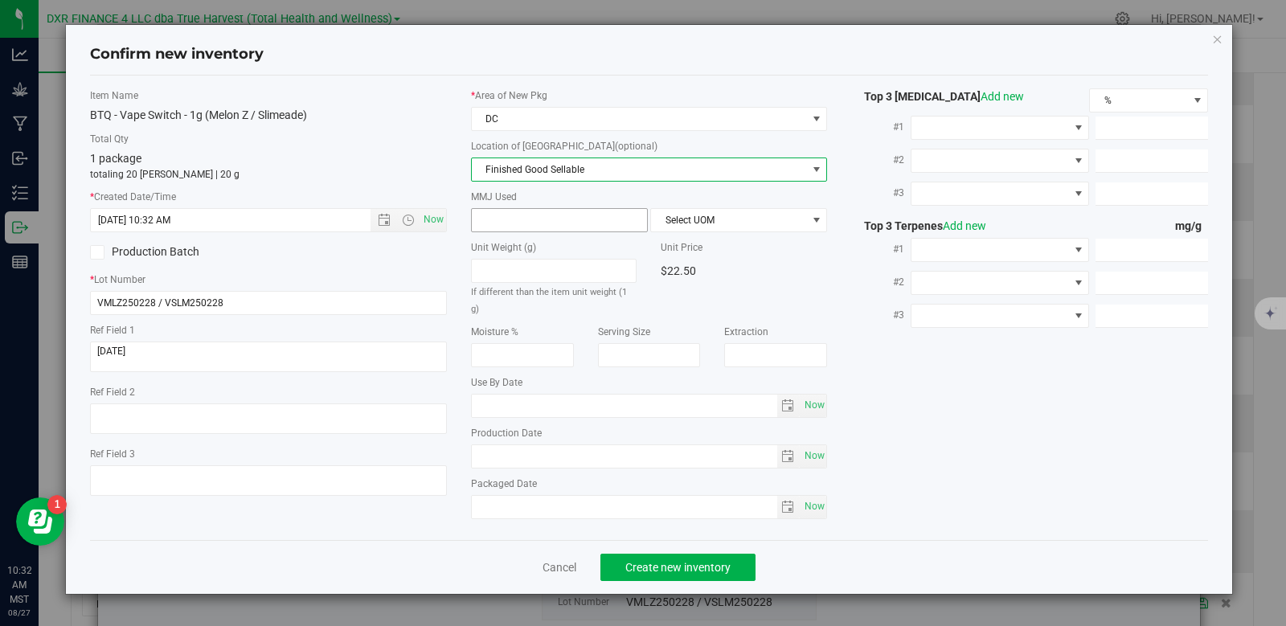
click at [563, 220] on span at bounding box center [559, 220] width 177 height 24
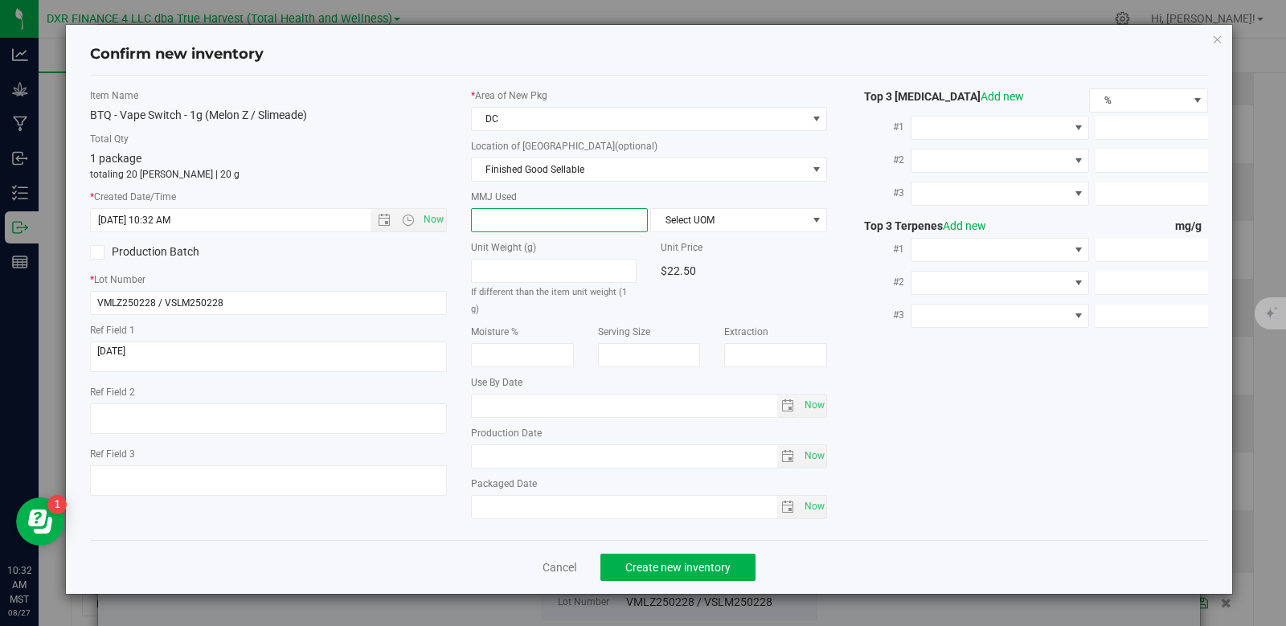
type input "1"
type input "1.0000"
click at [703, 224] on span "Select UOM" at bounding box center [728, 220] width 155 height 23
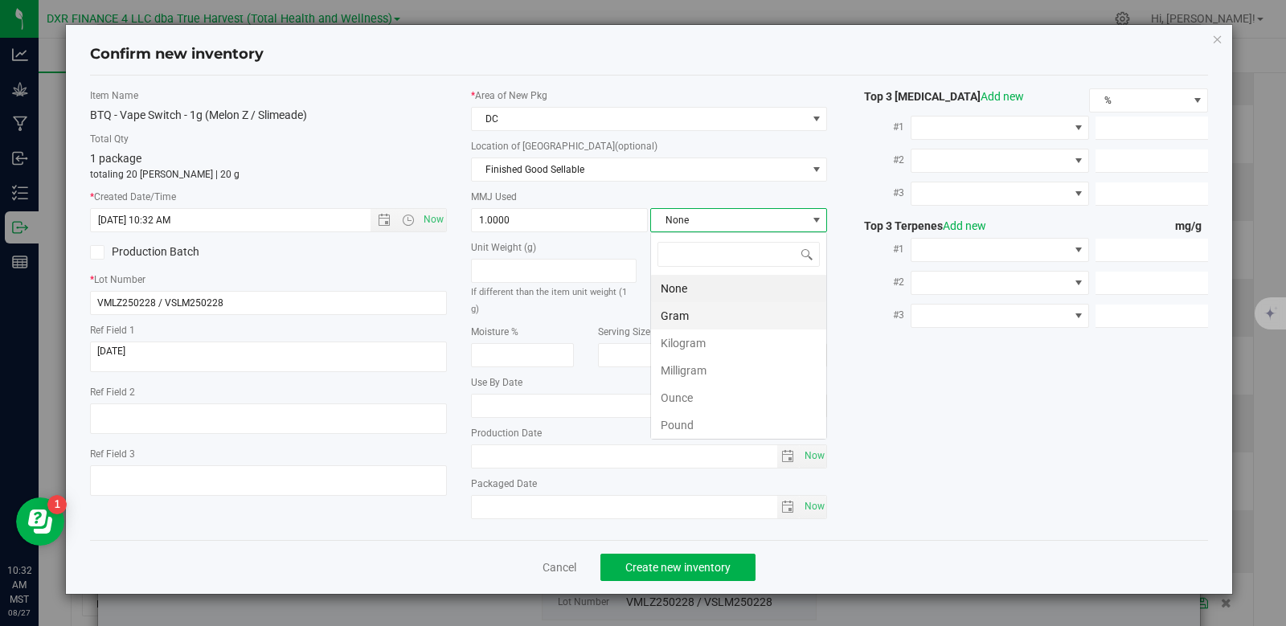
scroll to position [24, 177]
click at [705, 313] on li "Gram" at bounding box center [738, 315] width 175 height 27
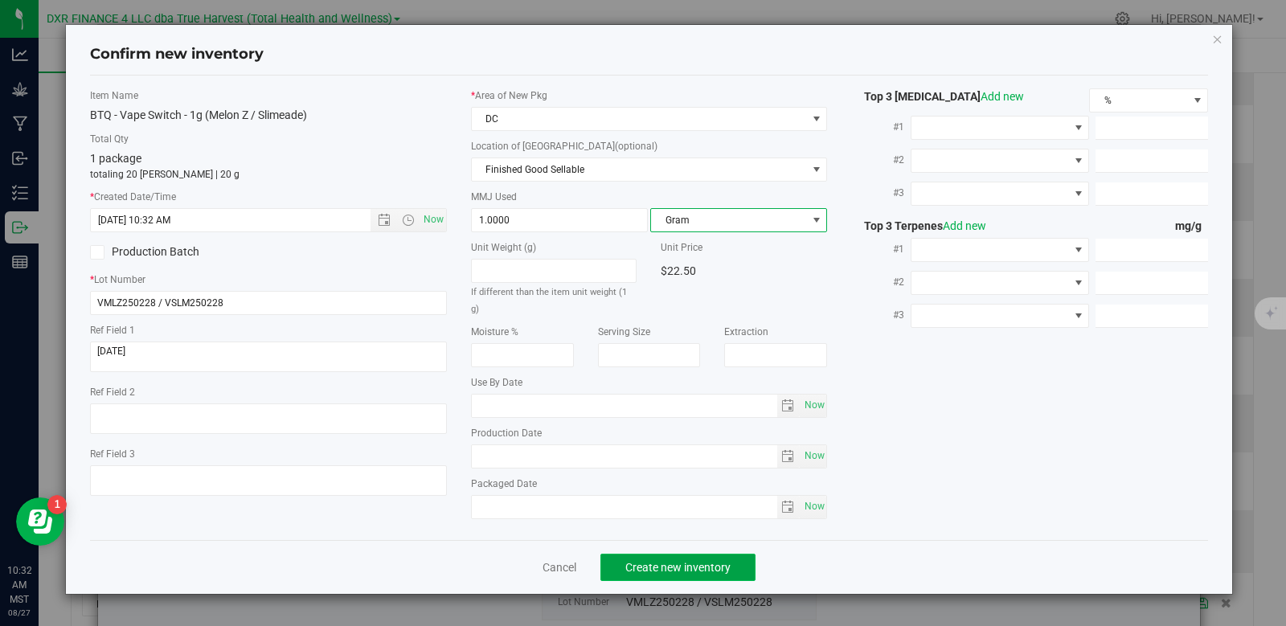
click at [688, 561] on span "Create new inventory" at bounding box center [677, 567] width 105 height 13
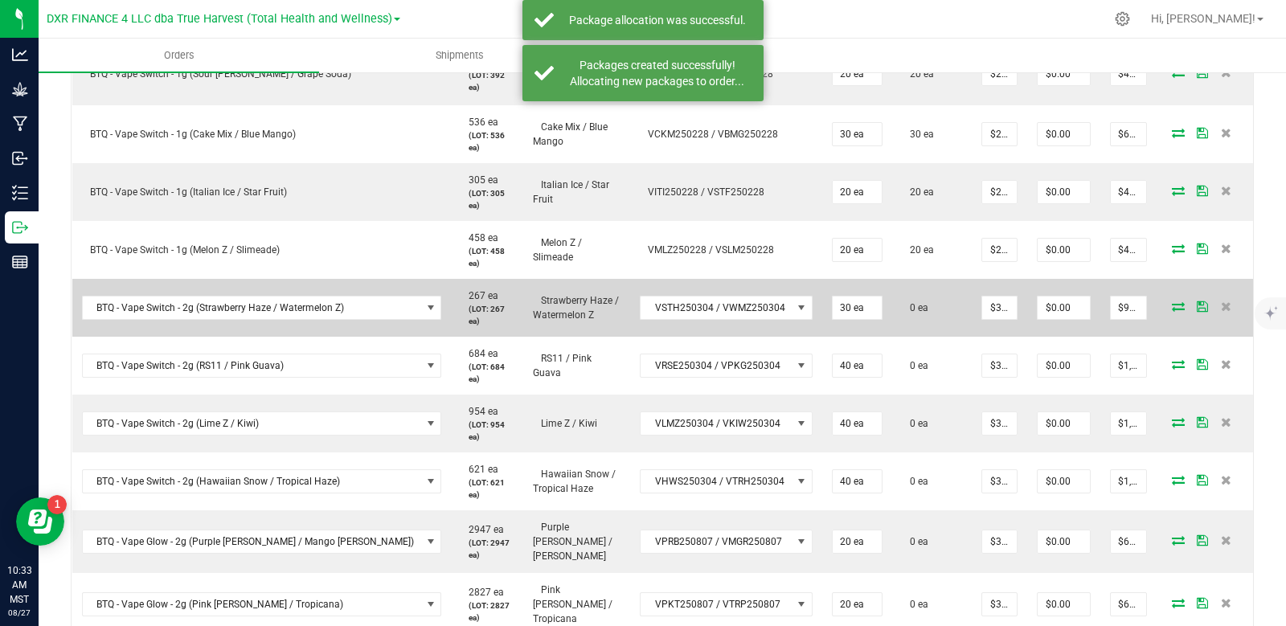
click at [1172, 301] on icon at bounding box center [1178, 306] width 13 height 10
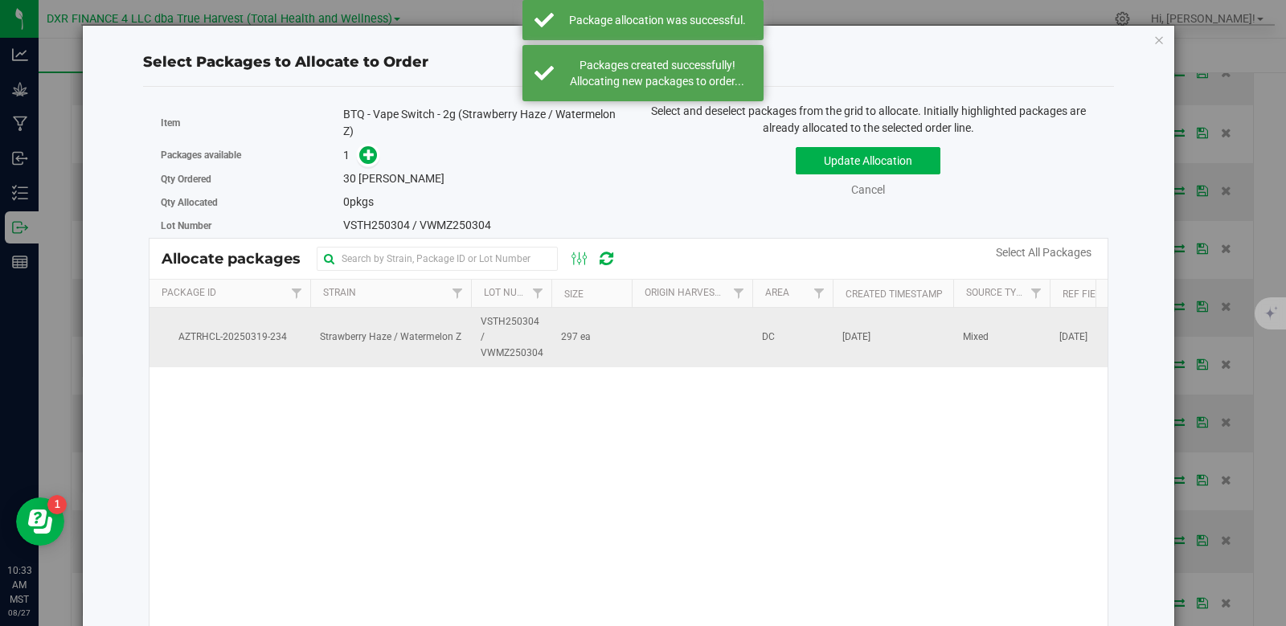
click at [539, 327] on span "VSTH250304 / VWMZ250304" at bounding box center [512, 337] width 63 height 47
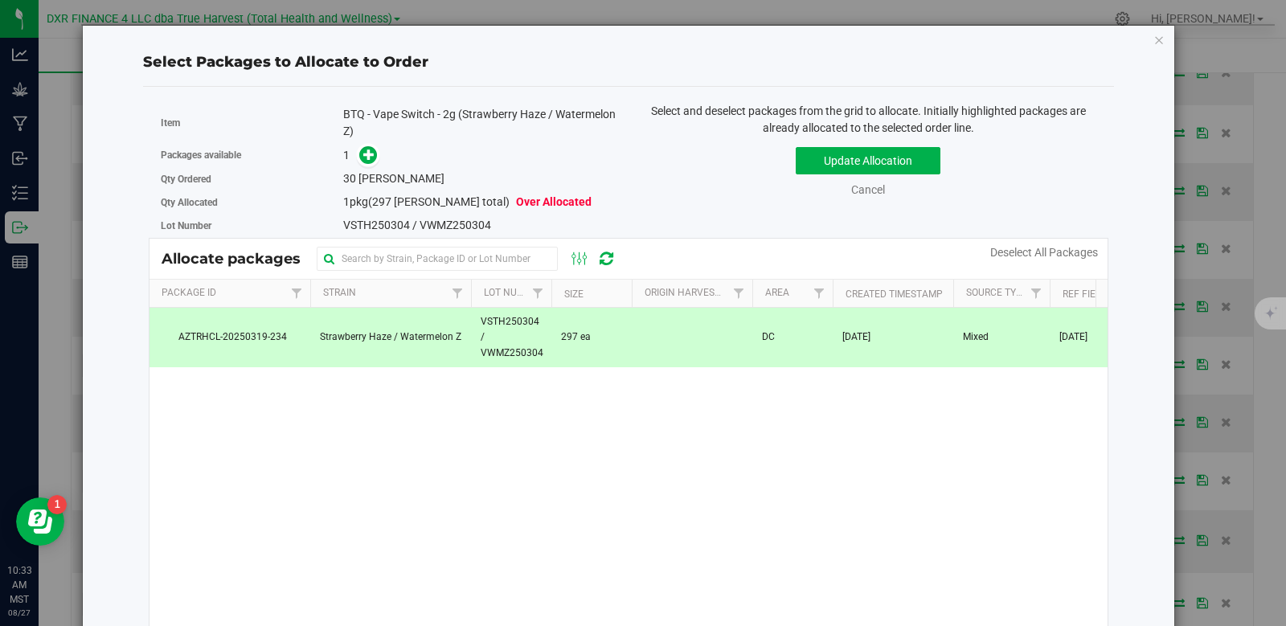
click at [376, 158] on div "1" at bounding box center [479, 155] width 273 height 18
click at [370, 158] on icon at bounding box center [368, 154] width 11 height 11
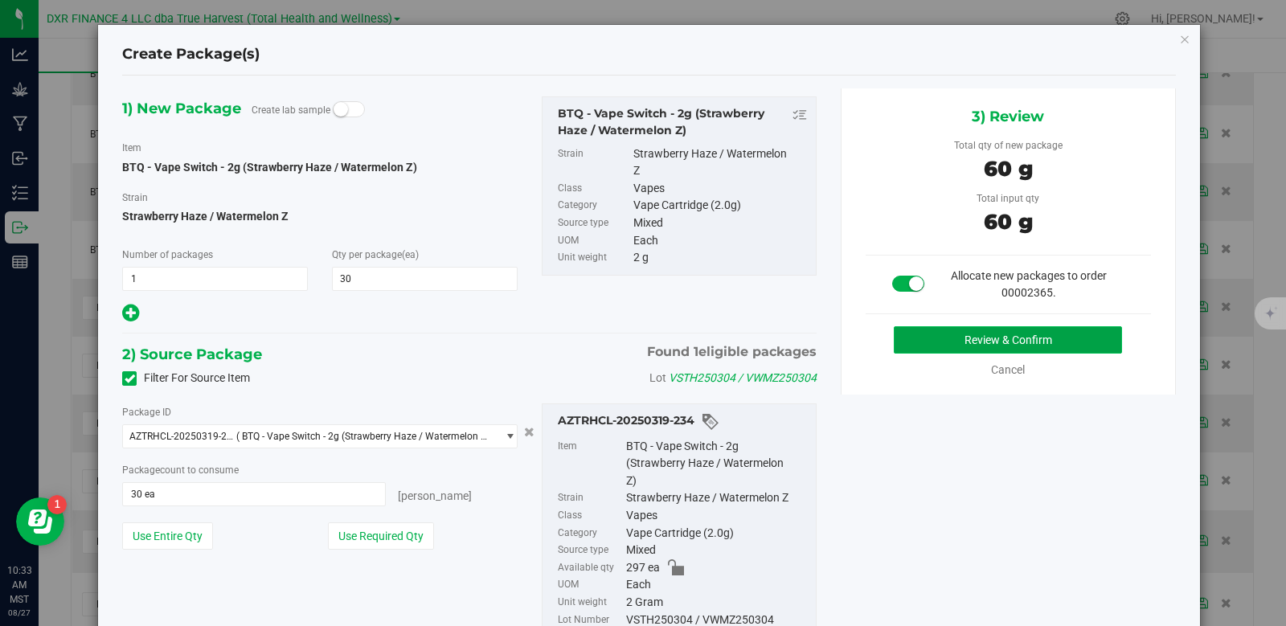
click at [978, 332] on button "Review & Confirm" at bounding box center [1008, 339] width 228 height 27
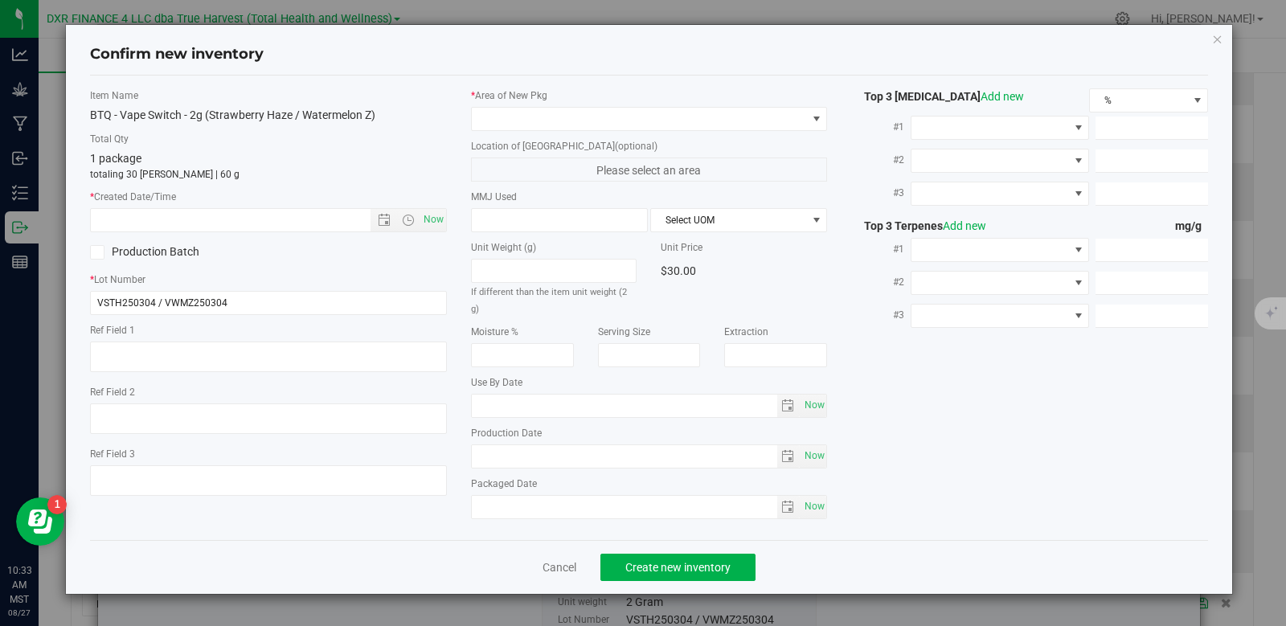
type textarea "[DATE]"
click at [197, 361] on textarea at bounding box center [268, 357] width 357 height 31
click at [204, 214] on input "text" at bounding box center [244, 220] width 307 height 23
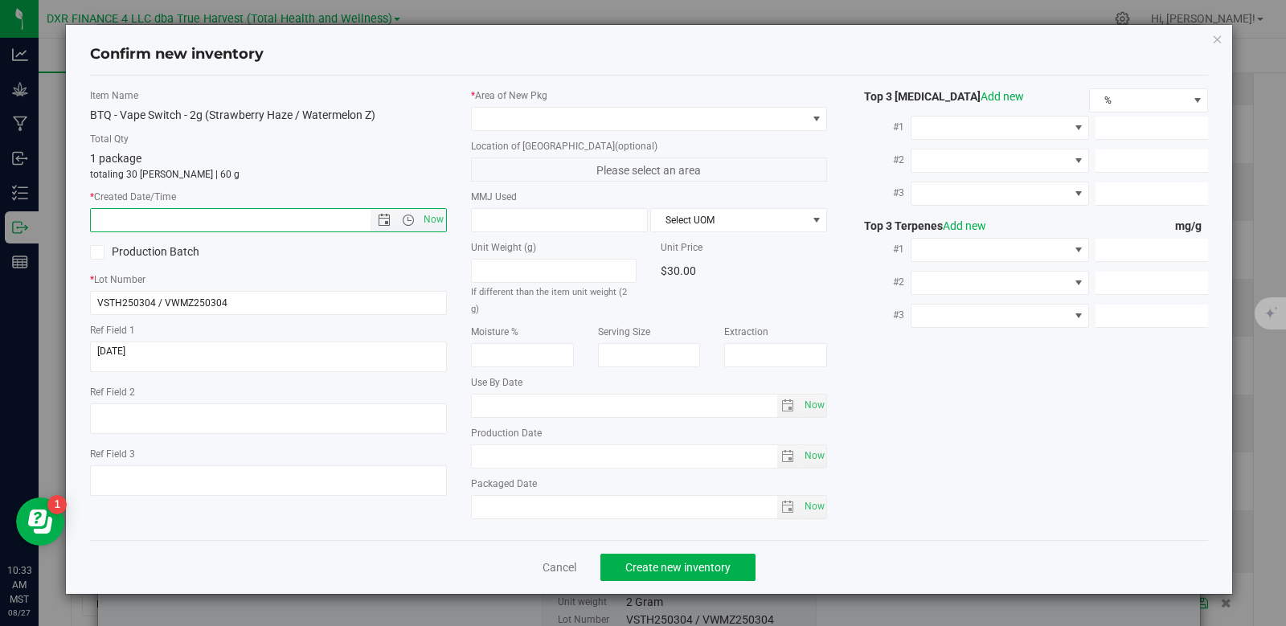
paste input "[DATE]"
type input "[DATE] 10:33 AM"
click at [546, 119] on span at bounding box center [639, 119] width 335 height 23
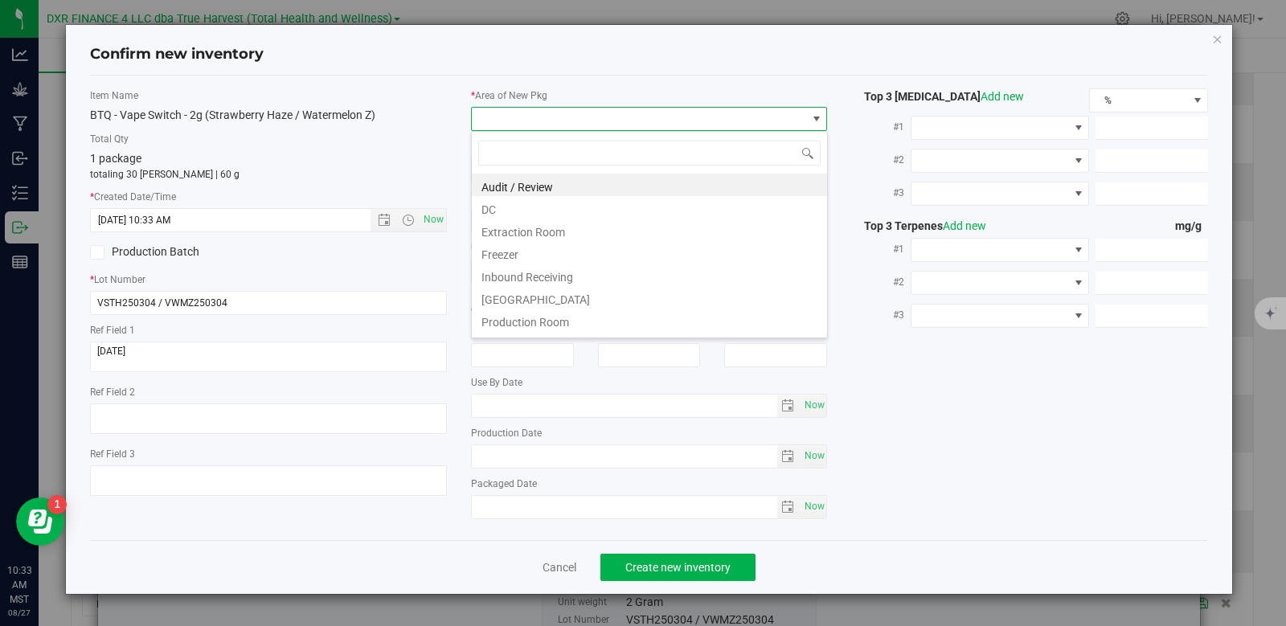
scroll to position [24, 357]
click at [512, 211] on li "DC" at bounding box center [649, 207] width 355 height 23
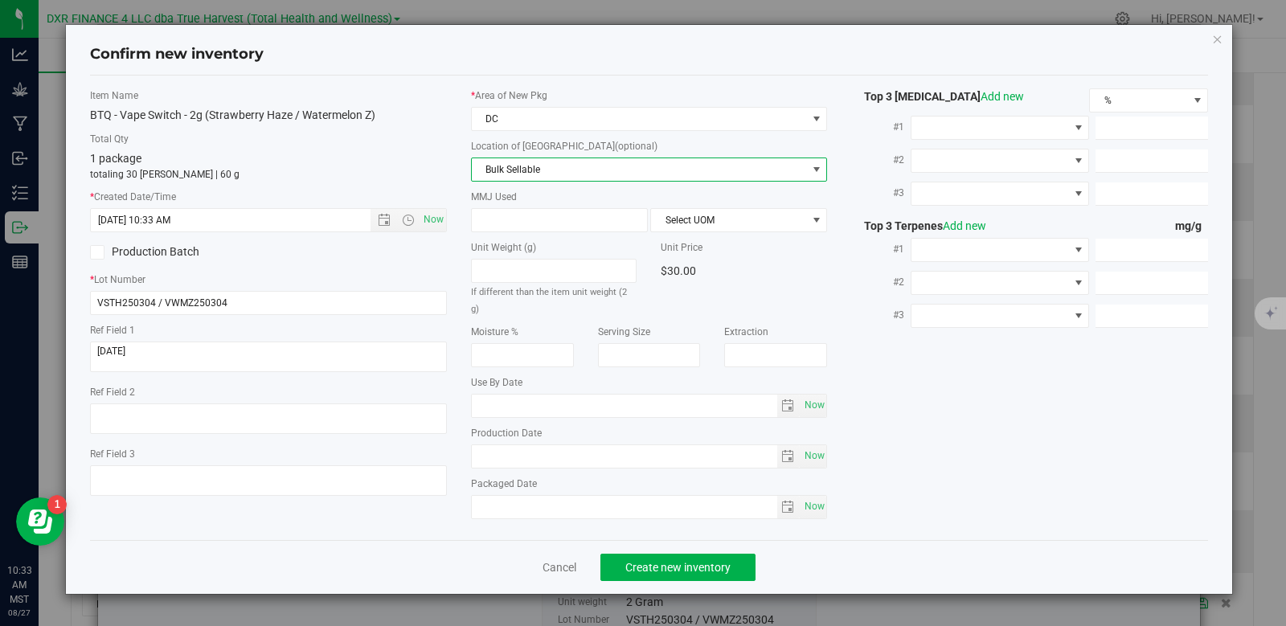
click at [599, 169] on span "Bulk Sellable" at bounding box center [639, 169] width 335 height 23
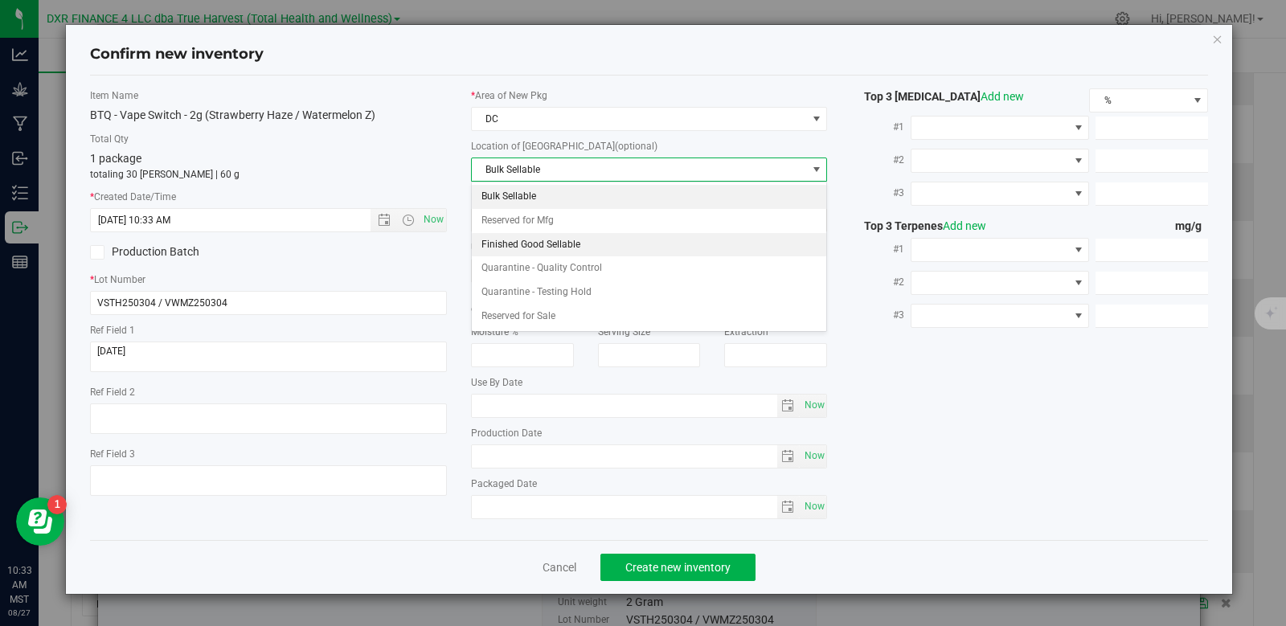
click at [571, 251] on li "Finished Good Sellable" at bounding box center [649, 245] width 355 height 24
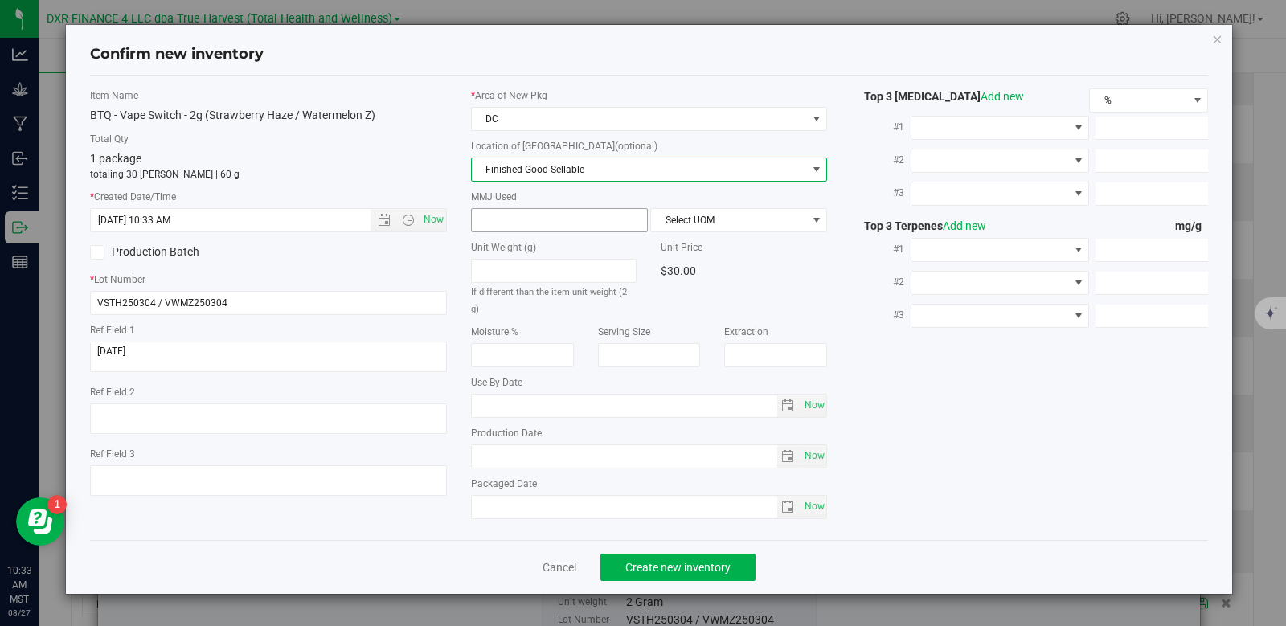
click at [552, 224] on span at bounding box center [559, 220] width 177 height 24
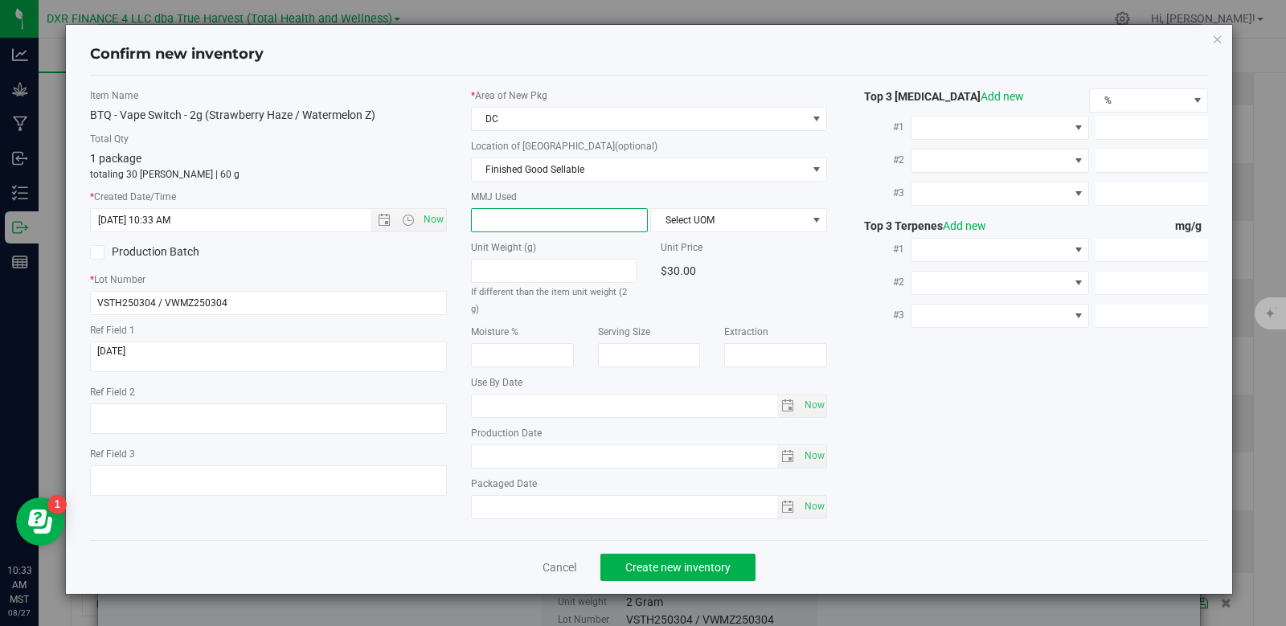
type input "2"
type input "2.0000"
click at [704, 230] on span "Select UOM" at bounding box center [728, 220] width 155 height 23
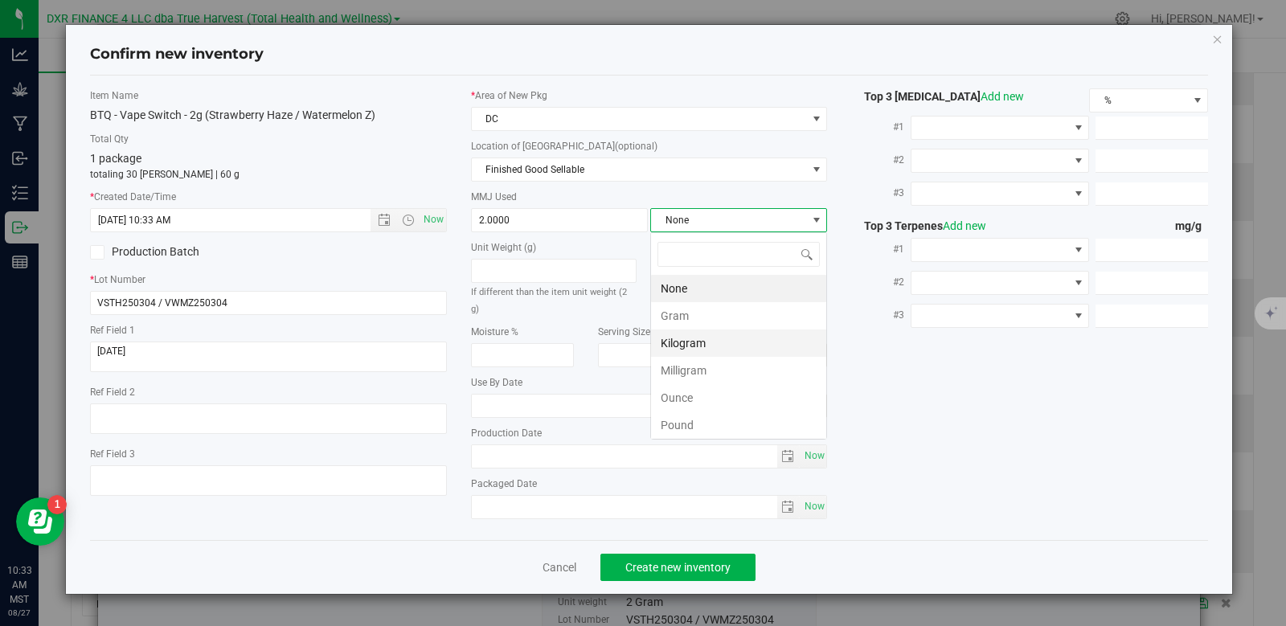
scroll to position [24, 177]
click at [673, 315] on li "Gram" at bounding box center [738, 315] width 175 height 27
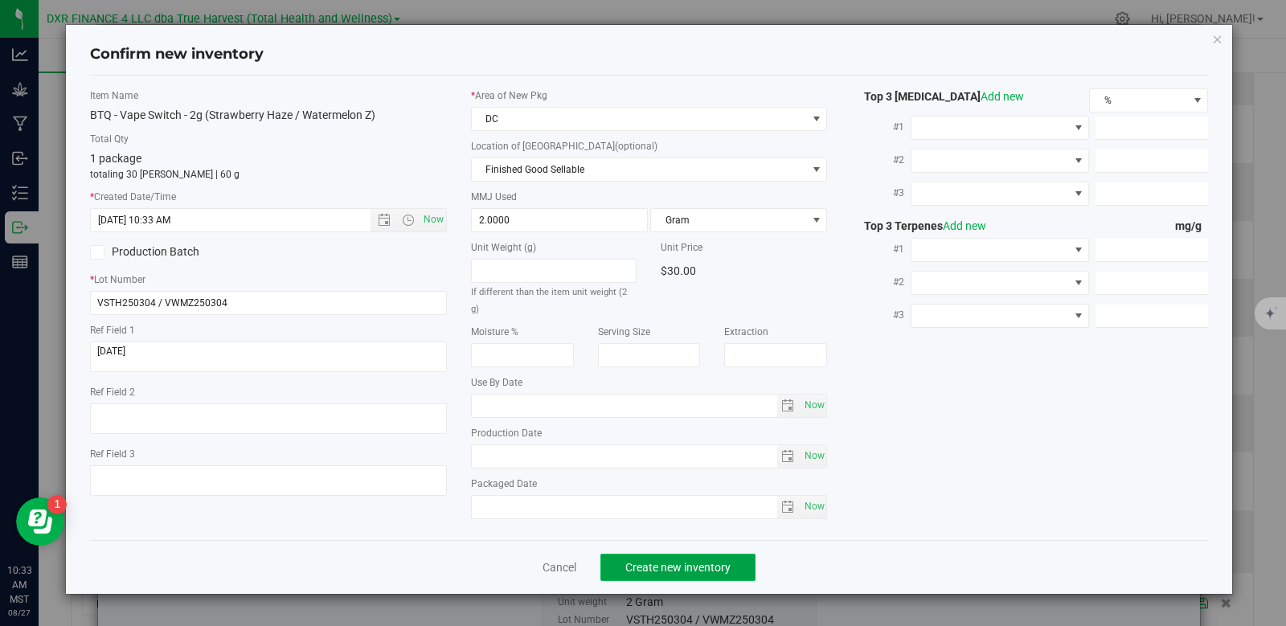
click at [678, 561] on span "Create new inventory" at bounding box center [677, 567] width 105 height 13
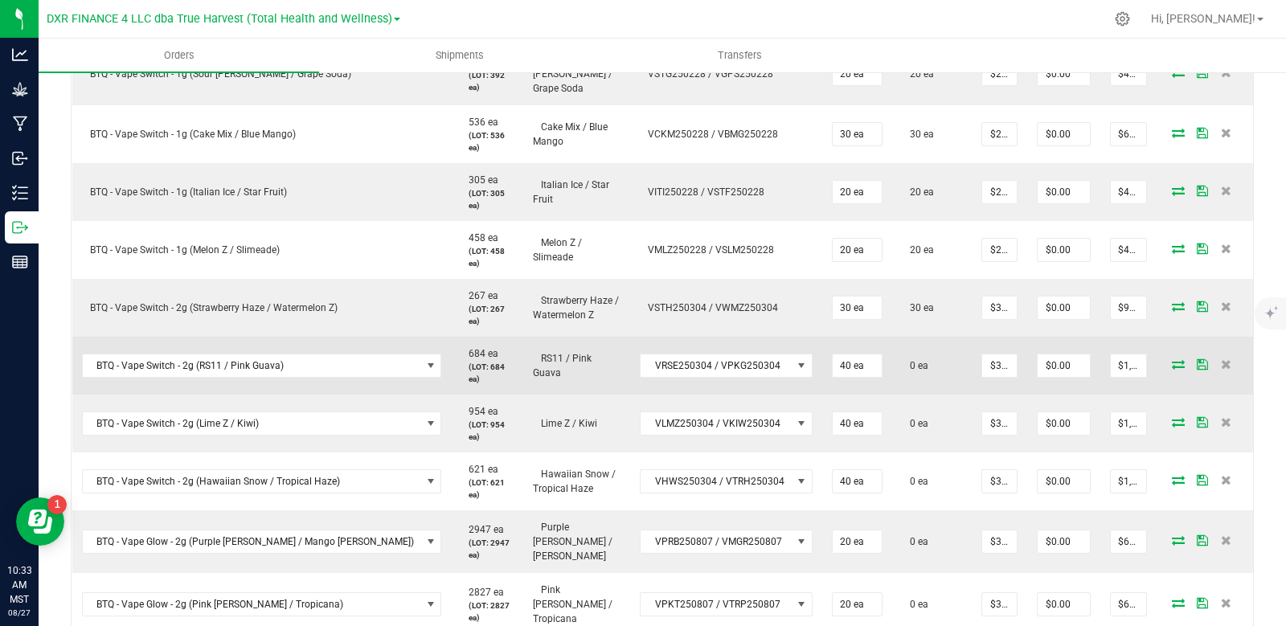
click at [1172, 359] on icon at bounding box center [1178, 364] width 13 height 10
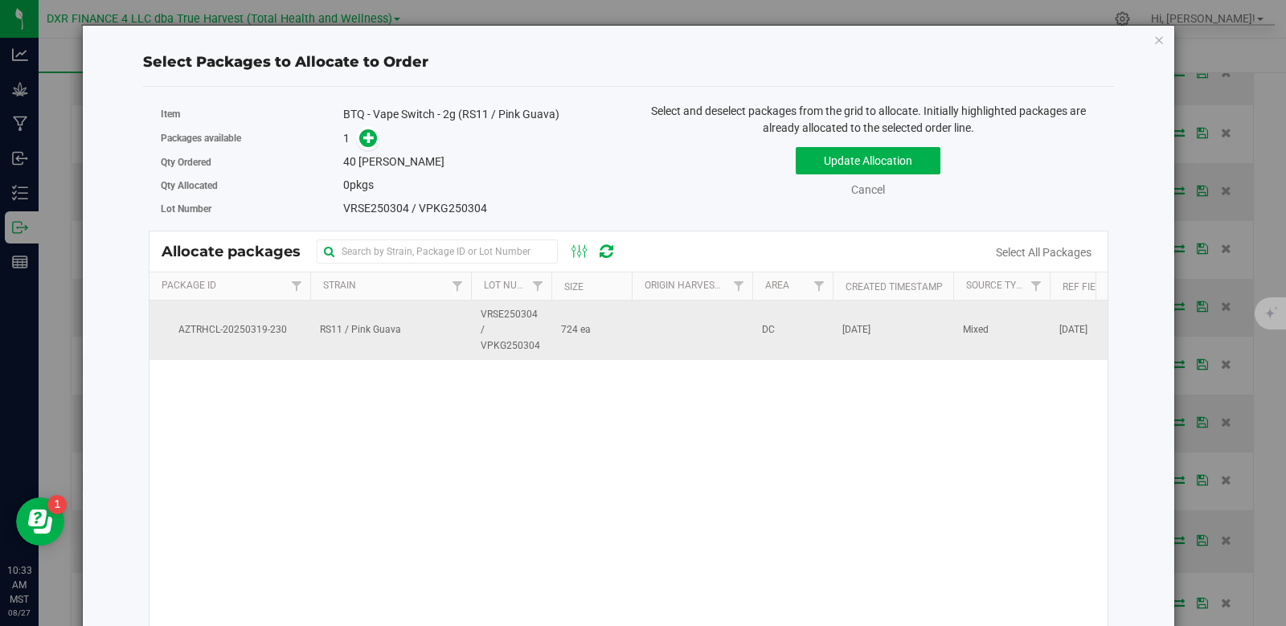
click at [511, 321] on span "VRSE250304 / VPKG250304" at bounding box center [511, 330] width 61 height 47
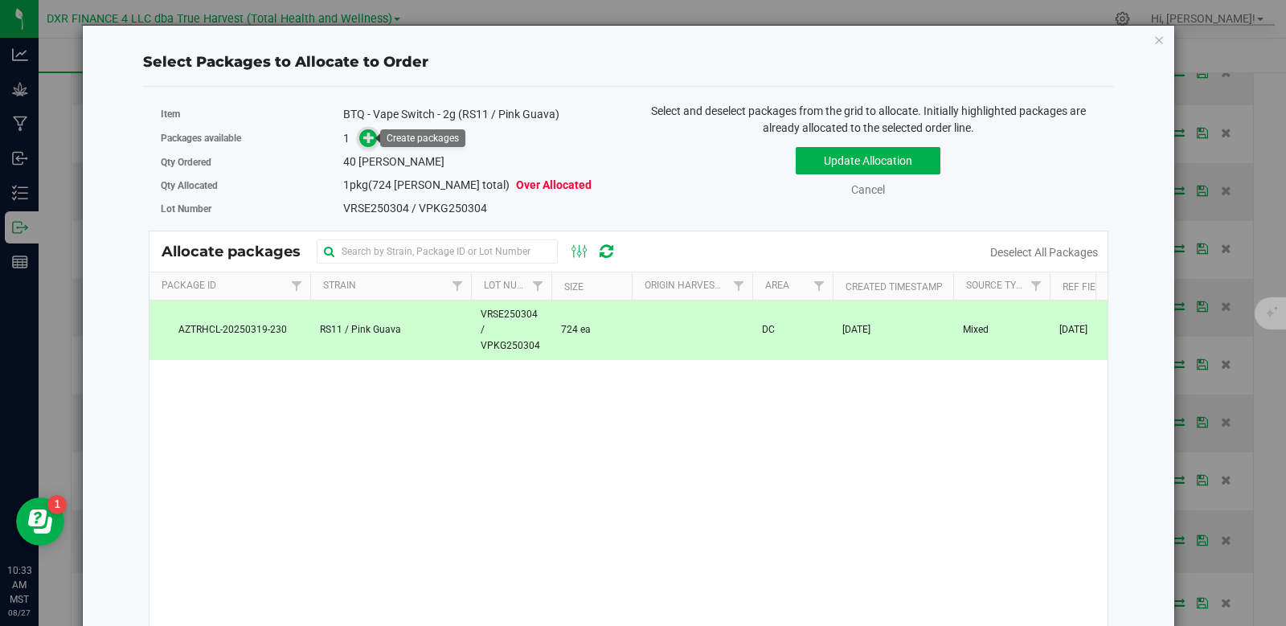
click at [373, 142] on span at bounding box center [367, 138] width 18 height 18
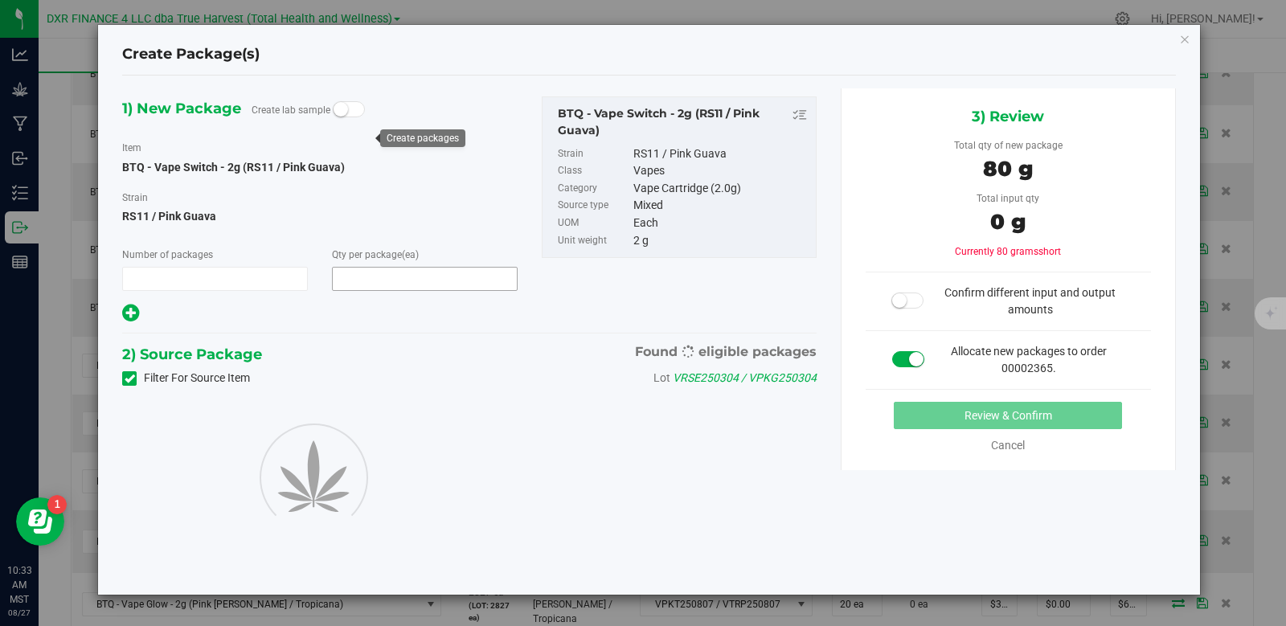
type input "1"
type input "40"
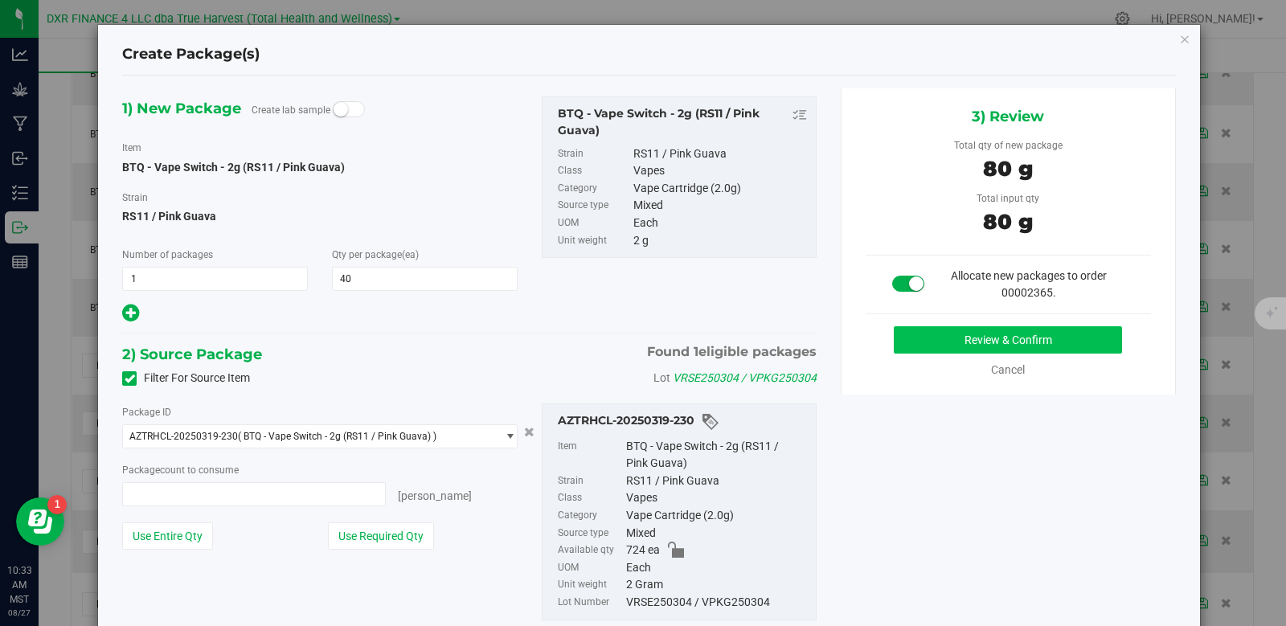
type input "40 ea"
click at [1011, 342] on button "Review & Confirm" at bounding box center [1008, 339] width 228 height 27
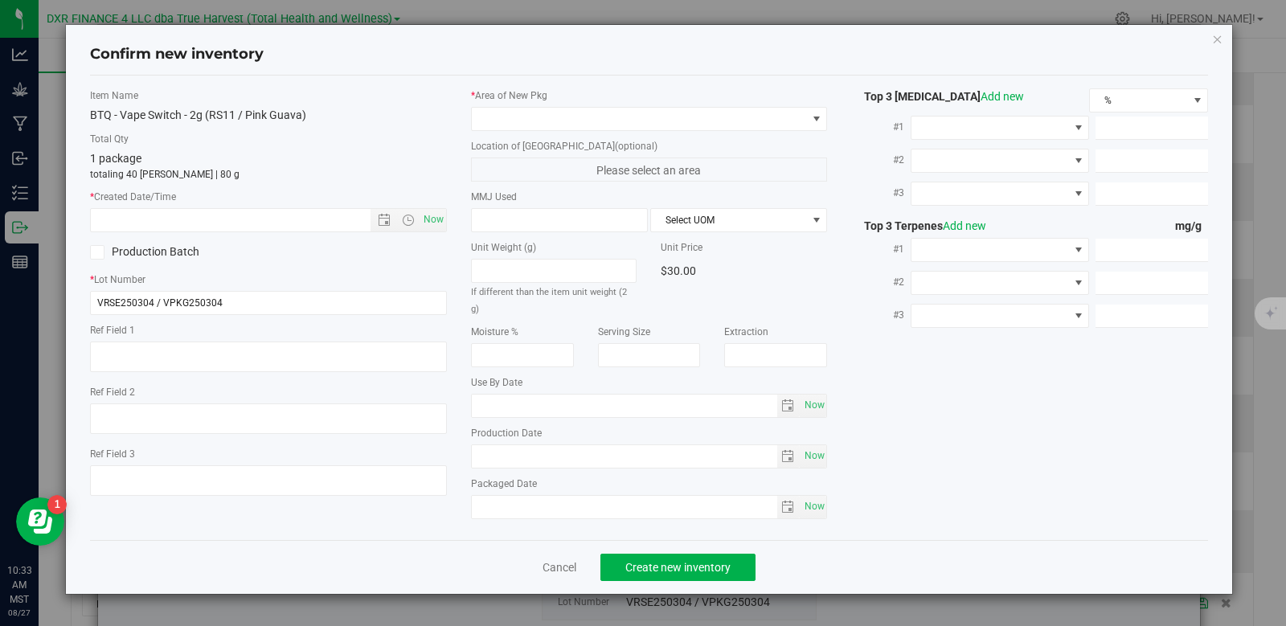
type textarea "[DATE]"
click at [182, 351] on textarea at bounding box center [268, 357] width 357 height 31
click at [178, 224] on input "text" at bounding box center [244, 220] width 307 height 23
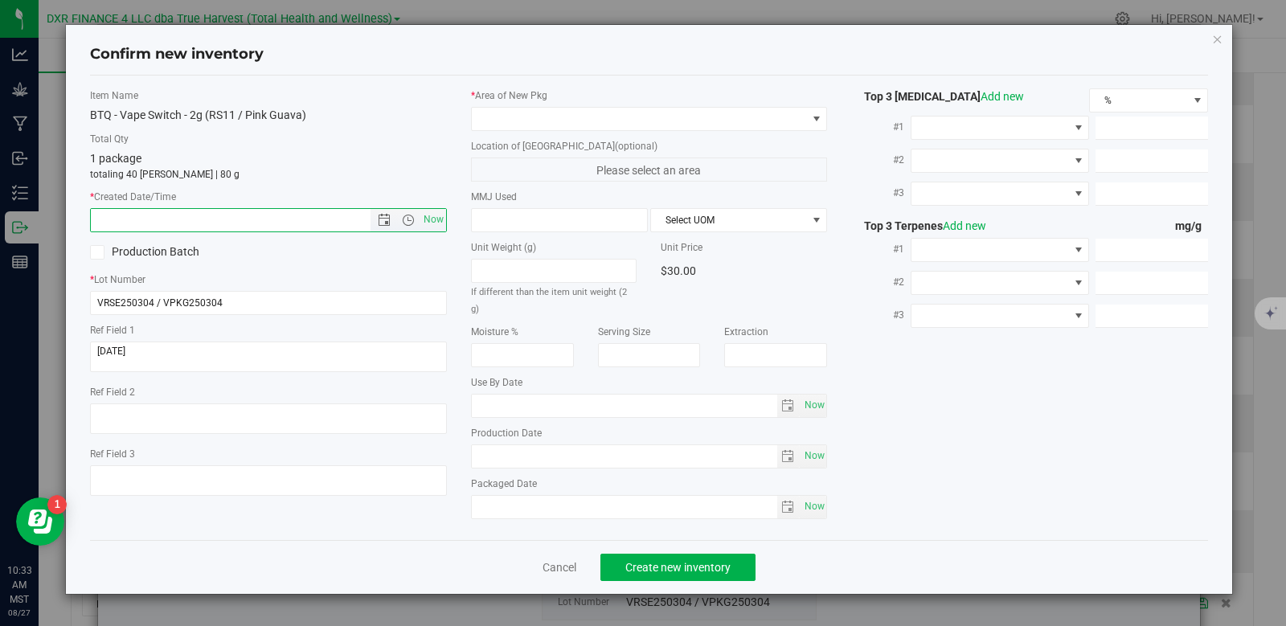
paste input "[DATE]"
type input "[DATE] 10:33 AM"
click at [528, 115] on span at bounding box center [639, 119] width 335 height 23
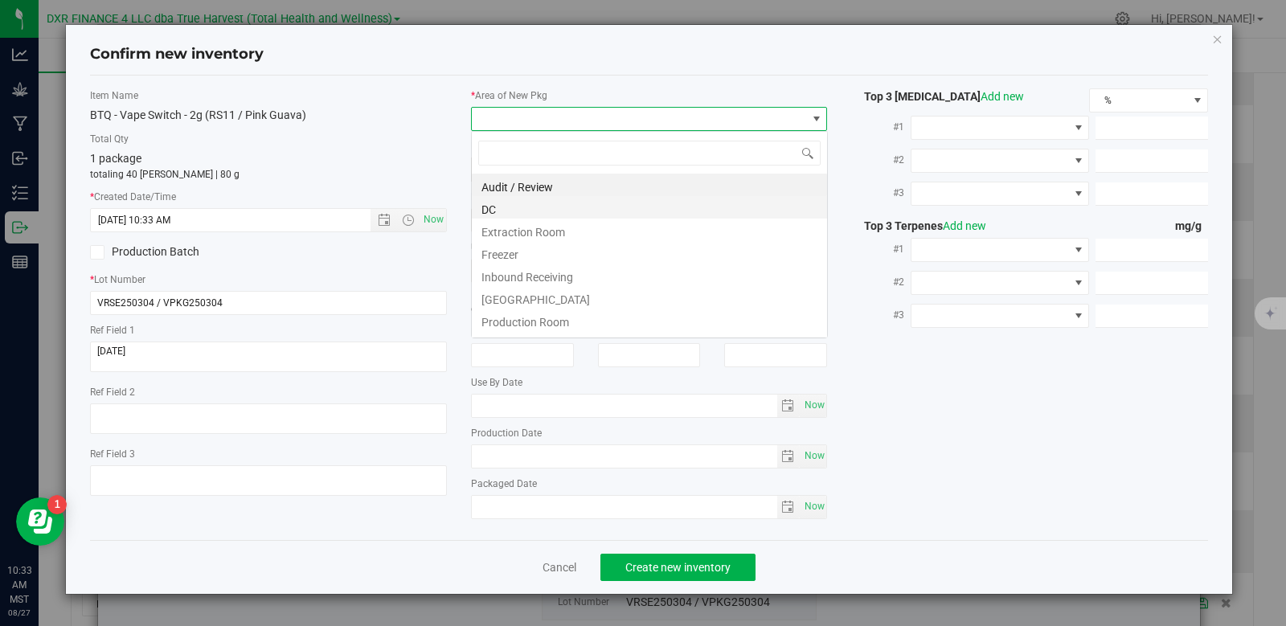
scroll to position [24, 357]
click at [529, 205] on li "DC" at bounding box center [649, 207] width 355 height 23
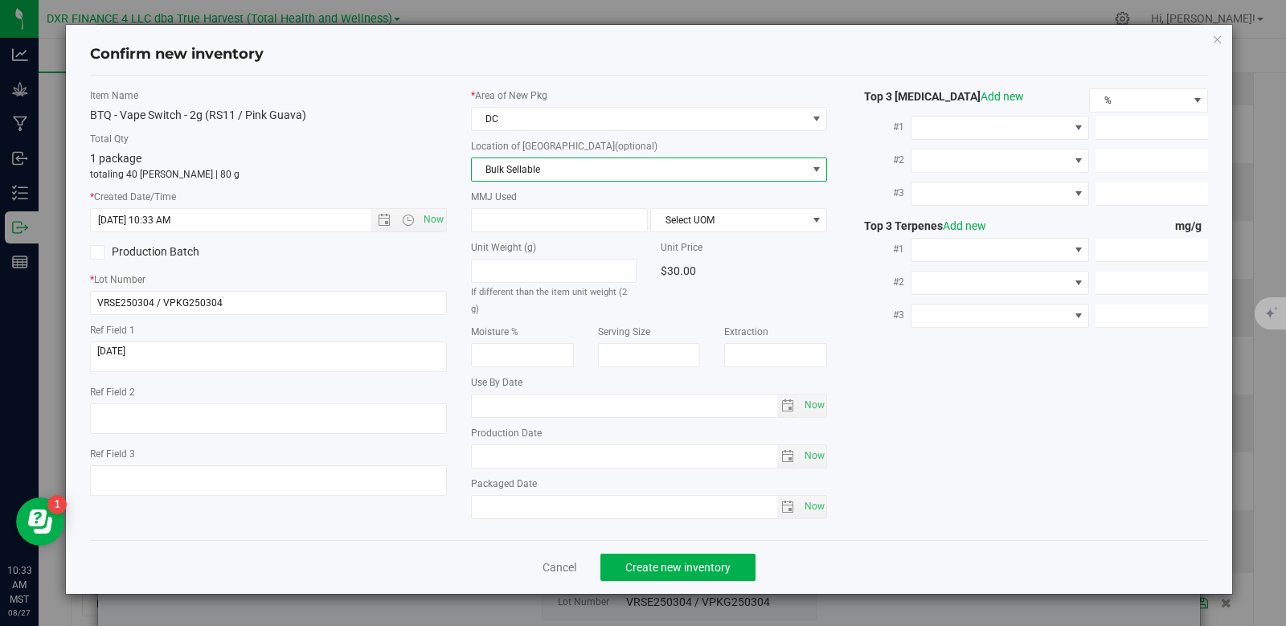
click at [534, 168] on span "Bulk Sellable" at bounding box center [639, 169] width 335 height 23
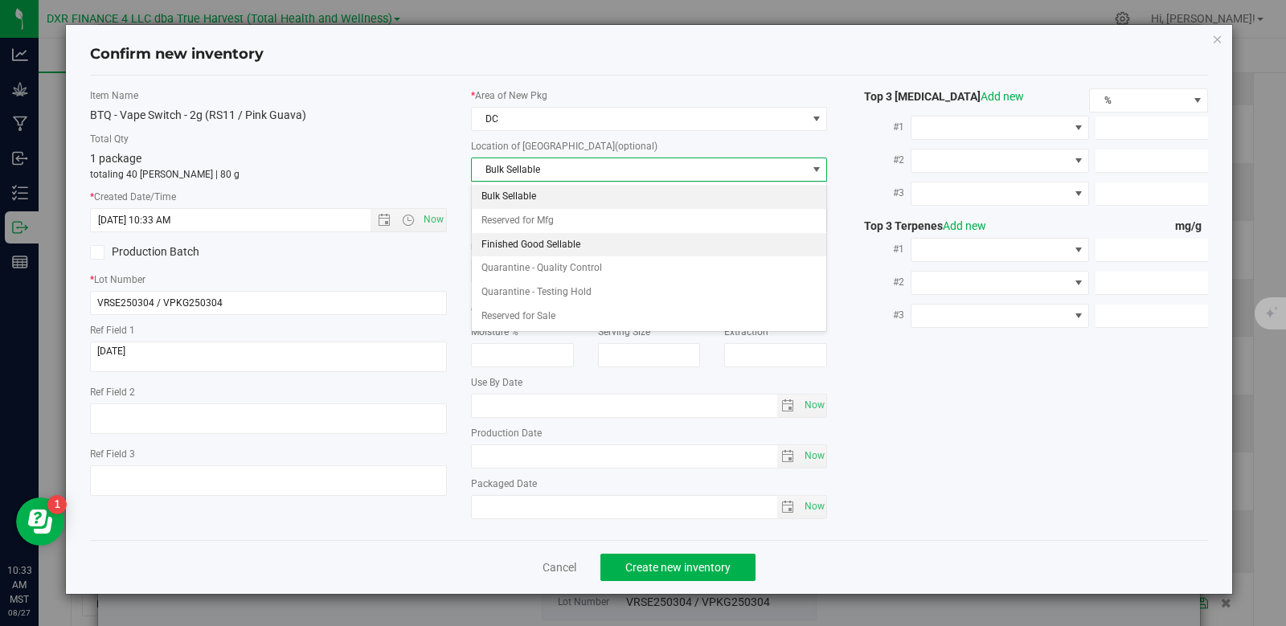
click at [545, 245] on li "Finished Good Sellable" at bounding box center [649, 245] width 355 height 24
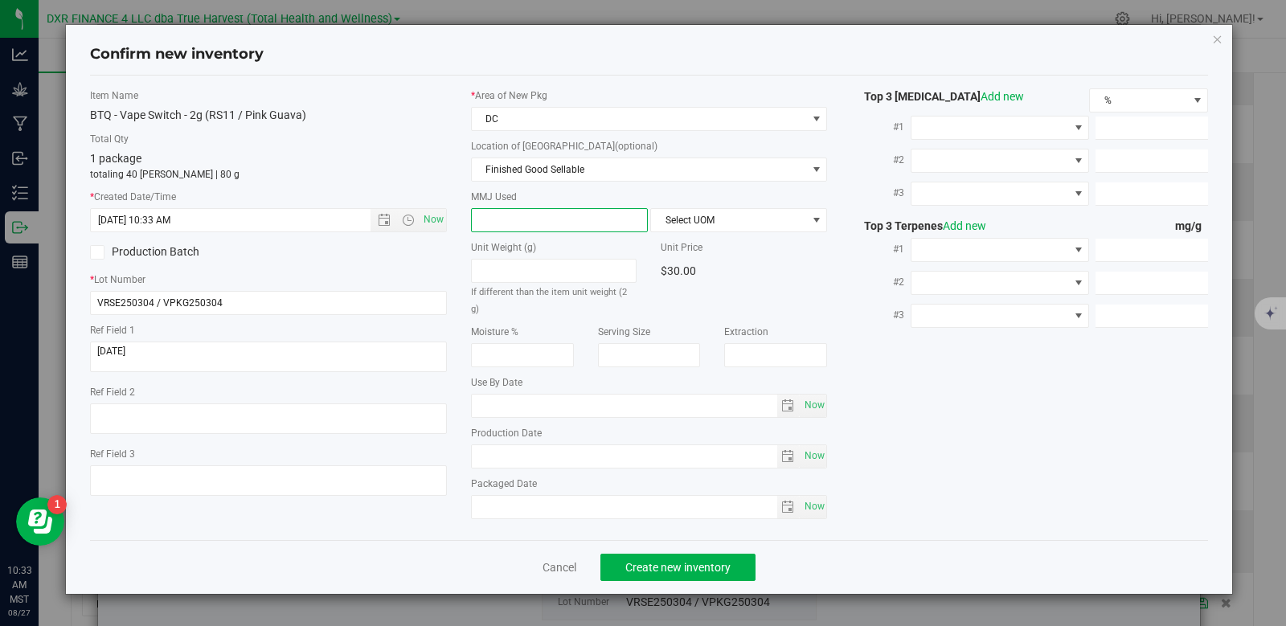
click at [535, 223] on span at bounding box center [559, 220] width 177 height 24
type input "2"
type input "2.0000"
click at [681, 225] on span "Select UOM" at bounding box center [728, 220] width 155 height 23
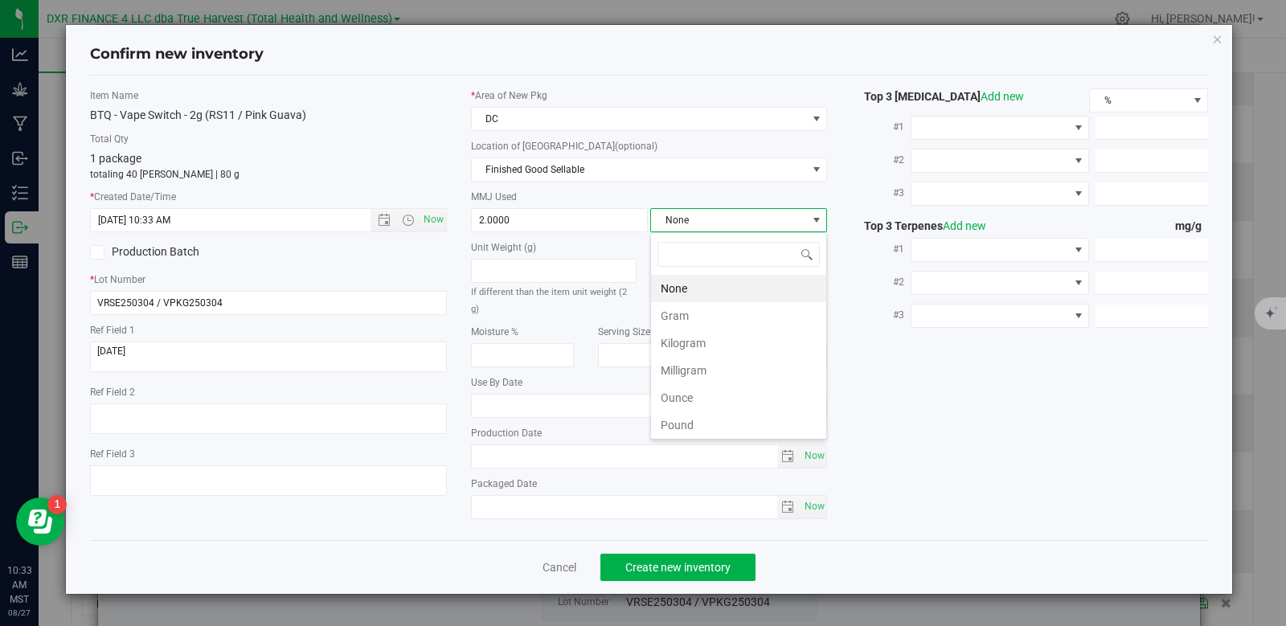
scroll to position [24, 177]
click at [689, 320] on li "Gram" at bounding box center [738, 315] width 175 height 27
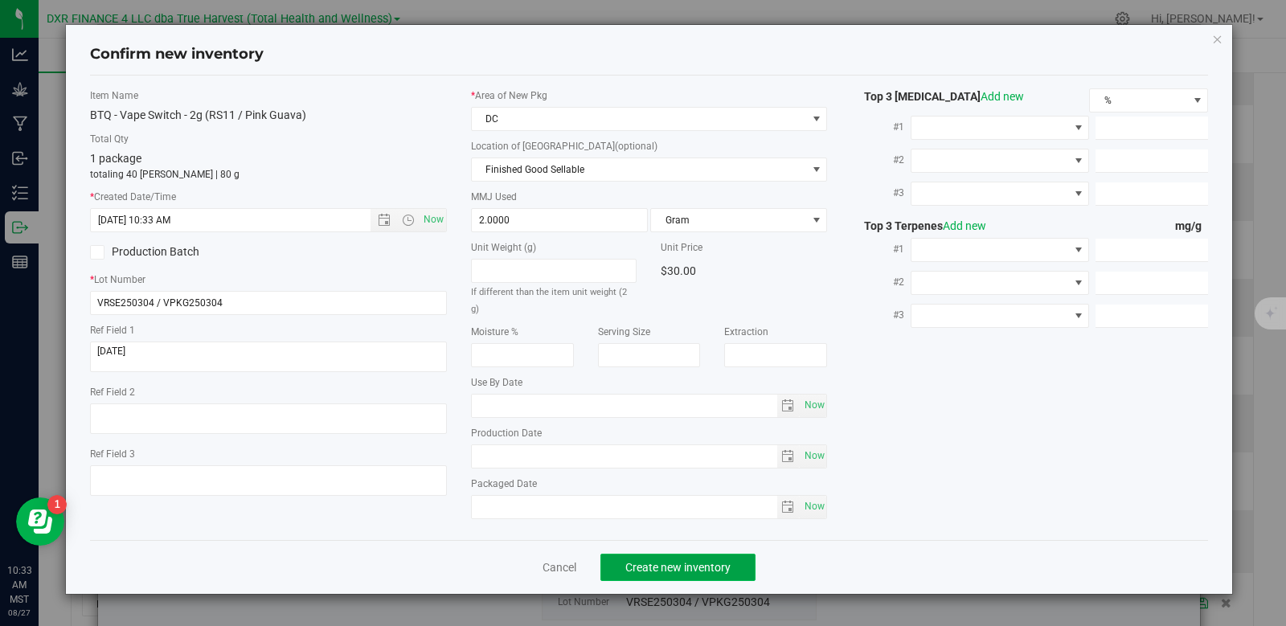
click at [682, 563] on button "Create new inventory" at bounding box center [677, 567] width 155 height 27
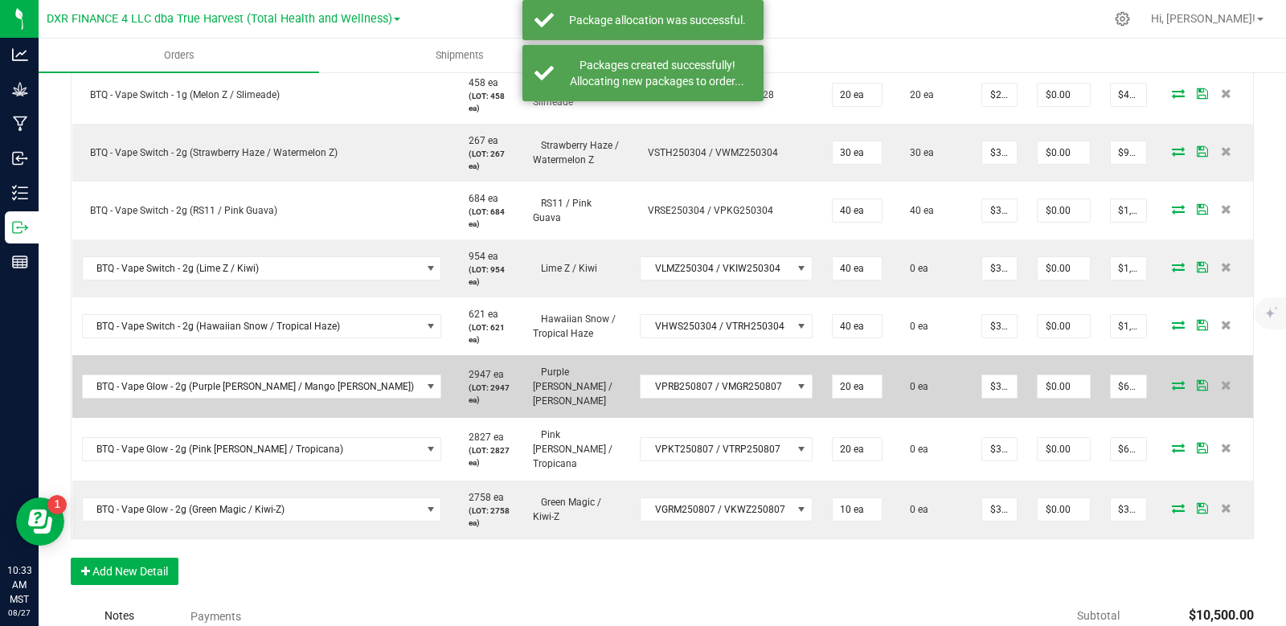
scroll to position [964, 0]
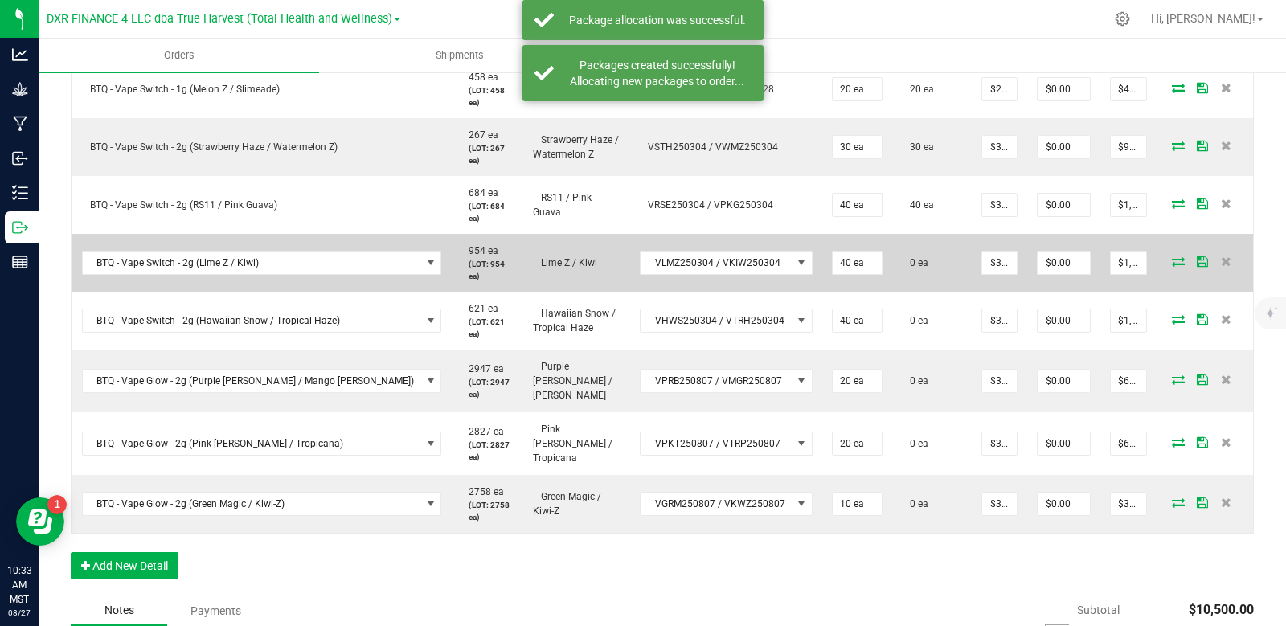
click at [1172, 256] on icon at bounding box center [1178, 261] width 13 height 10
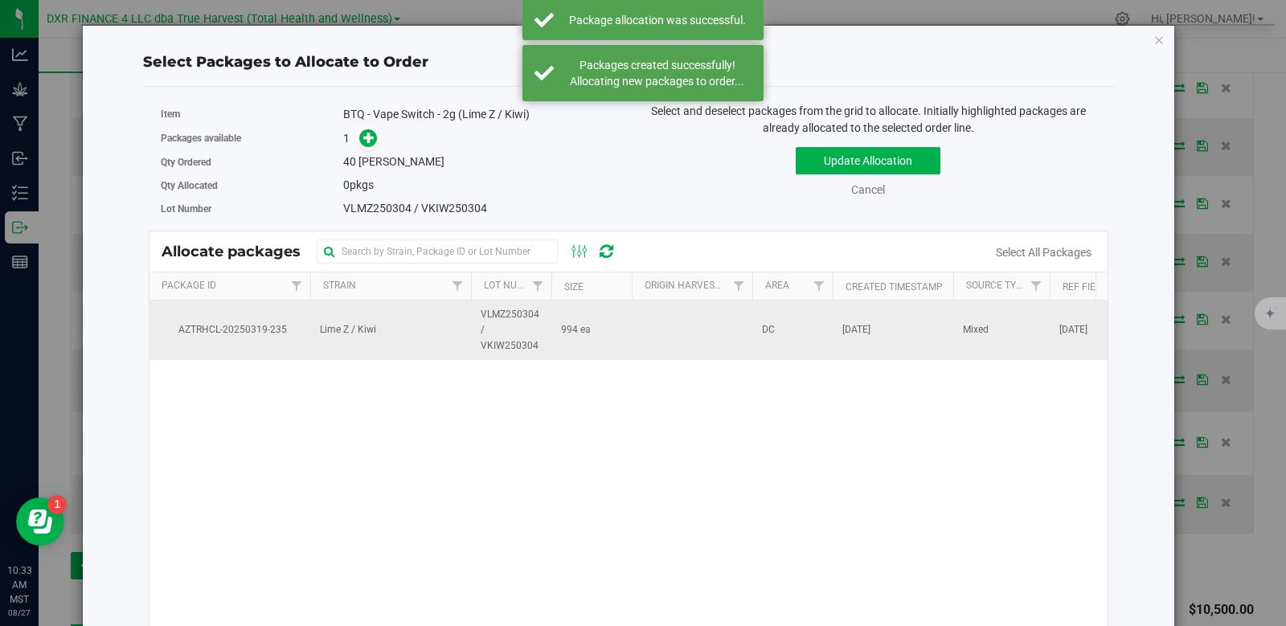
click at [659, 324] on td at bounding box center [692, 330] width 121 height 59
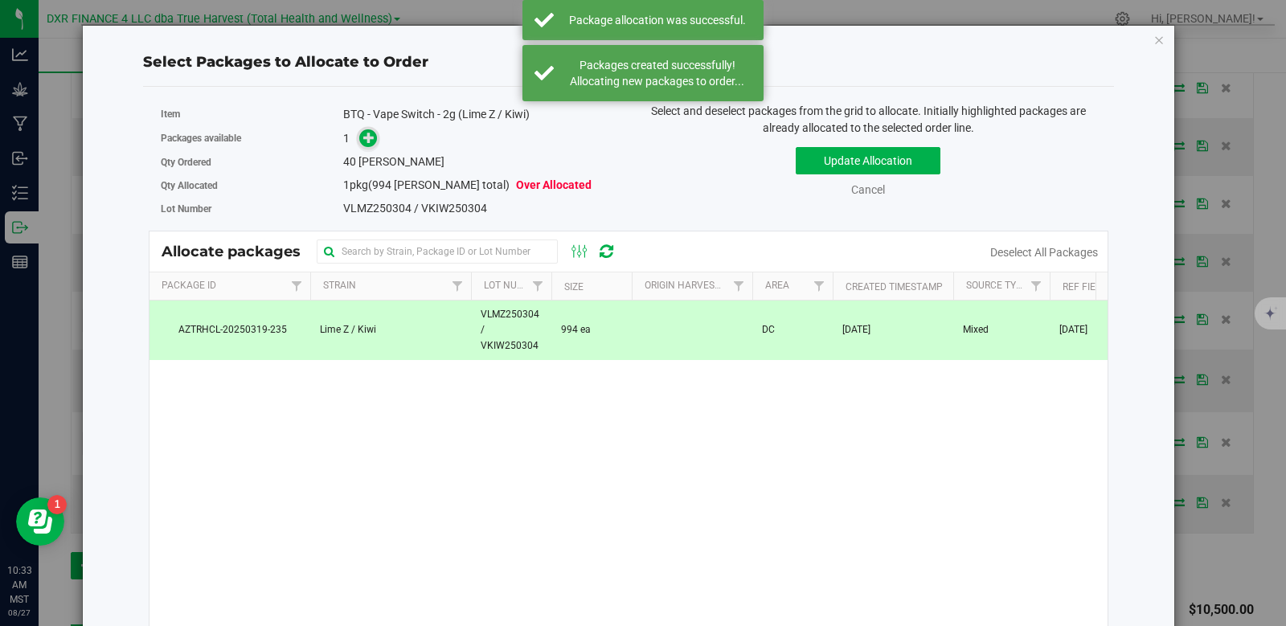
click at [367, 135] on icon at bounding box center [368, 137] width 11 height 11
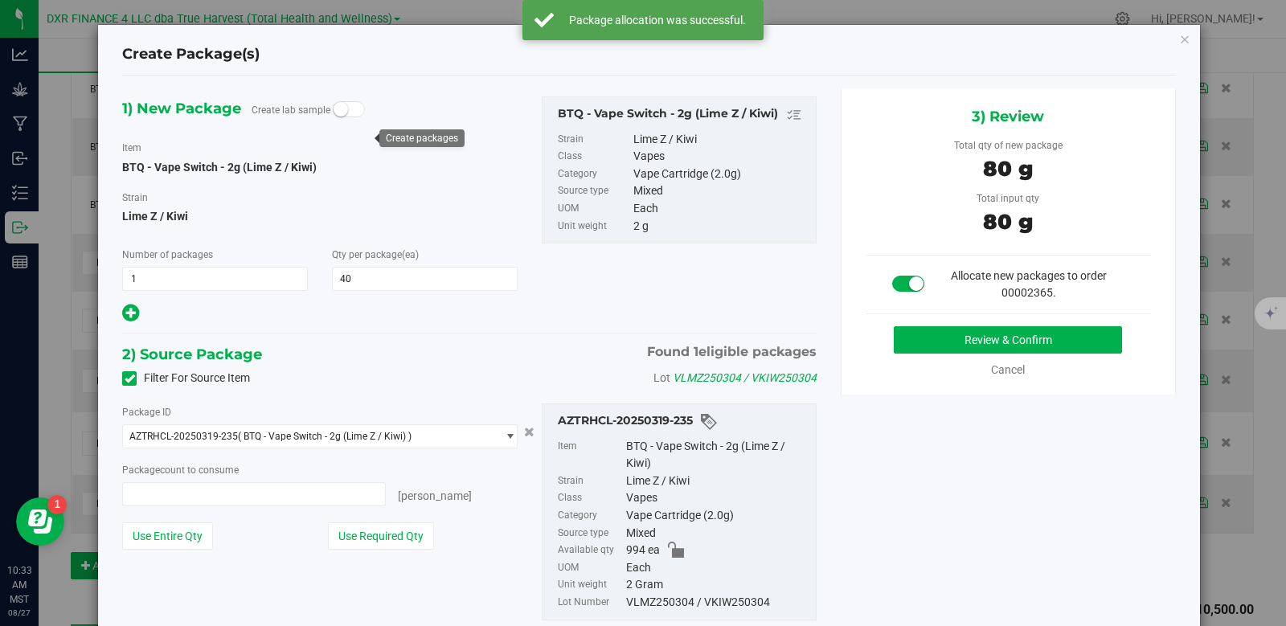
type input "40 ea"
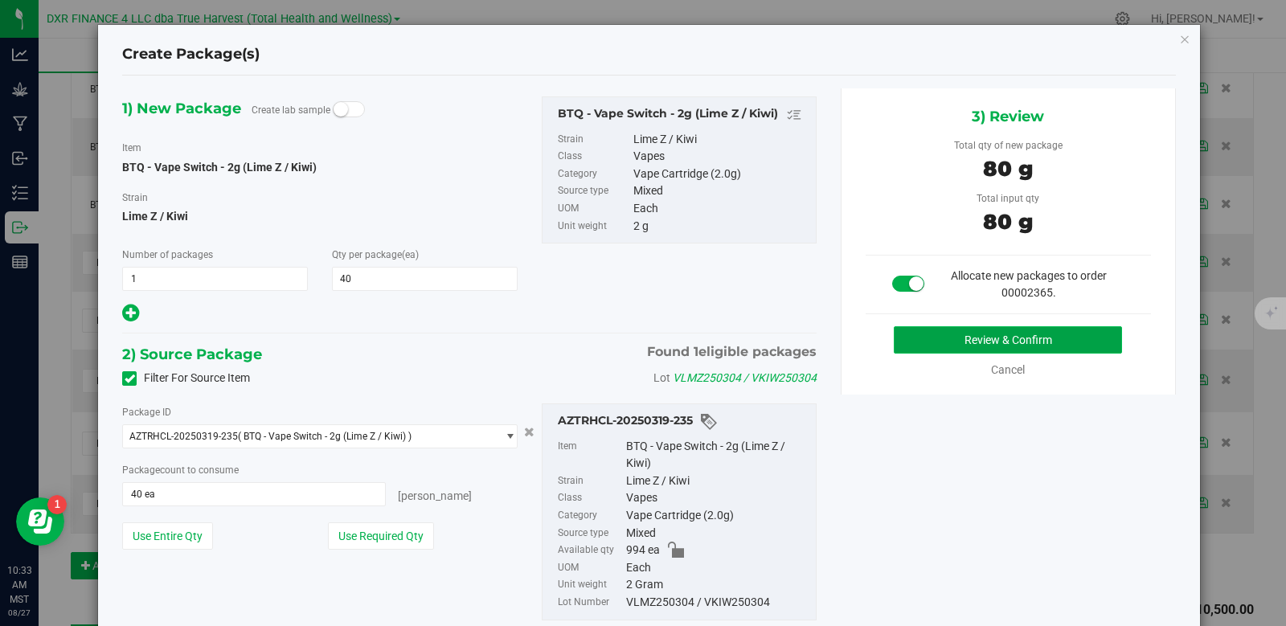
click at [970, 341] on button "Review & Confirm" at bounding box center [1008, 339] width 228 height 27
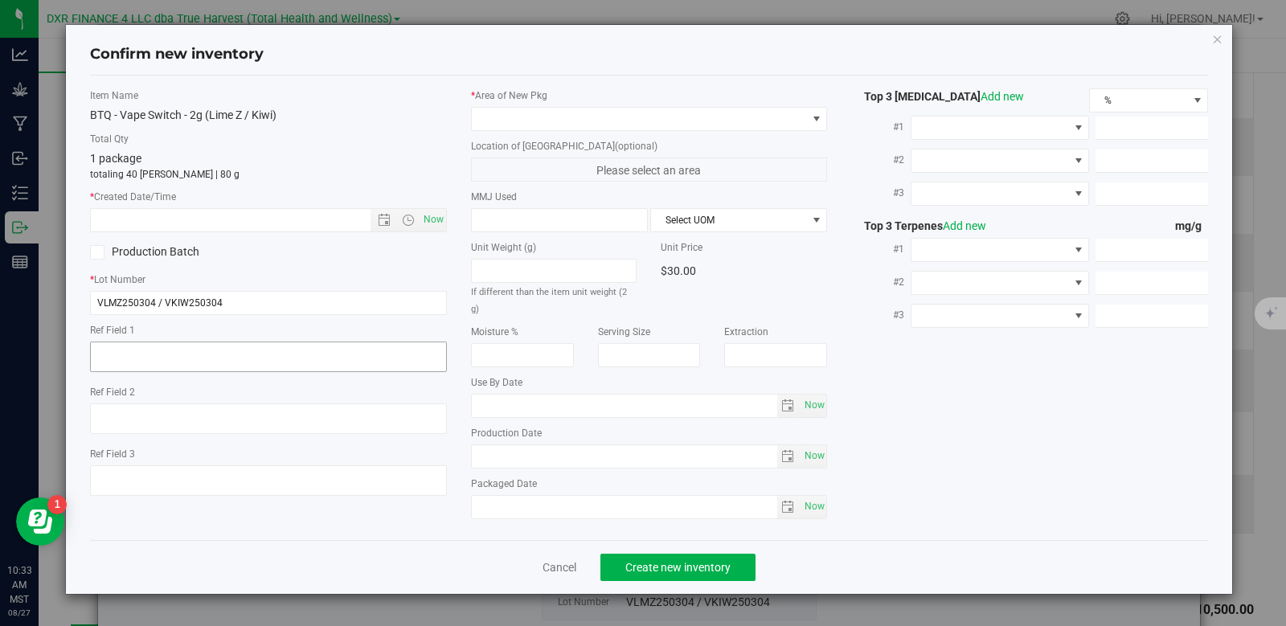
type textarea "[DATE]"
click at [176, 347] on textarea at bounding box center [268, 357] width 357 height 31
click at [176, 348] on textarea at bounding box center [268, 357] width 357 height 31
click at [249, 217] on input "text" at bounding box center [244, 220] width 307 height 23
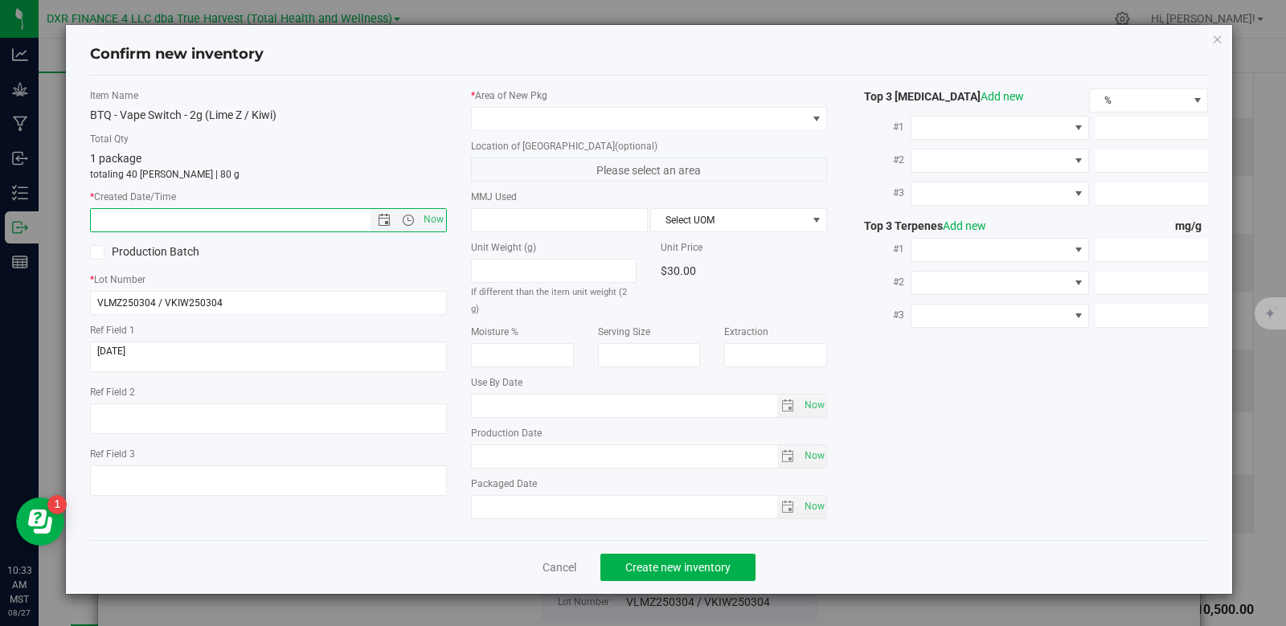
paste input "[DATE]"
type input "[DATE] 10:33 AM"
click at [546, 123] on span at bounding box center [639, 119] width 335 height 23
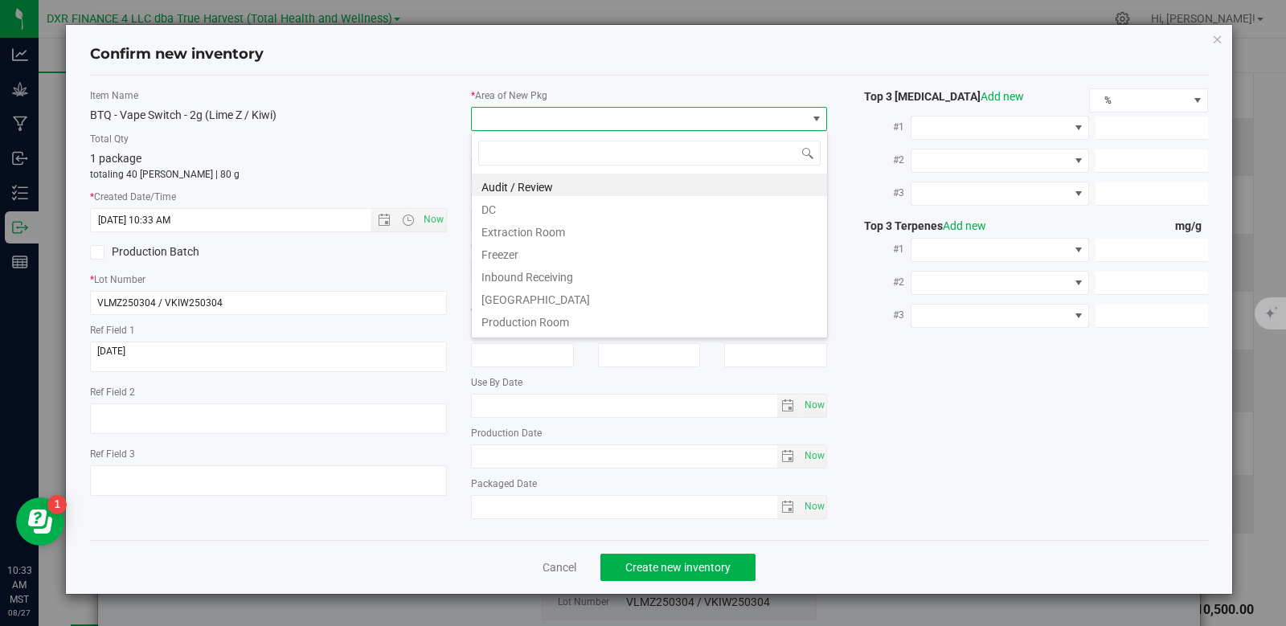
scroll to position [24, 357]
click at [592, 207] on li "DC" at bounding box center [649, 207] width 355 height 23
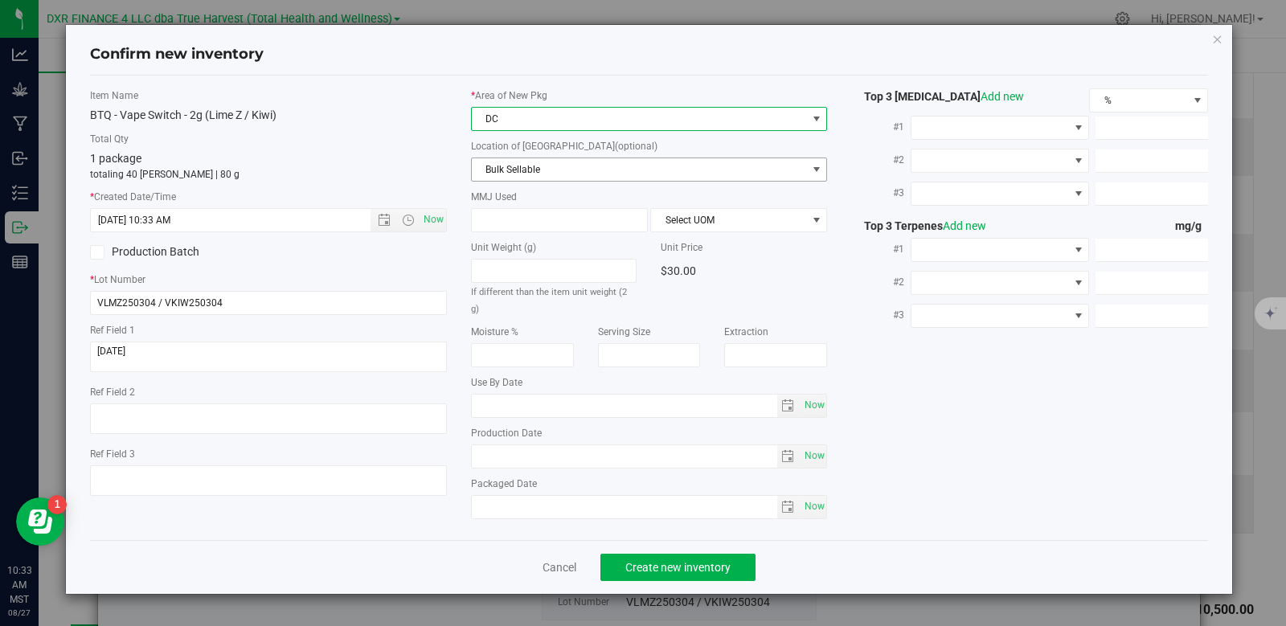
click at [559, 170] on span "Bulk Sellable" at bounding box center [639, 169] width 335 height 23
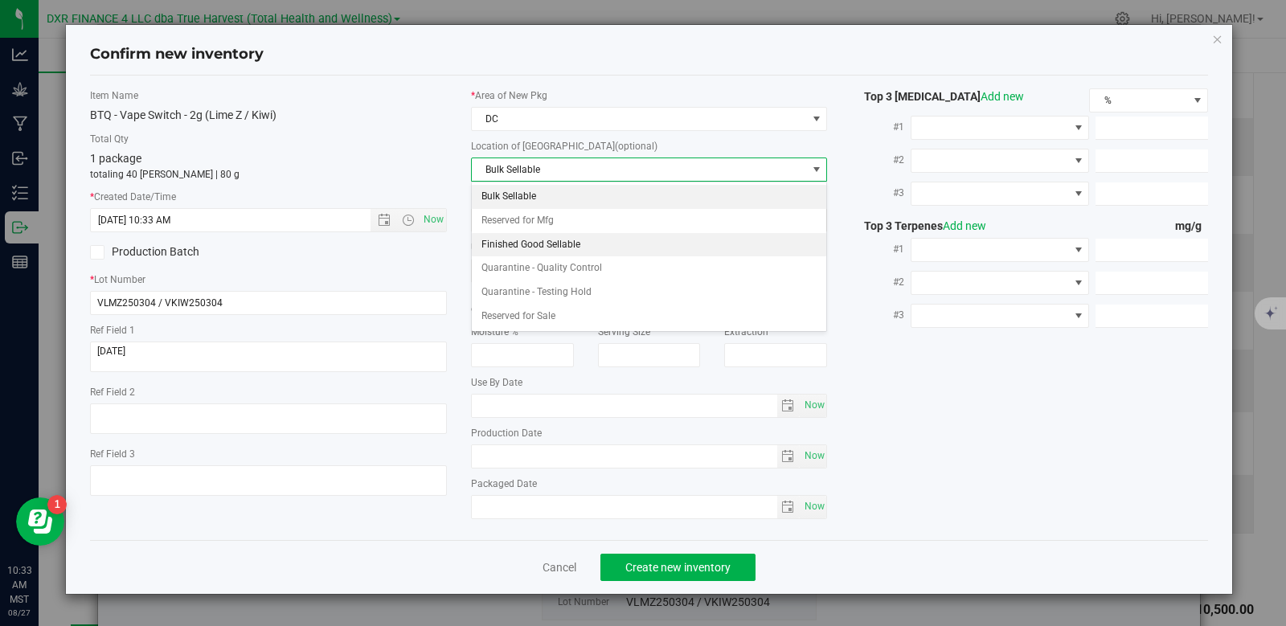
click at [561, 240] on li "Finished Good Sellable" at bounding box center [649, 245] width 355 height 24
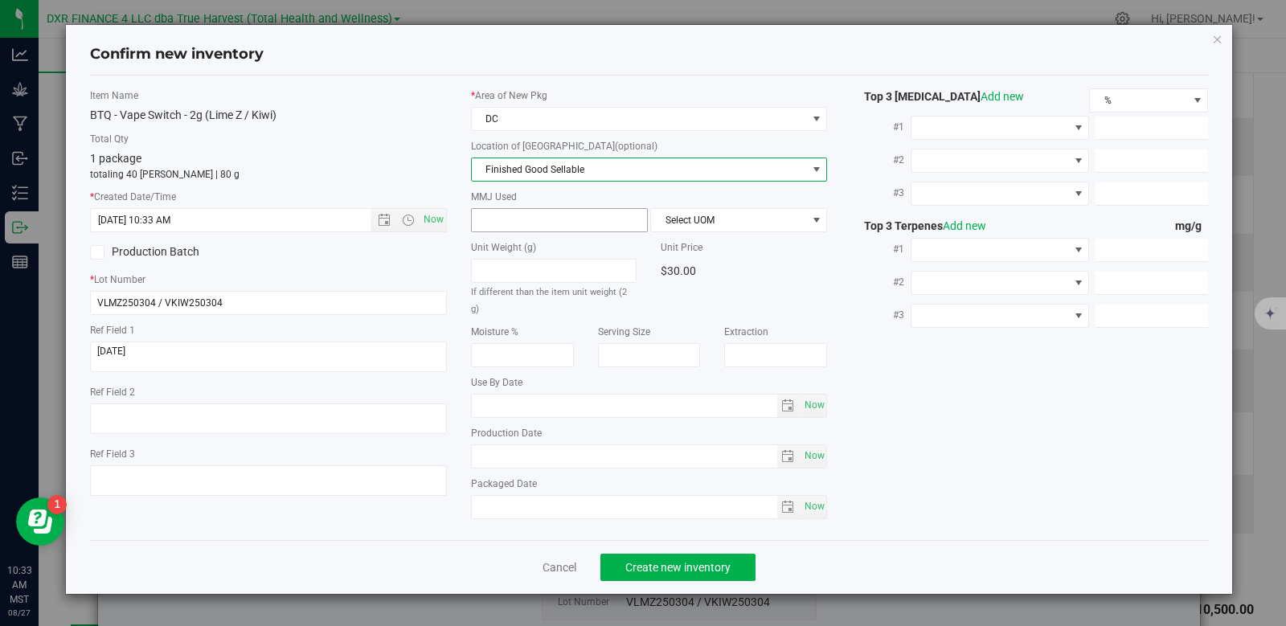
click at [547, 220] on span at bounding box center [559, 220] width 177 height 24
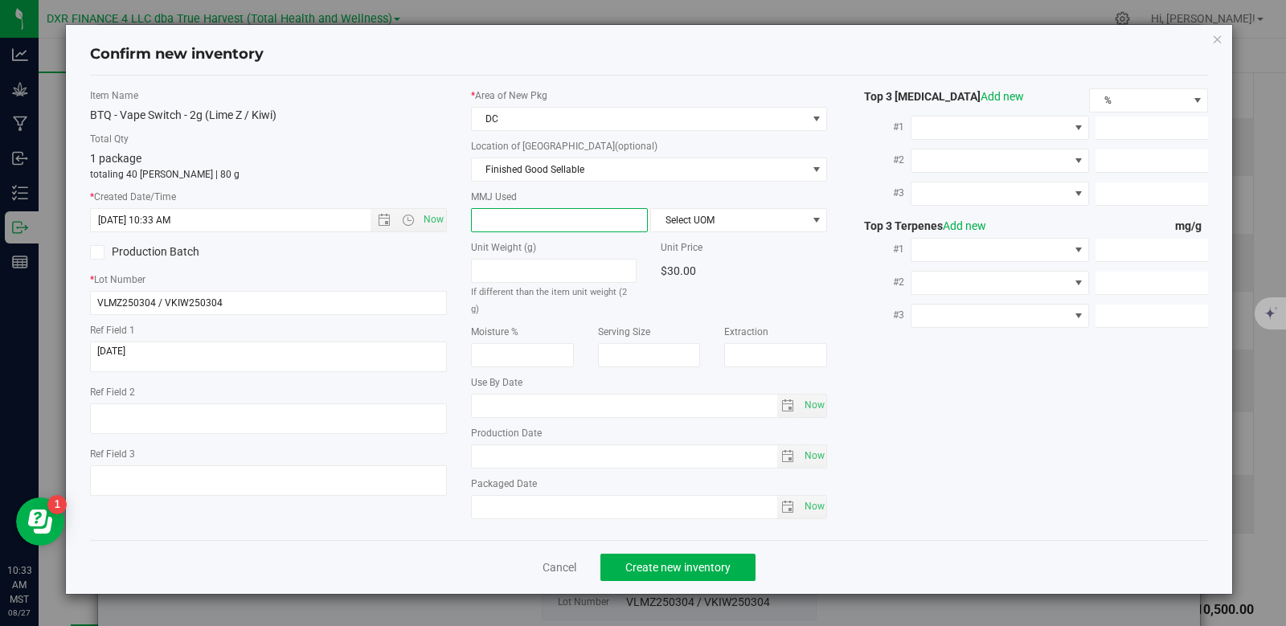
type input "2"
type input "2.0000"
click at [686, 219] on span "Select UOM" at bounding box center [728, 220] width 155 height 23
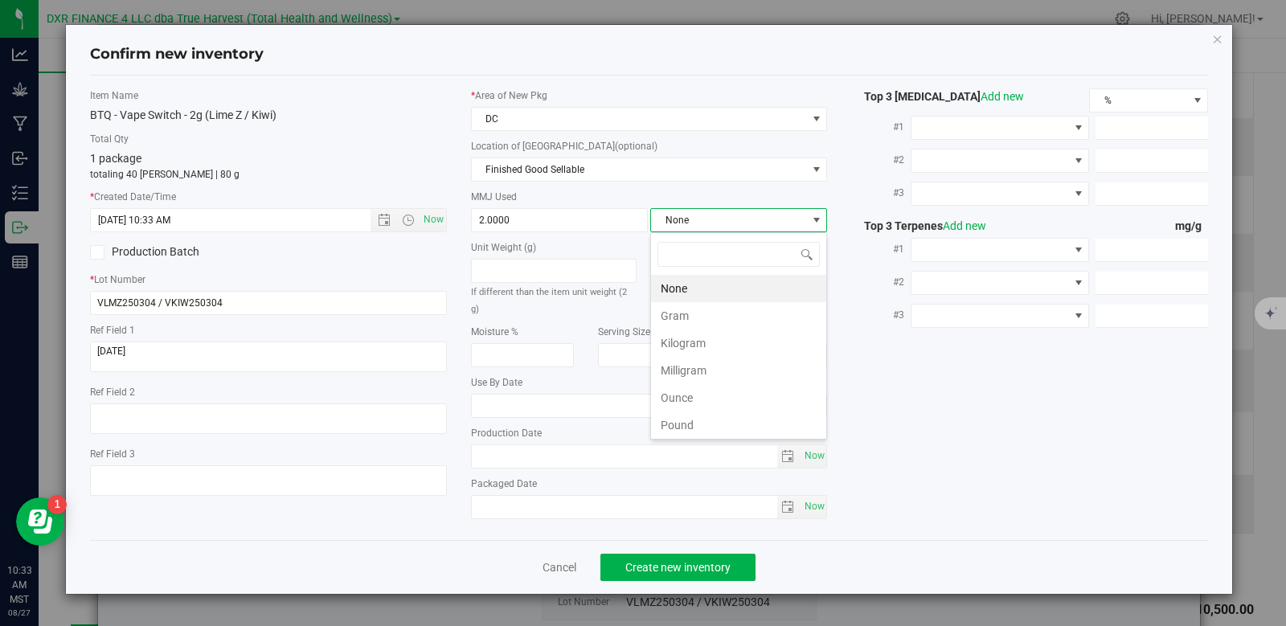
scroll to position [24, 177]
click at [671, 320] on li "Gram" at bounding box center [738, 315] width 175 height 27
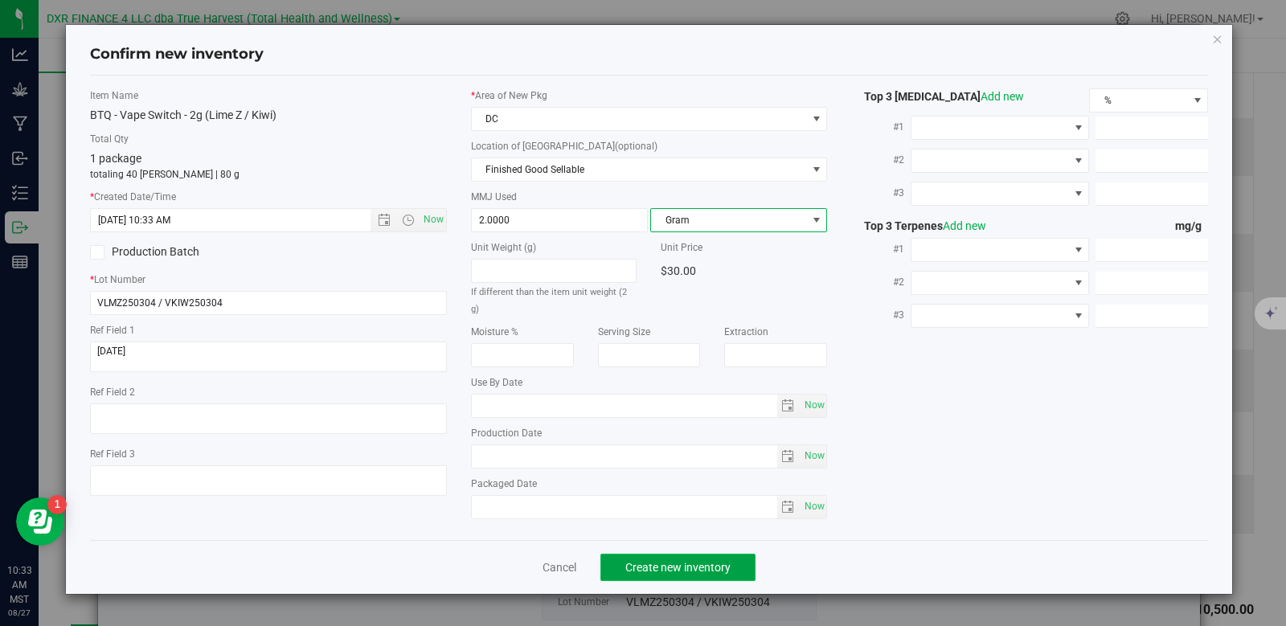
click at [725, 557] on button "Create new inventory" at bounding box center [677, 567] width 155 height 27
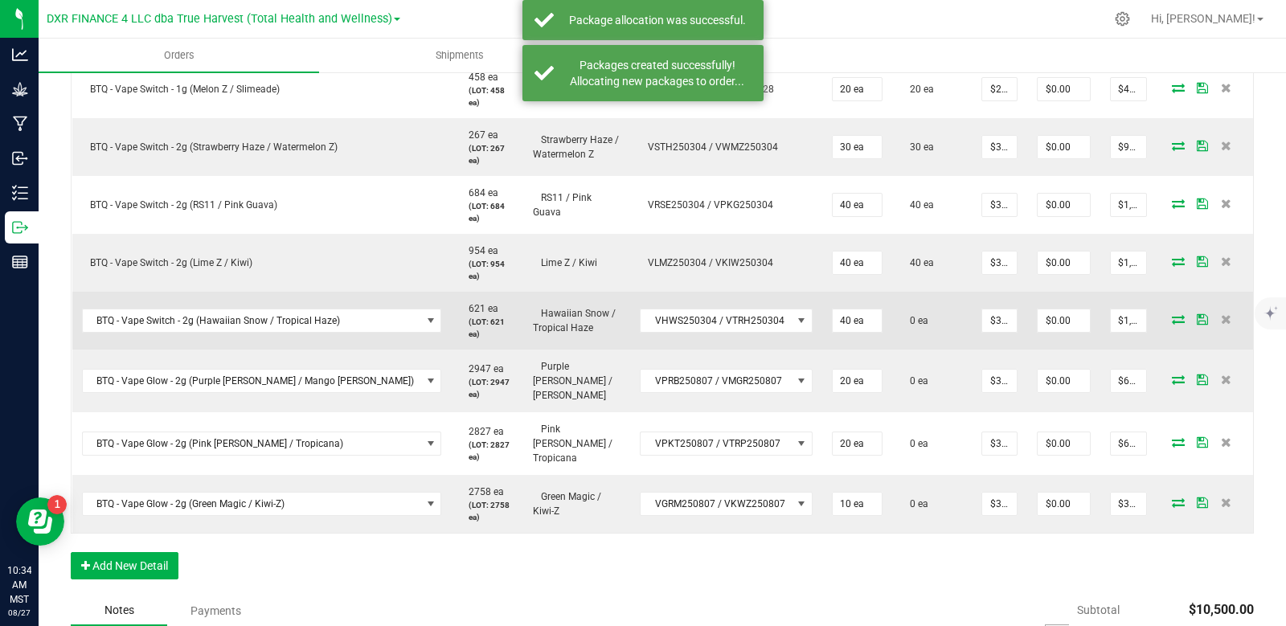
click at [1172, 314] on icon at bounding box center [1178, 319] width 13 height 10
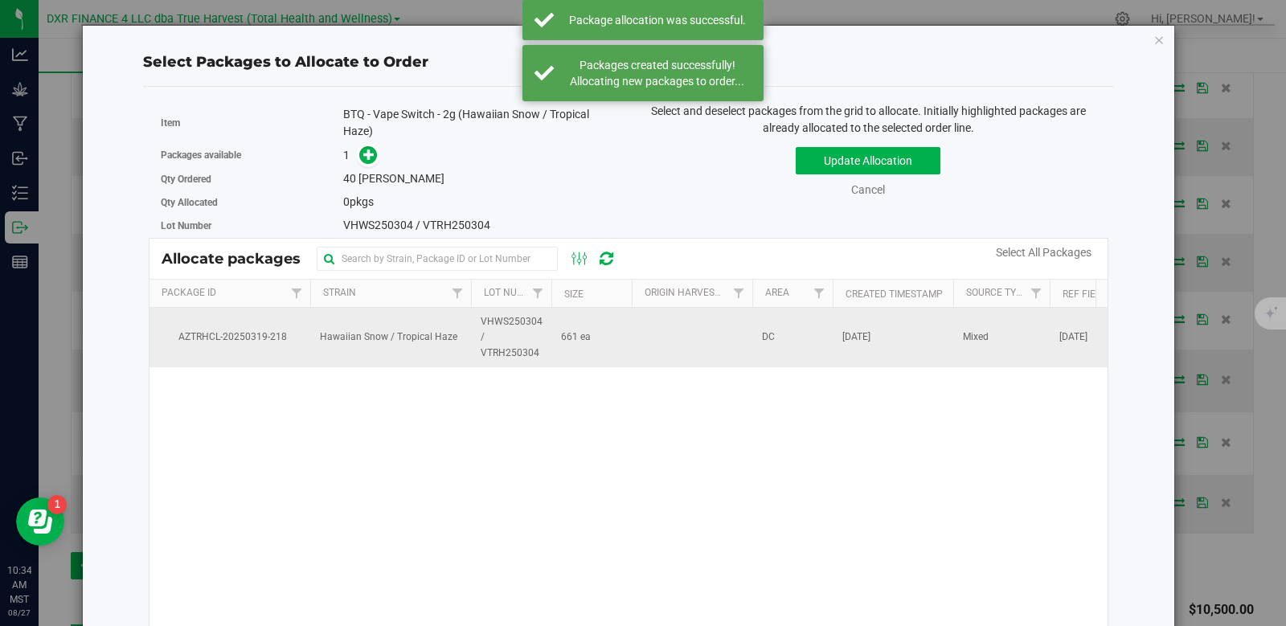
click at [459, 353] on td "Hawaiian Snow / Tropical Haze" at bounding box center [390, 337] width 161 height 59
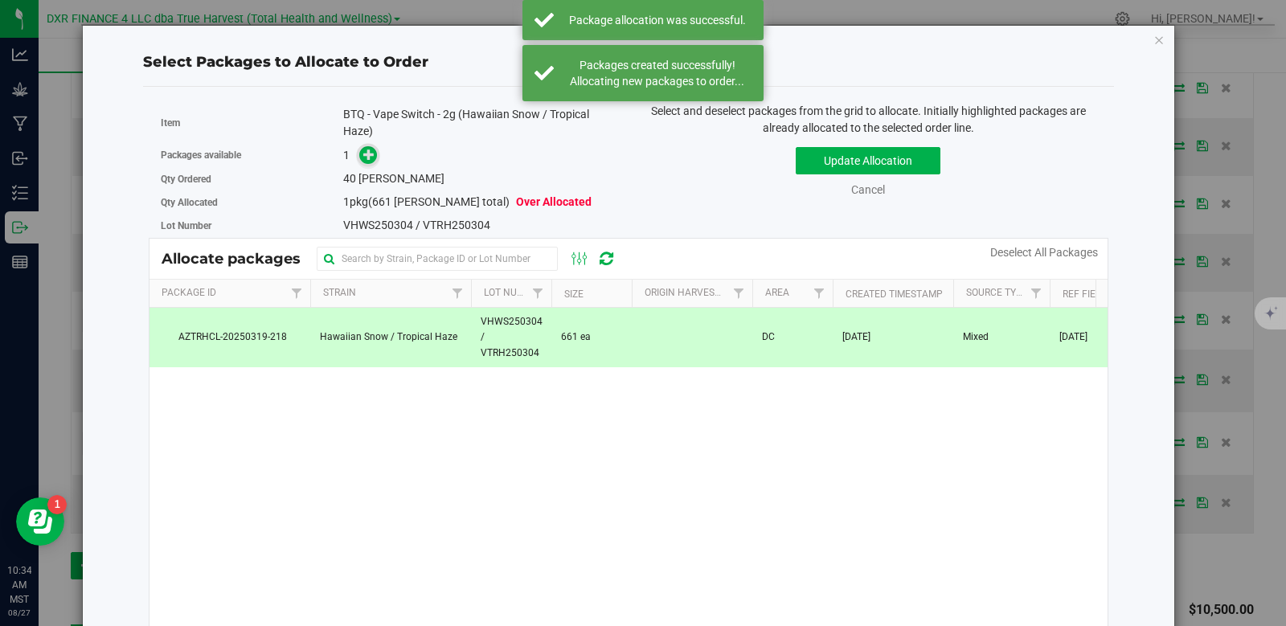
drag, startPoint x: 351, startPoint y: 159, endPoint x: 362, endPoint y: 162, distance: 11.5
click at [354, 161] on span at bounding box center [365, 155] width 26 height 18
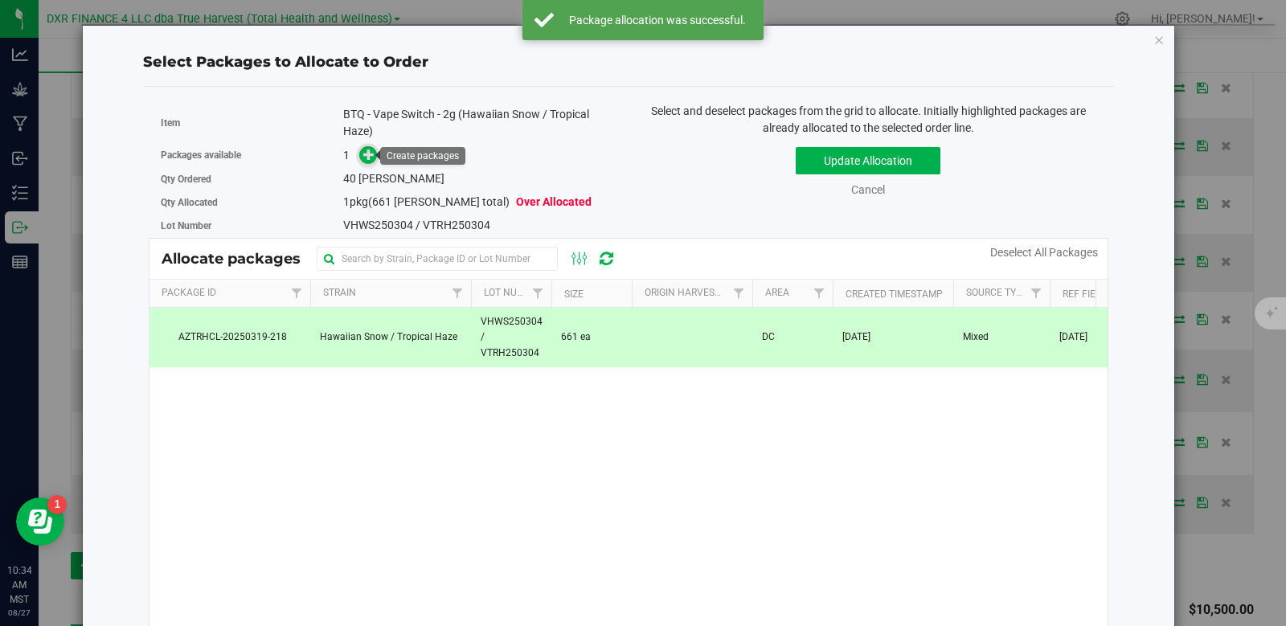
click at [371, 162] on span at bounding box center [368, 155] width 18 height 18
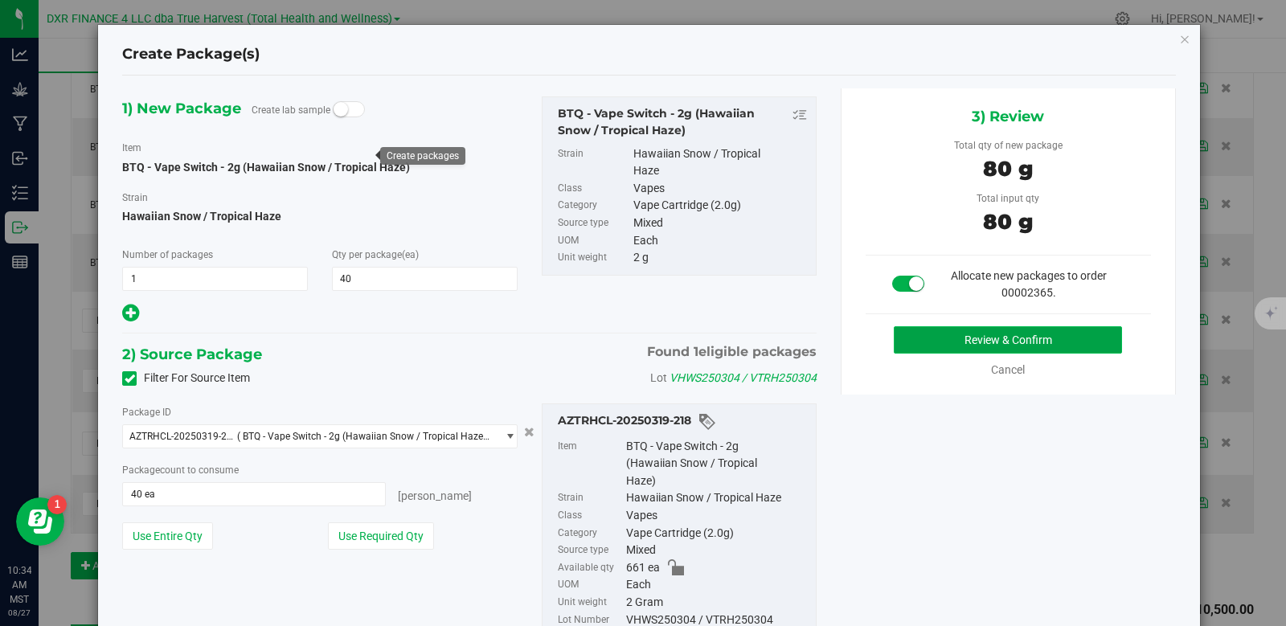
click at [990, 339] on button "Review & Confirm" at bounding box center [1008, 339] width 228 height 27
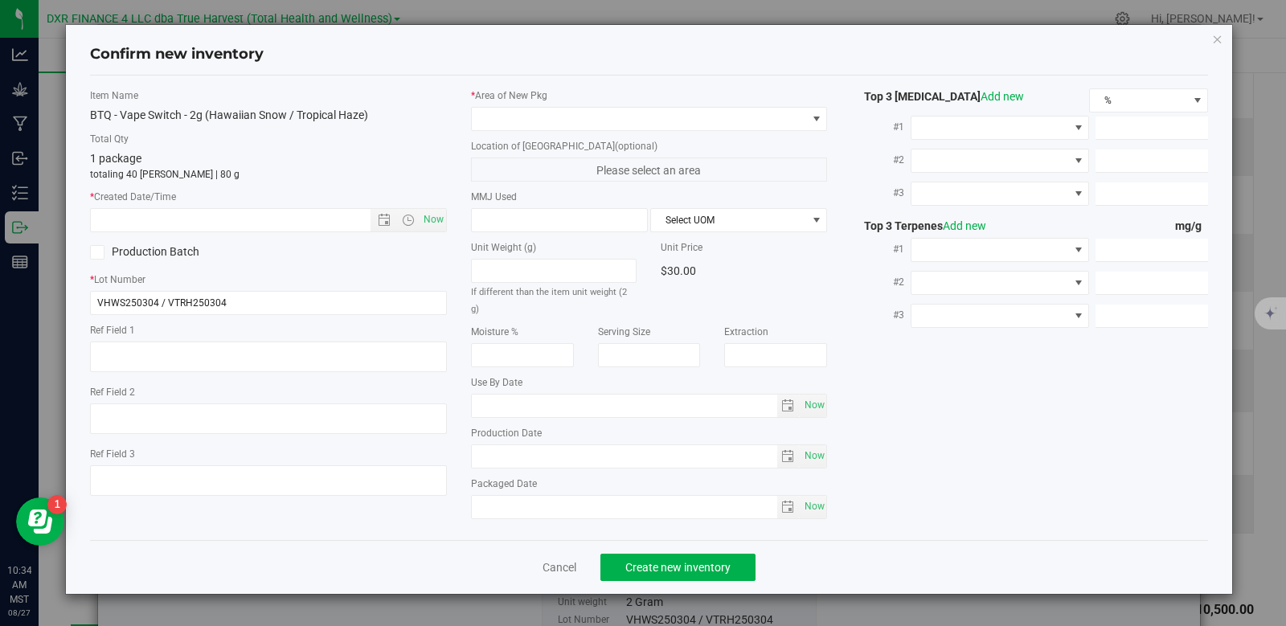
type textarea "[DATE]"
click at [186, 354] on textarea at bounding box center [268, 357] width 357 height 31
click at [235, 204] on div "* Created Date/Time Now" at bounding box center [268, 211] width 357 height 43
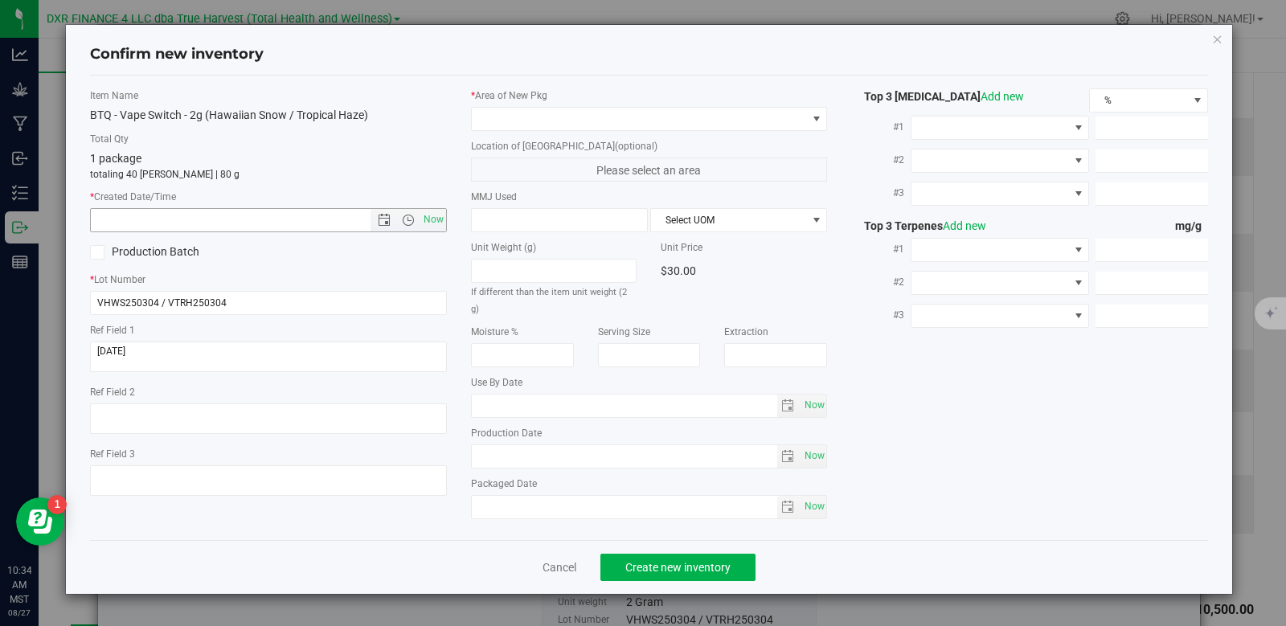
click at [235, 220] on input "text" at bounding box center [244, 220] width 307 height 23
paste input "[DATE]"
type input "[DATE] 10:34 AM"
drag, startPoint x: 509, startPoint y: 117, endPoint x: 518, endPoint y: 129, distance: 14.3
click at [510, 119] on span at bounding box center [639, 119] width 335 height 23
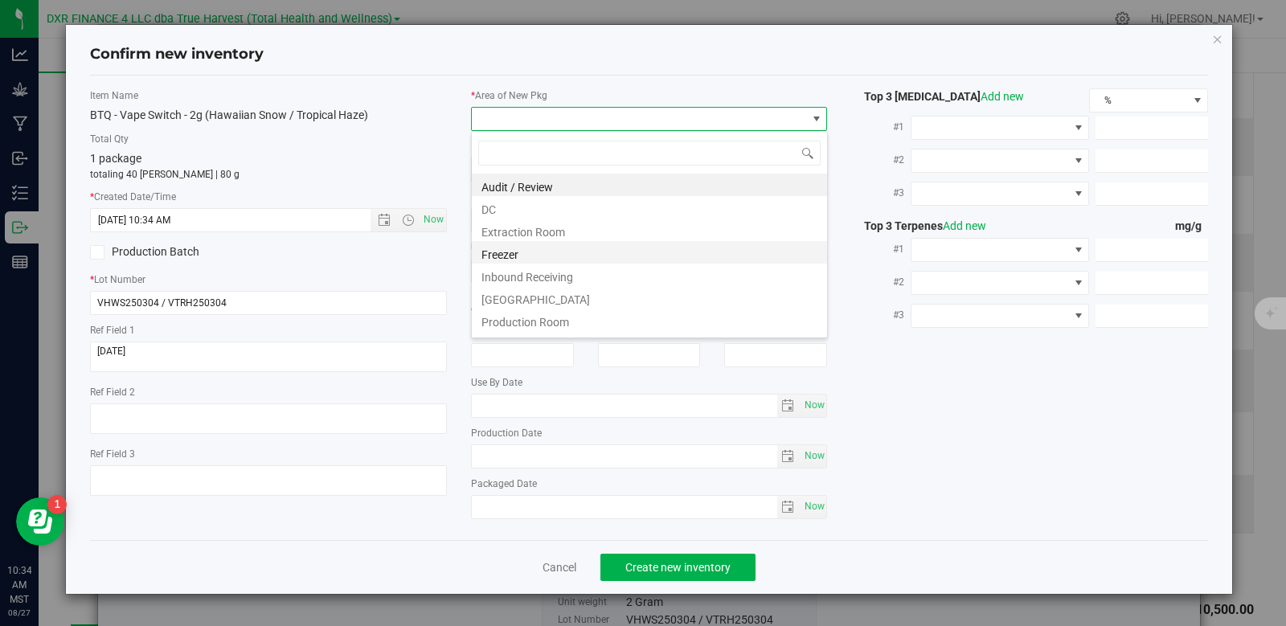
scroll to position [24, 357]
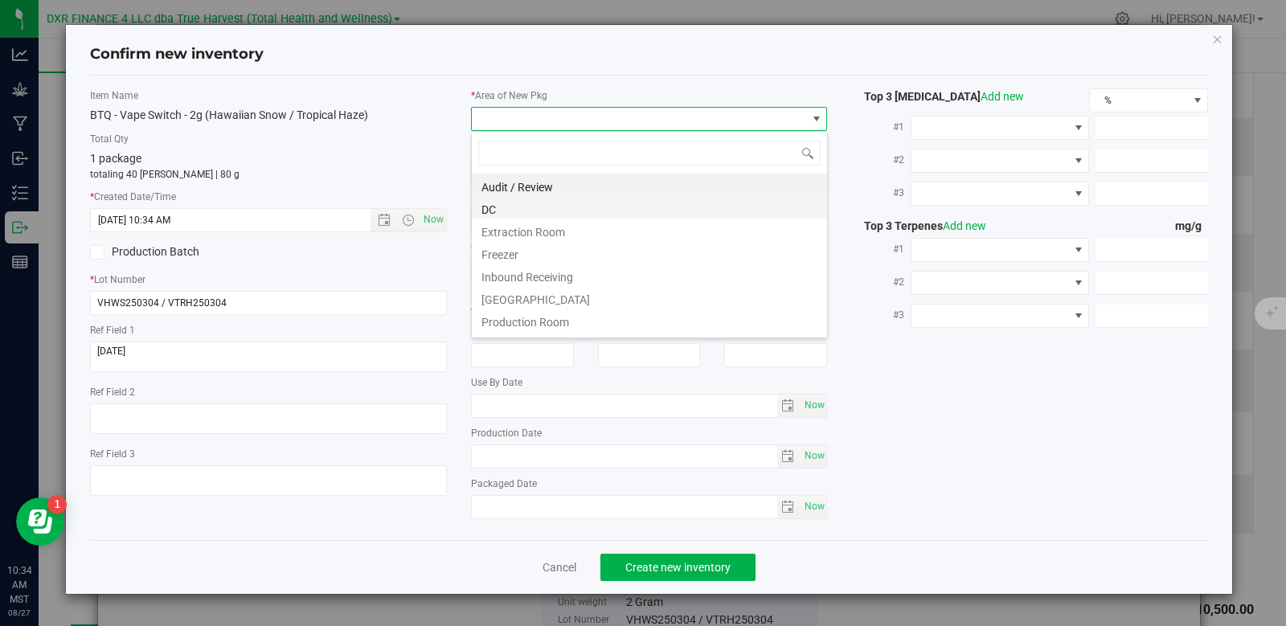
click at [555, 210] on li "DC" at bounding box center [649, 207] width 355 height 23
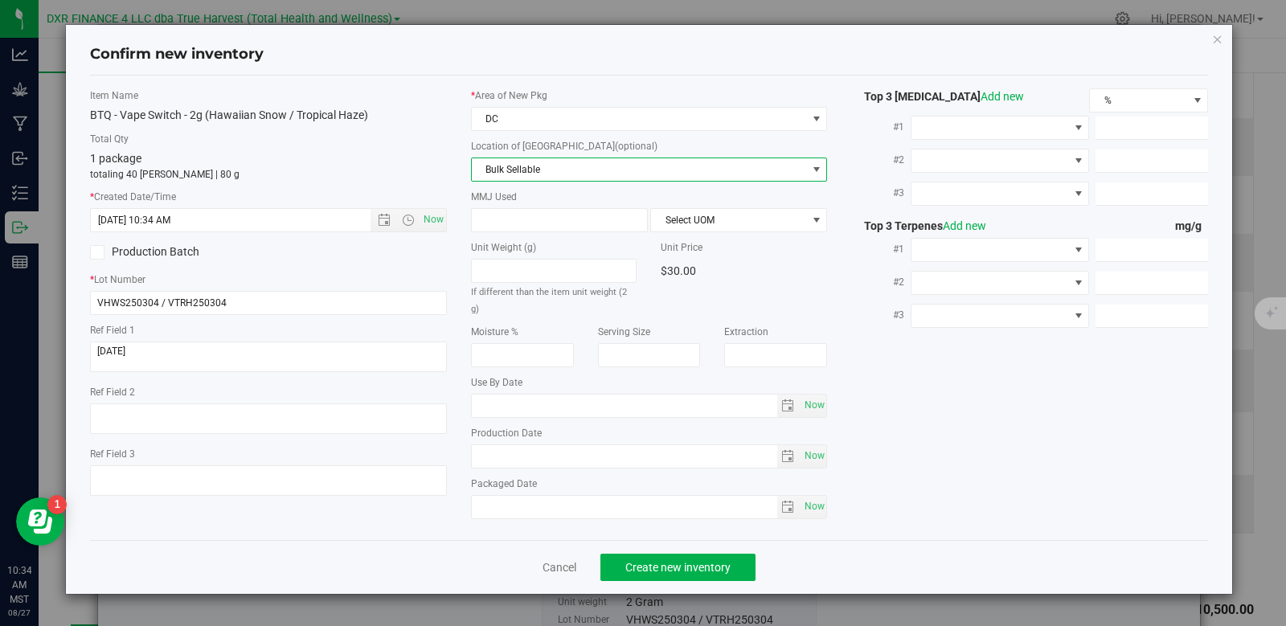
click at [580, 162] on span "Bulk Sellable" at bounding box center [639, 169] width 335 height 23
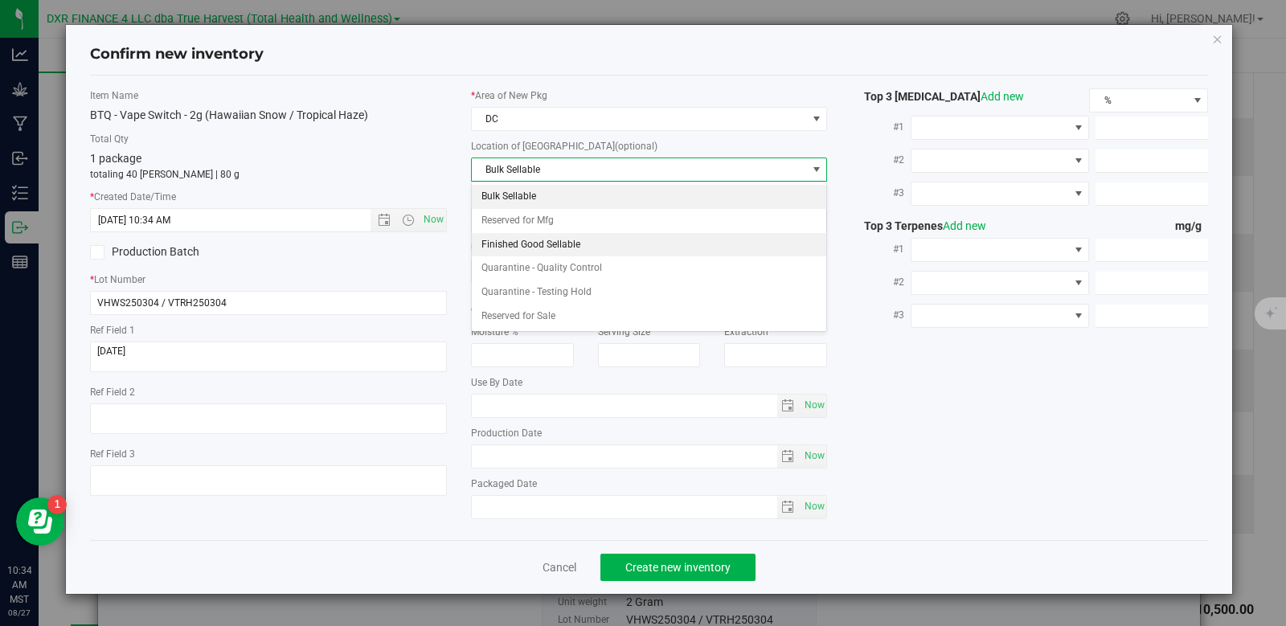
click at [580, 244] on li "Finished Good Sellable" at bounding box center [649, 245] width 355 height 24
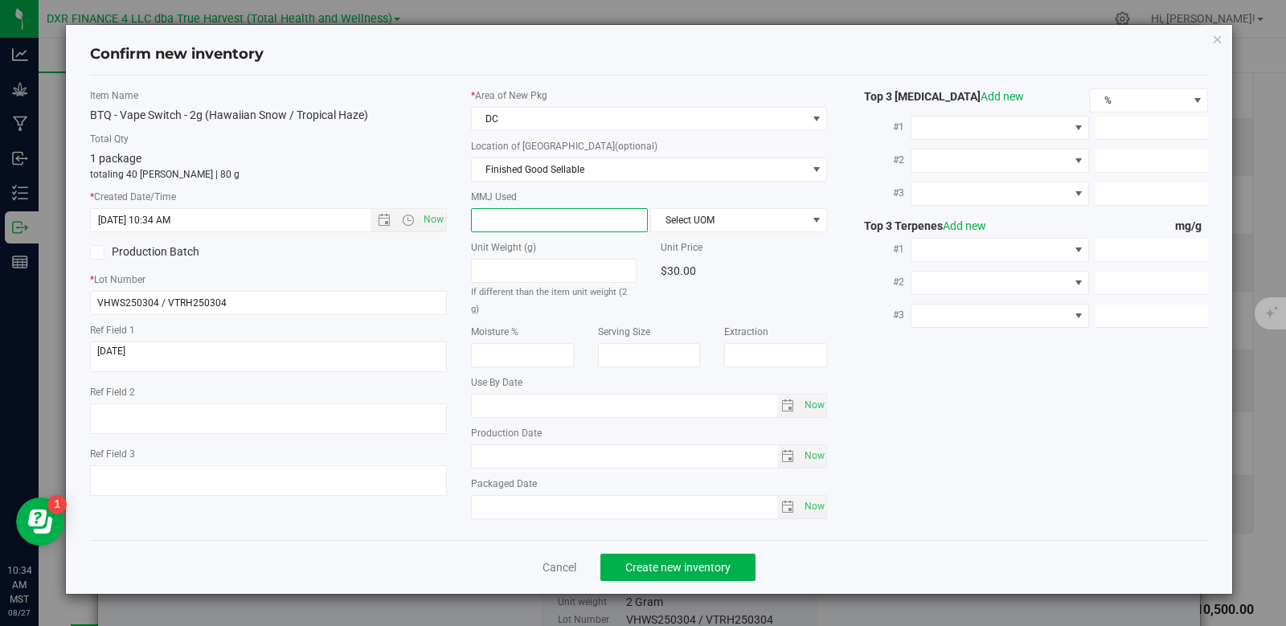
click at [576, 219] on span at bounding box center [559, 220] width 177 height 24
type input "2"
type input "2.0000"
click at [684, 220] on span "Select UOM" at bounding box center [728, 220] width 155 height 23
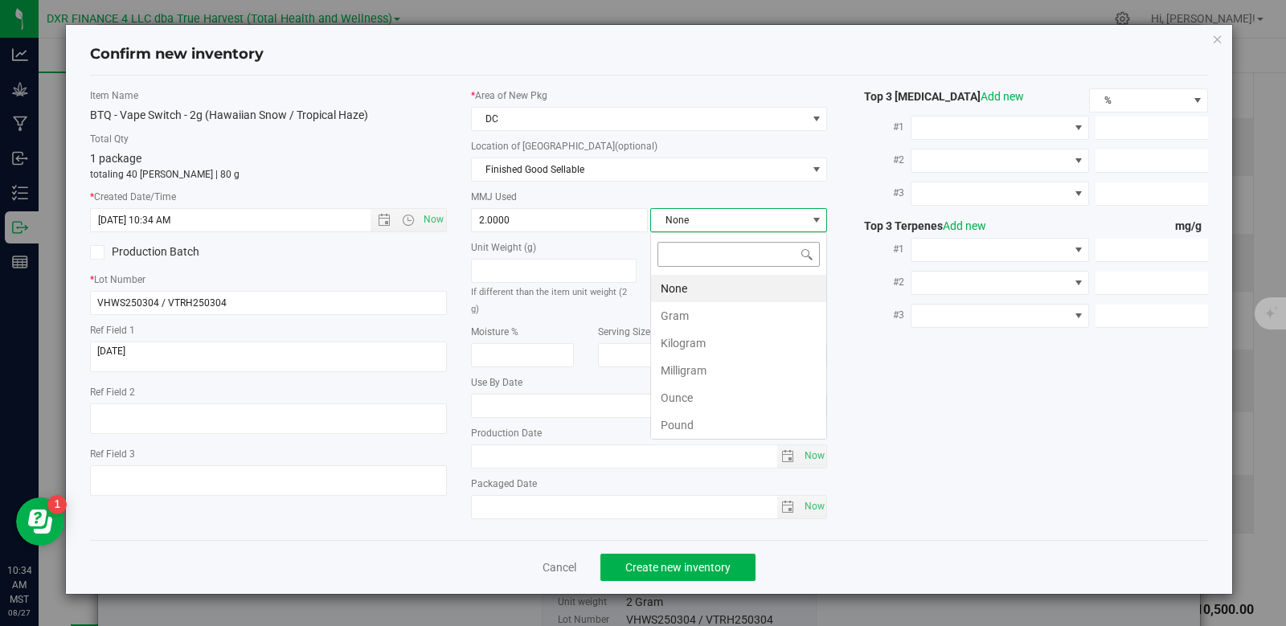
scroll to position [24, 177]
click at [678, 316] on li "Gram" at bounding box center [738, 315] width 175 height 27
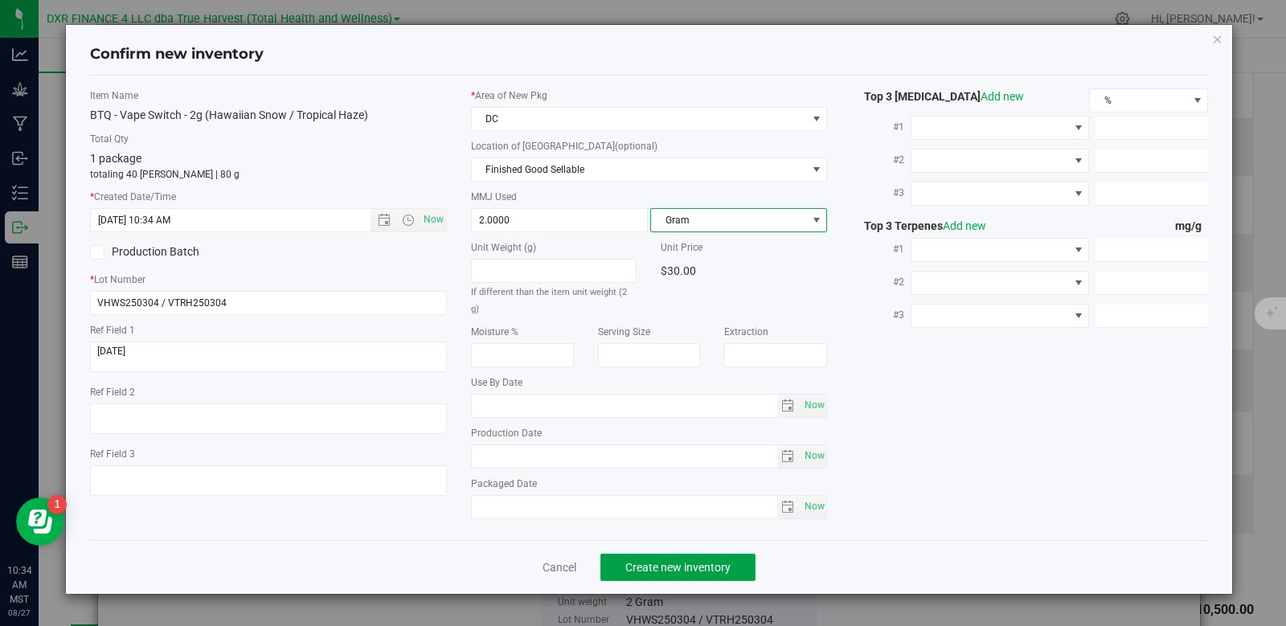
click at [671, 561] on span "Create new inventory" at bounding box center [677, 567] width 105 height 13
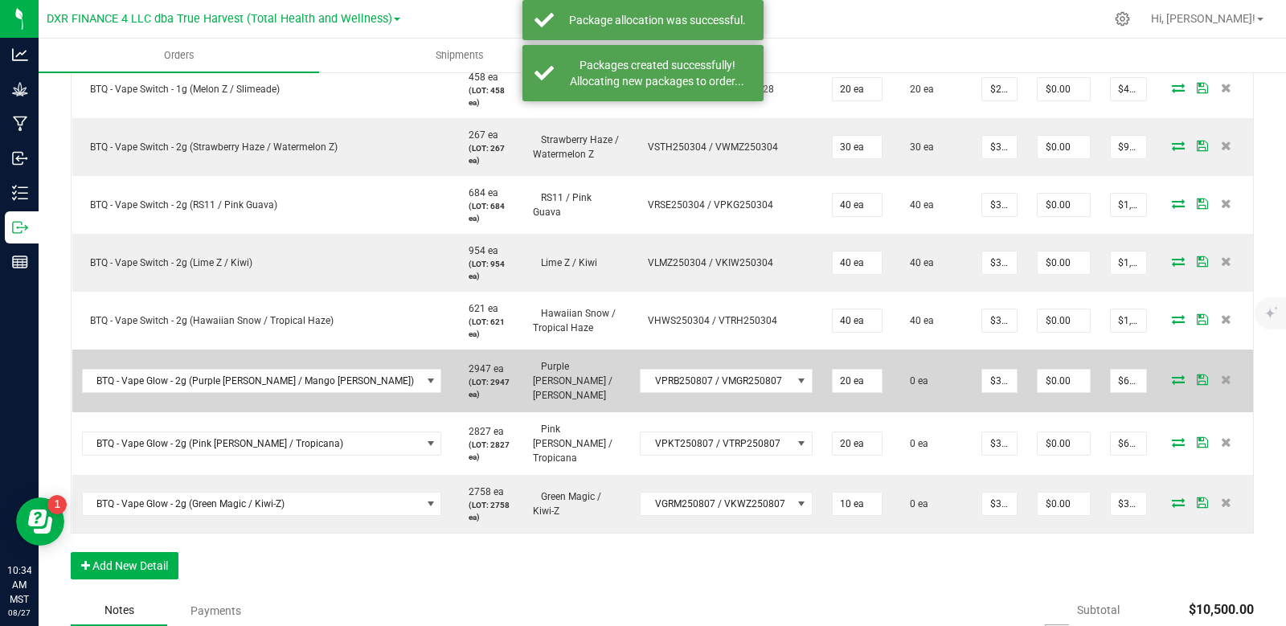
click at [1172, 374] on icon at bounding box center [1178, 379] width 13 height 10
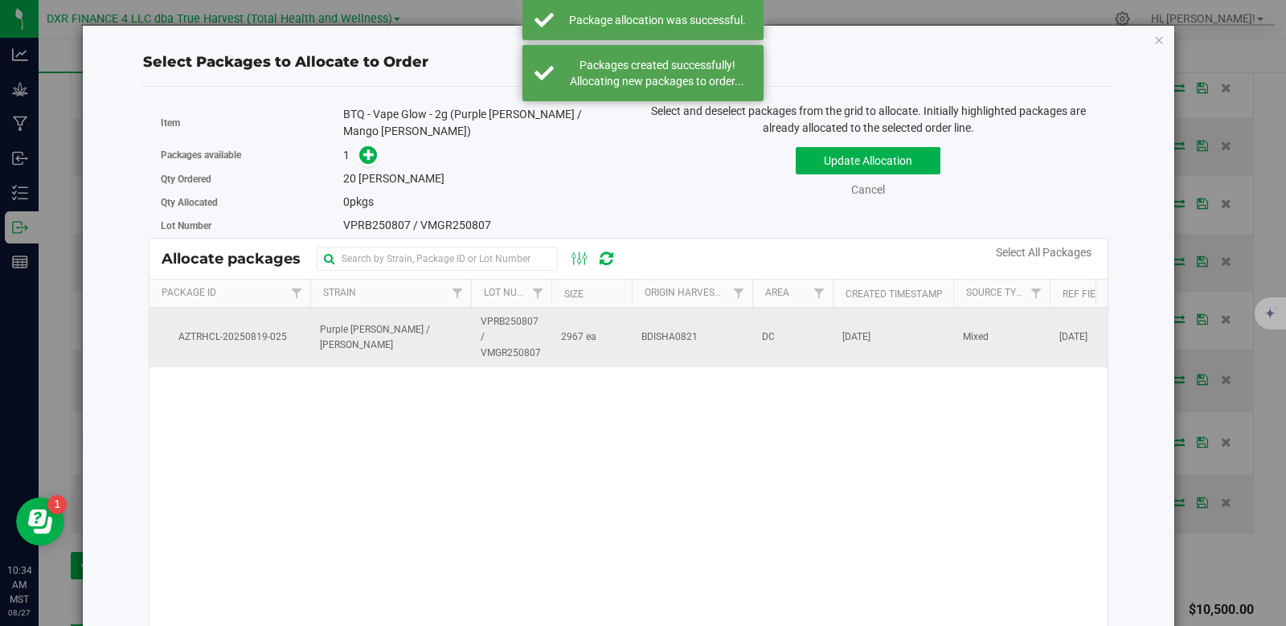
click at [719, 344] on td "BDISHA0821" at bounding box center [692, 337] width 121 height 59
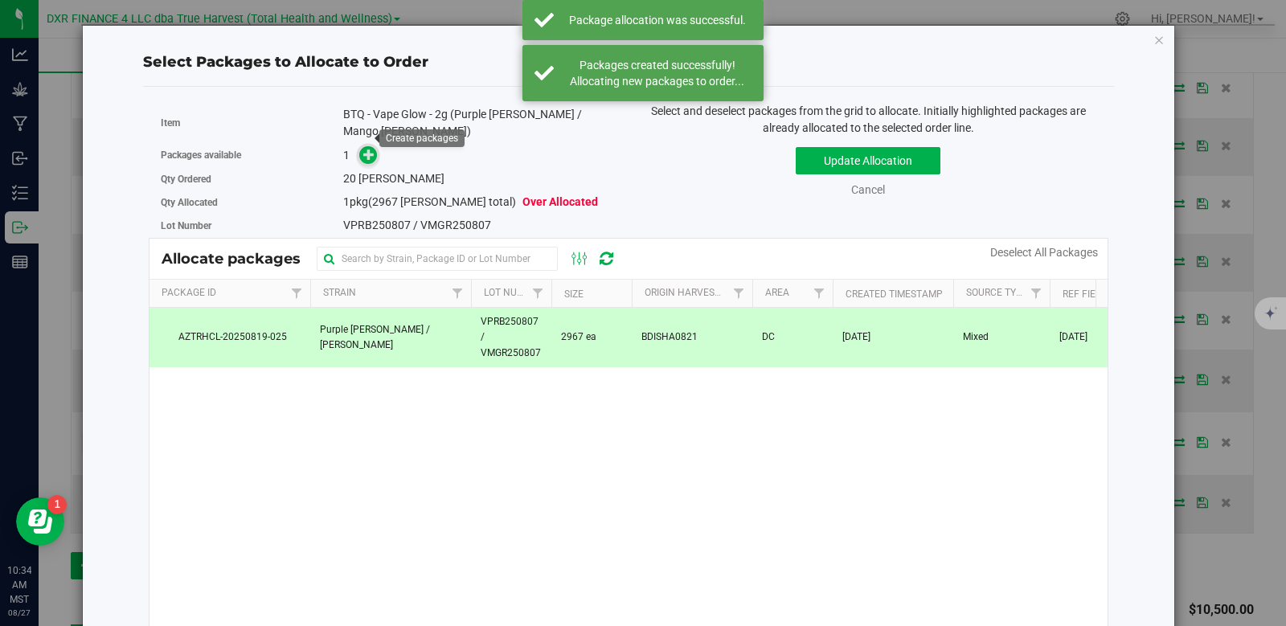
click at [374, 146] on span at bounding box center [368, 155] width 18 height 18
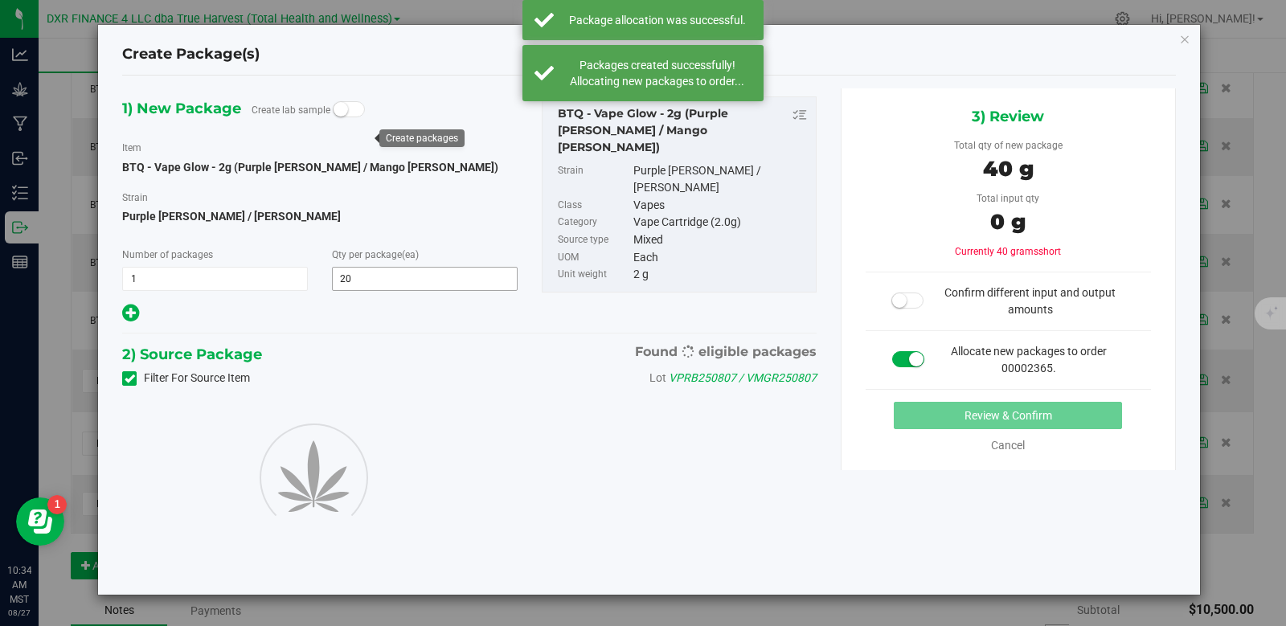
type input "20"
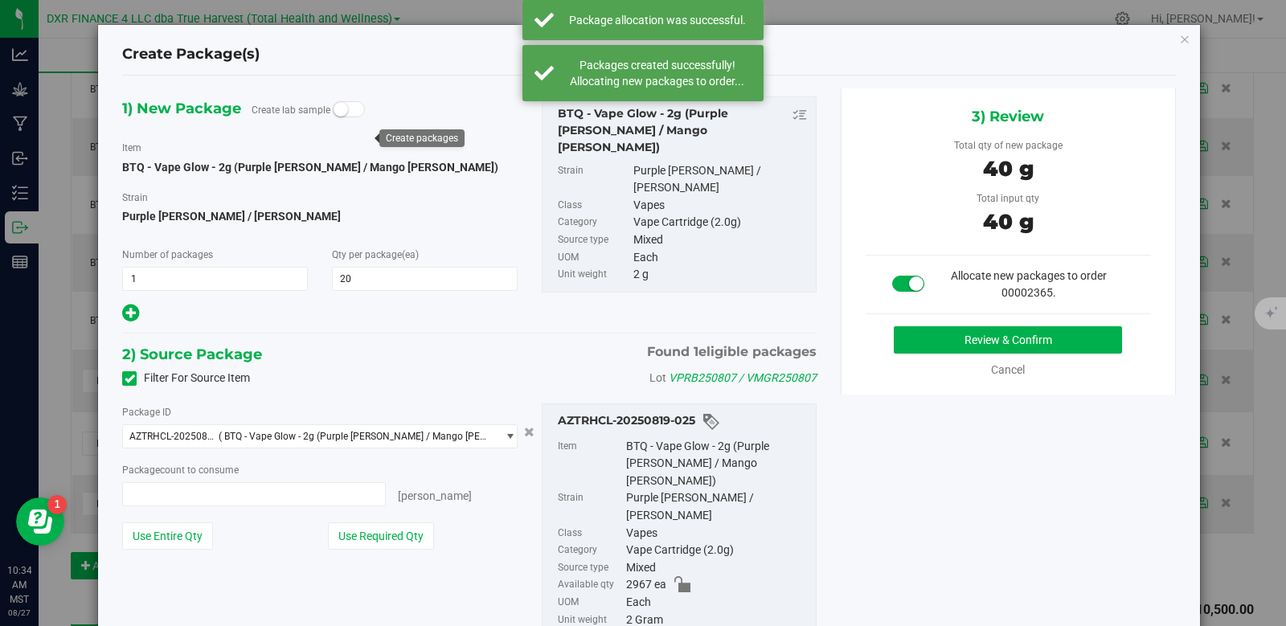
type input "20 ea"
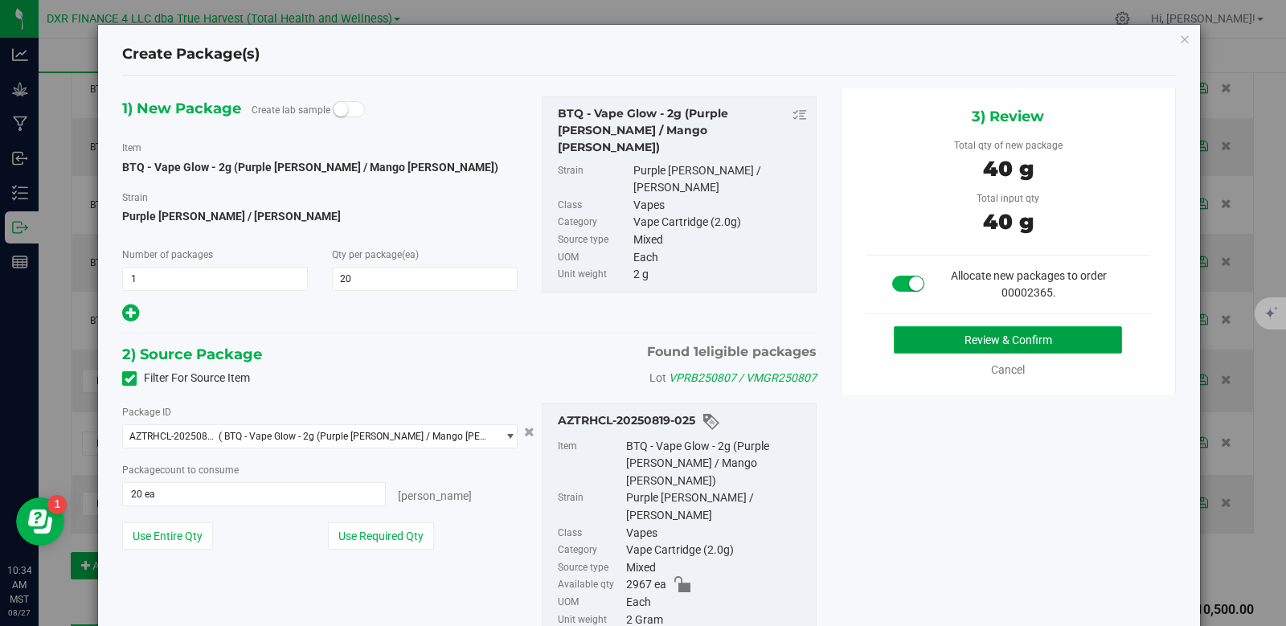
click at [1012, 342] on button "Review & Confirm" at bounding box center [1008, 339] width 228 height 27
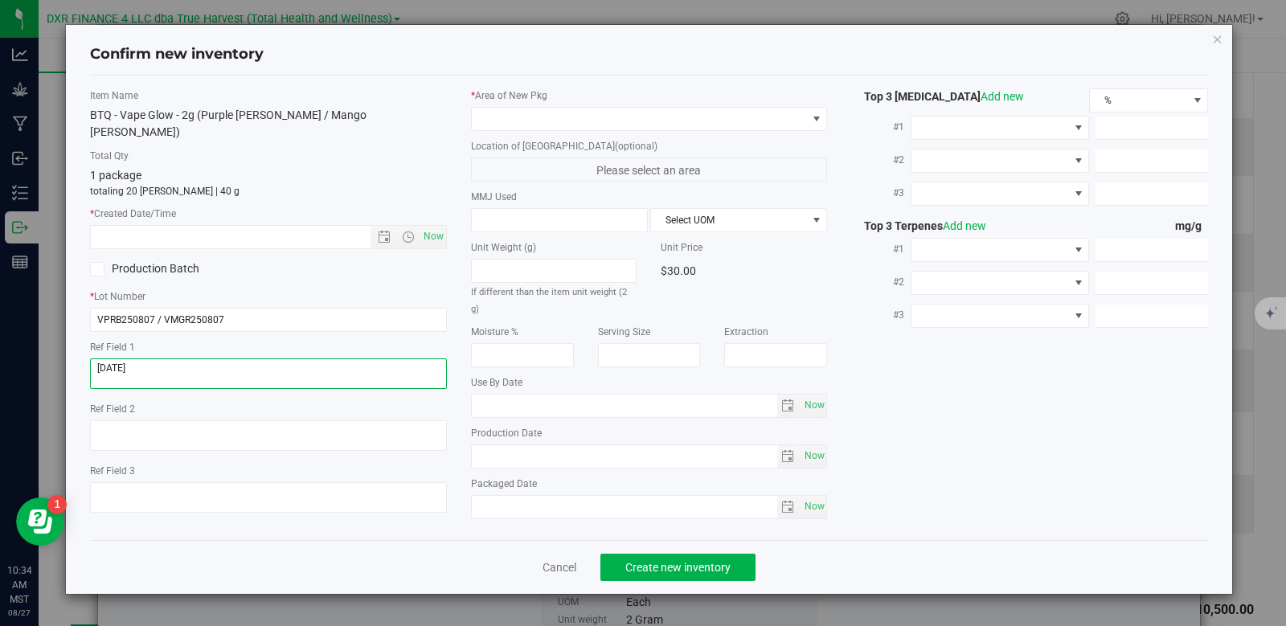
click at [212, 358] on textarea at bounding box center [268, 373] width 357 height 31
click at [224, 227] on input "text" at bounding box center [244, 237] width 307 height 23
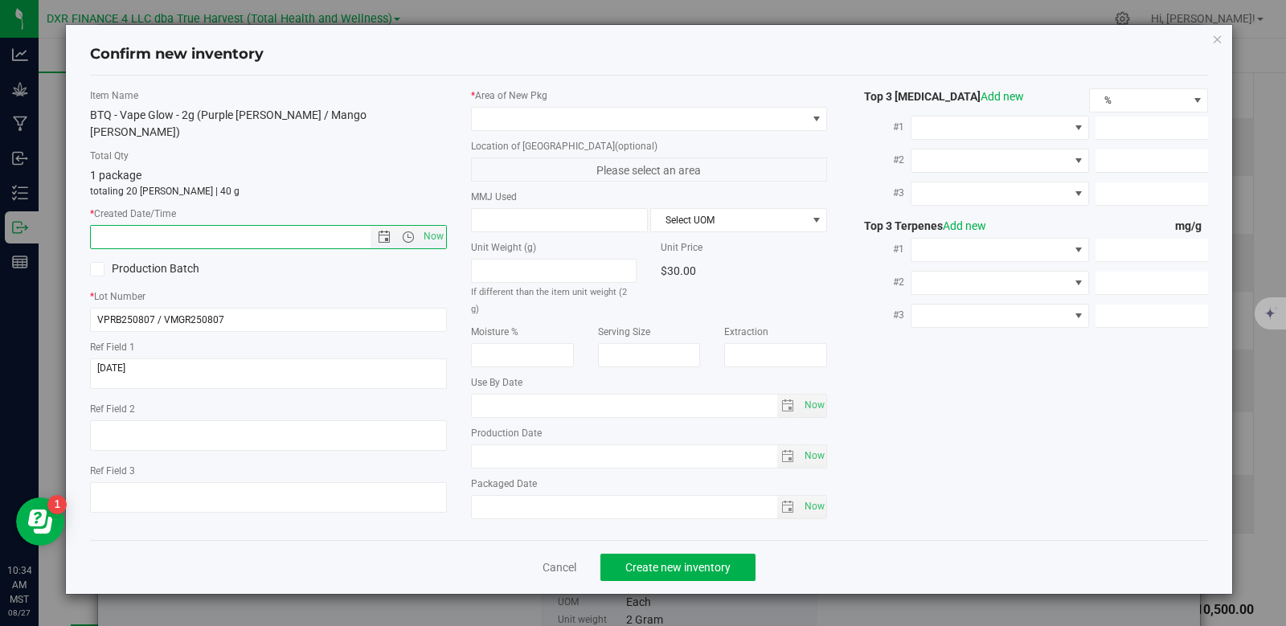
paste input "[DATE]"
click at [520, 118] on span at bounding box center [639, 119] width 335 height 23
type input "[DATE] 10:34 AM"
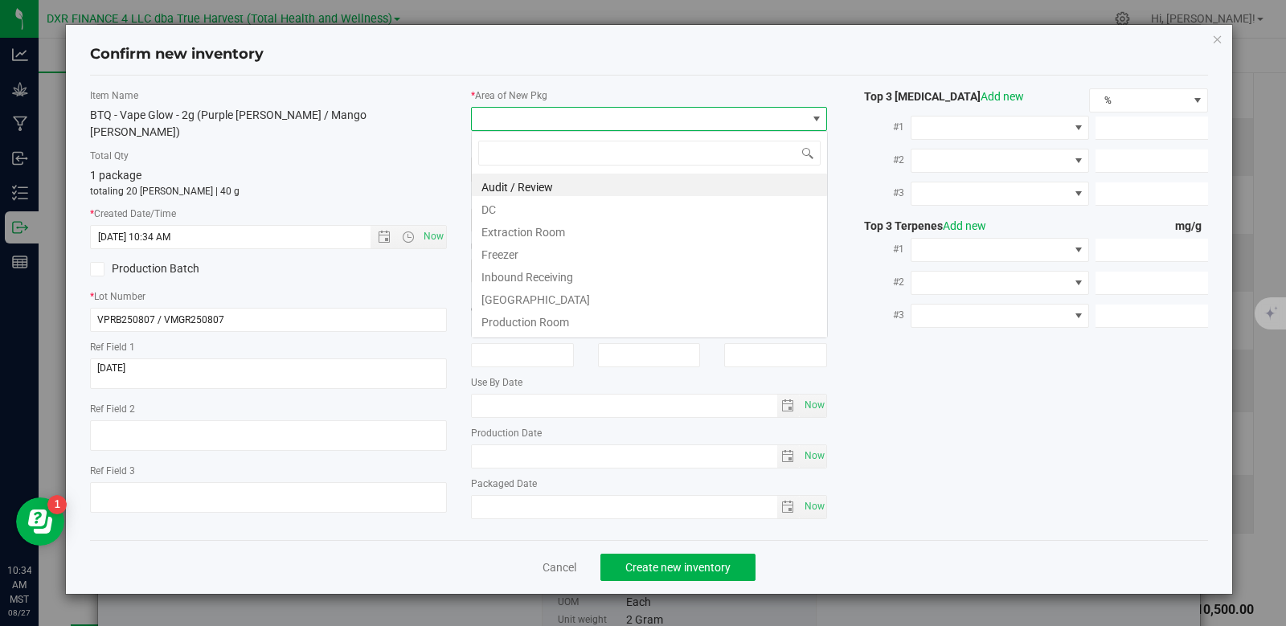
scroll to position [24, 357]
click at [535, 210] on li "DC" at bounding box center [649, 207] width 355 height 23
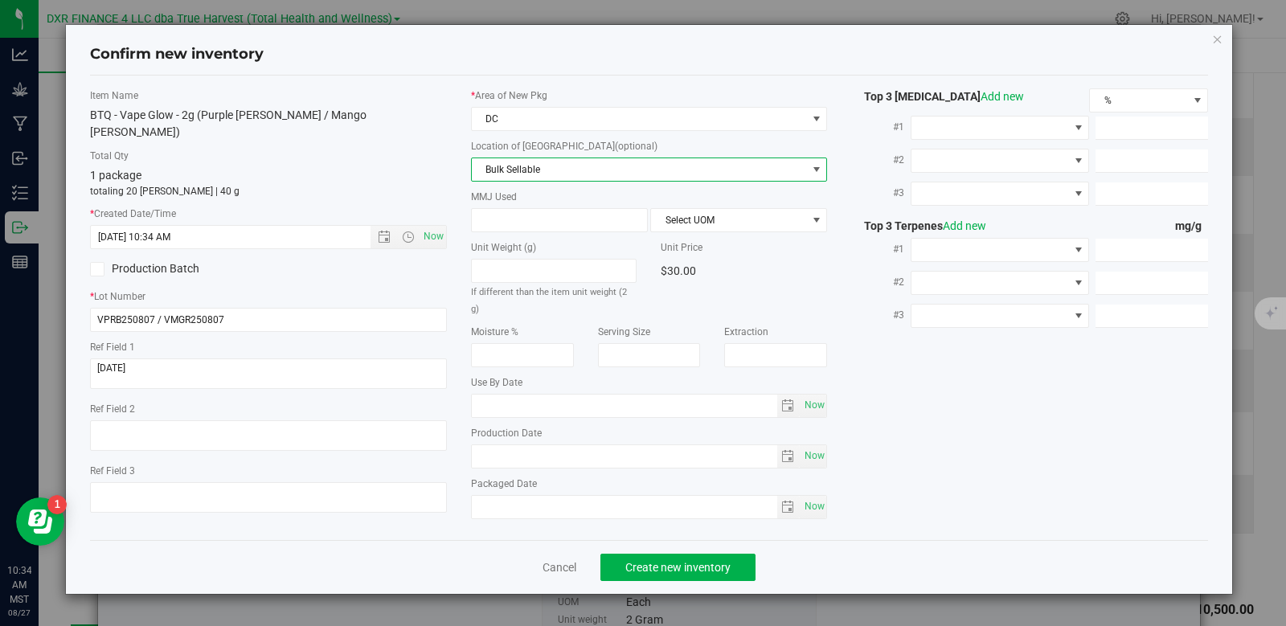
click at [554, 169] on span "Bulk Sellable" at bounding box center [639, 169] width 335 height 23
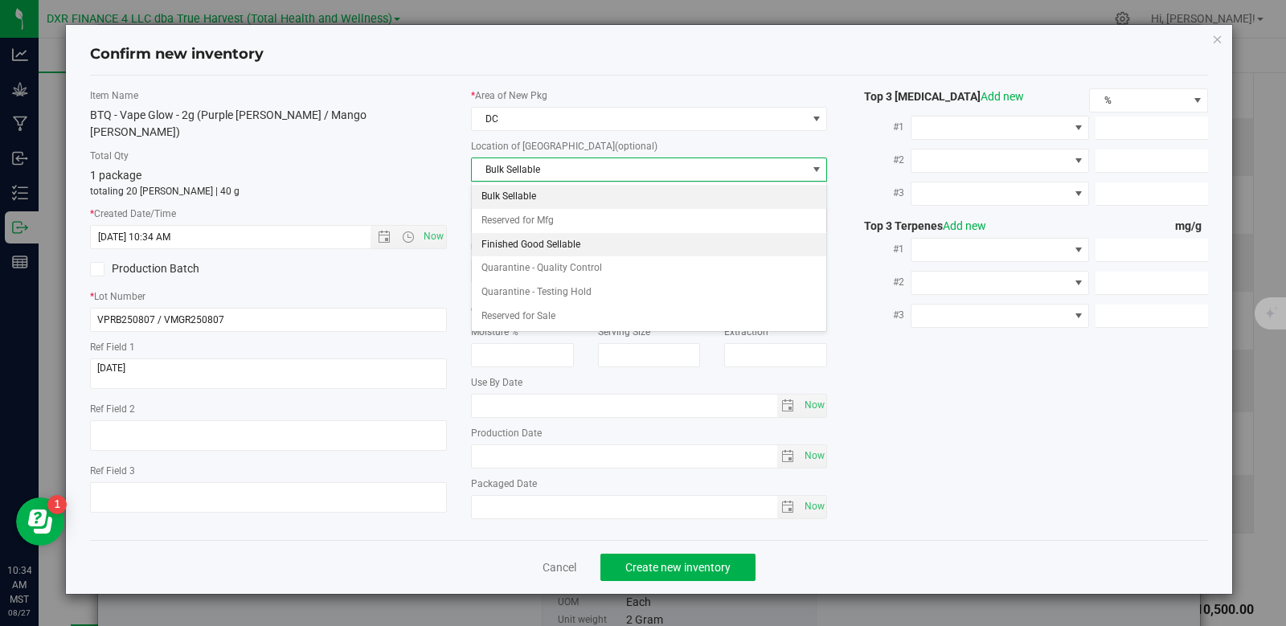
click at [538, 239] on li "Finished Good Sellable" at bounding box center [649, 245] width 355 height 24
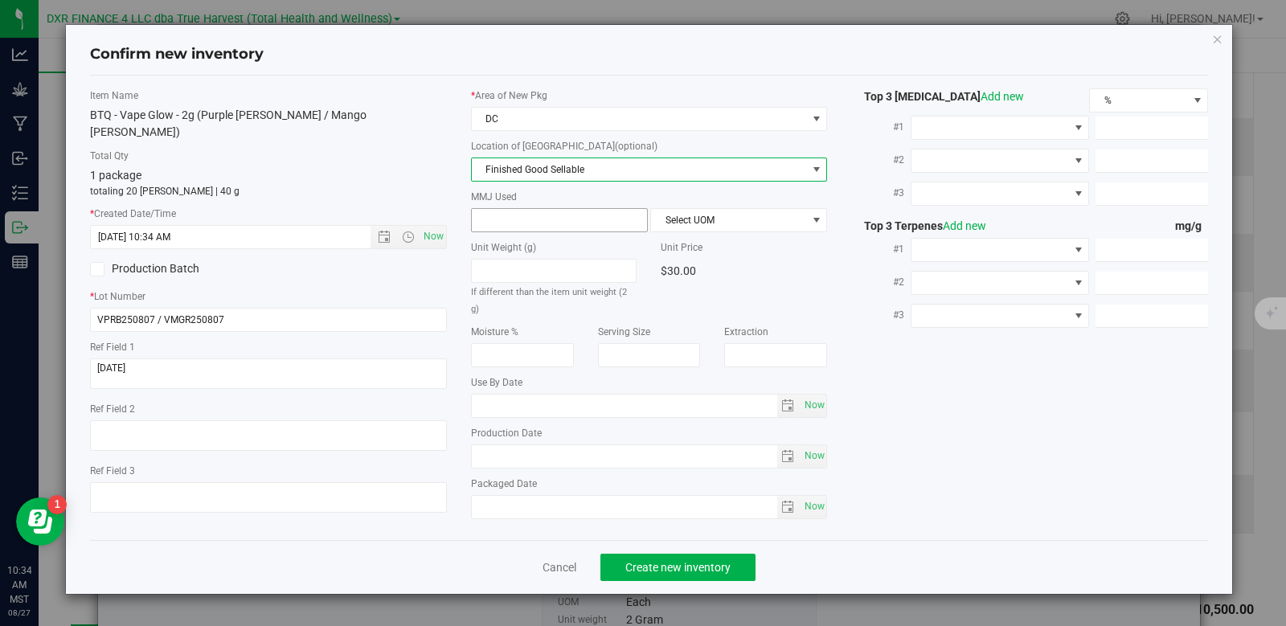
click at [530, 221] on span at bounding box center [559, 220] width 177 height 24
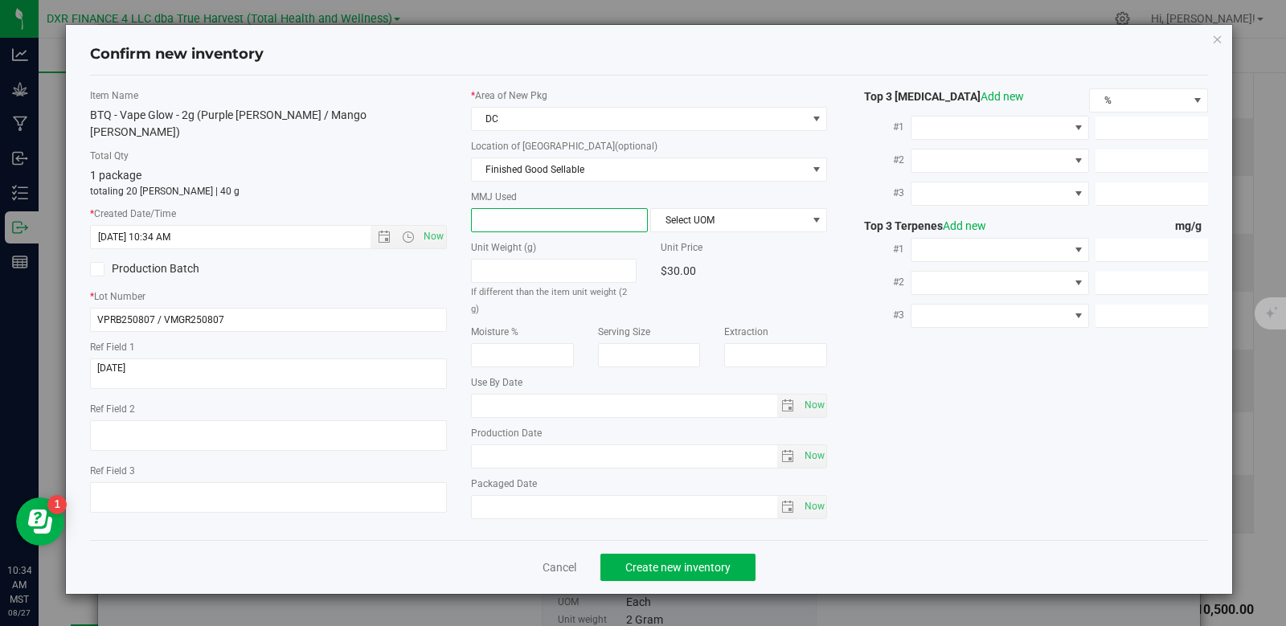
type input "2"
type input "2.0000"
click at [686, 229] on span "Select UOM" at bounding box center [728, 220] width 155 height 23
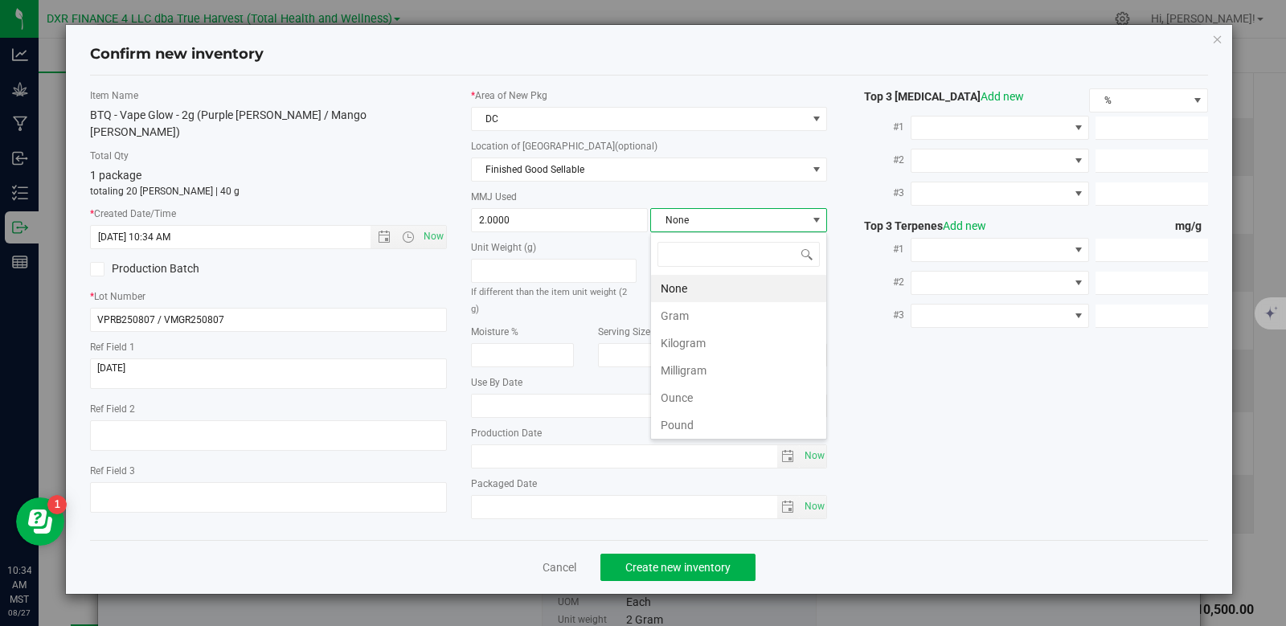
scroll to position [24, 177]
click at [716, 311] on li "Gram" at bounding box center [738, 315] width 175 height 27
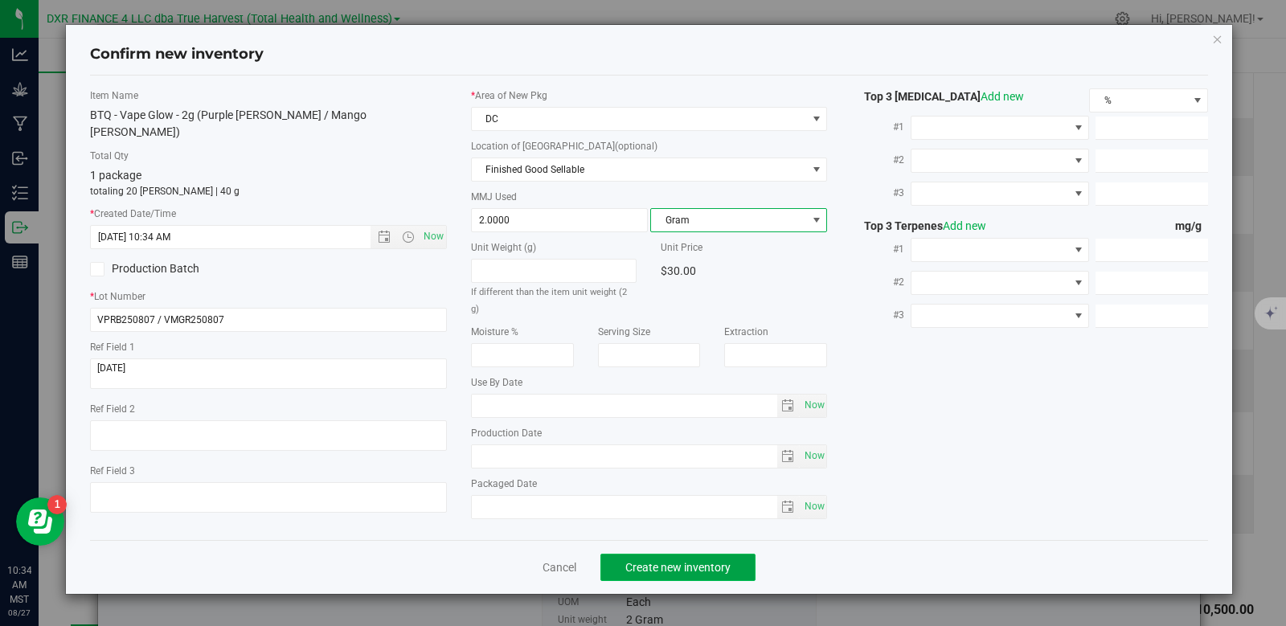
click at [700, 561] on span "Create new inventory" at bounding box center [677, 567] width 105 height 13
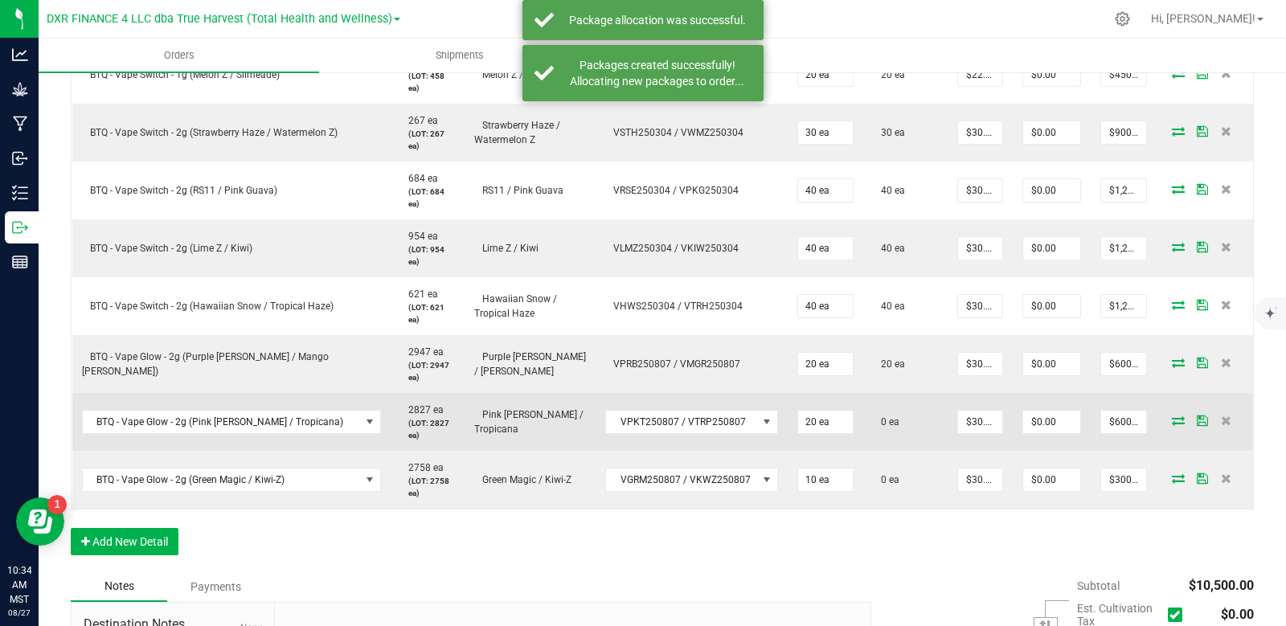
click at [1172, 418] on icon at bounding box center [1178, 420] width 13 height 10
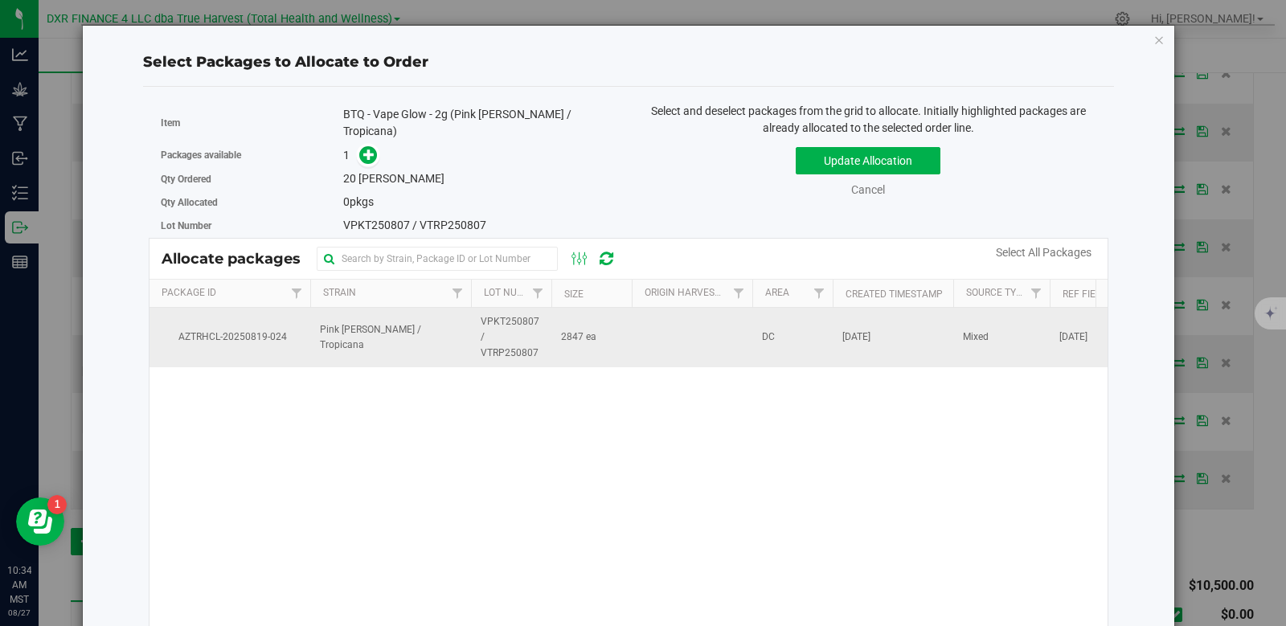
click at [555, 323] on td "2847 ea" at bounding box center [591, 337] width 80 height 59
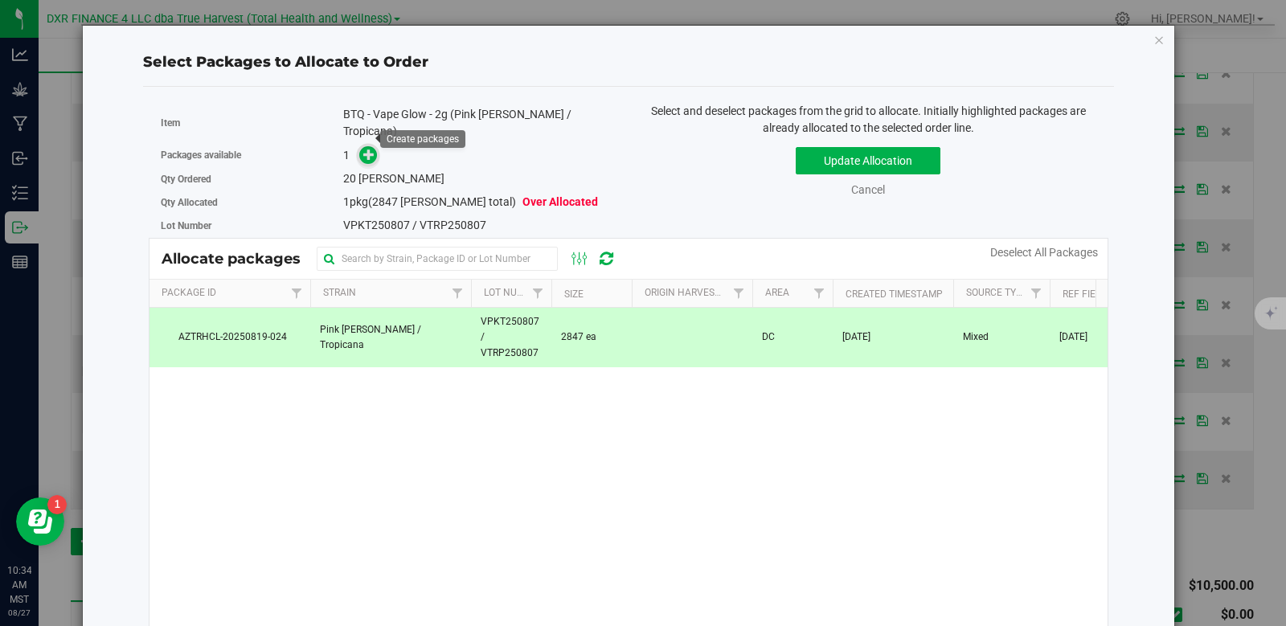
click at [366, 149] on icon at bounding box center [368, 154] width 11 height 11
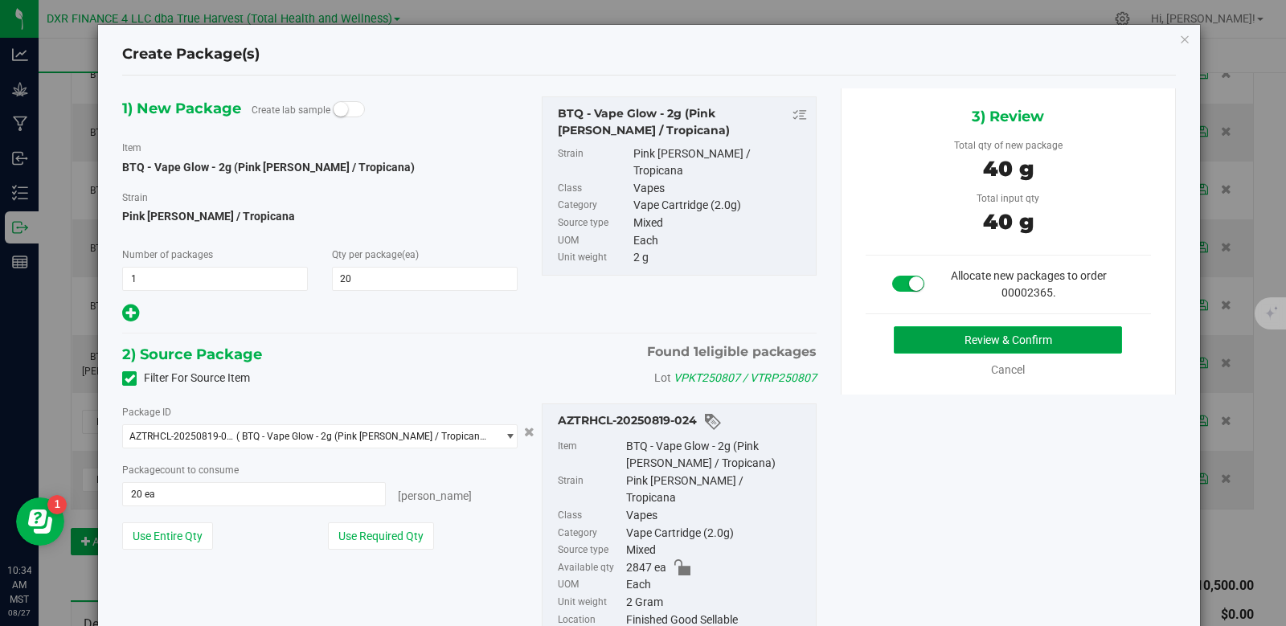
click at [1018, 331] on button "Review & Confirm" at bounding box center [1008, 339] width 228 height 27
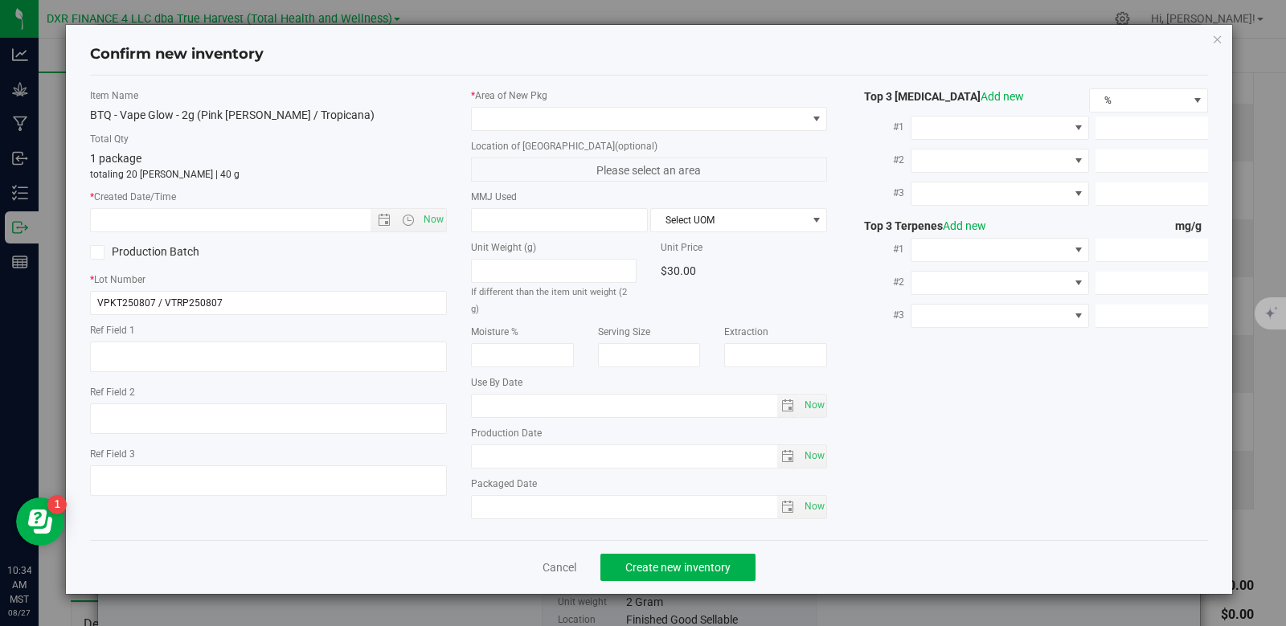
type textarea "[DATE]"
click at [181, 357] on textarea at bounding box center [268, 357] width 357 height 31
click at [194, 227] on input "text" at bounding box center [244, 220] width 307 height 23
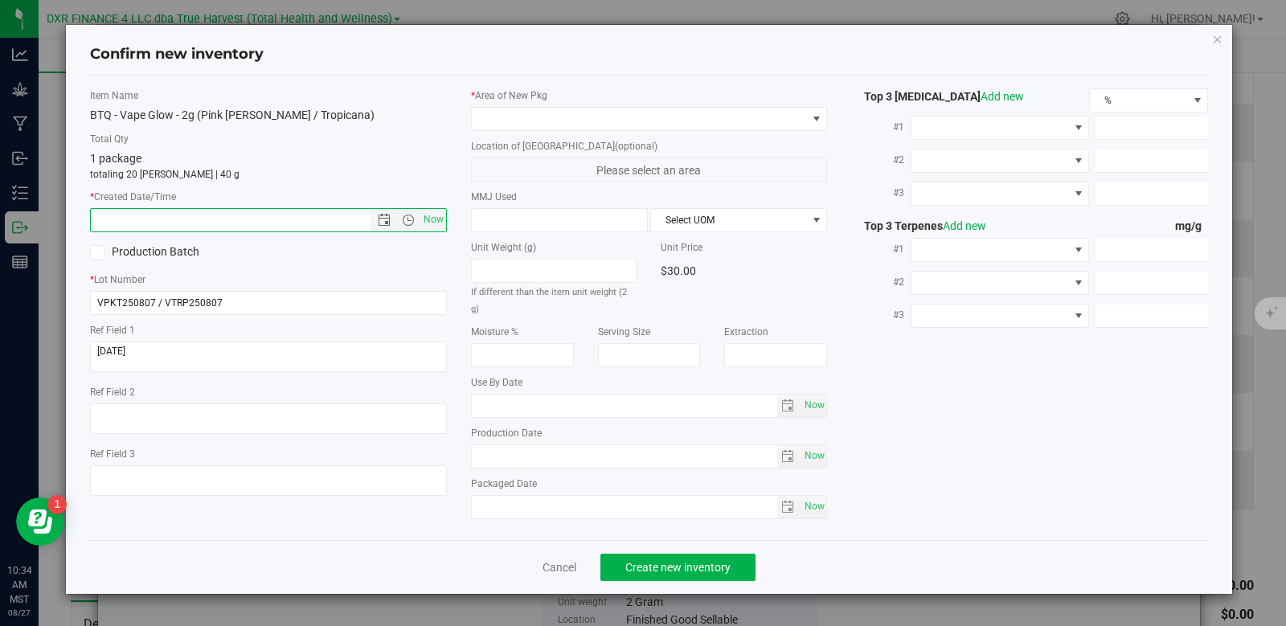
paste input "[DATE]"
type input "[DATE] 10:34 AM"
click at [507, 119] on span at bounding box center [639, 119] width 335 height 23
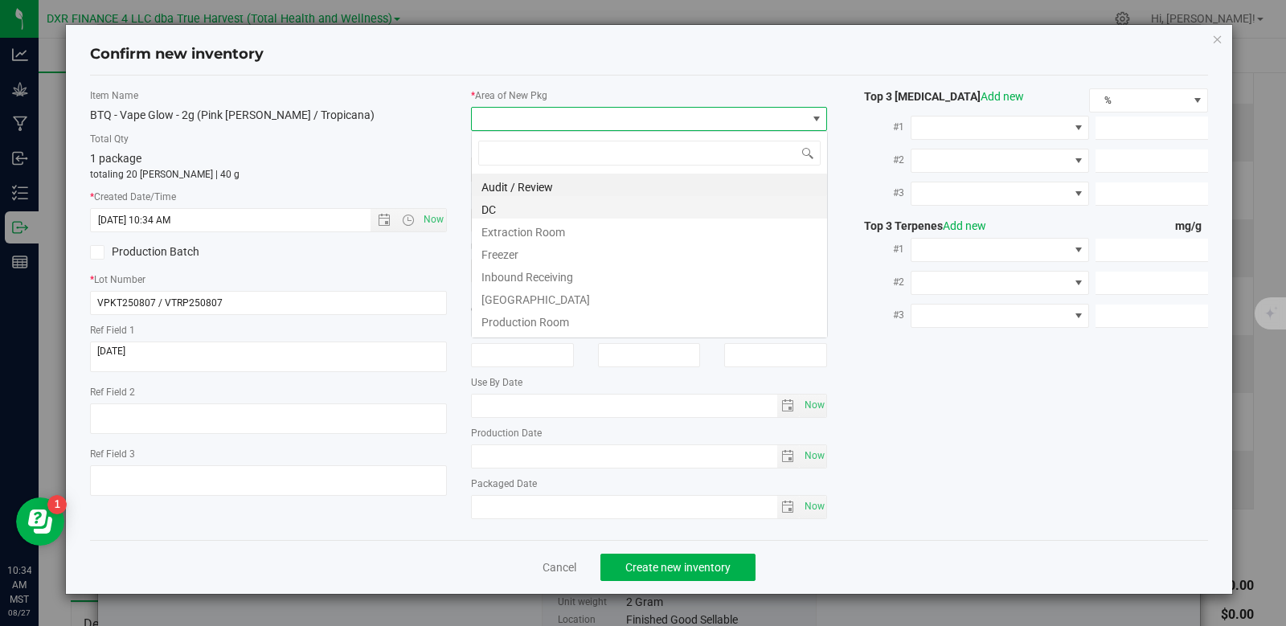
scroll to position [24, 357]
click at [525, 211] on li "DC" at bounding box center [649, 207] width 355 height 23
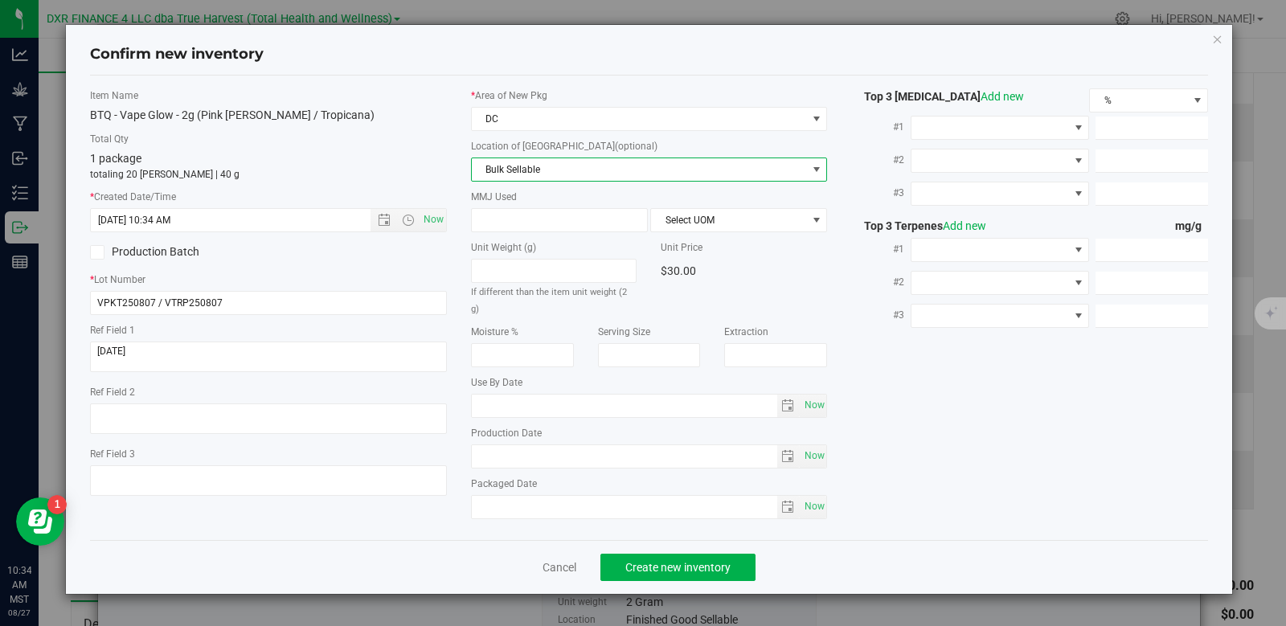
click at [549, 163] on span "Bulk Sellable" at bounding box center [639, 169] width 335 height 23
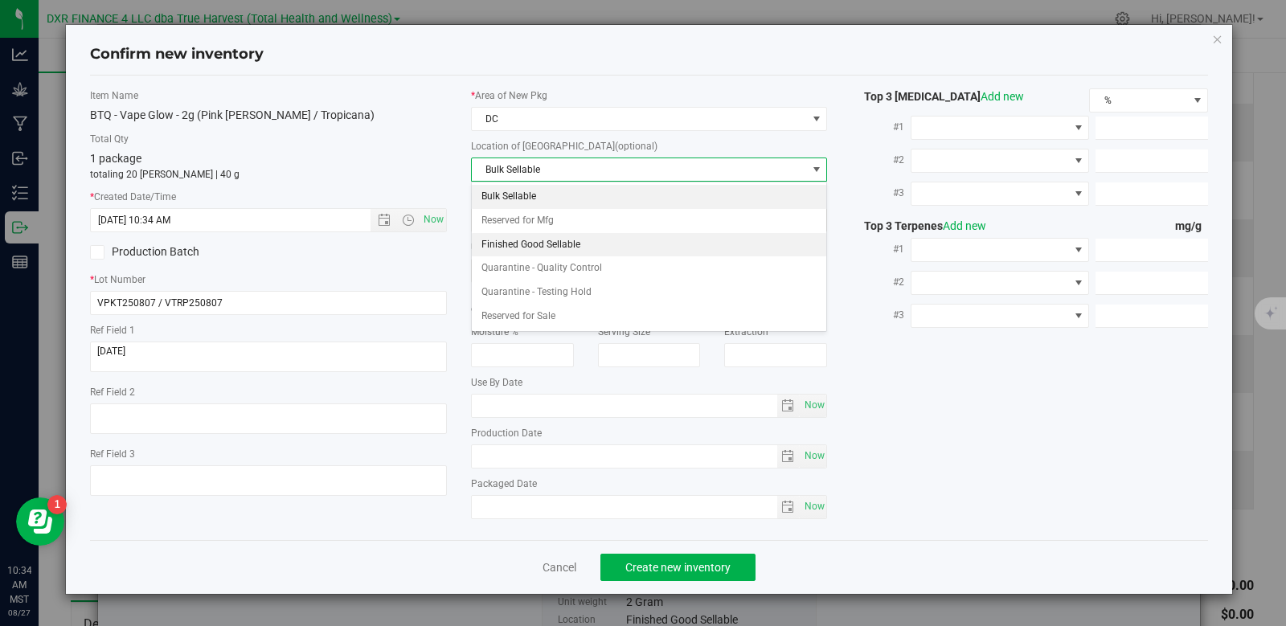
click at [549, 241] on li "Finished Good Sellable" at bounding box center [649, 245] width 355 height 24
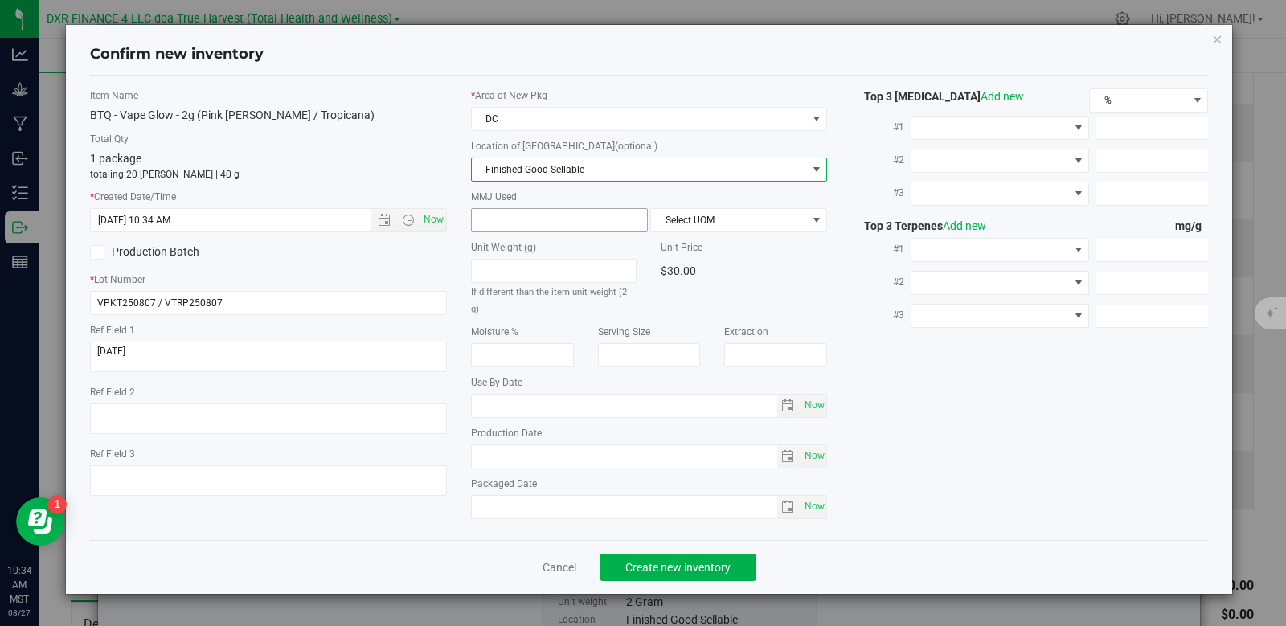
click at [567, 216] on span at bounding box center [559, 220] width 177 height 24
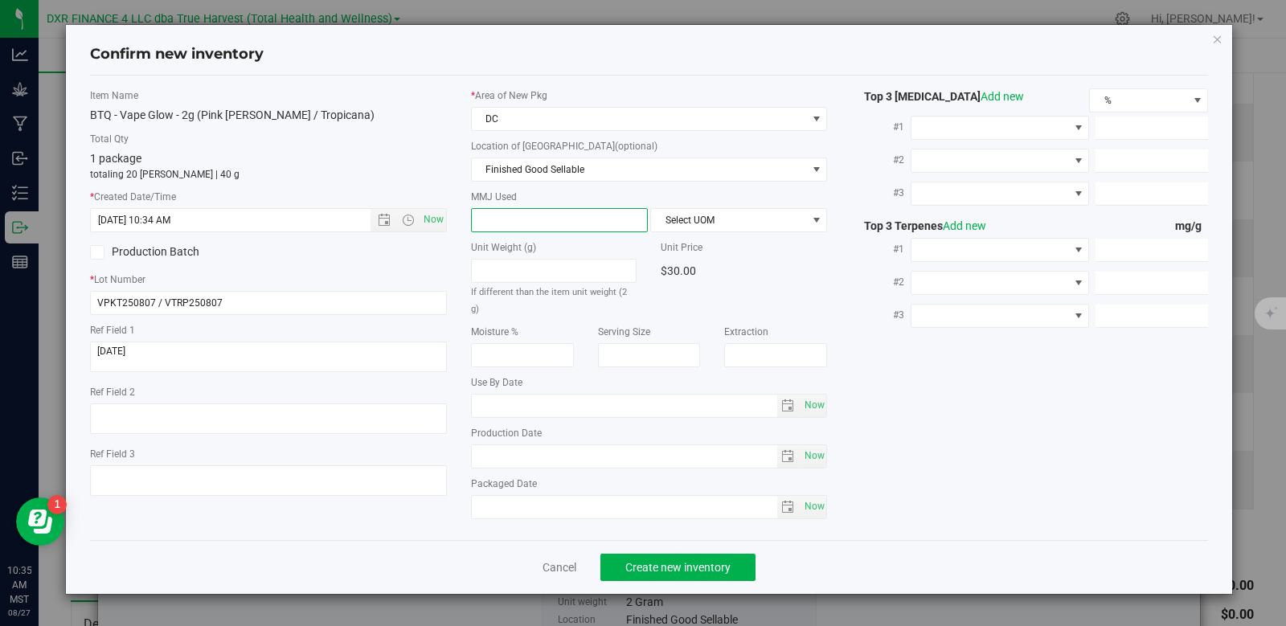
type input "2"
type input "2.0000"
click at [716, 229] on span "Select UOM" at bounding box center [728, 220] width 155 height 23
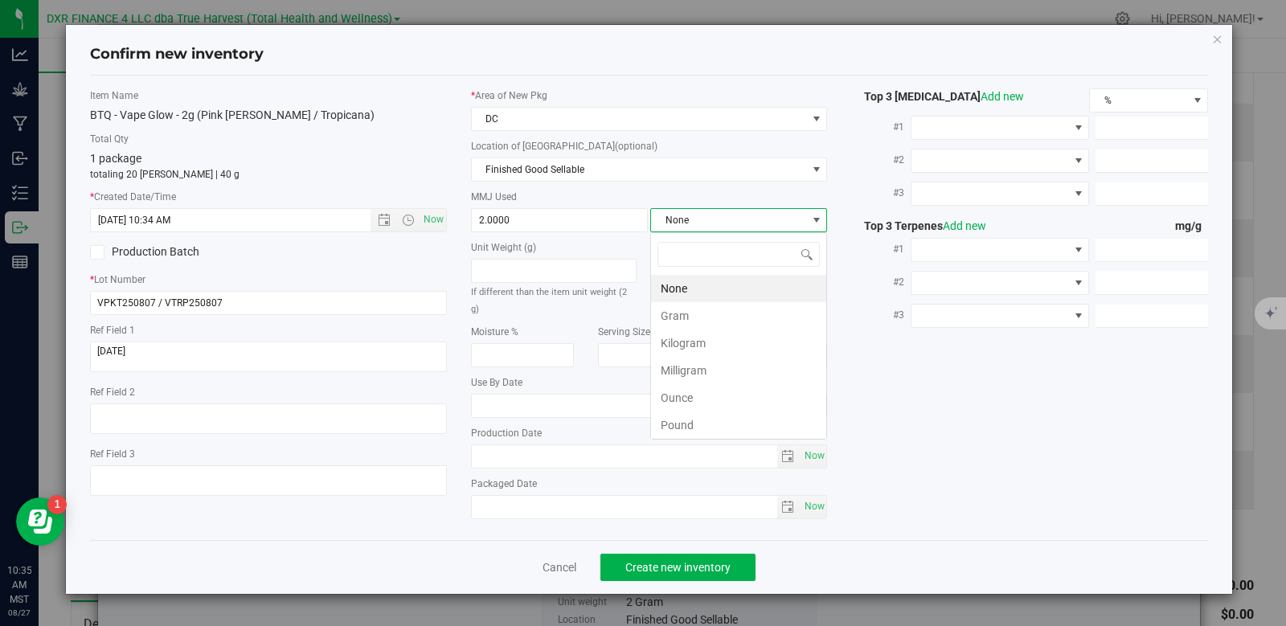
scroll to position [24, 177]
click at [714, 313] on li "Gram" at bounding box center [738, 315] width 175 height 27
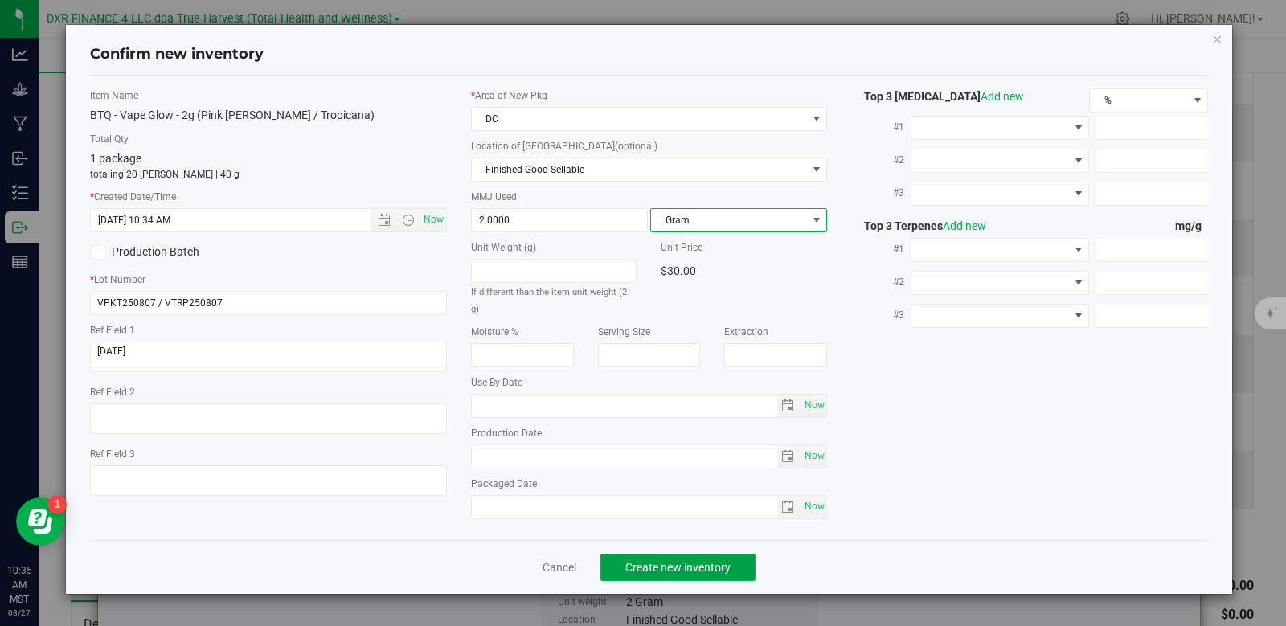
click at [683, 561] on span "Create new inventory" at bounding box center [677, 567] width 105 height 13
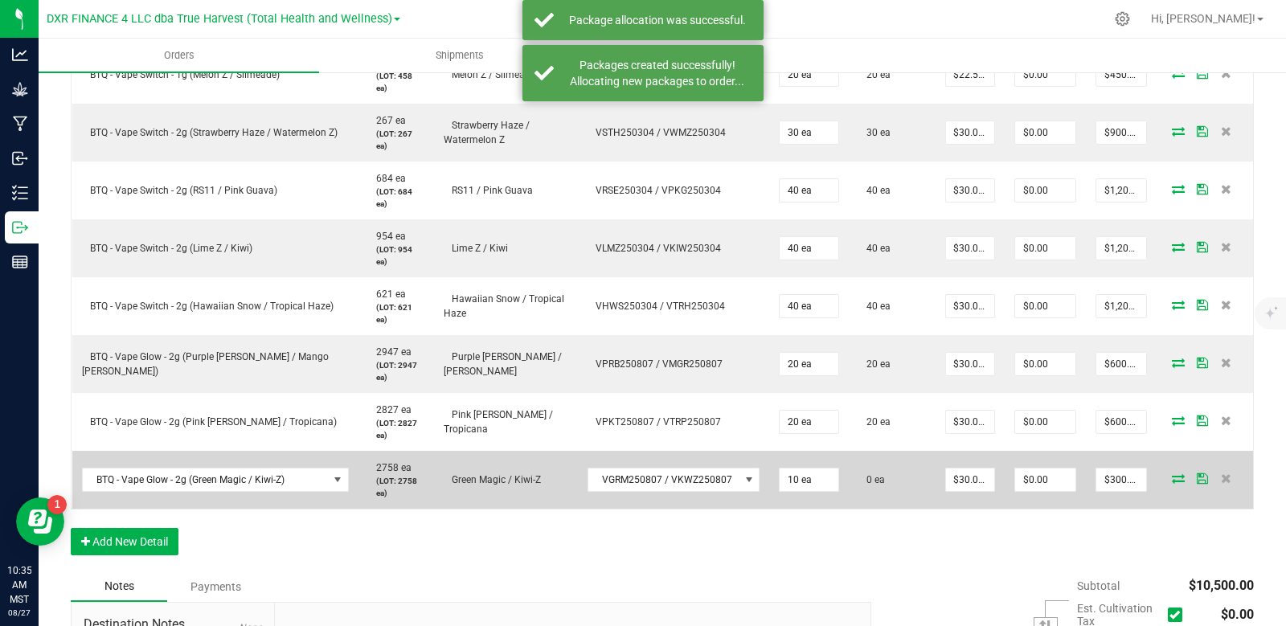
click at [1172, 480] on icon at bounding box center [1178, 478] width 13 height 10
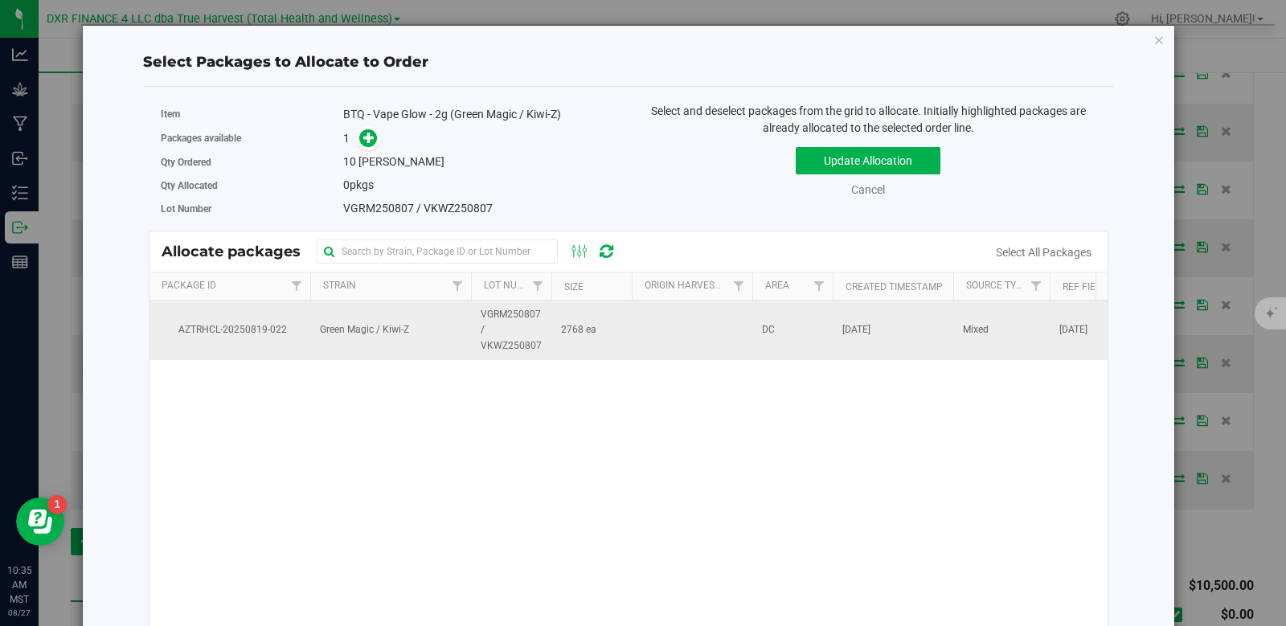
click at [616, 342] on td "2768 ea" at bounding box center [591, 330] width 80 height 59
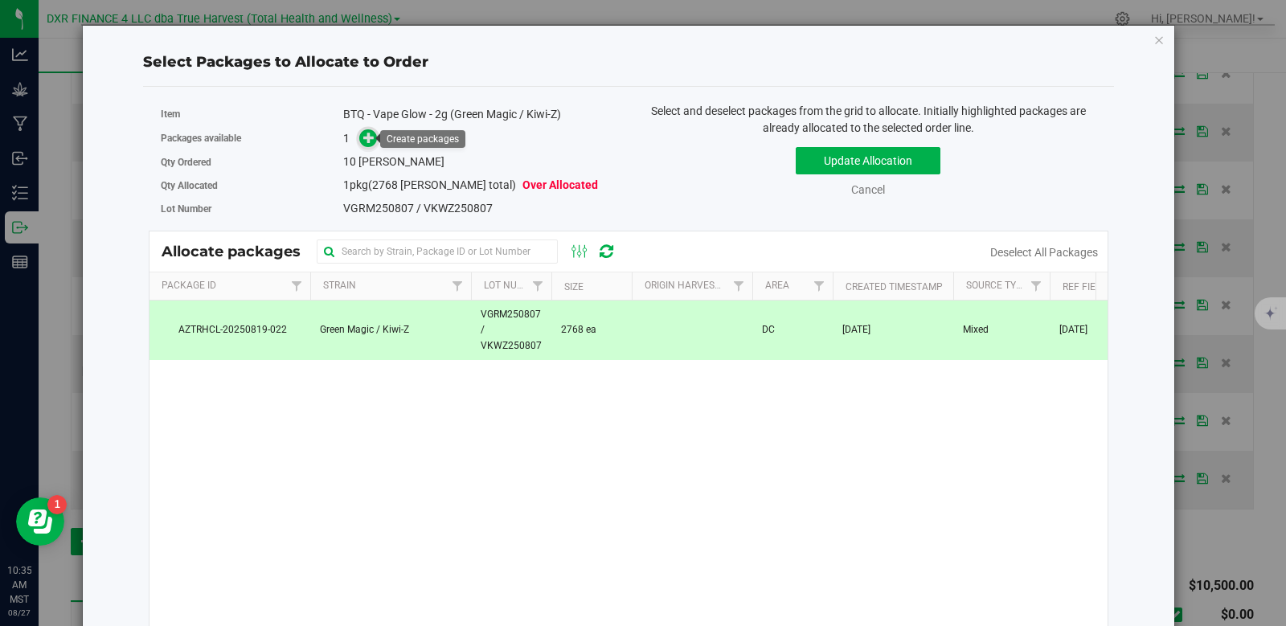
click at [364, 132] on icon at bounding box center [368, 137] width 11 height 11
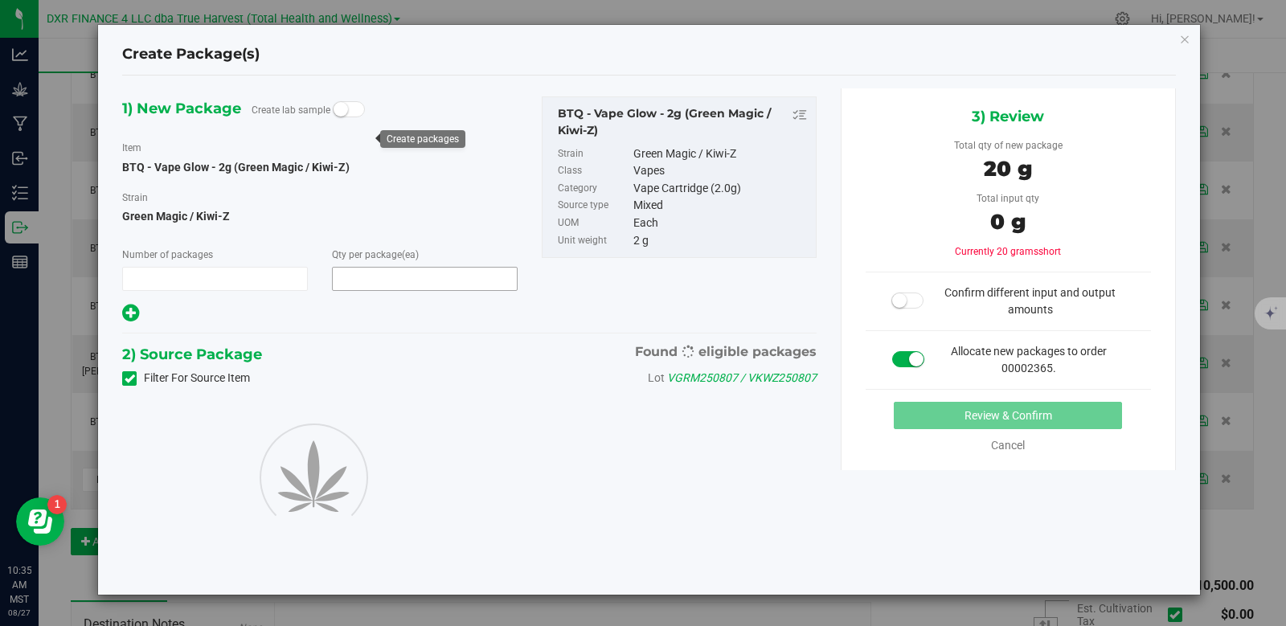
type input "1"
type input "10"
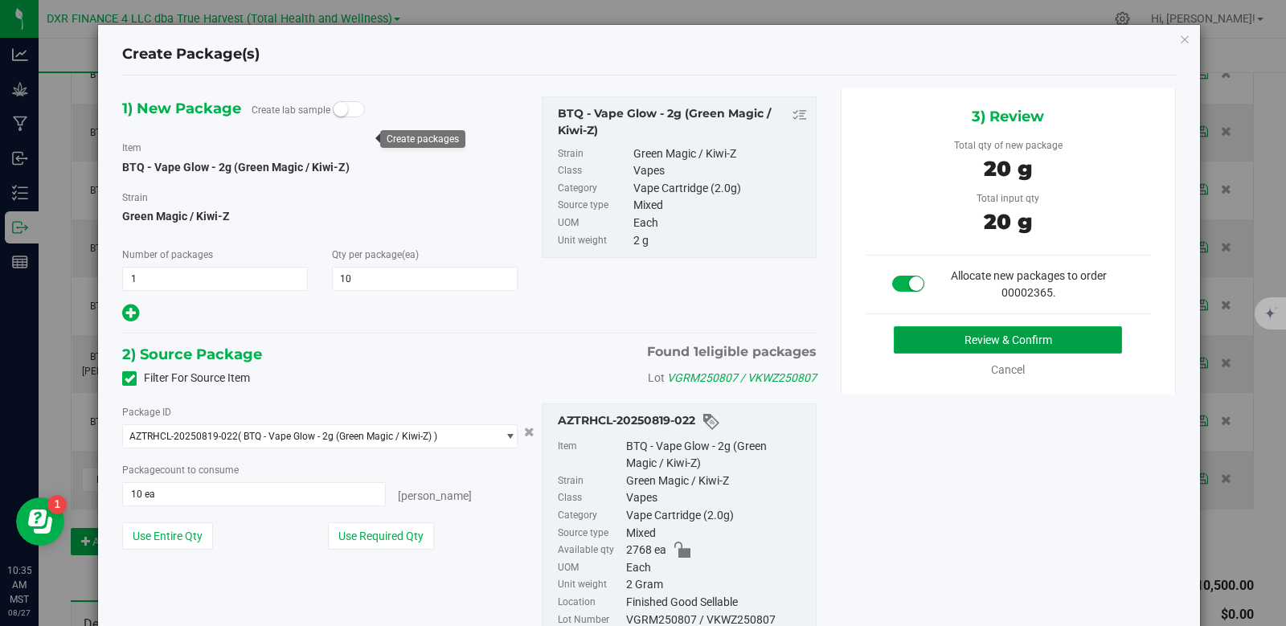
click at [948, 346] on button "Review & Confirm" at bounding box center [1008, 339] width 228 height 27
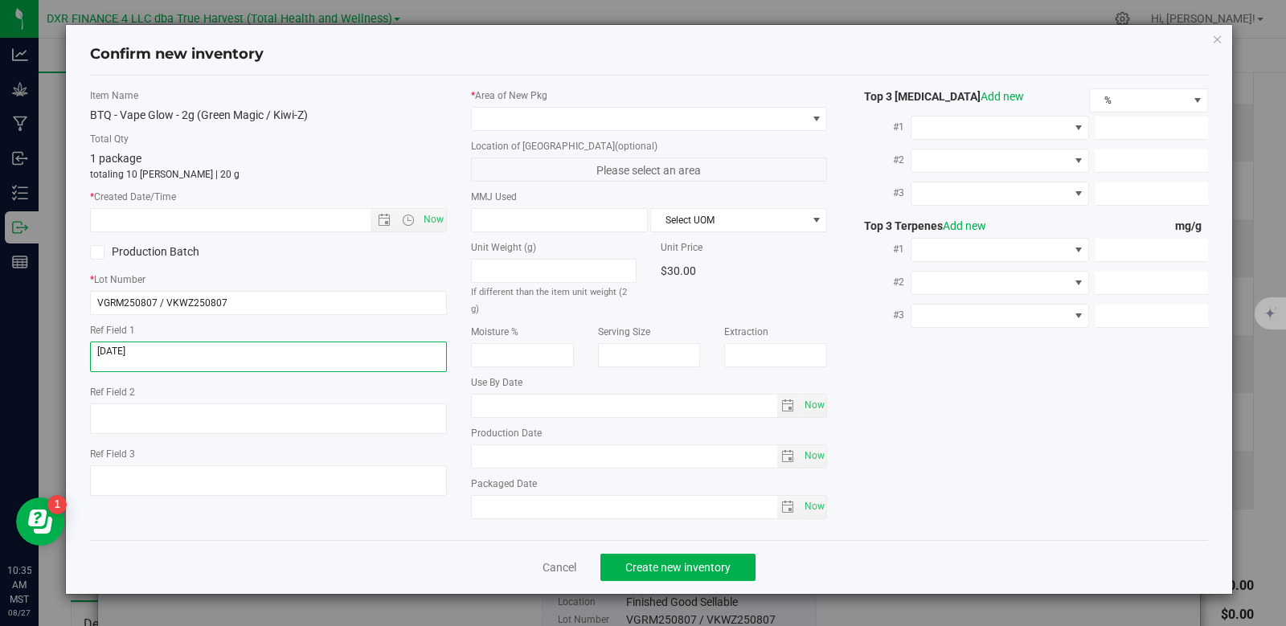
click at [168, 346] on textarea at bounding box center [268, 357] width 357 height 31
click at [169, 346] on textarea at bounding box center [268, 357] width 357 height 31
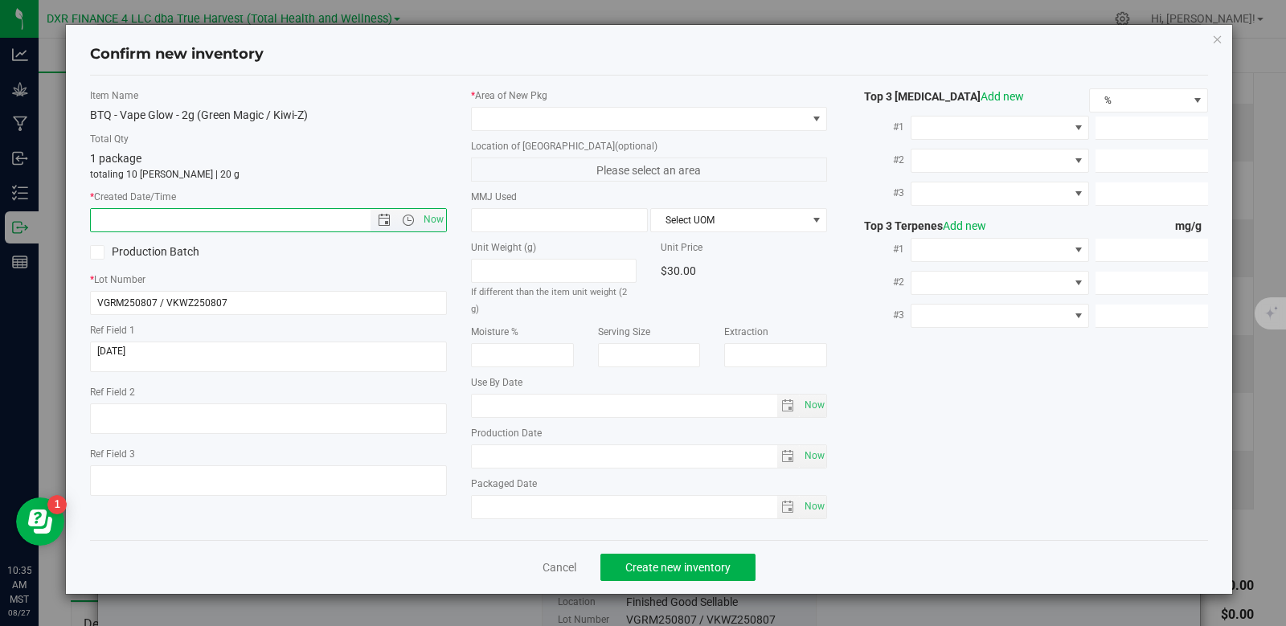
click at [198, 213] on input "text" at bounding box center [244, 220] width 307 height 23
paste input "[DATE]"
click at [552, 117] on span at bounding box center [639, 119] width 335 height 23
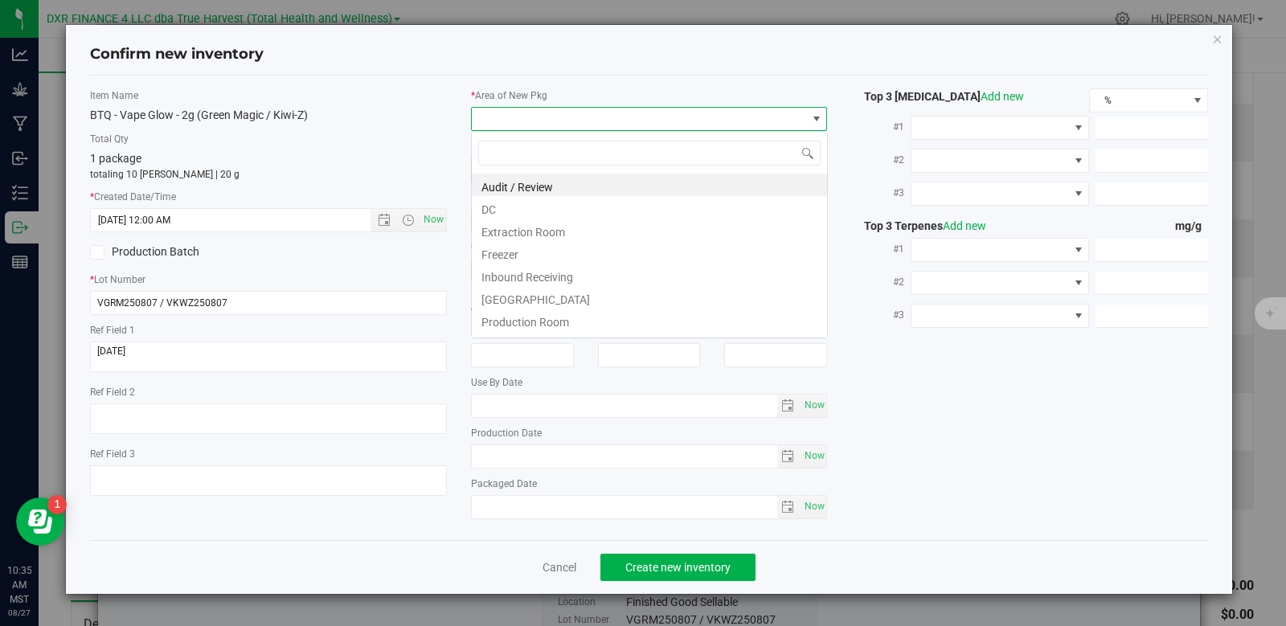
type input "[DATE] 10:35 AM"
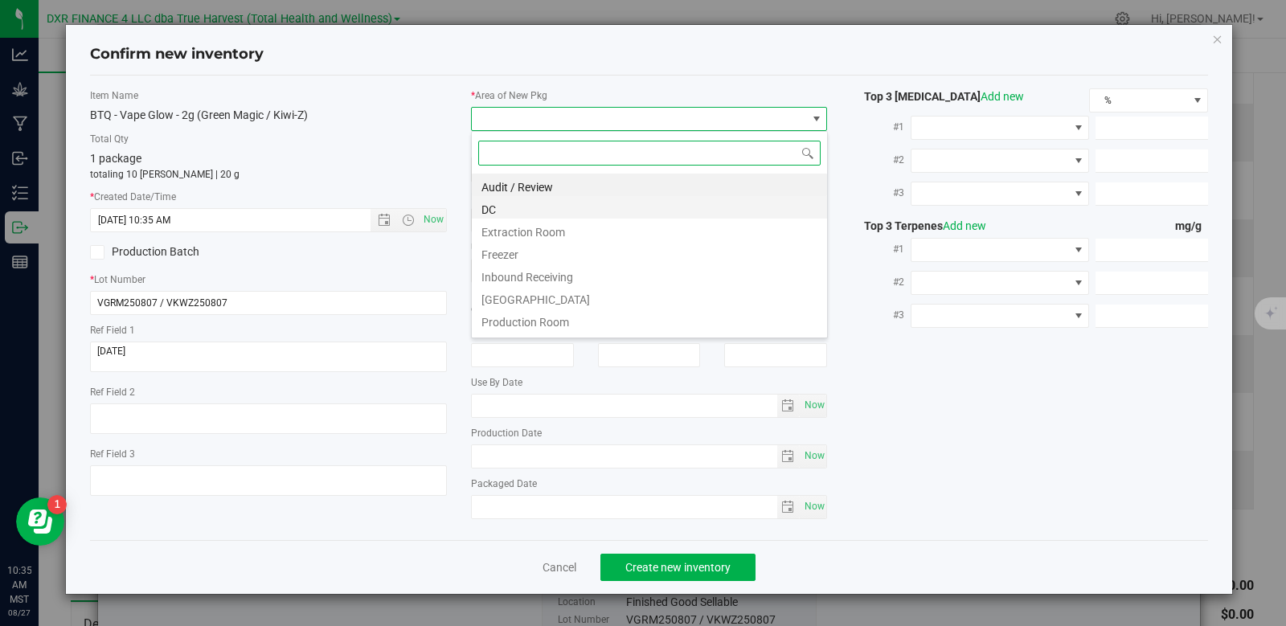
scroll to position [24, 357]
click at [539, 207] on li "DC" at bounding box center [649, 207] width 355 height 23
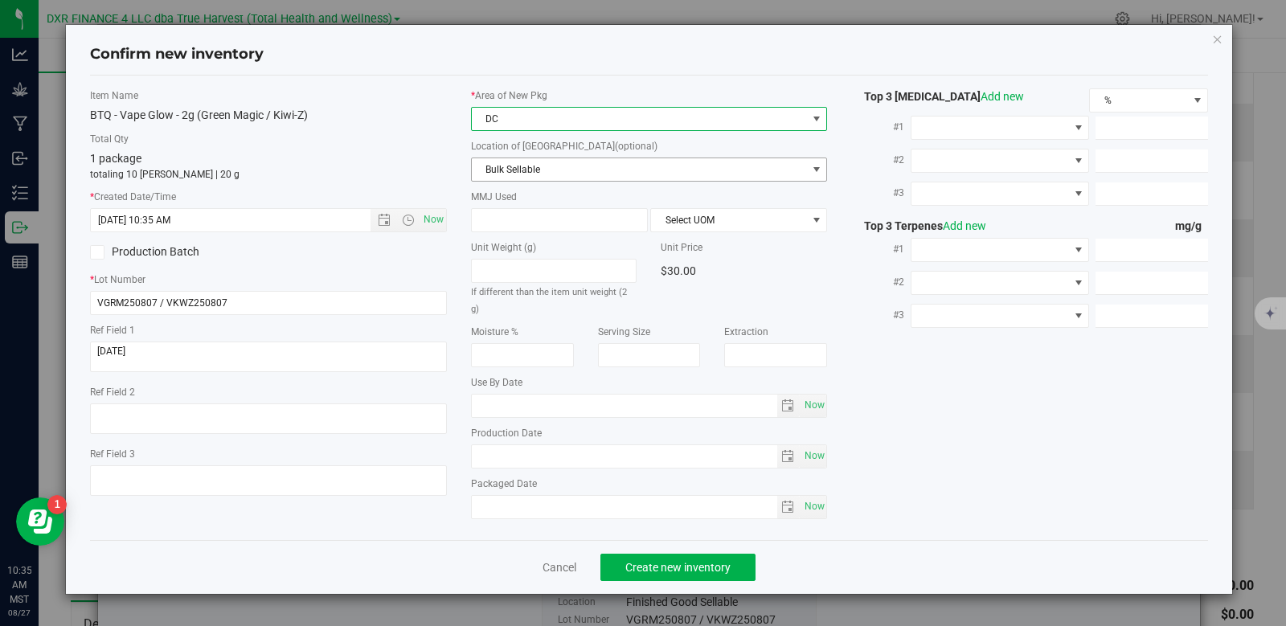
click at [547, 170] on span "Bulk Sellable" at bounding box center [639, 169] width 335 height 23
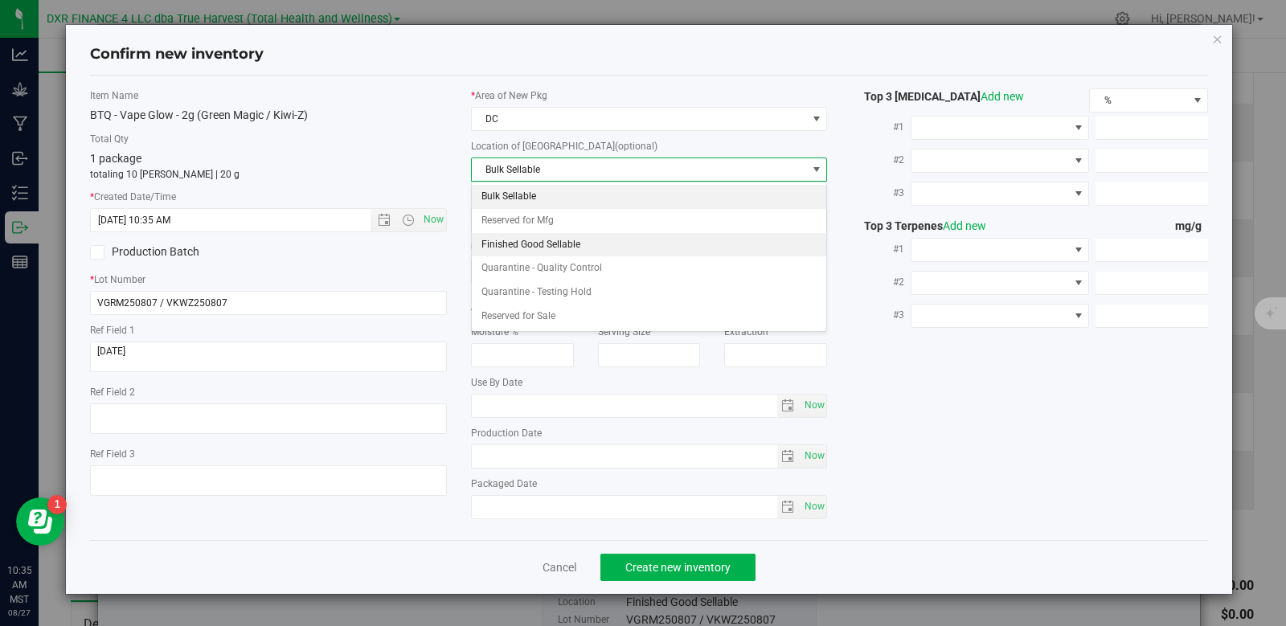
click at [600, 240] on li "Finished Good Sellable" at bounding box center [649, 245] width 355 height 24
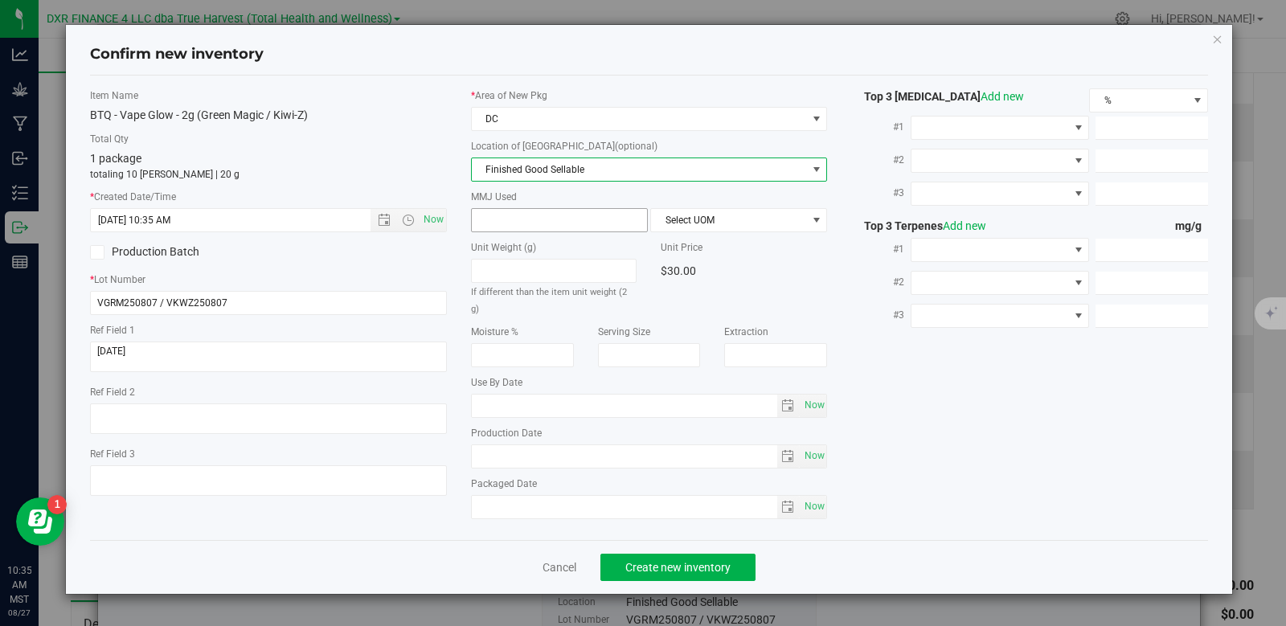
click at [570, 213] on span at bounding box center [559, 220] width 177 height 24
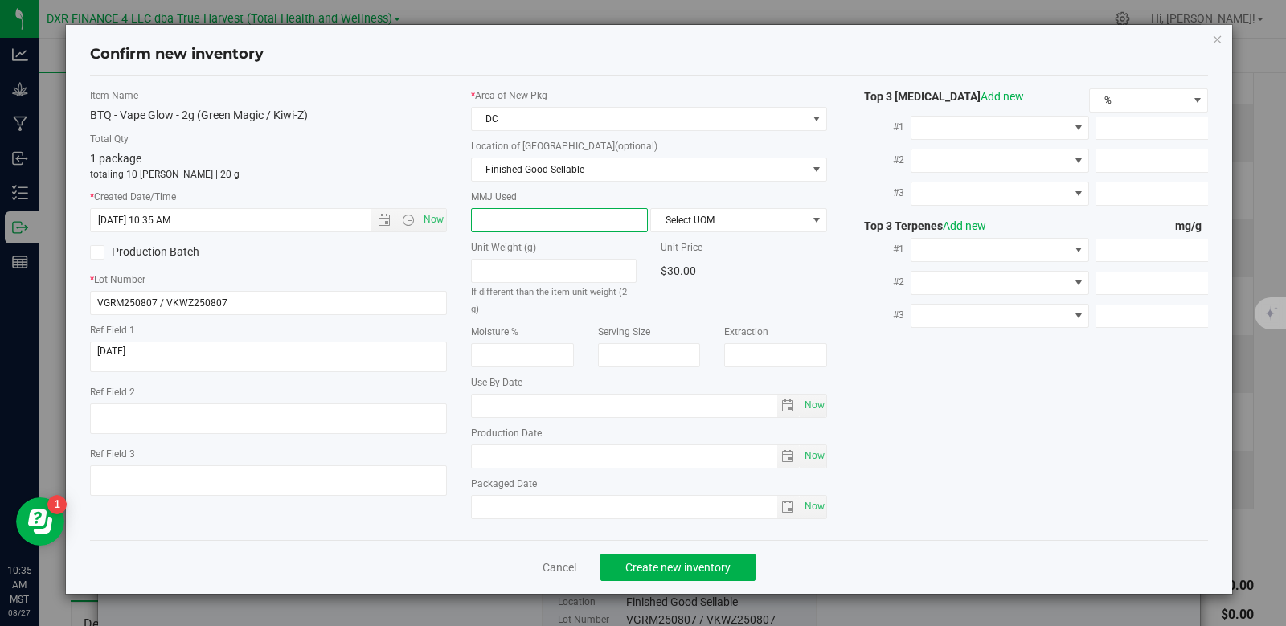
type input "2"
type input "2.0000"
click at [726, 221] on span "Select UOM" at bounding box center [728, 220] width 155 height 23
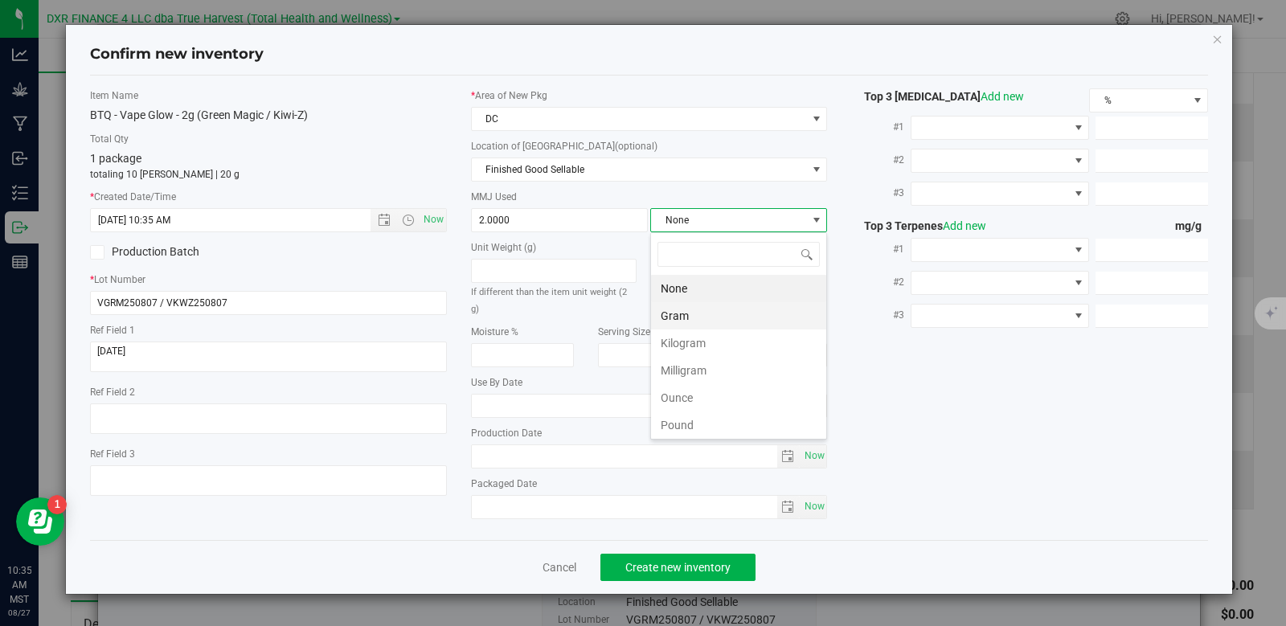
scroll to position [24, 177]
click at [697, 324] on li "Gram" at bounding box center [738, 315] width 175 height 27
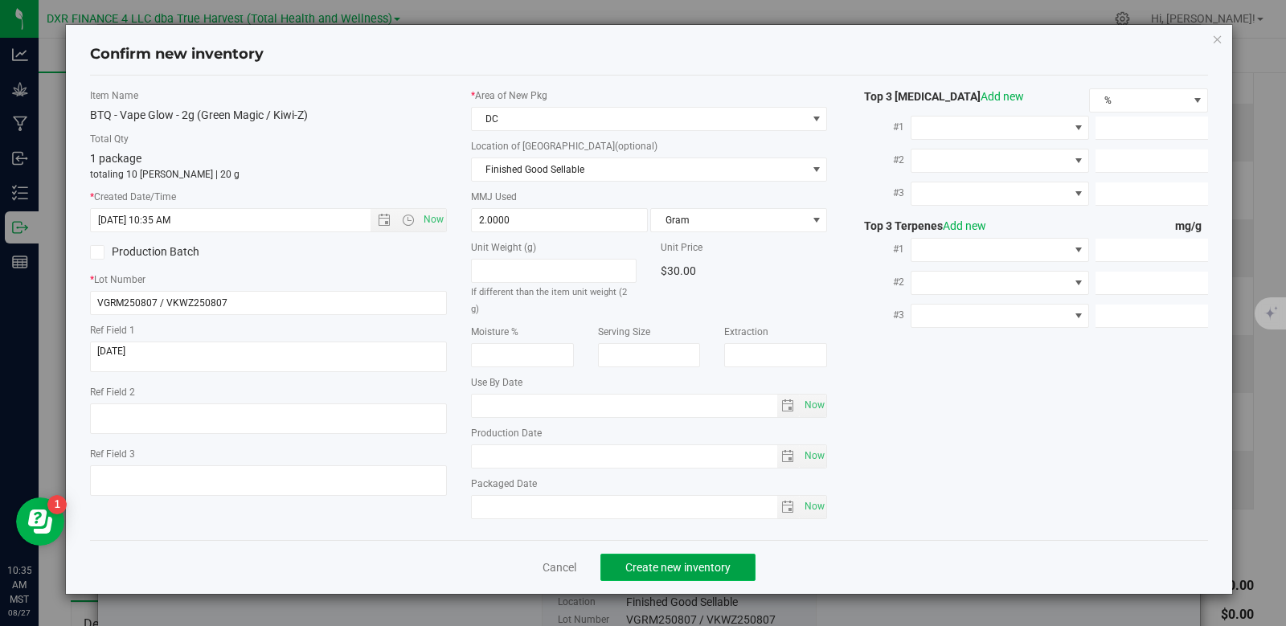
click at [686, 561] on span "Create new inventory" at bounding box center [677, 567] width 105 height 13
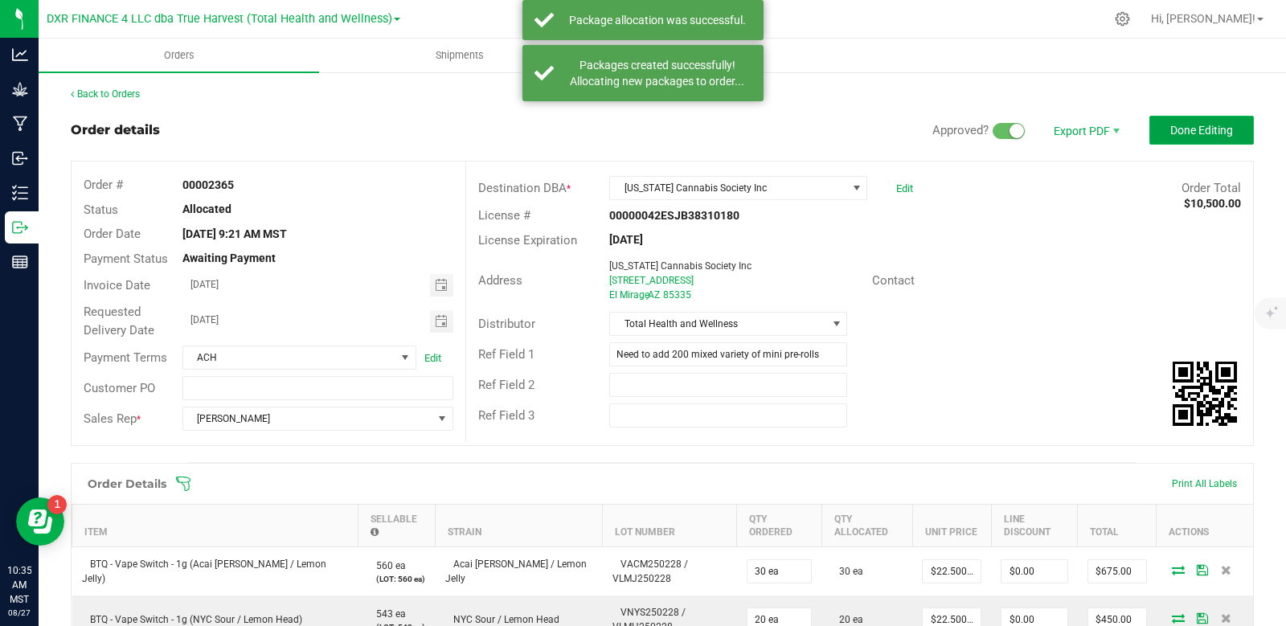
click at [1156, 132] on button "Done Editing" at bounding box center [1201, 130] width 104 height 29
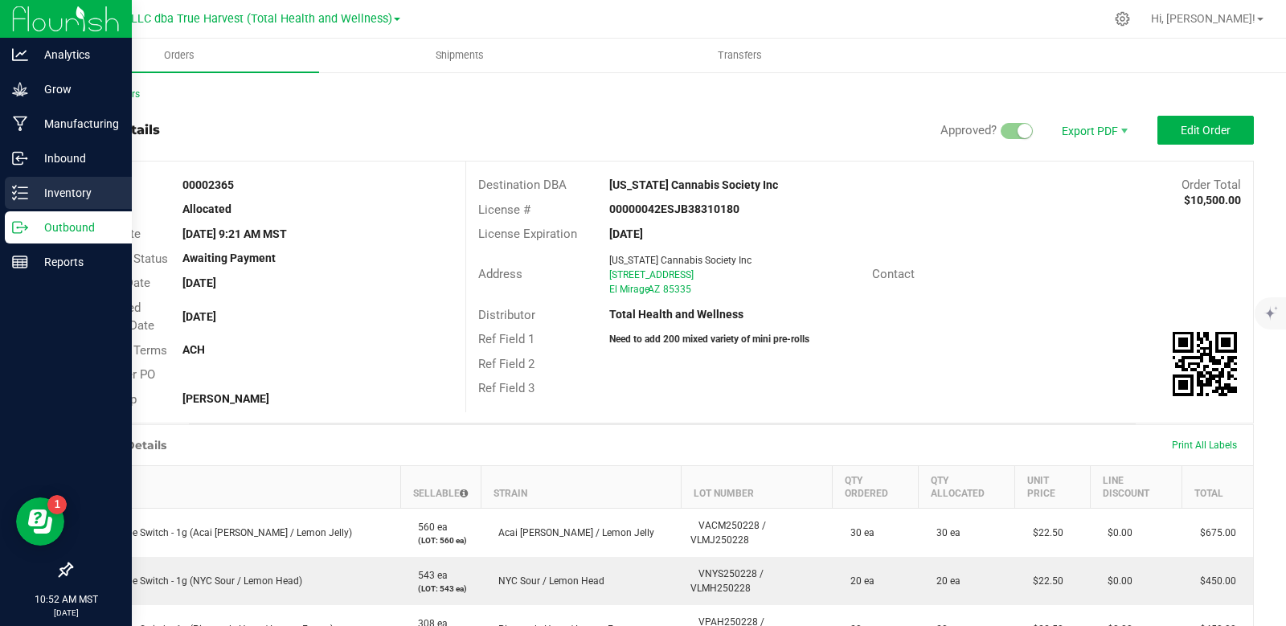
click at [21, 194] on icon at bounding box center [20, 193] width 16 height 16
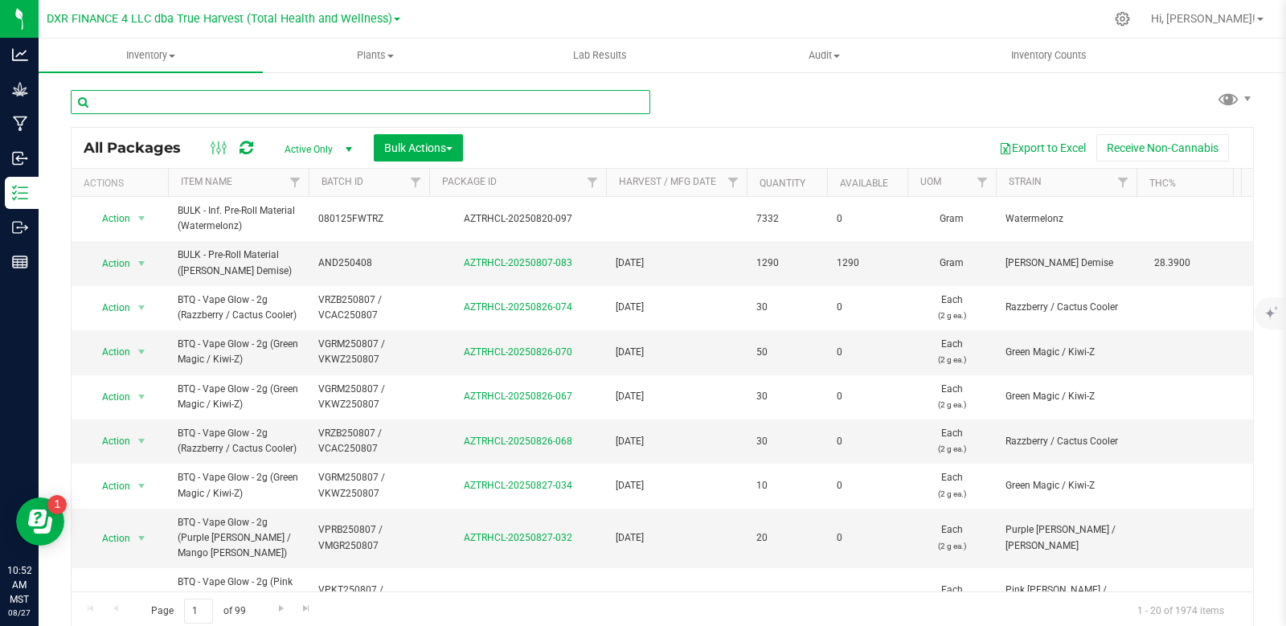
click at [283, 99] on input "text" at bounding box center [360, 102] width 579 height 24
type input "AZTRHCL-20250512-016"
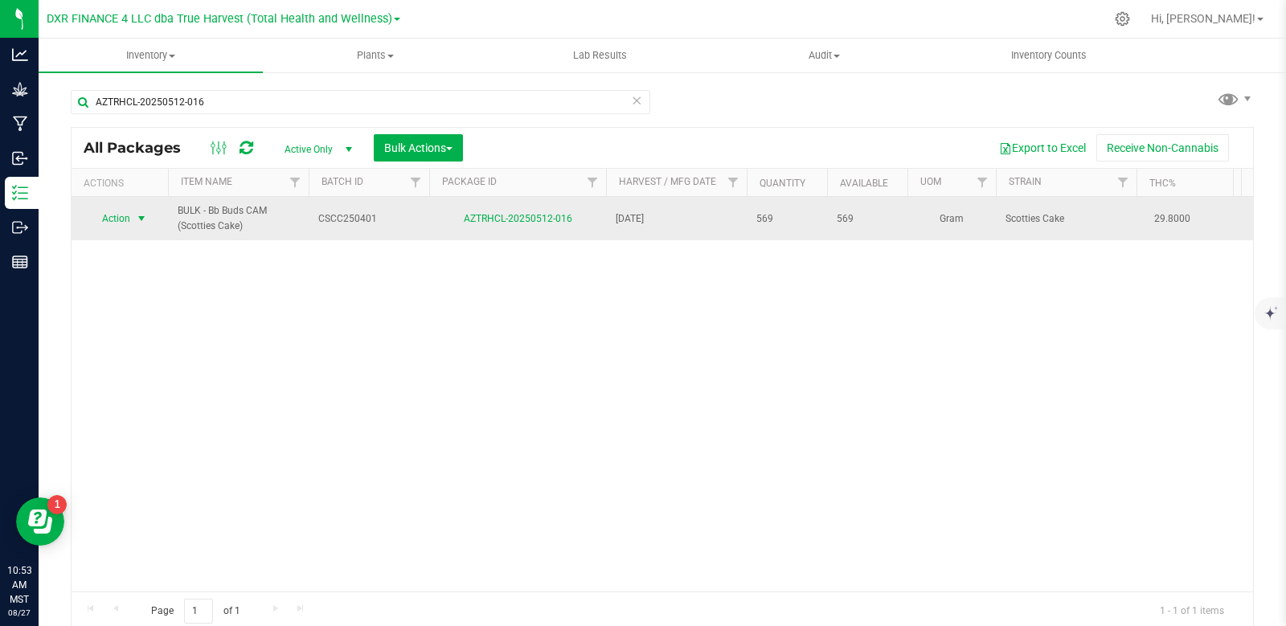
click at [135, 219] on span "select" at bounding box center [141, 218] width 13 height 13
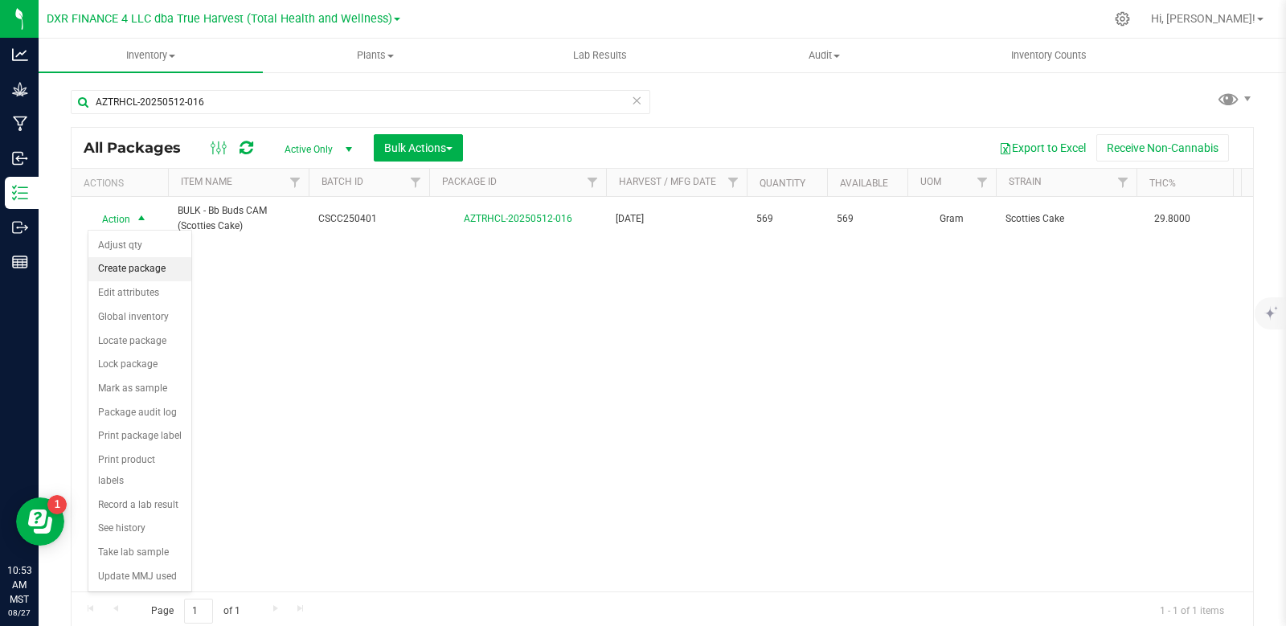
click at [132, 275] on li "Create package" at bounding box center [139, 269] width 103 height 24
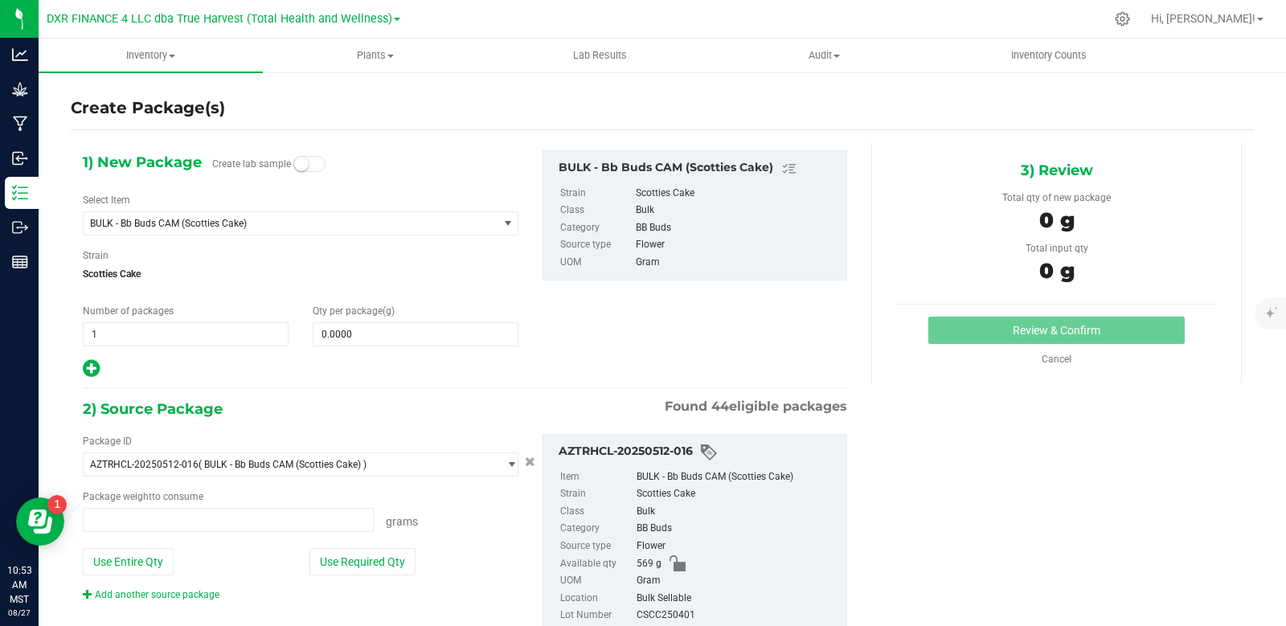
type input "0.0000 g"
click at [379, 343] on span at bounding box center [416, 334] width 206 height 24
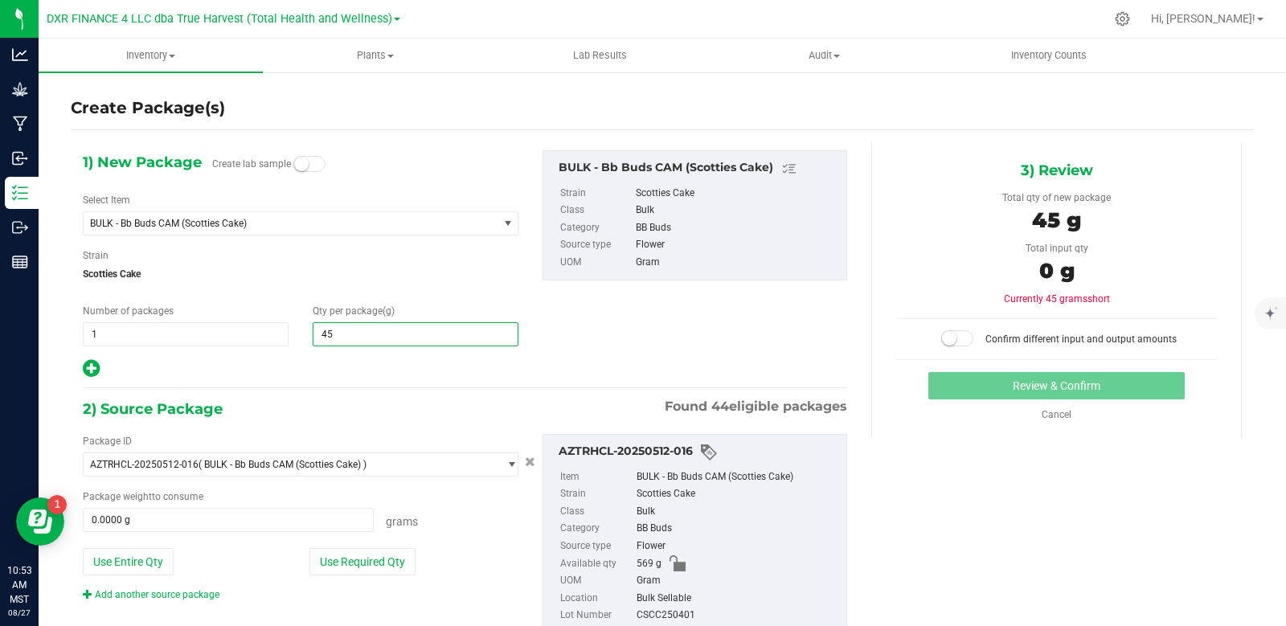
type input "454"
type input "454.0000"
click at [375, 405] on div "2) Source Package Found 44 eligible packages" at bounding box center [465, 409] width 764 height 24
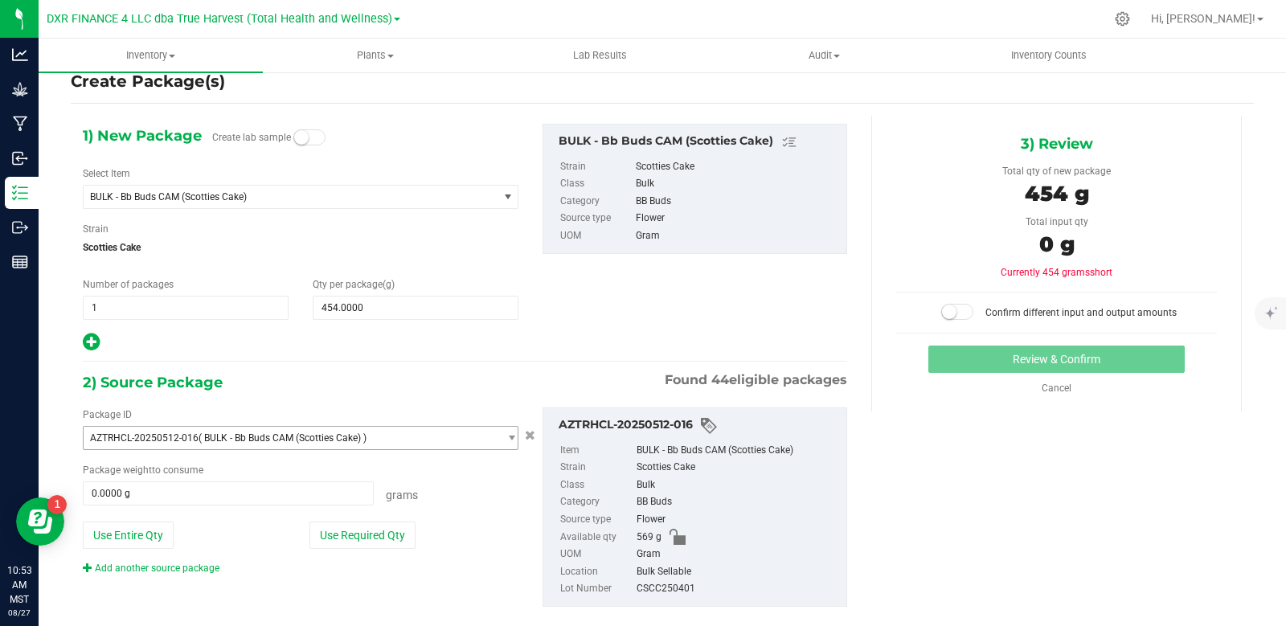
scroll to position [53, 0]
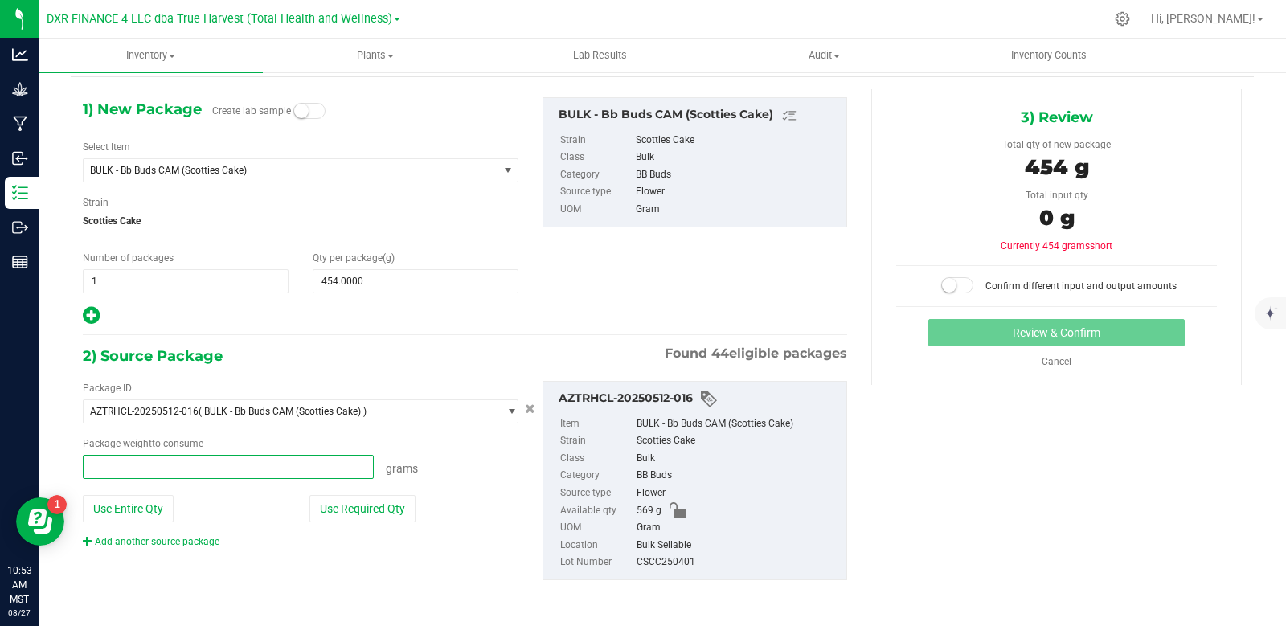
click at [245, 471] on span at bounding box center [228, 467] width 291 height 24
type input "468"
type input "468.0000 g"
drag, startPoint x: 827, startPoint y: 247, endPoint x: 845, endPoint y: 248, distance: 17.8
click at [827, 248] on div "1) New Package Create lab sample Select Item BULK - Bb Buds CAM (Scotties Cake)…" at bounding box center [465, 211] width 788 height 229
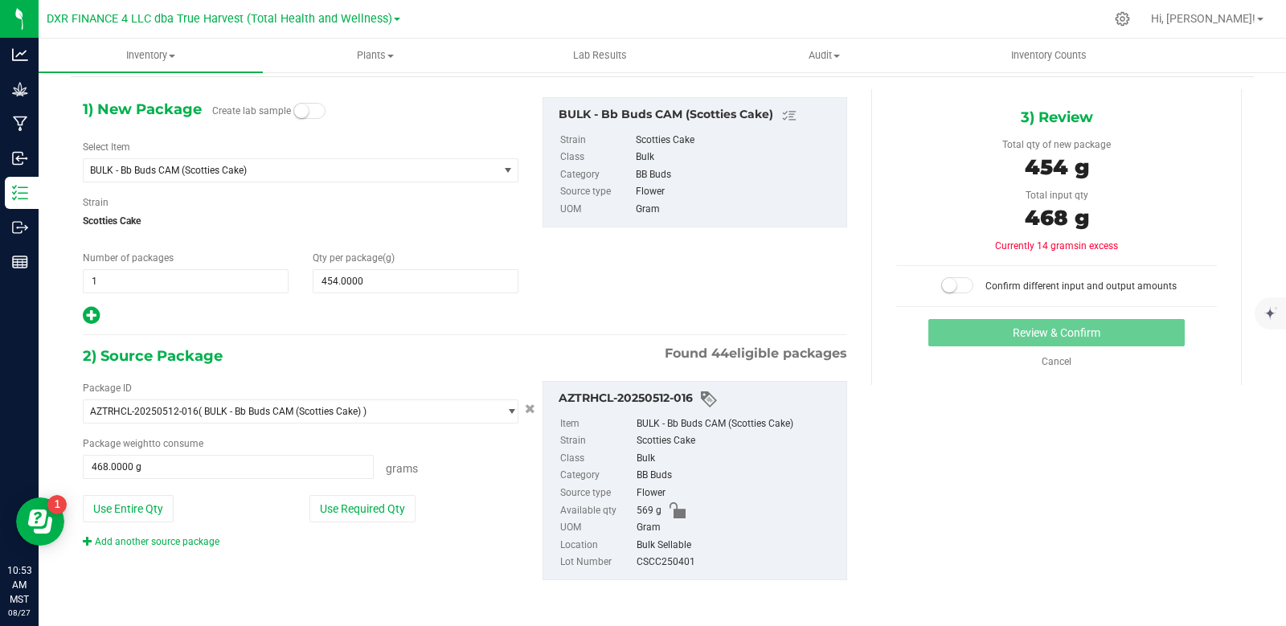
click at [956, 286] on span at bounding box center [957, 285] width 32 height 16
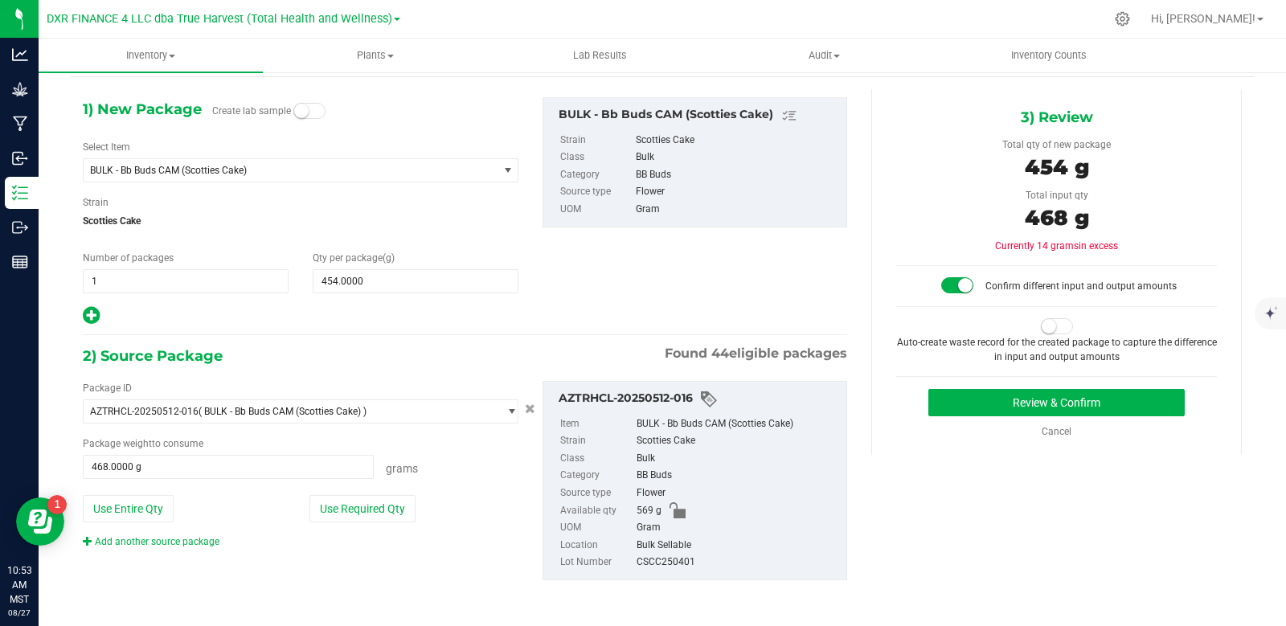
click at [1044, 331] on span at bounding box center [1057, 326] width 32 height 16
click at [1105, 401] on button "Review & Confirm" at bounding box center [1056, 402] width 256 height 27
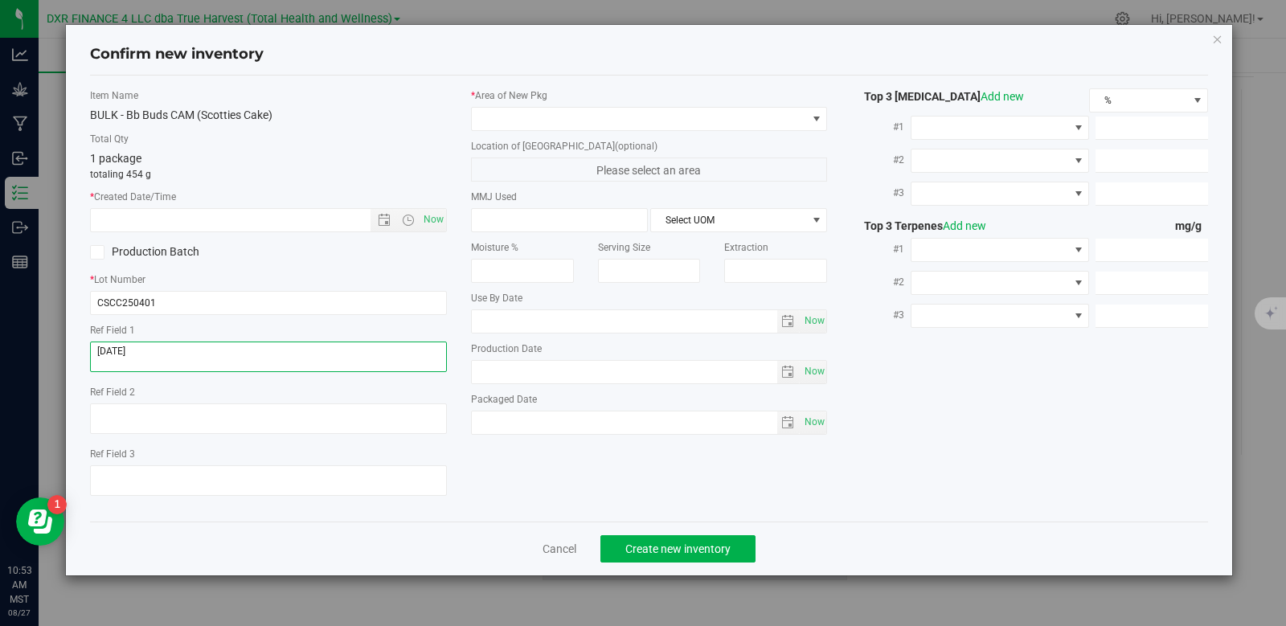
click at [188, 350] on textarea at bounding box center [268, 357] width 357 height 31
click at [189, 350] on textarea at bounding box center [268, 357] width 357 height 31
click at [190, 349] on textarea at bounding box center [268, 357] width 357 height 31
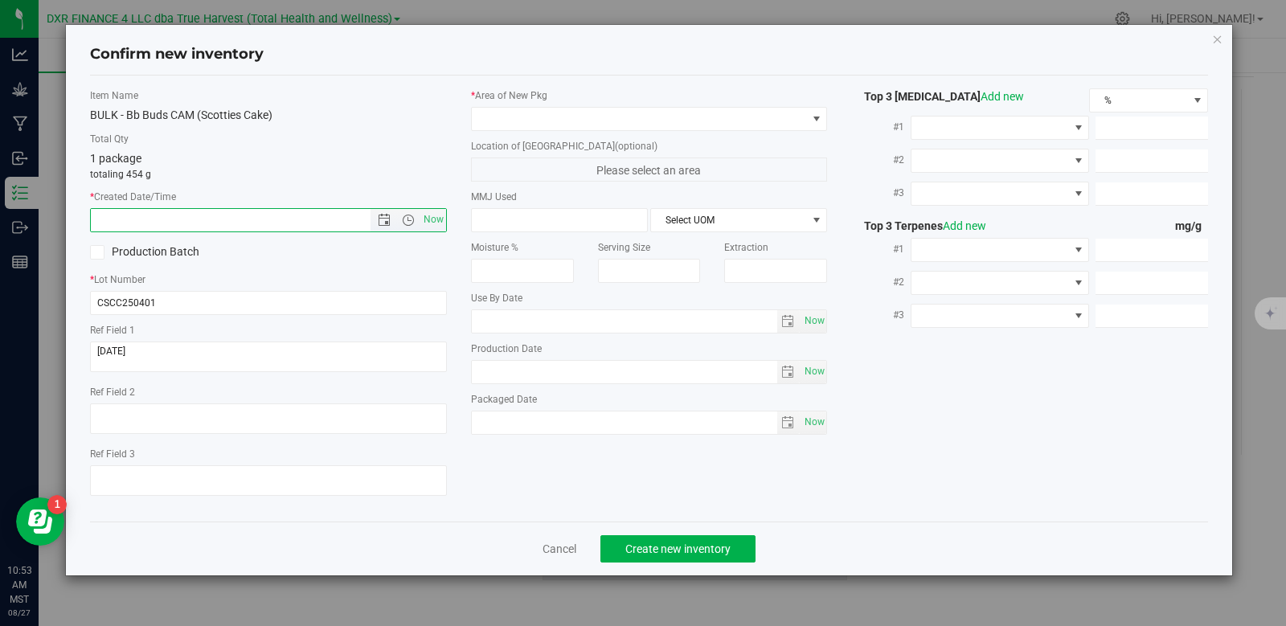
click at [125, 219] on input "text" at bounding box center [244, 220] width 307 height 23
paste input "[DATE]"
type input "[DATE] 10:54 AM"
click at [500, 128] on span at bounding box center [639, 119] width 335 height 23
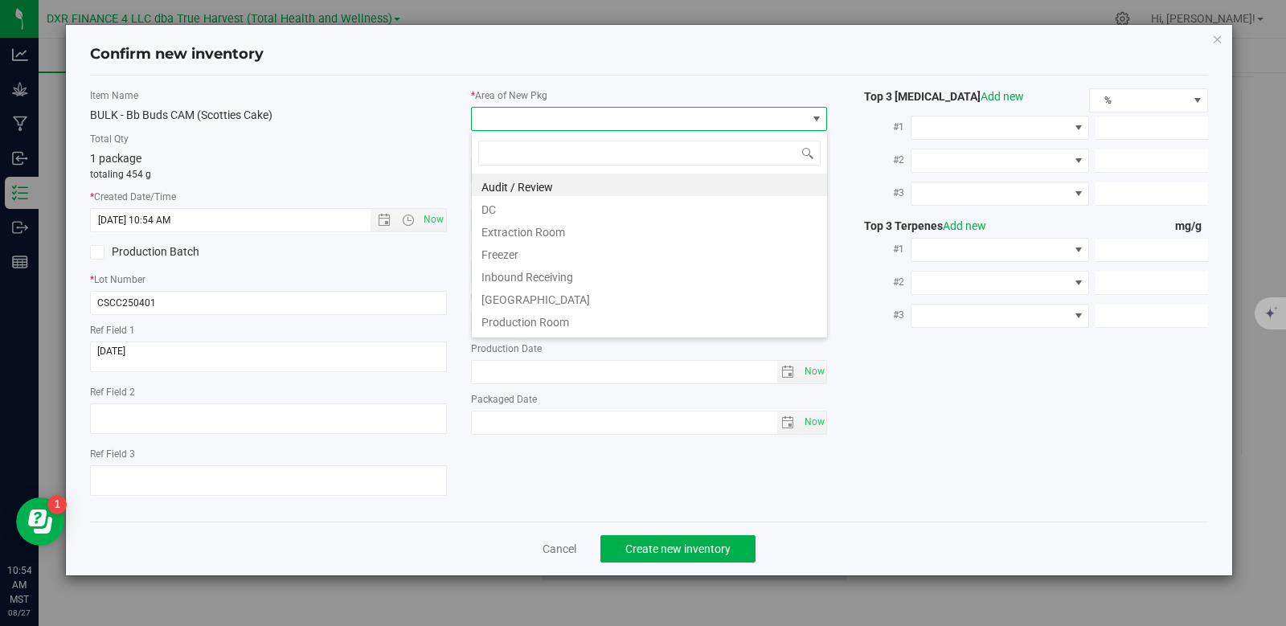
scroll to position [24, 357]
click at [521, 218] on li "DC" at bounding box center [649, 207] width 355 height 23
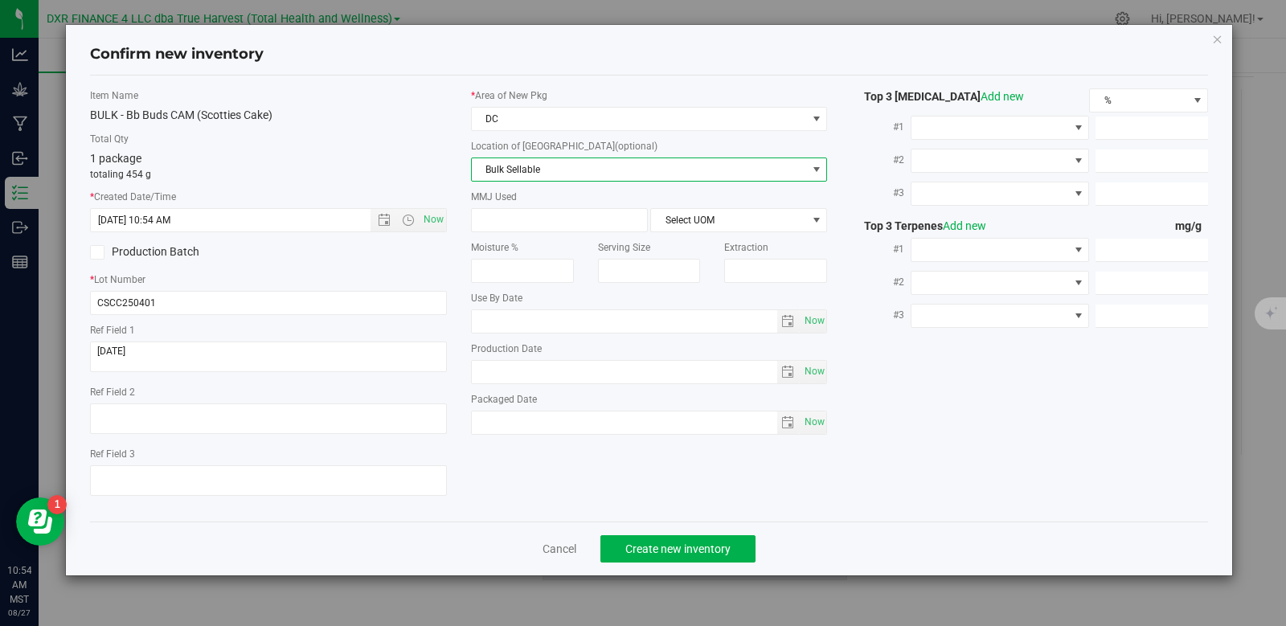
click at [555, 169] on span "Bulk Sellable" at bounding box center [639, 169] width 335 height 23
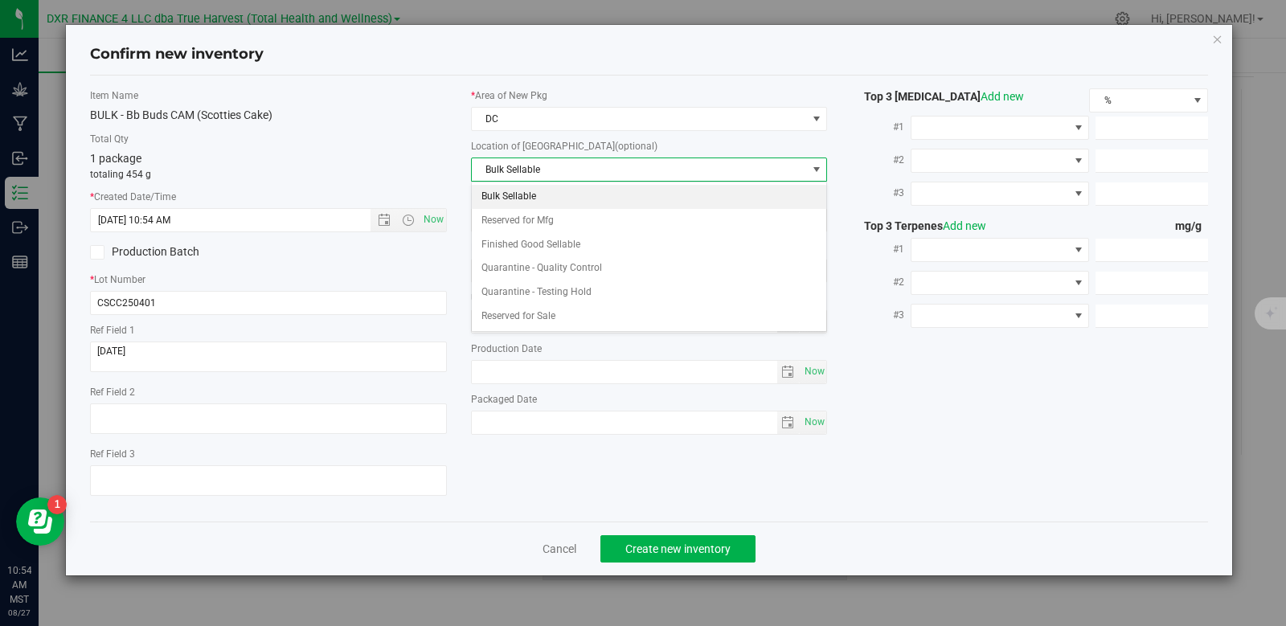
click at [543, 197] on li "Bulk Sellable" at bounding box center [649, 197] width 355 height 24
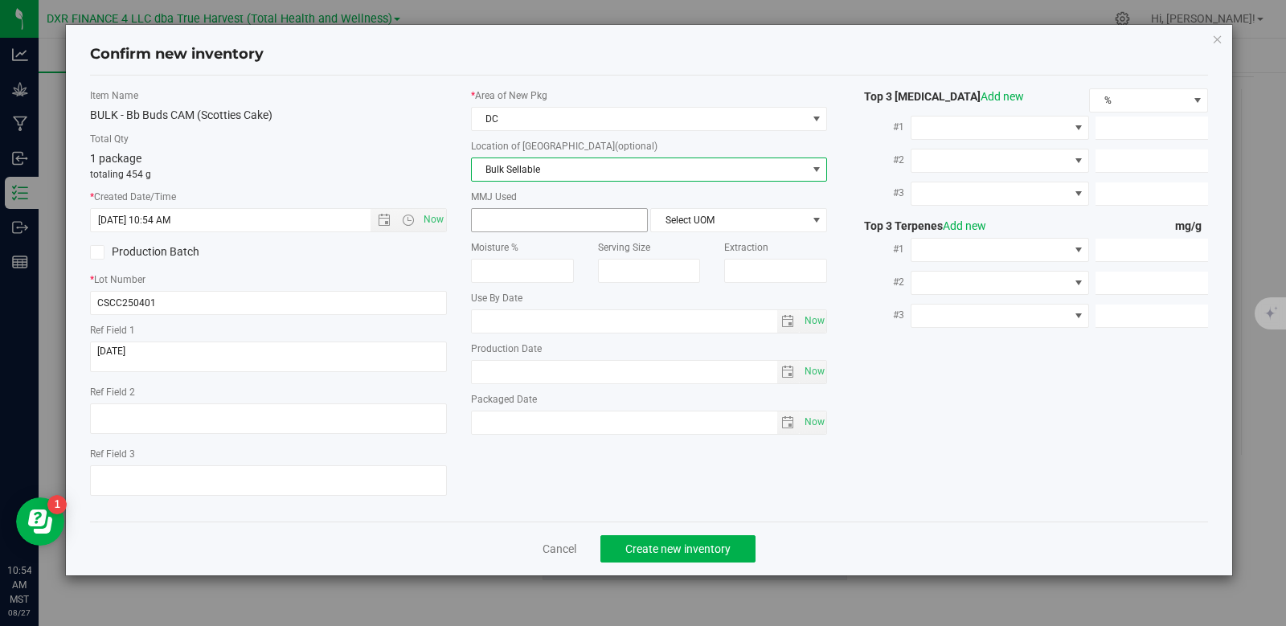
click at [544, 223] on span at bounding box center [559, 220] width 177 height 24
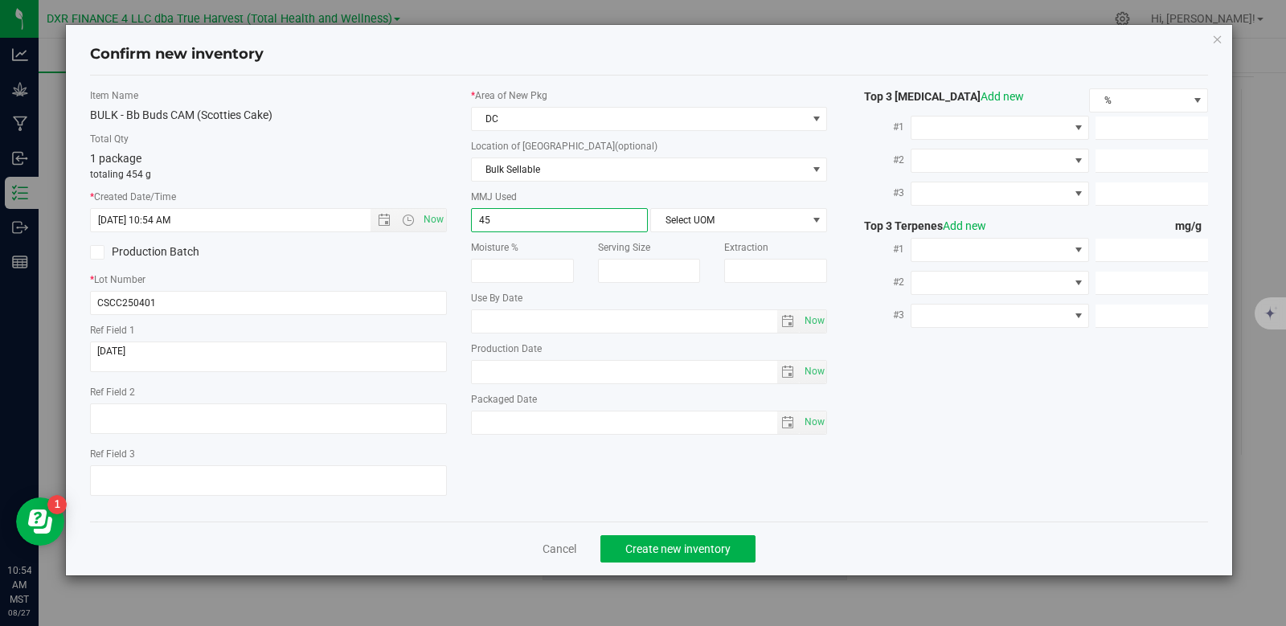
type input "454"
type input "454.0000"
click at [711, 219] on span "Select UOM" at bounding box center [728, 220] width 155 height 23
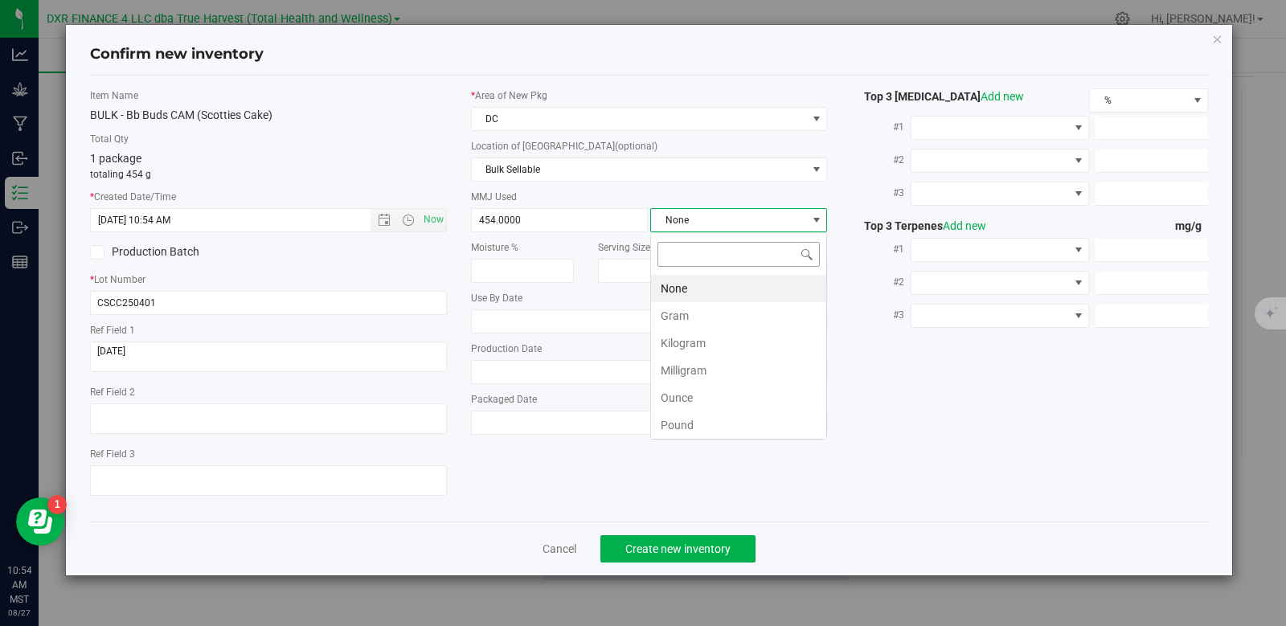
scroll to position [24, 177]
click at [706, 317] on li "Gram" at bounding box center [738, 315] width 175 height 27
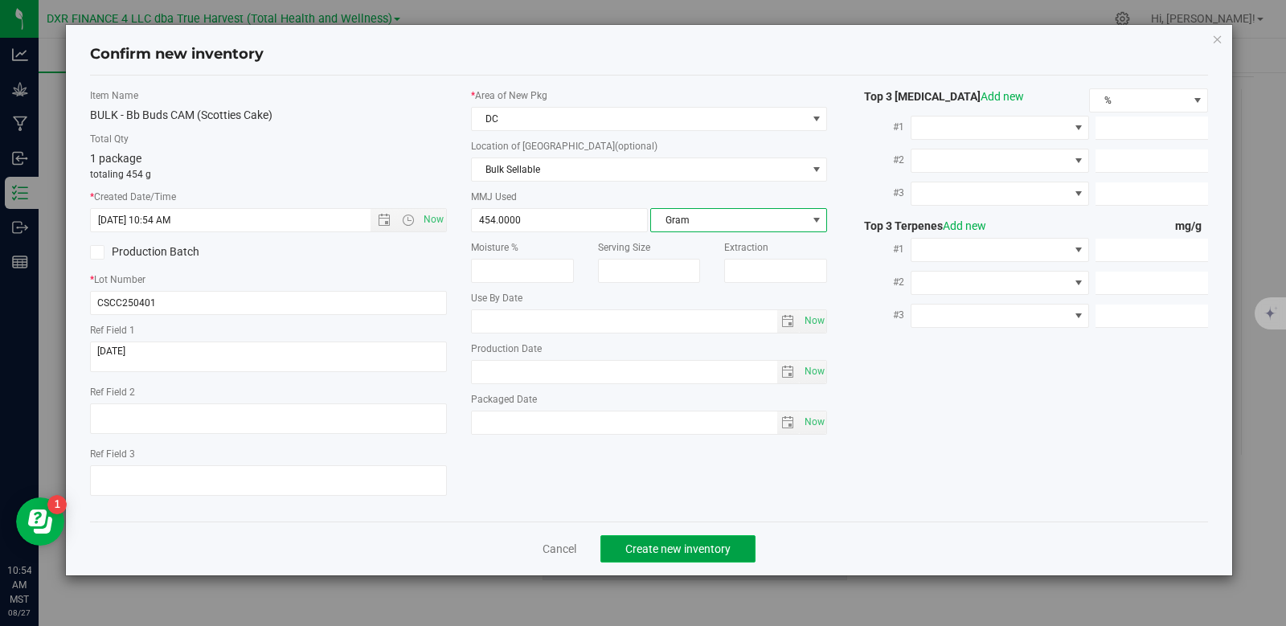
click at [704, 546] on span "Create new inventory" at bounding box center [677, 548] width 105 height 13
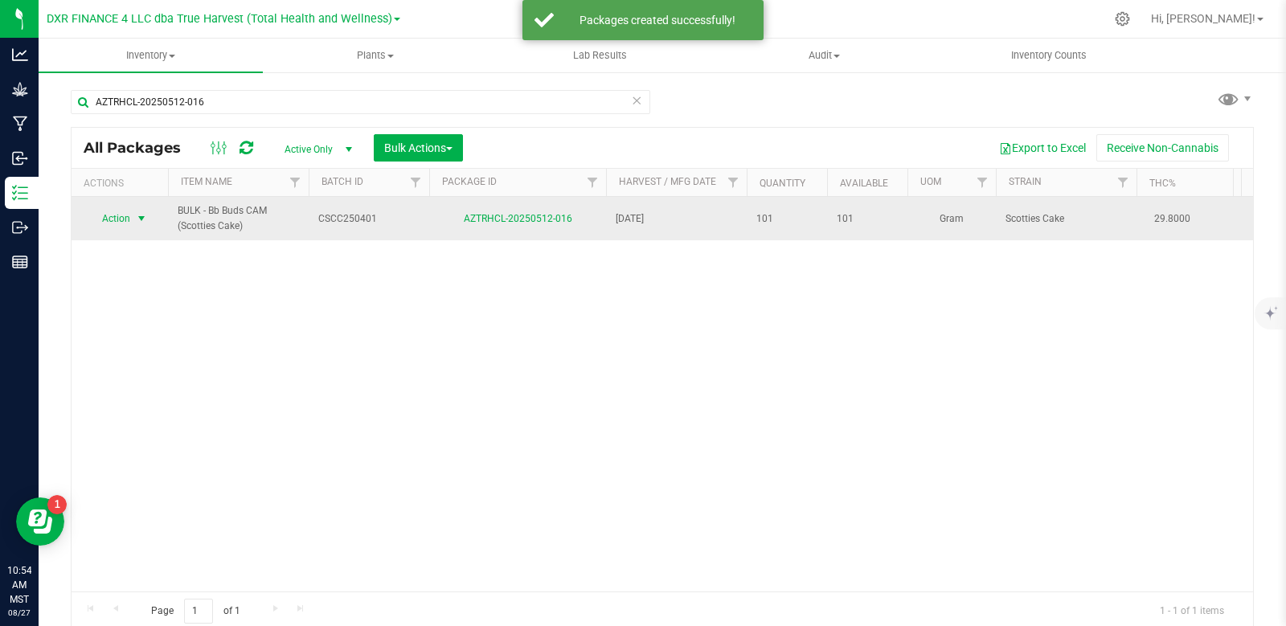
click at [145, 219] on span "select" at bounding box center [141, 218] width 13 height 13
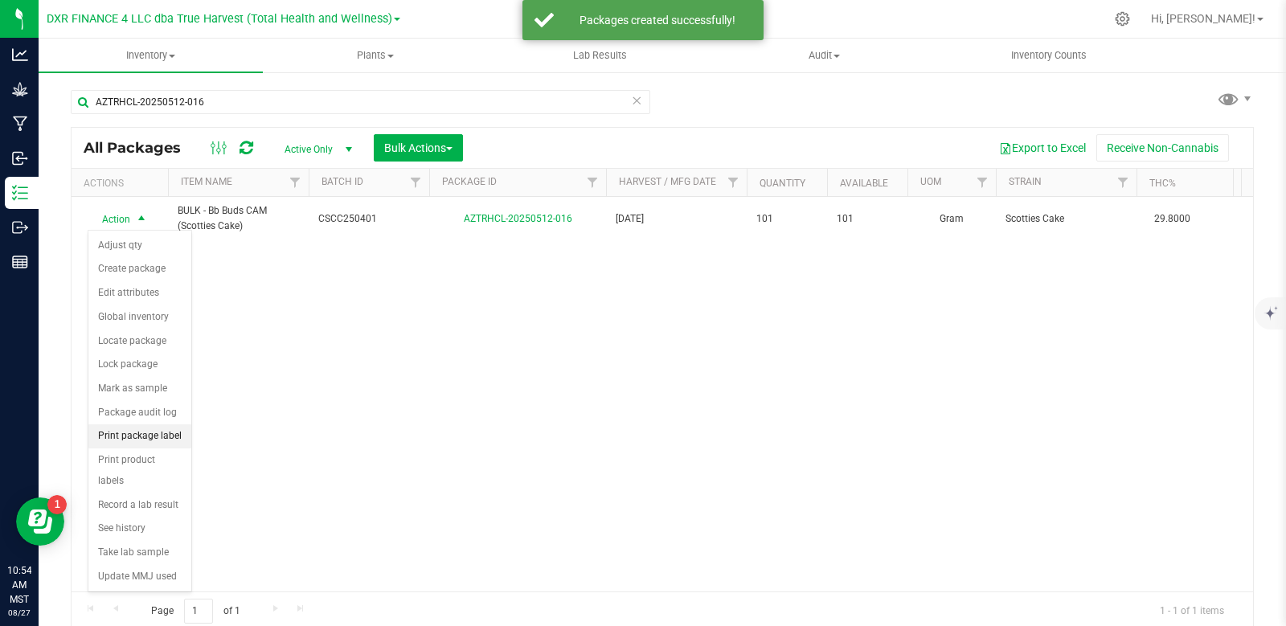
click at [166, 439] on li "Print package label" at bounding box center [139, 436] width 103 height 24
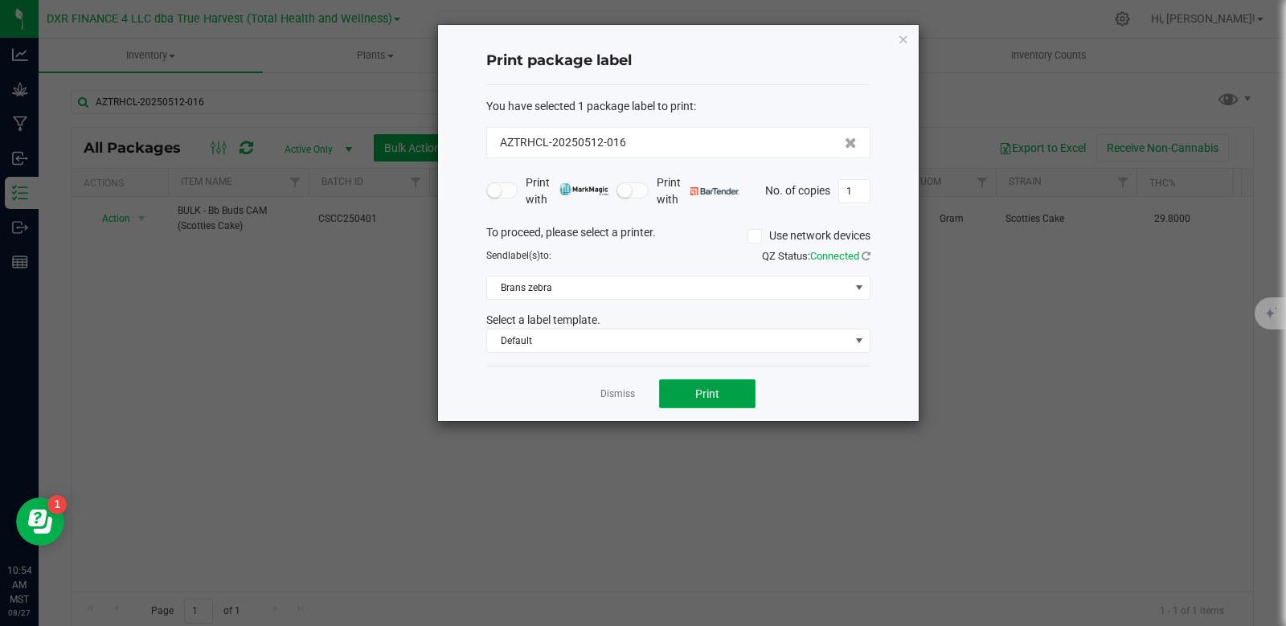
click at [725, 393] on button "Print" at bounding box center [707, 393] width 96 height 29
click at [616, 391] on link "Dismiss" at bounding box center [617, 394] width 35 height 14
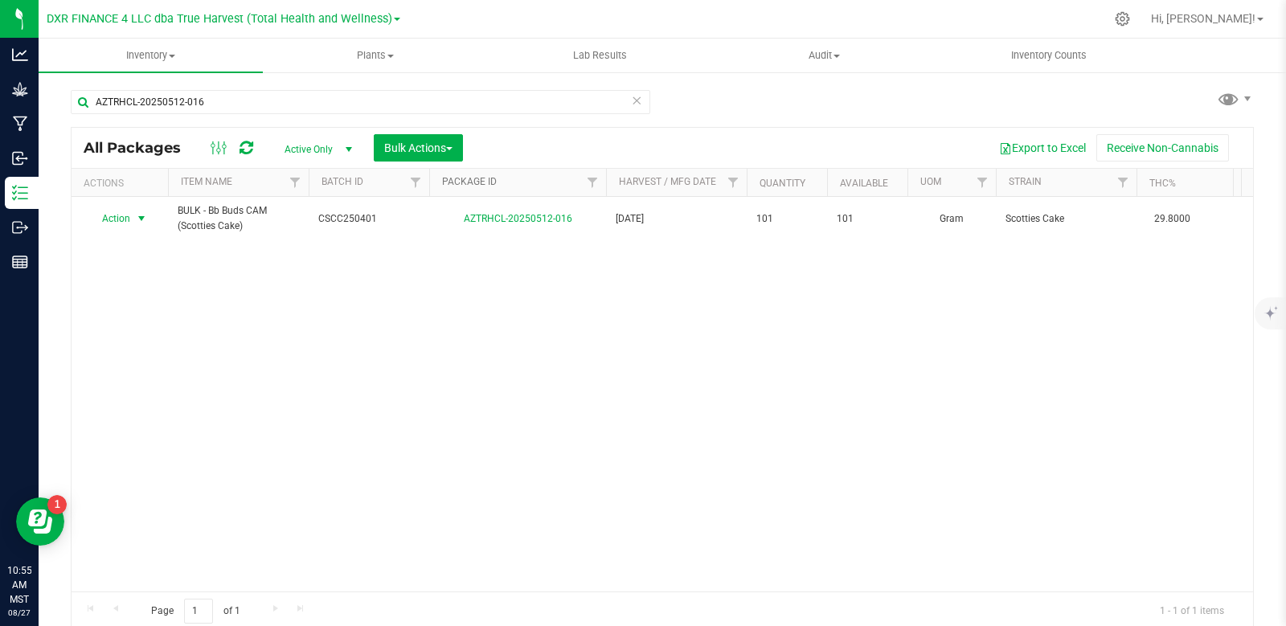
click at [467, 178] on link "Package ID" at bounding box center [469, 181] width 55 height 11
click at [473, 185] on link "Package ID" at bounding box center [478, 181] width 73 height 11
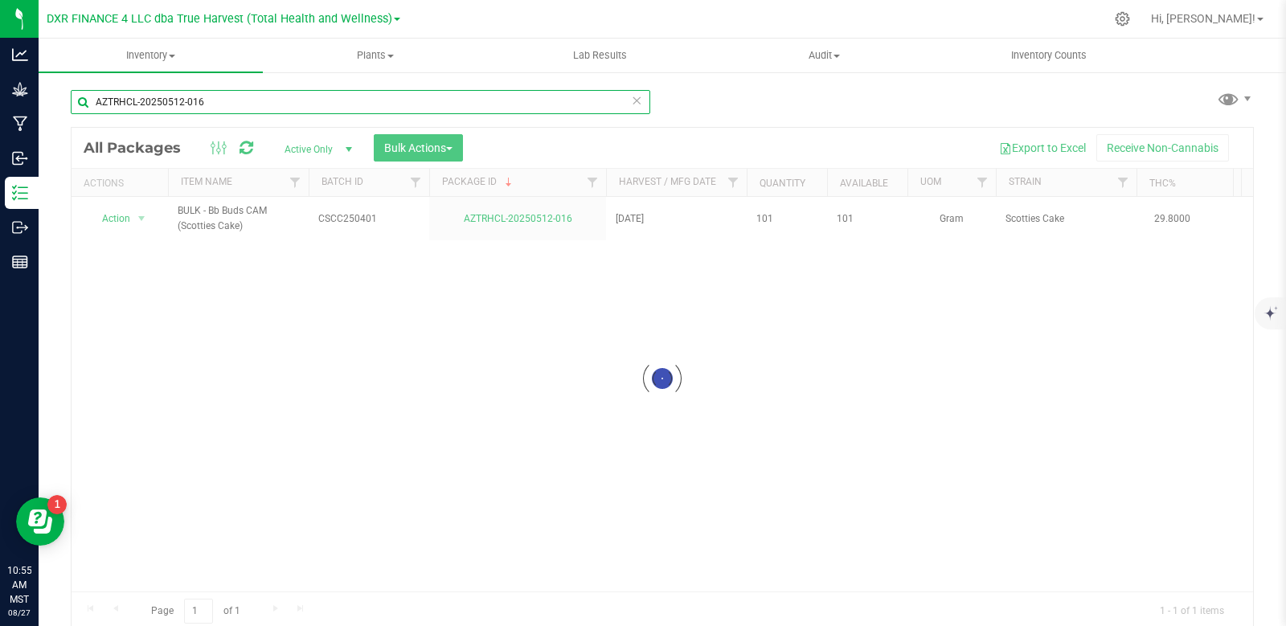
click at [222, 103] on input "AZTRHCL-20250512-016" at bounding box center [360, 102] width 579 height 24
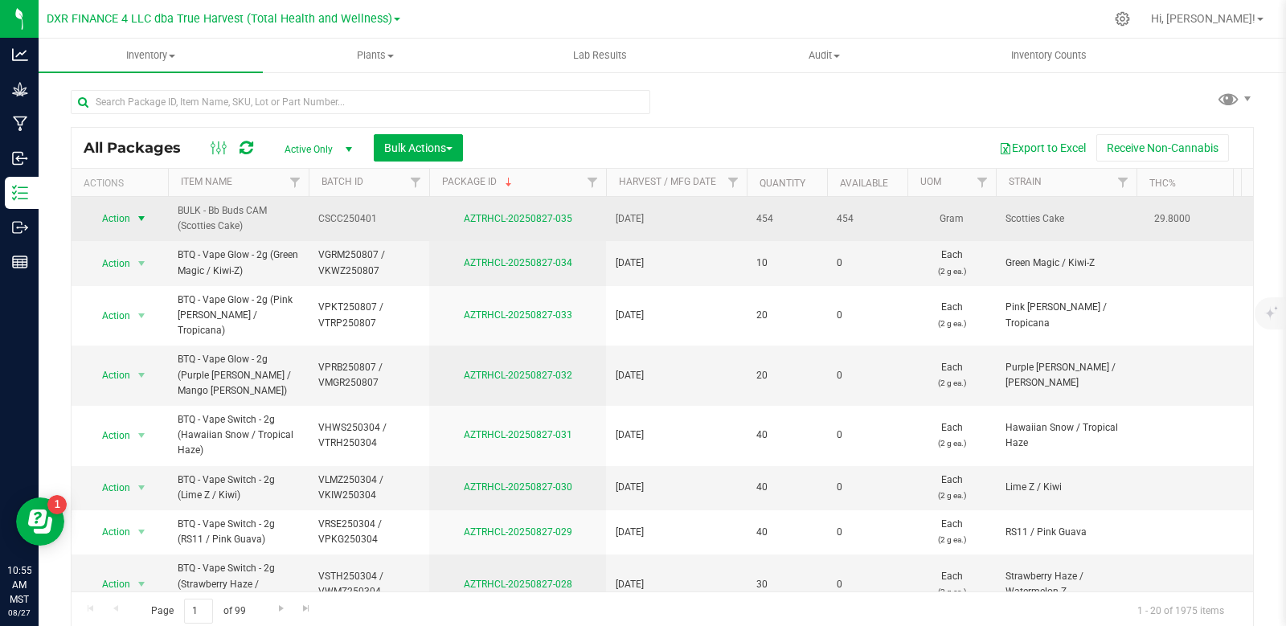
click at [145, 221] on span "select" at bounding box center [141, 218] width 13 height 13
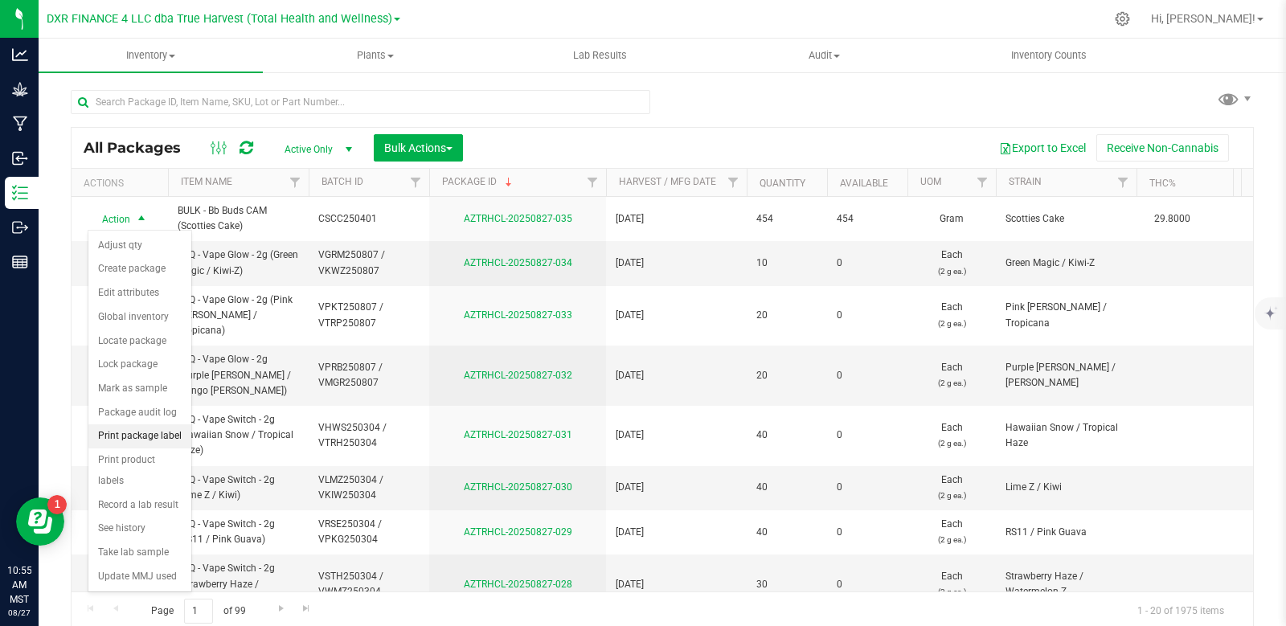
click at [170, 440] on li "Print package label" at bounding box center [139, 436] width 103 height 24
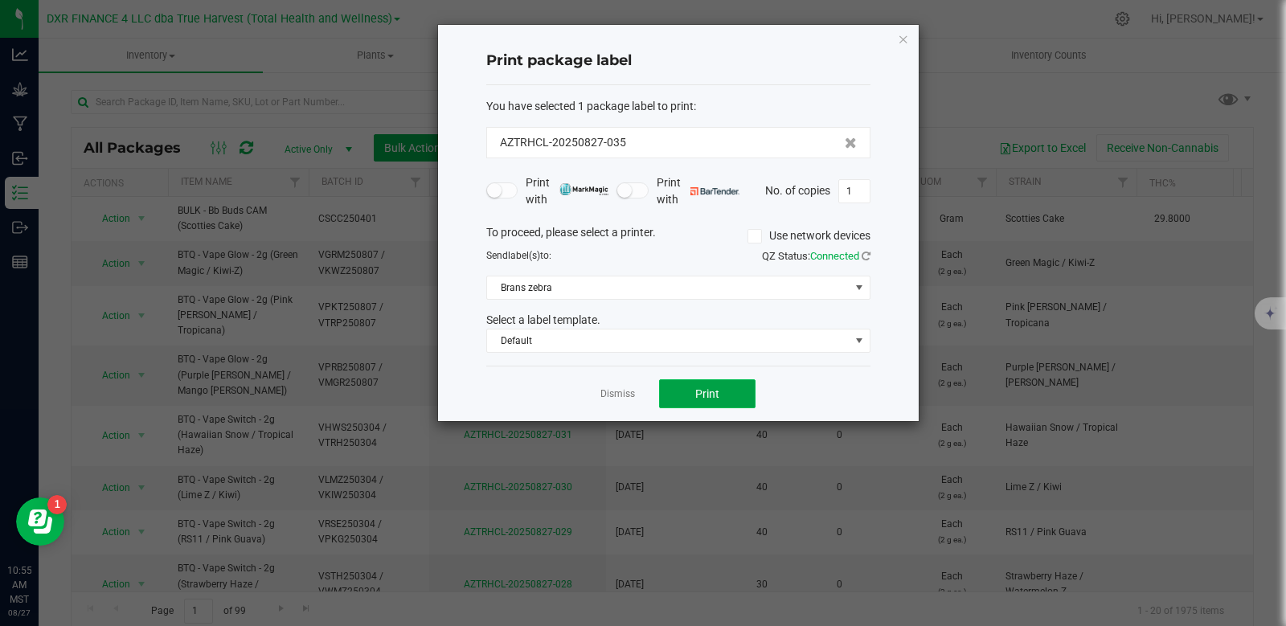
click at [714, 388] on span "Print" at bounding box center [707, 393] width 24 height 13
